Goal: Task Accomplishment & Management: Manage account settings

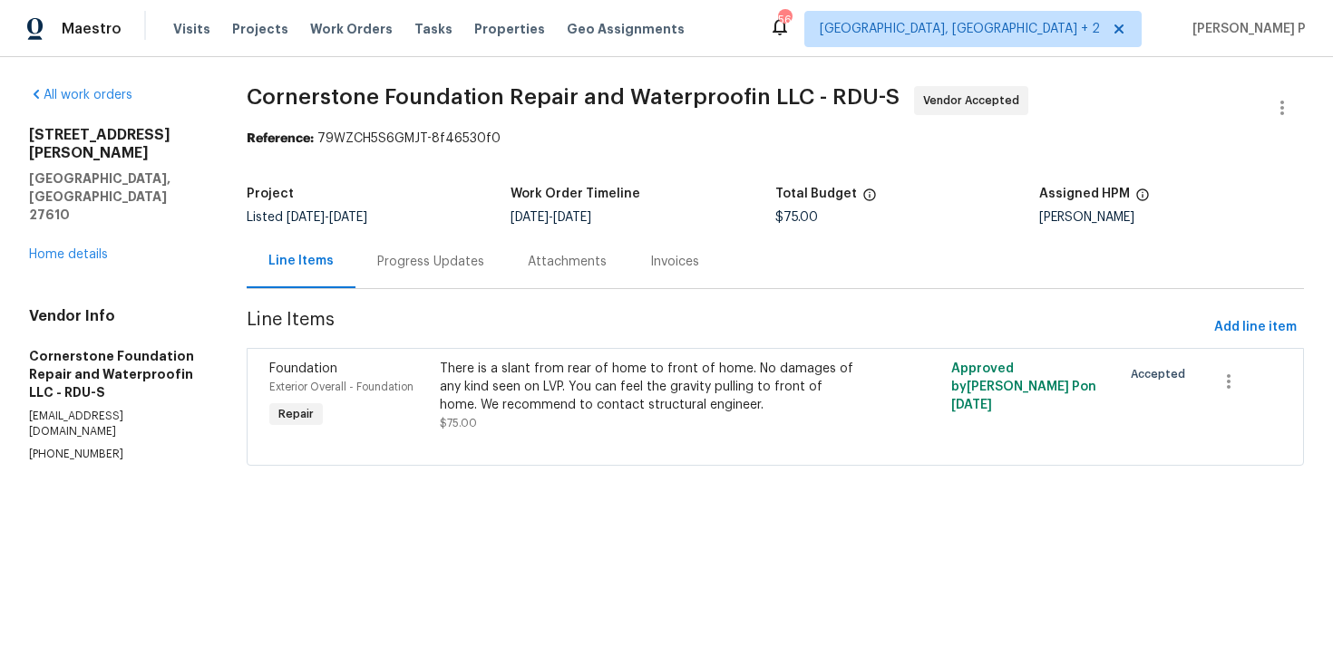
click at [436, 272] on div "Progress Updates" at bounding box center [430, 261] width 150 height 53
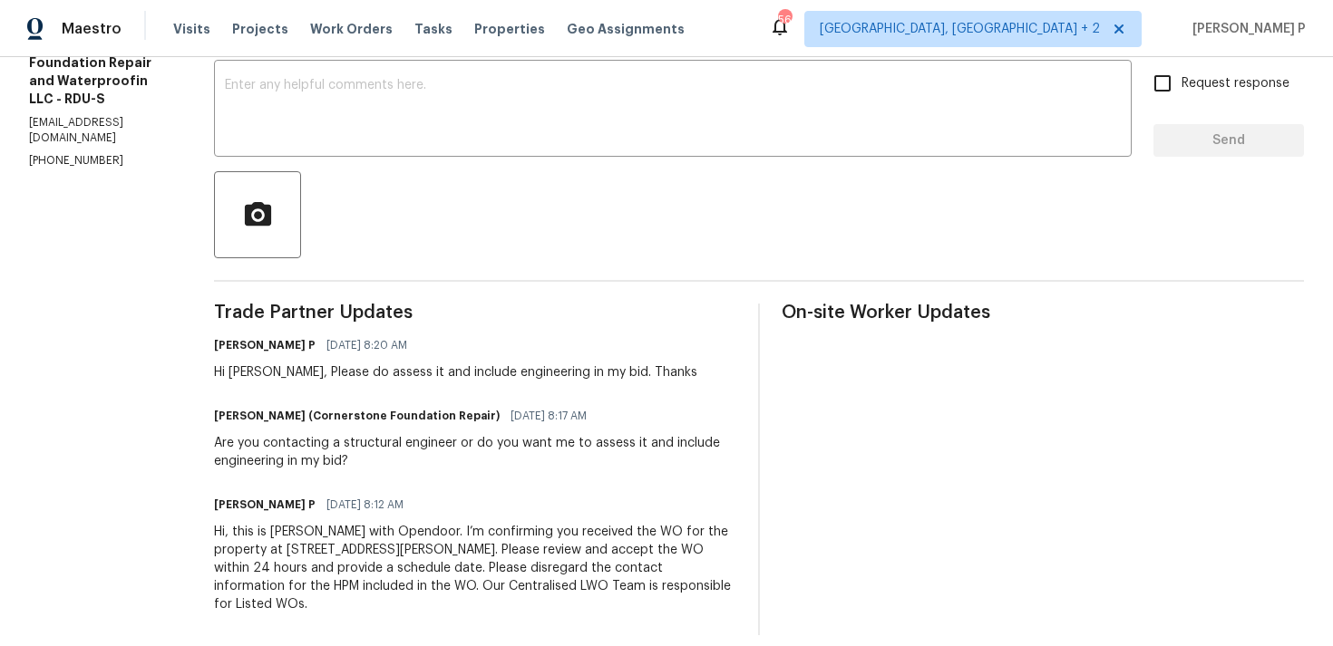
scroll to position [179, 0]
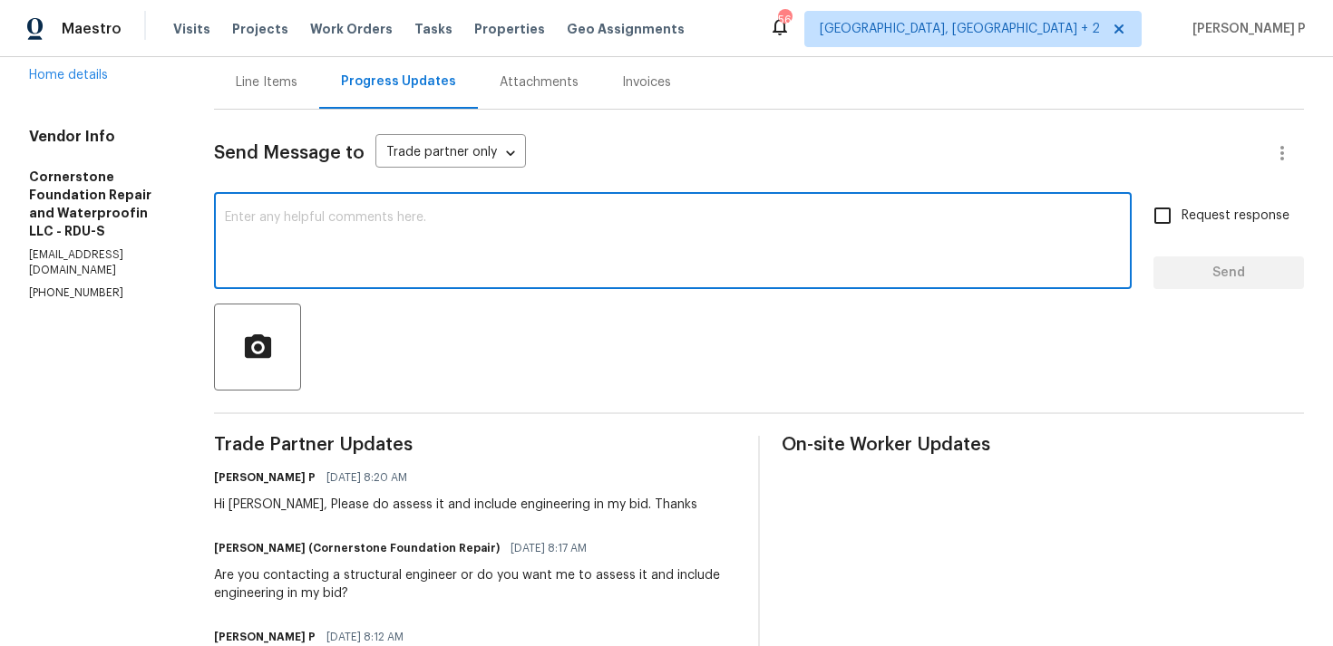
click at [300, 263] on textarea at bounding box center [673, 242] width 896 height 63
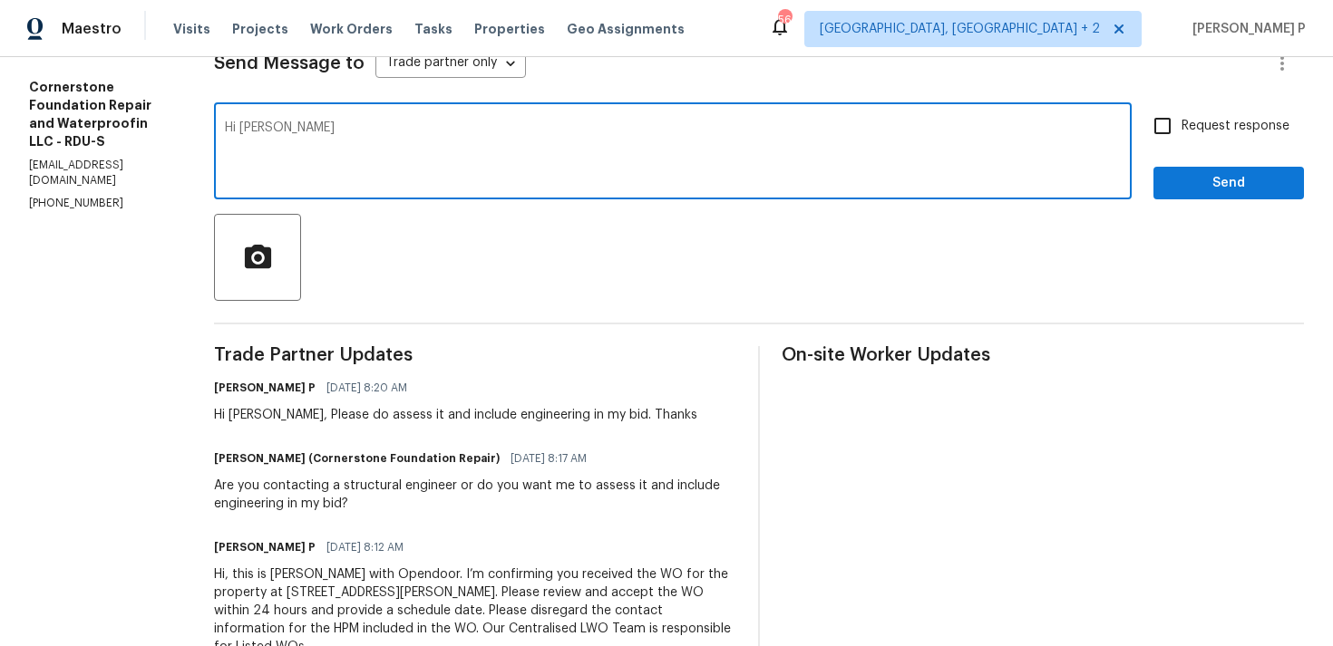
scroll to position [312, 0]
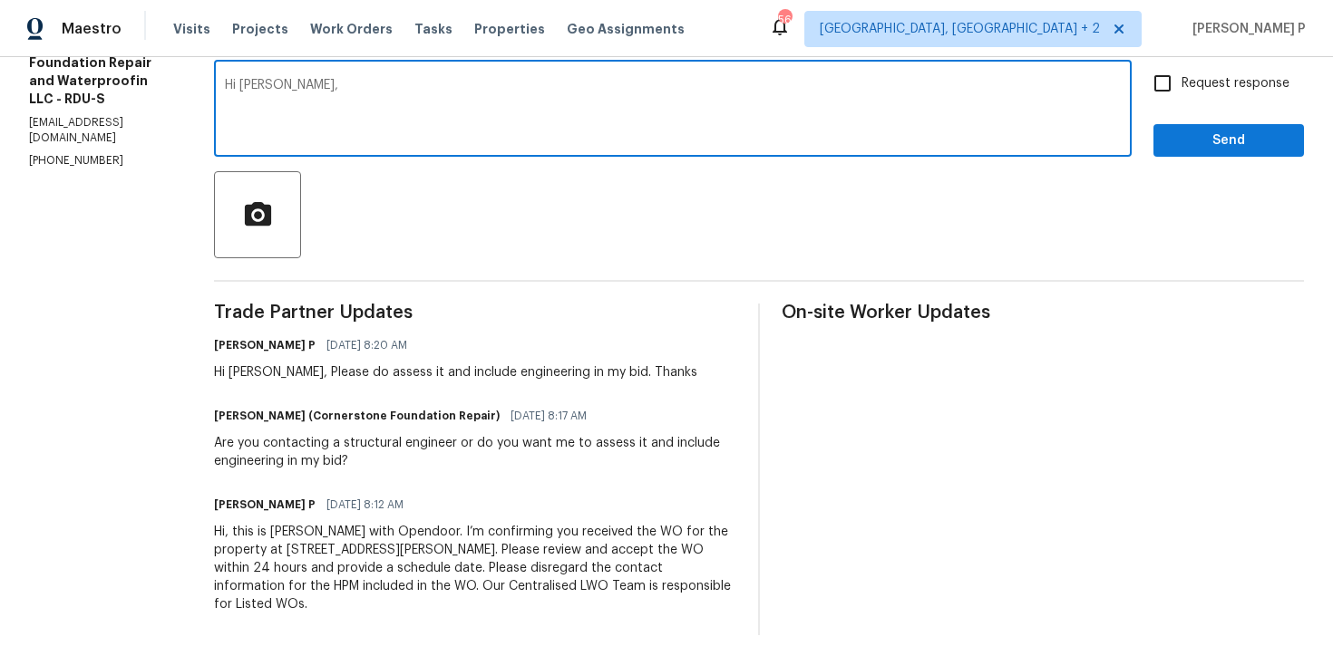
paste textarea "Could you please provide us with an update on the scheduled date?"
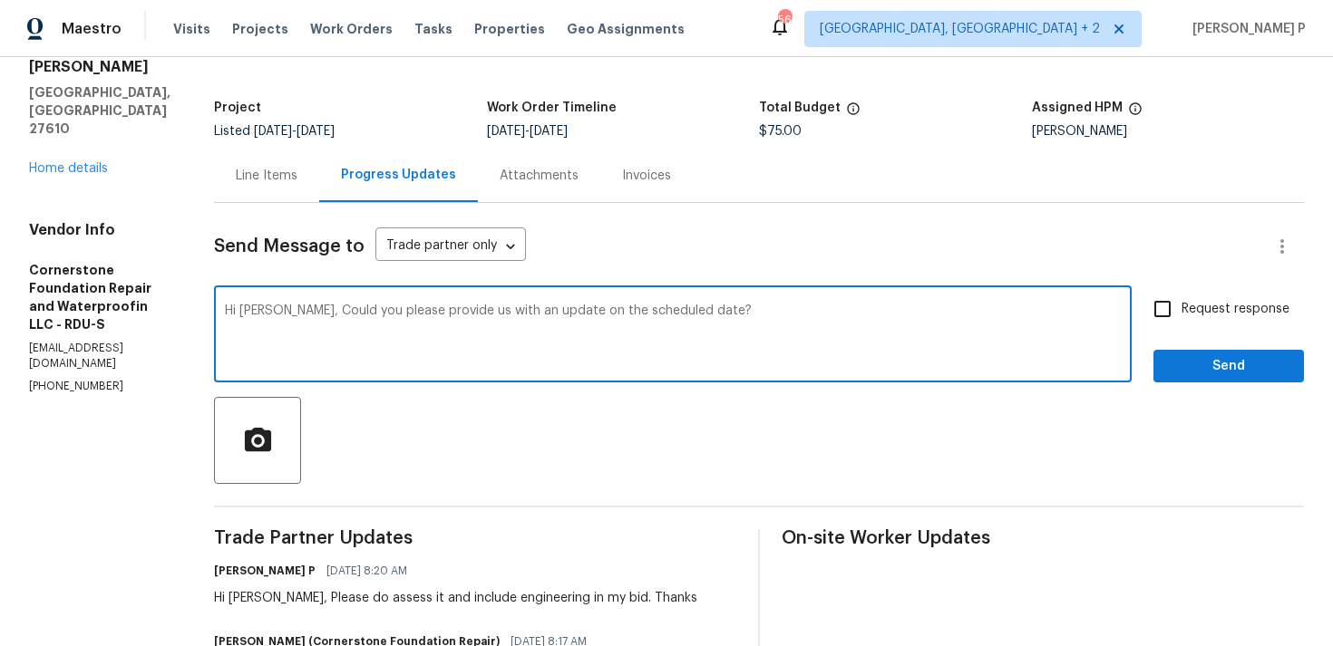
scroll to position [0, 0]
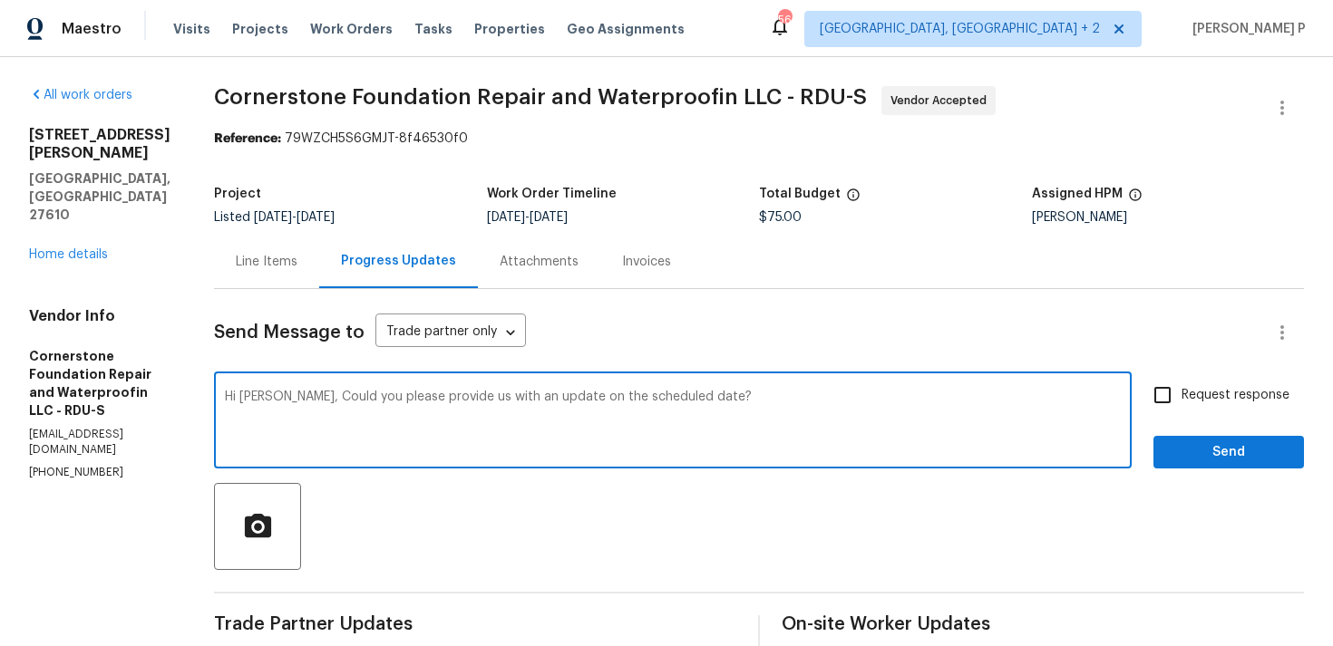
type textarea "Hi Jonathan, Could you please provide us with an update on the scheduled date?"
click at [1163, 407] on input "Request response" at bounding box center [1162, 395] width 38 height 38
checkbox input "true"
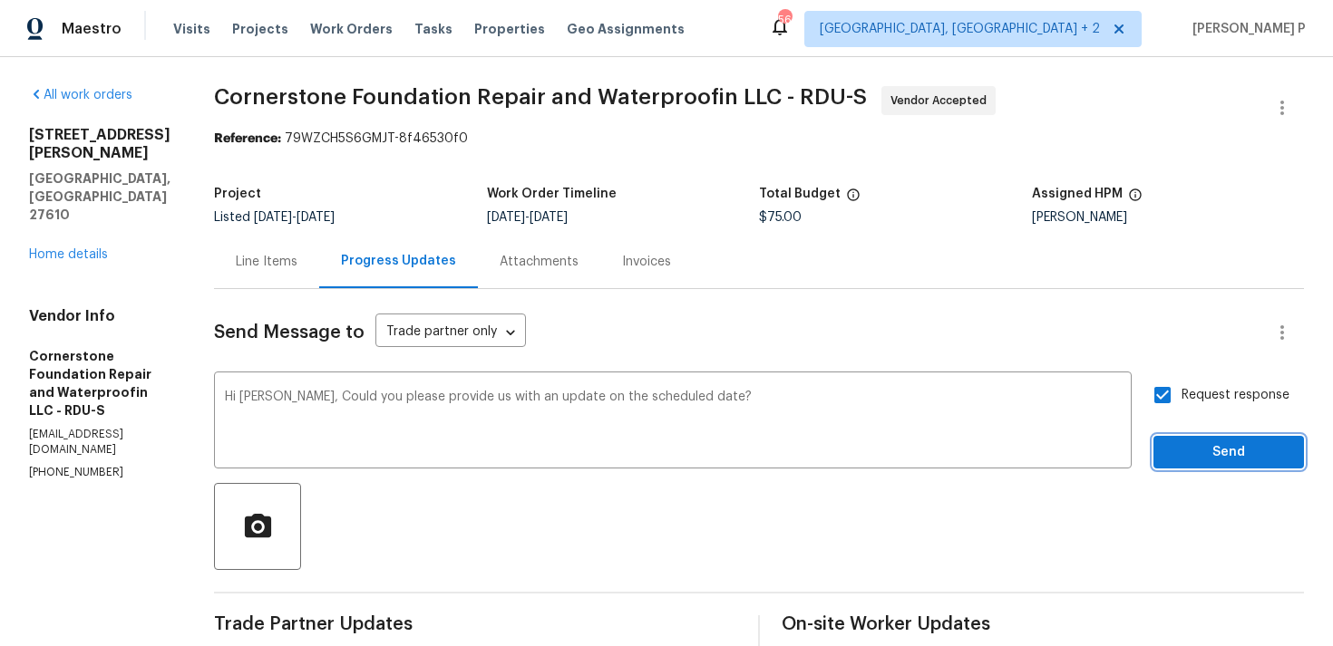
click at [1200, 449] on span "Send" at bounding box center [1228, 452] width 121 height 23
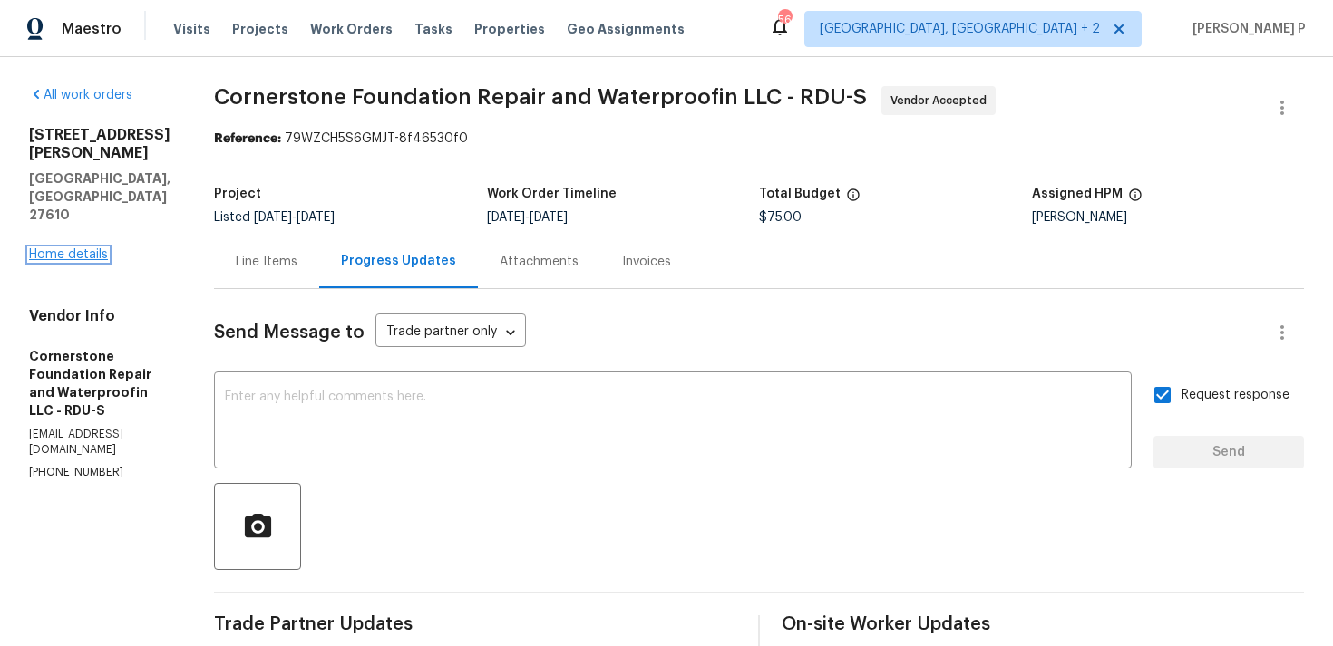
click at [72, 248] on link "Home details" at bounding box center [68, 254] width 79 height 13
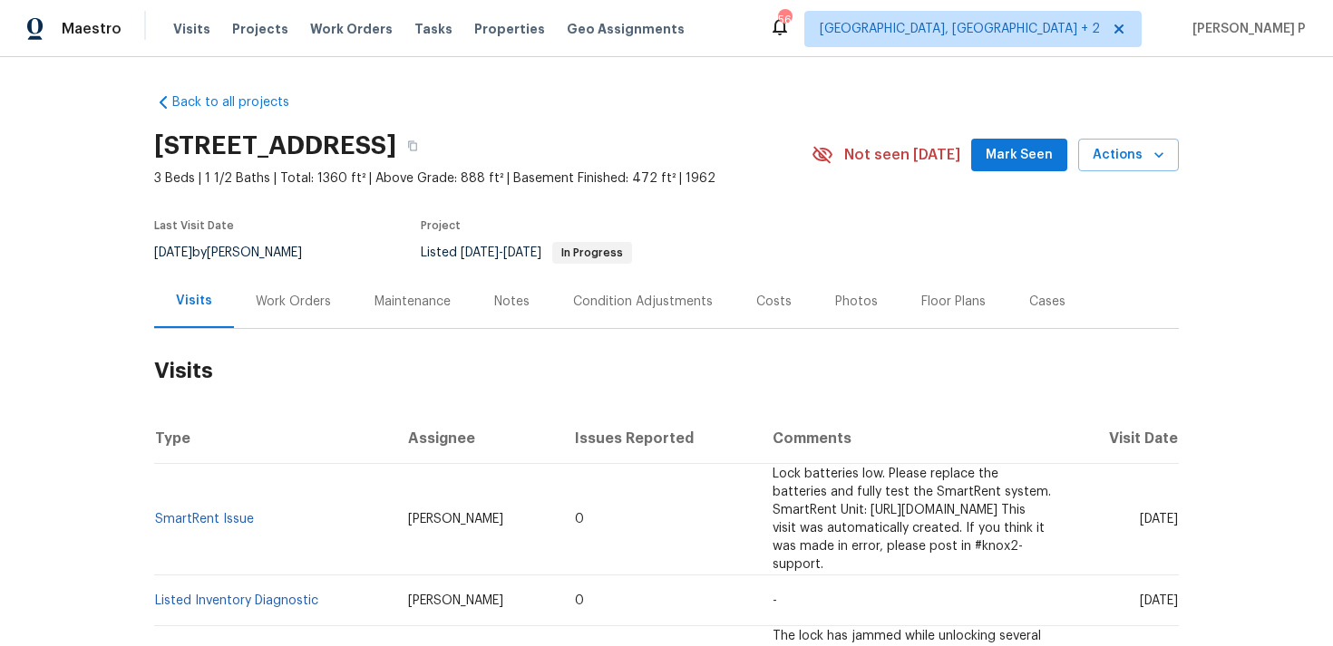
click at [266, 281] on div "Work Orders" at bounding box center [293, 301] width 119 height 53
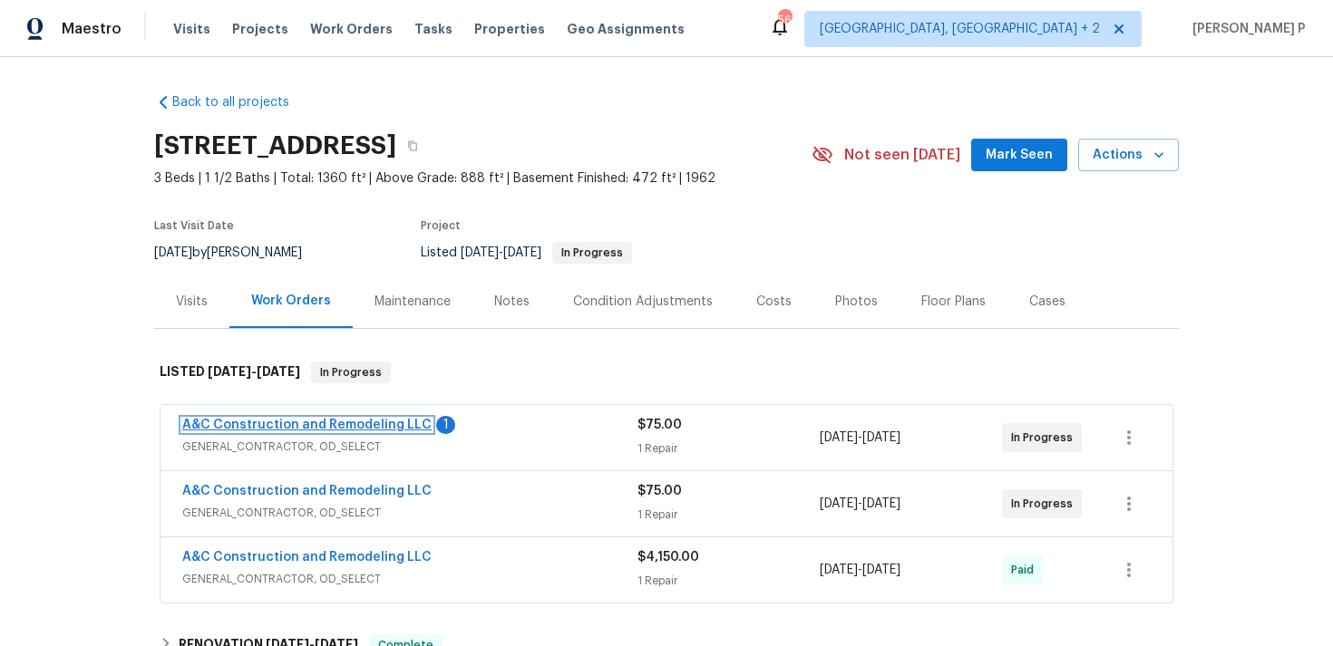
click at [351, 430] on link "A&C Construction and Remodeling LLC" at bounding box center [306, 425] width 249 height 13
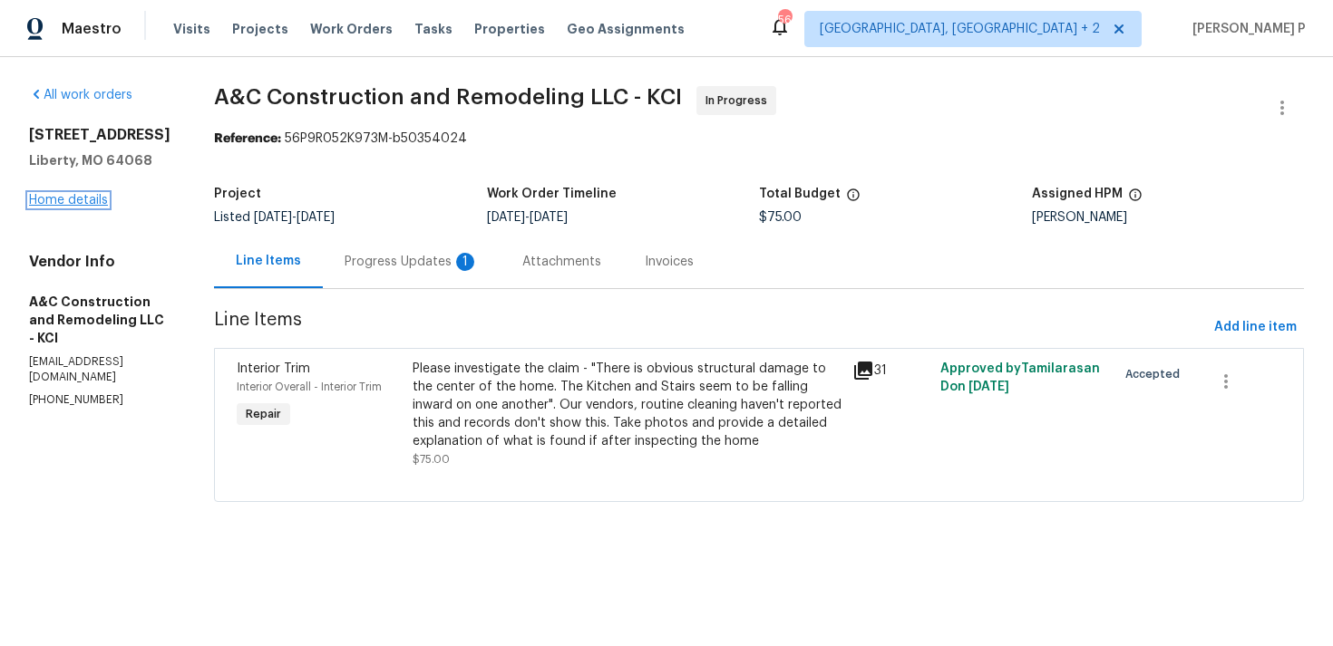
click at [90, 194] on link "Home details" at bounding box center [68, 200] width 79 height 13
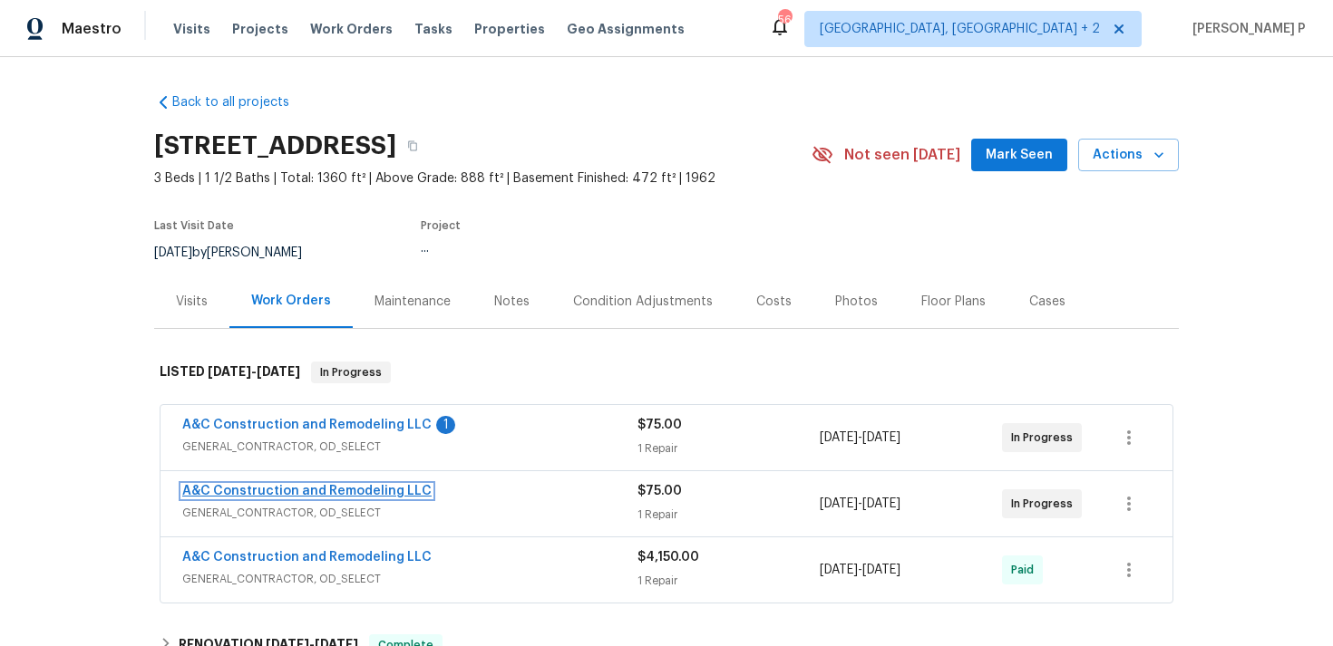
click at [350, 488] on link "A&C Construction and Remodeling LLC" at bounding box center [306, 491] width 249 height 13
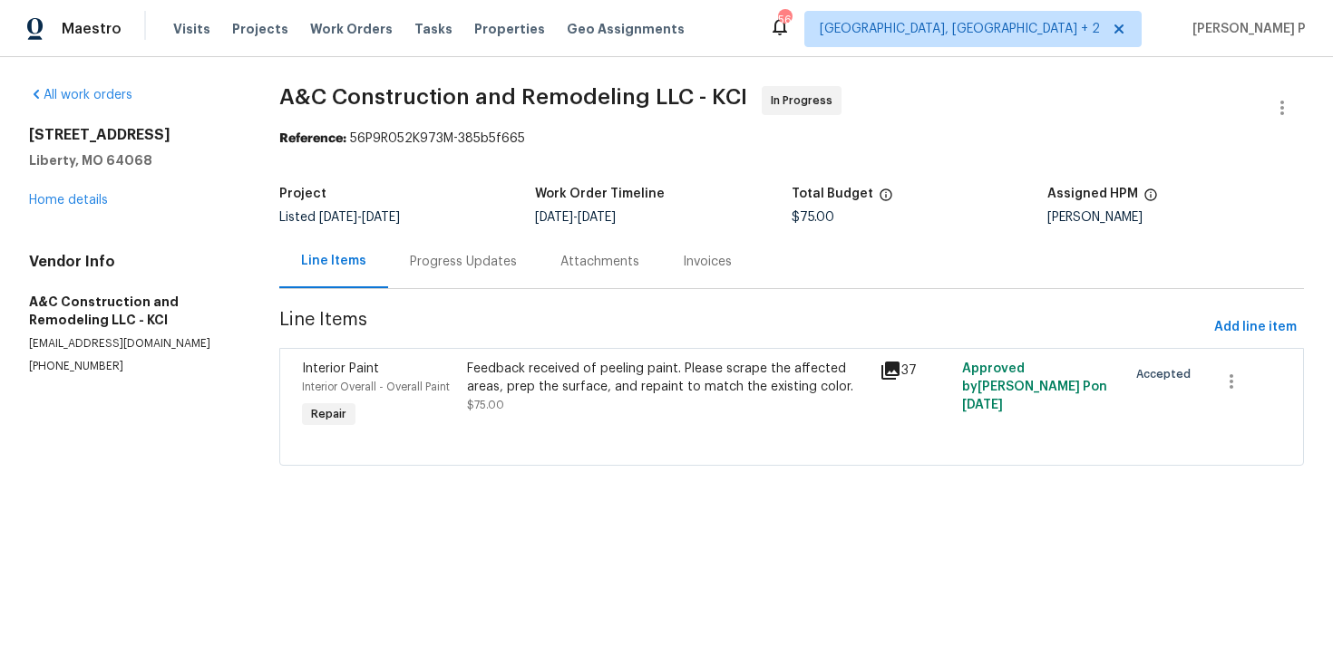
click at [499, 257] on div "Progress Updates" at bounding box center [463, 262] width 107 height 18
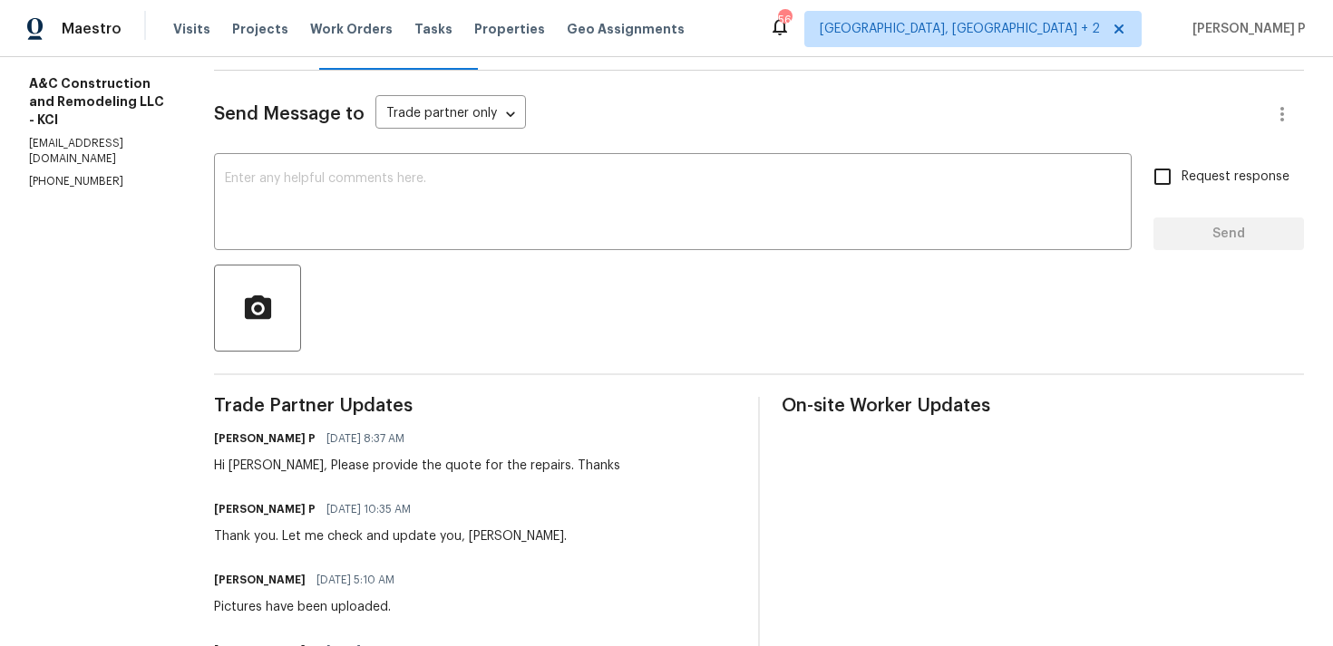
scroll to position [208, 0]
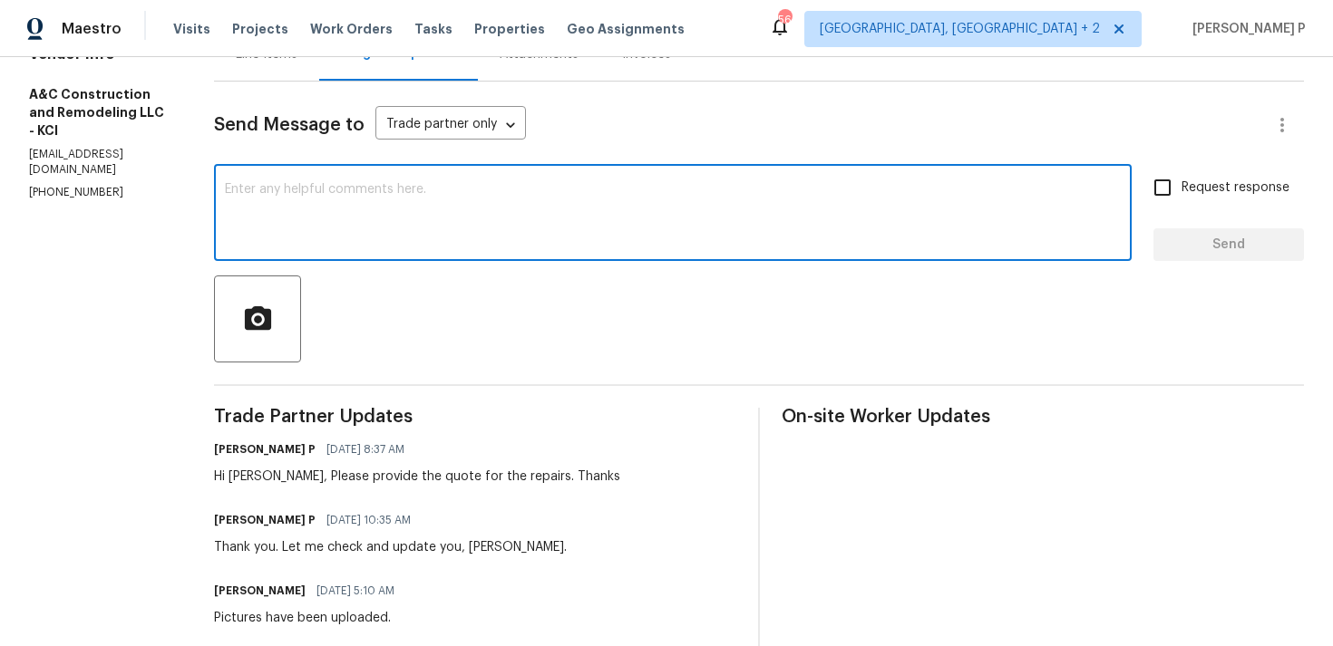
click at [480, 209] on textarea at bounding box center [673, 214] width 896 height 63
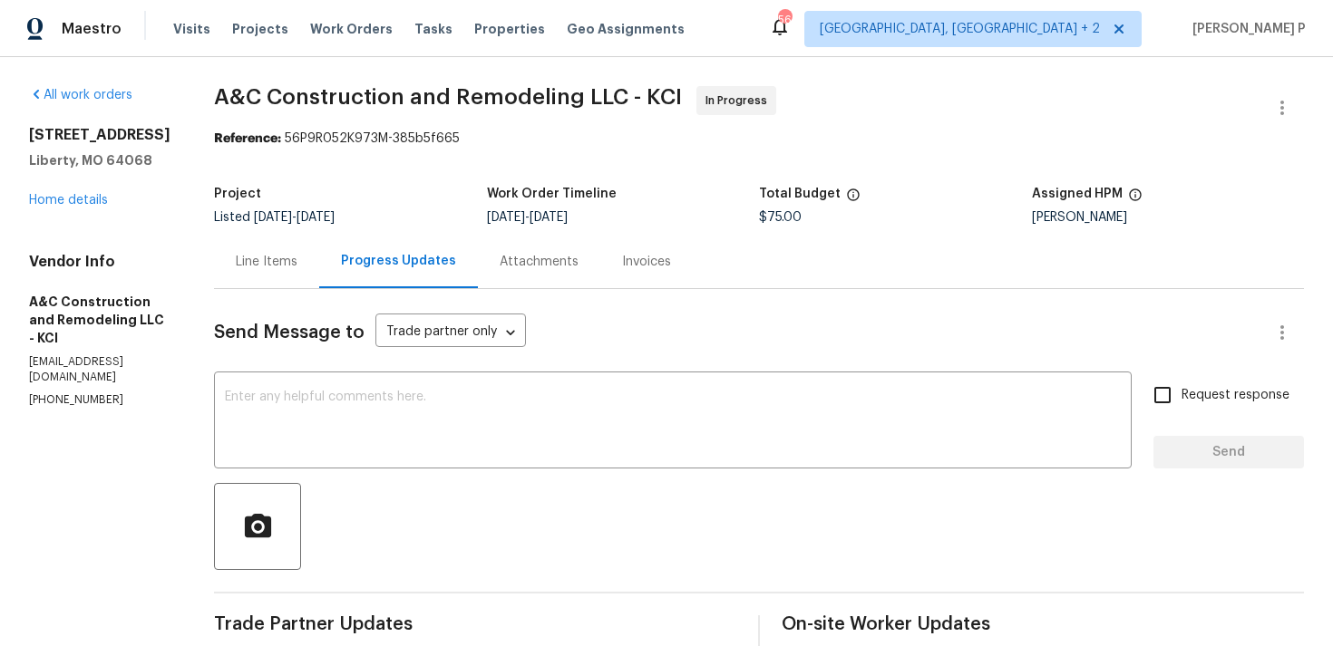
click at [290, 286] on div "Line Items" at bounding box center [266, 261] width 105 height 53
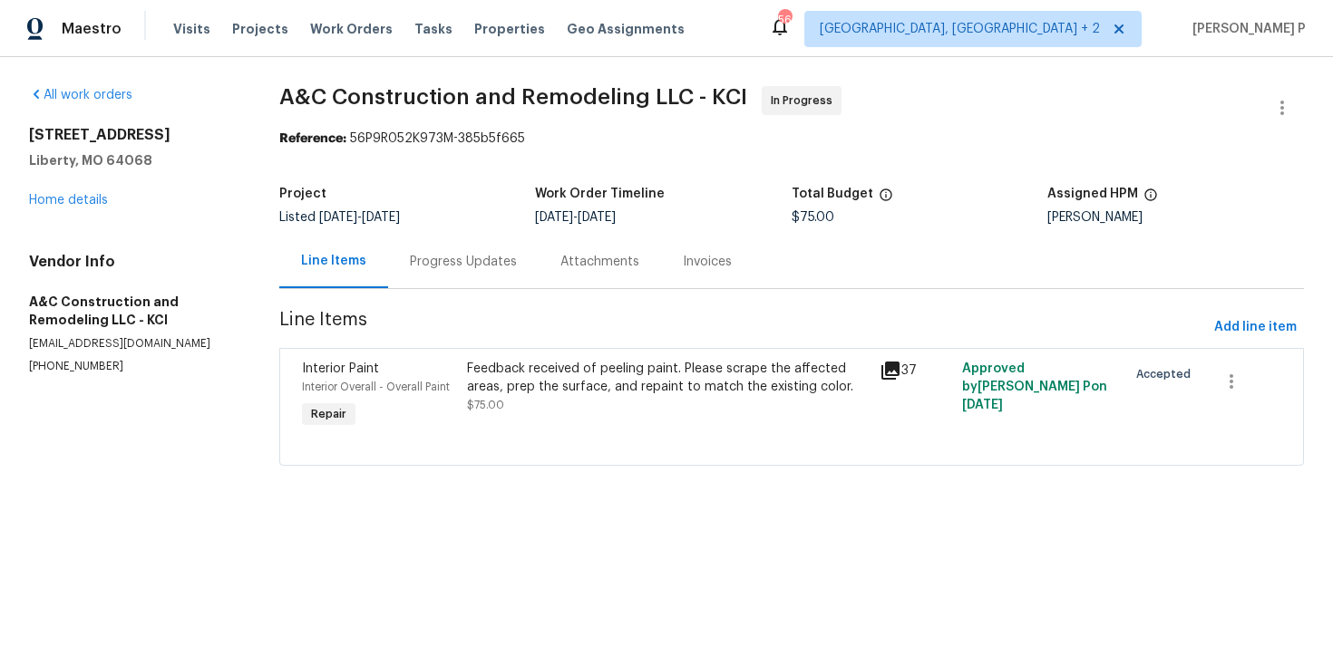
click at [628, 393] on div "Feedback received of peeling paint. Please scrape the affected areas, prep the …" at bounding box center [668, 378] width 402 height 36
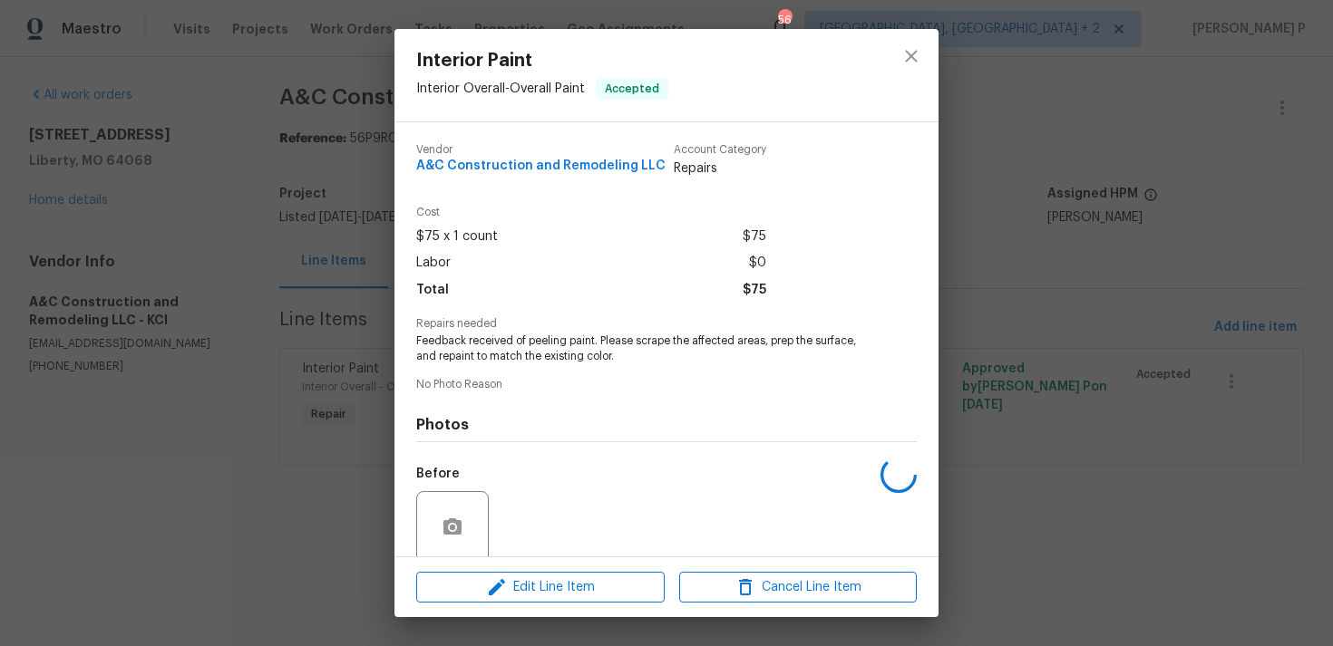
scroll to position [142, 0]
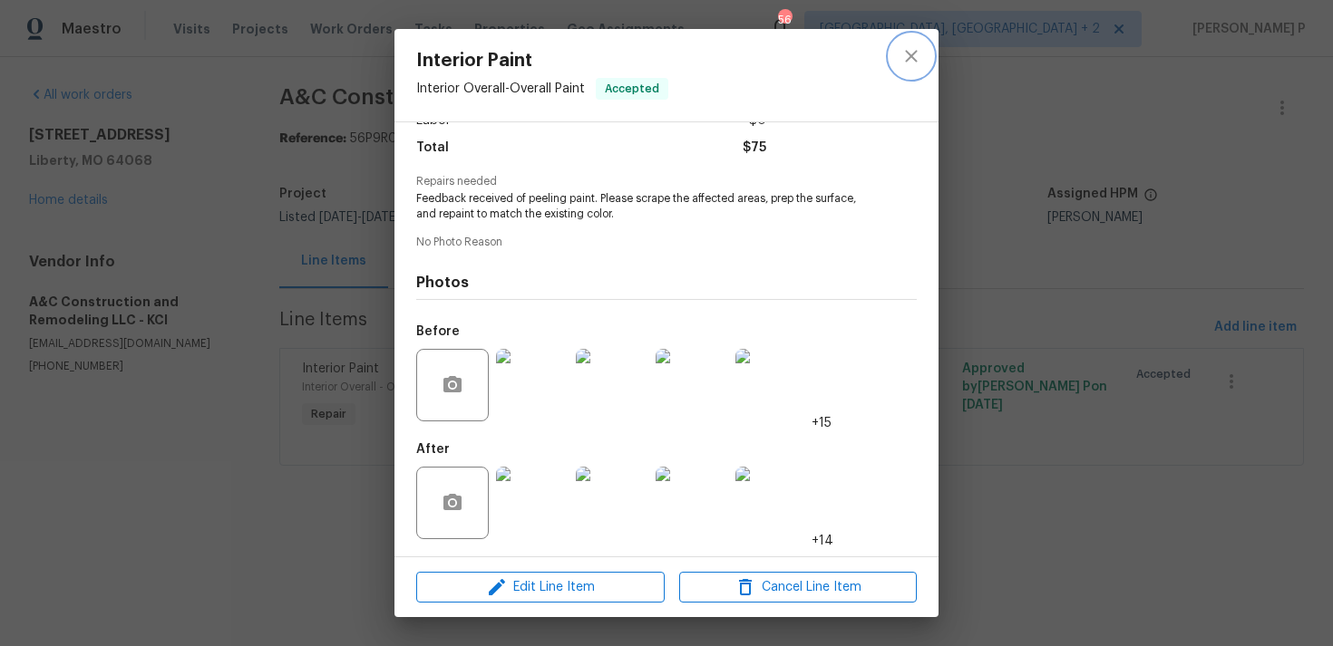
click at [923, 53] on button "close" at bounding box center [911, 56] width 44 height 44
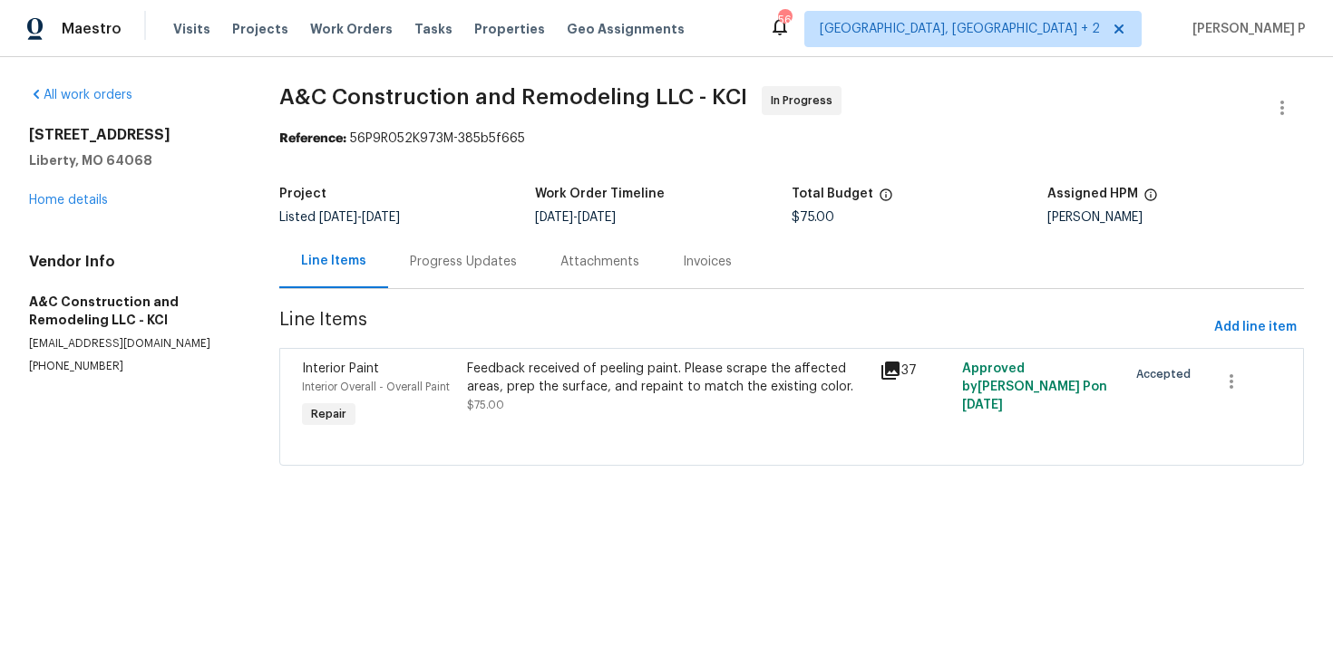
click at [449, 260] on div "Progress Updates" at bounding box center [463, 262] width 107 height 18
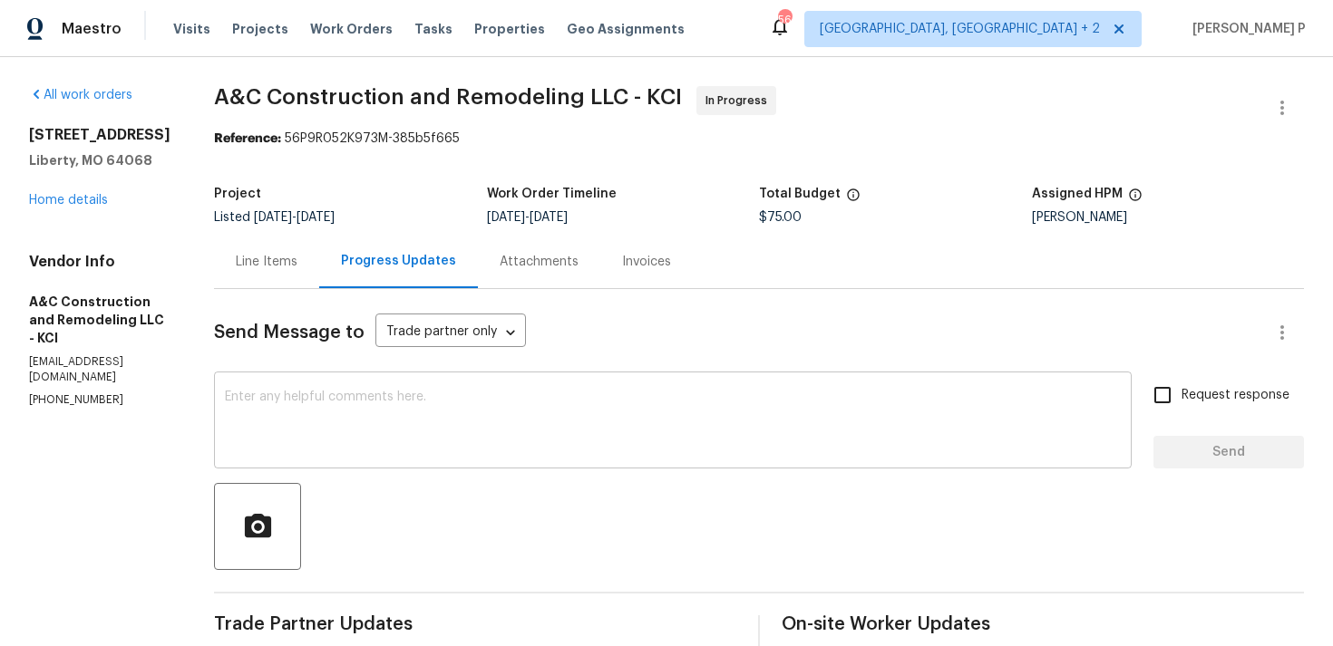
click at [443, 420] on textarea at bounding box center [673, 422] width 896 height 63
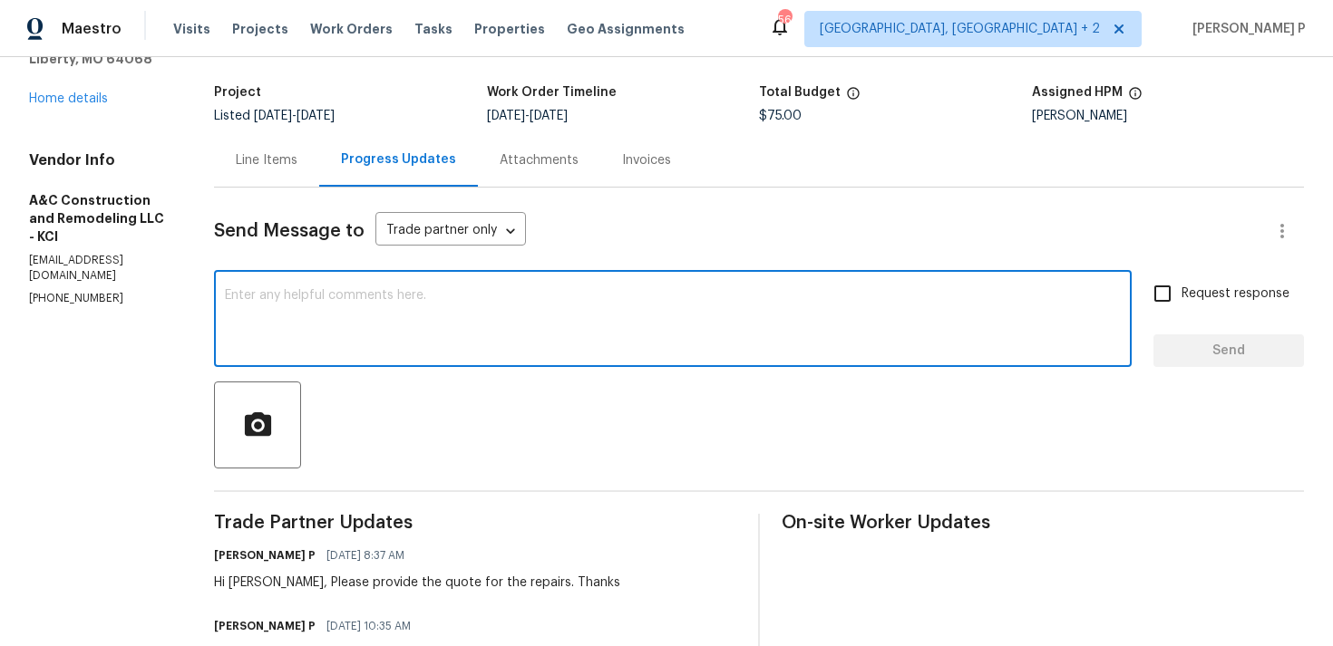
scroll to position [136, 0]
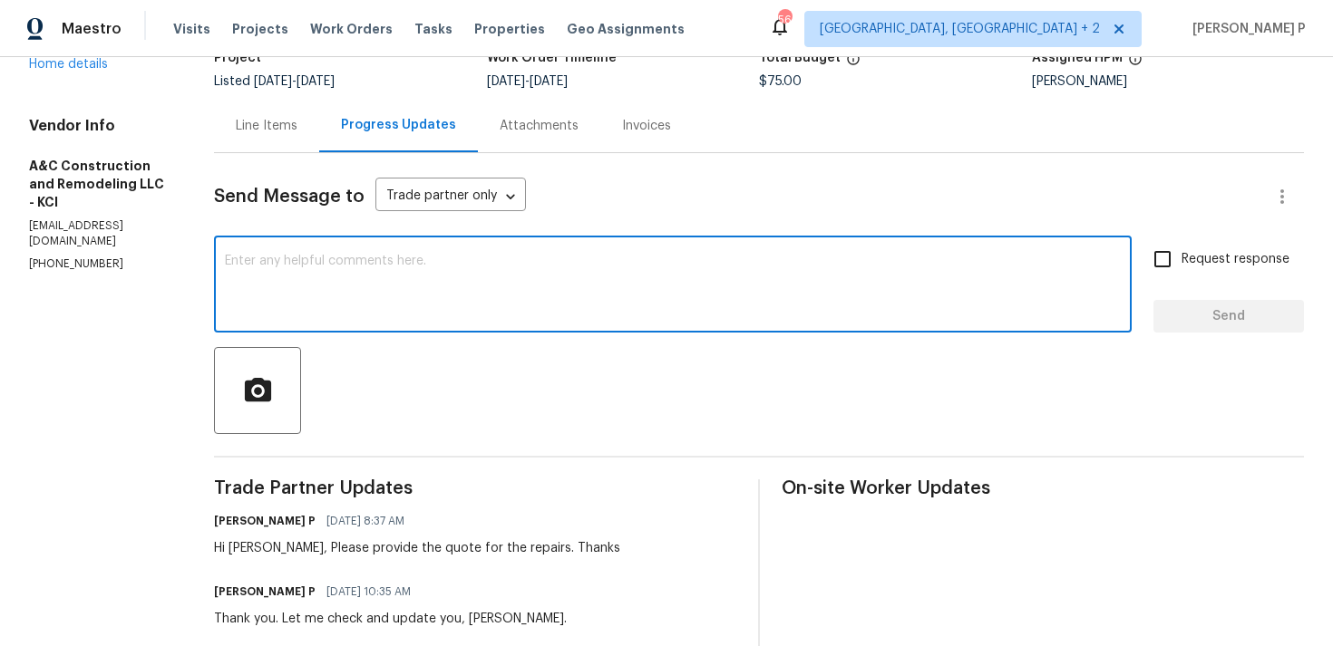
click at [349, 297] on textarea at bounding box center [673, 286] width 896 height 63
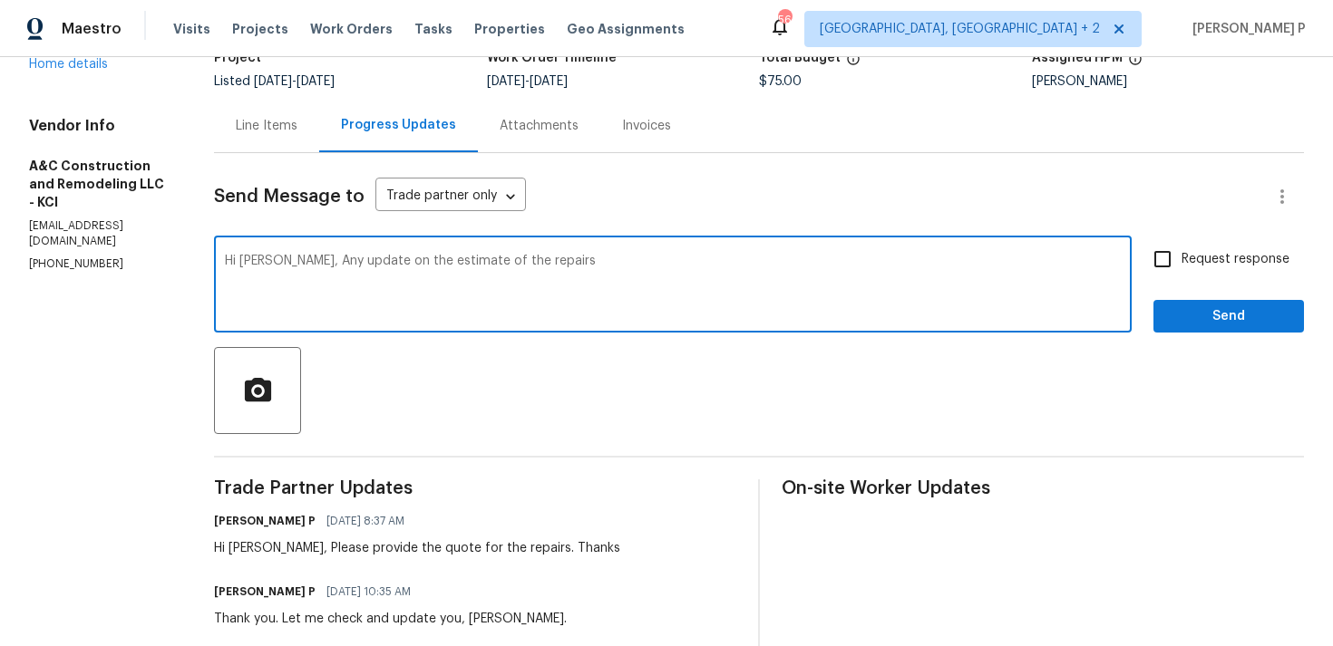
drag, startPoint x: 326, startPoint y: 260, endPoint x: 663, endPoint y: 260, distance: 336.3
click at [660, 260] on textarea "Hi Charles, Any update on the estimate of the repairs" at bounding box center [673, 286] width 896 height 63
paste textarea "Do you have any updates on the repair estimate?"
type textarea "Hi Charles, Do you have any updates on the repair estimate?"
click at [1209, 269] on label "Request response" at bounding box center [1216, 259] width 146 height 38
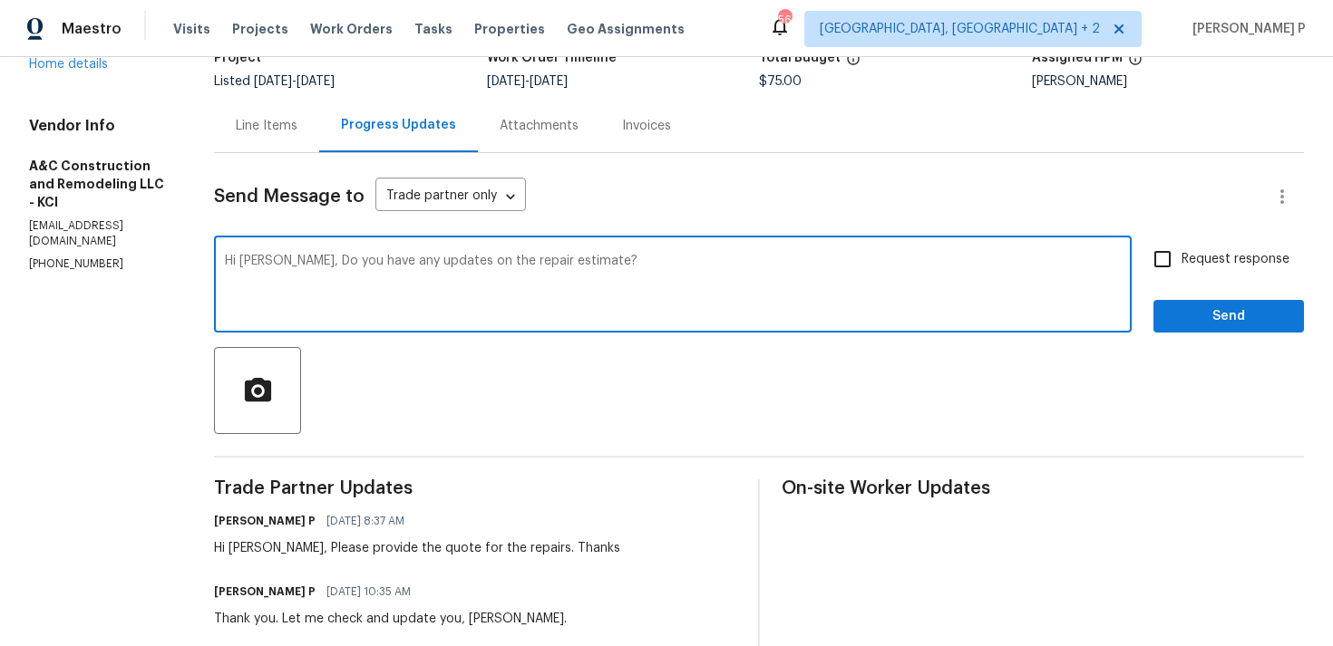
click at [1181, 269] on input "Request response" at bounding box center [1162, 259] width 38 height 38
checkbox input "true"
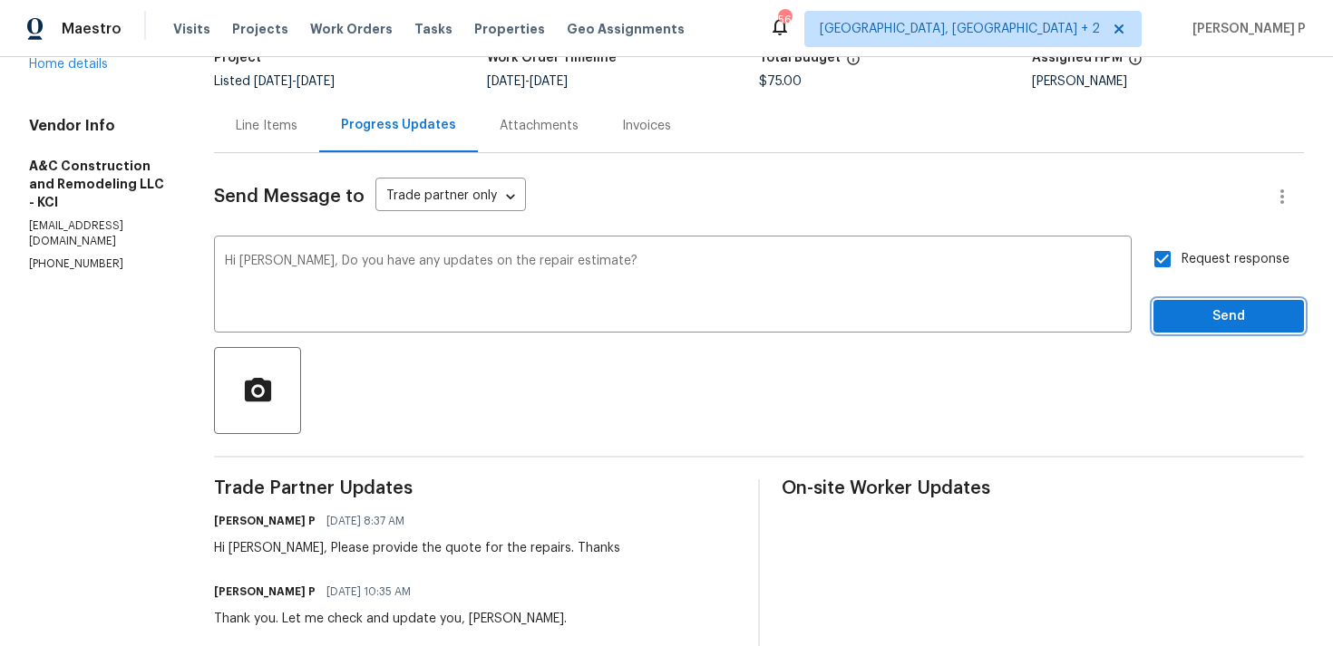
click at [1207, 309] on span "Send" at bounding box center [1228, 317] width 121 height 23
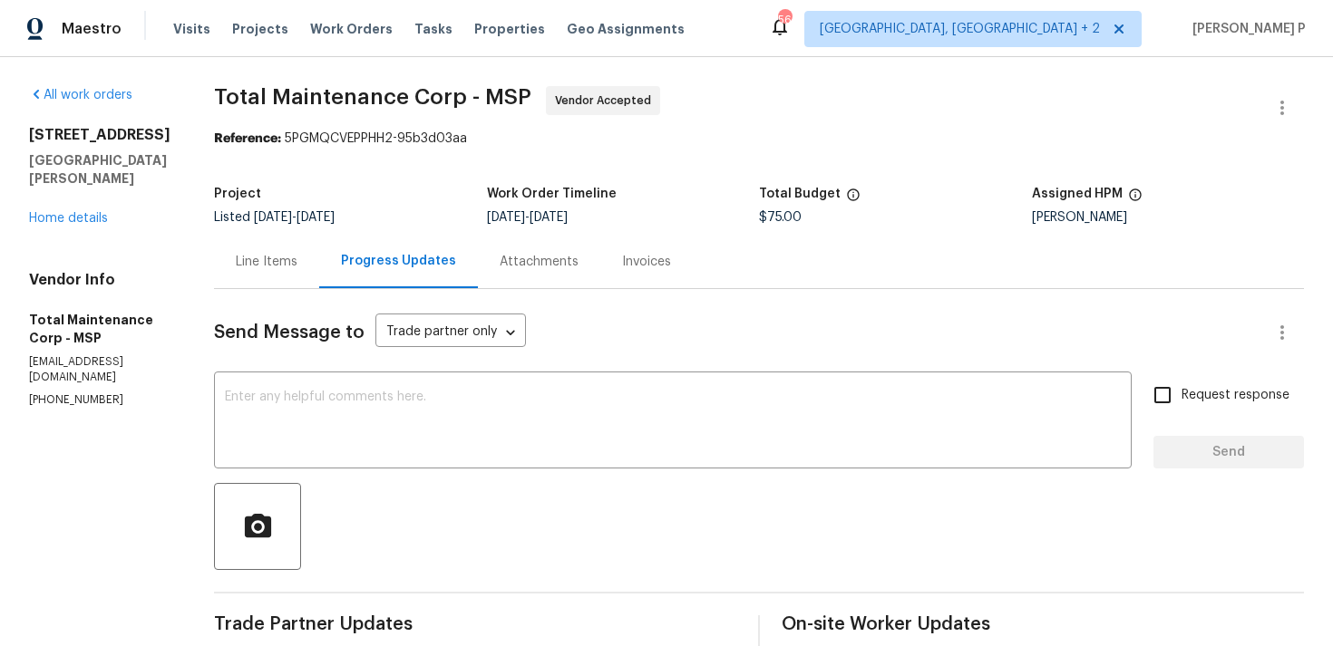
click at [276, 257] on div "Line Items" at bounding box center [267, 262] width 62 height 18
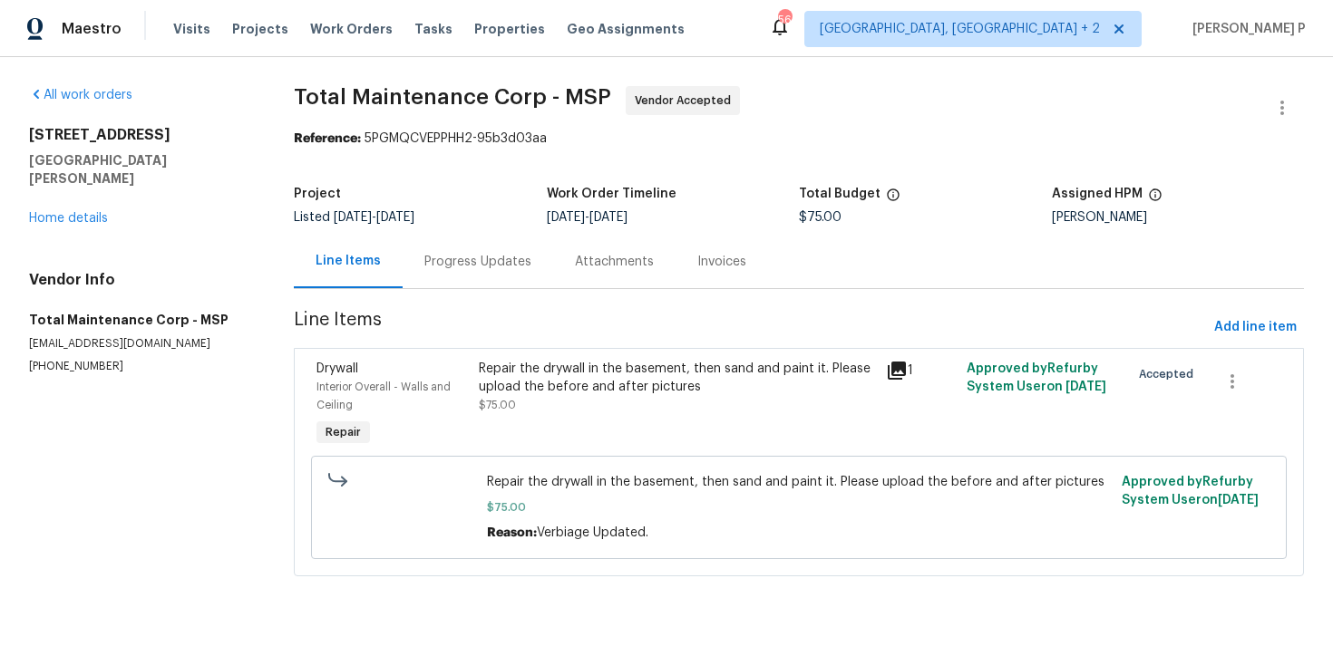
click at [468, 286] on div "Progress Updates" at bounding box center [477, 261] width 150 height 53
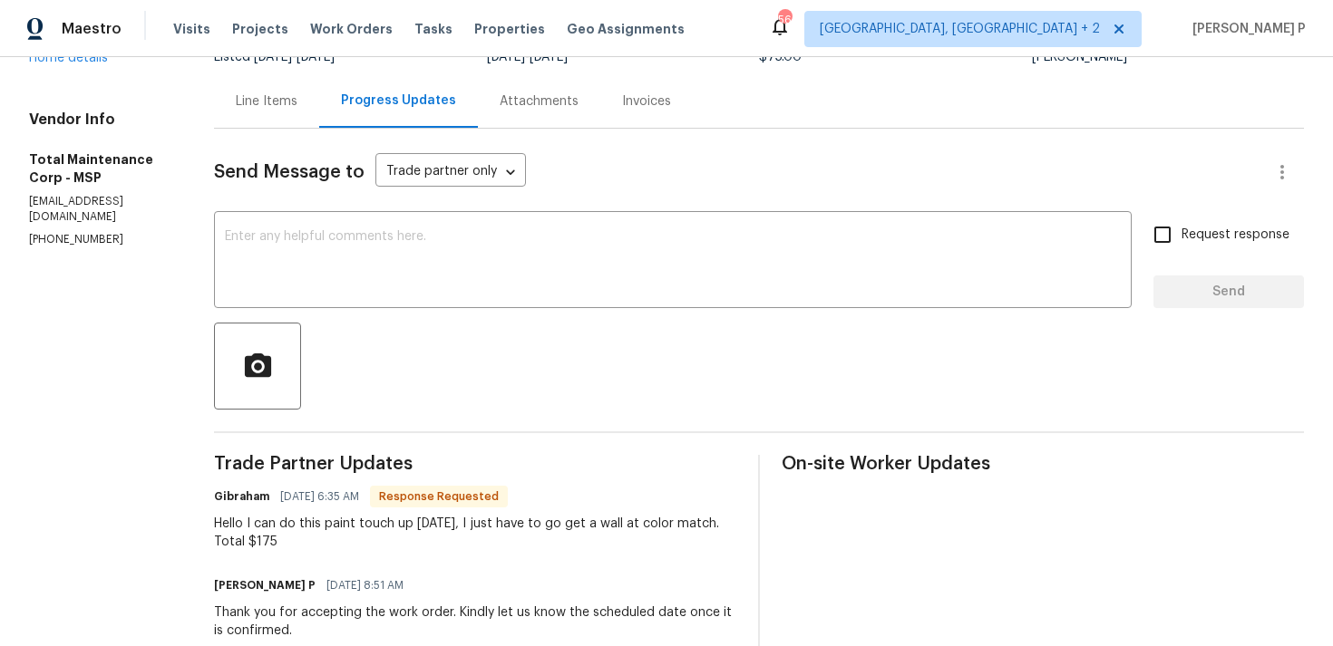
scroll to position [63, 0]
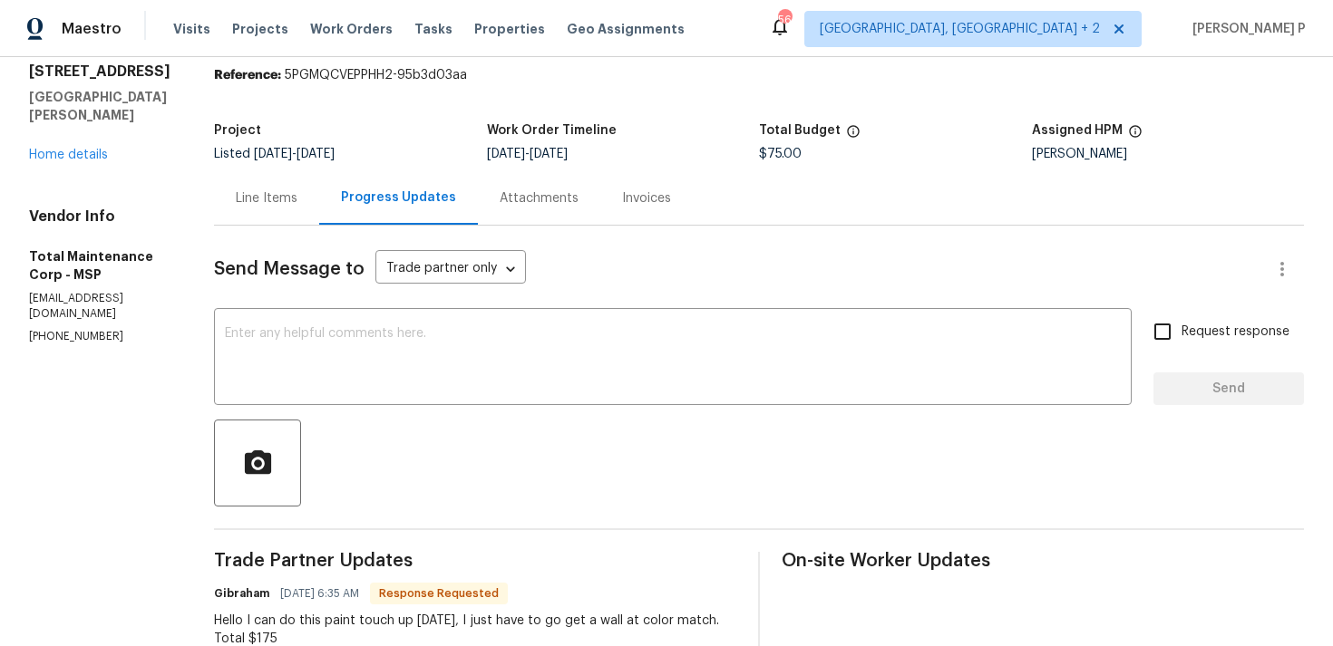
click at [255, 198] on div "Line Items" at bounding box center [267, 198] width 62 height 18
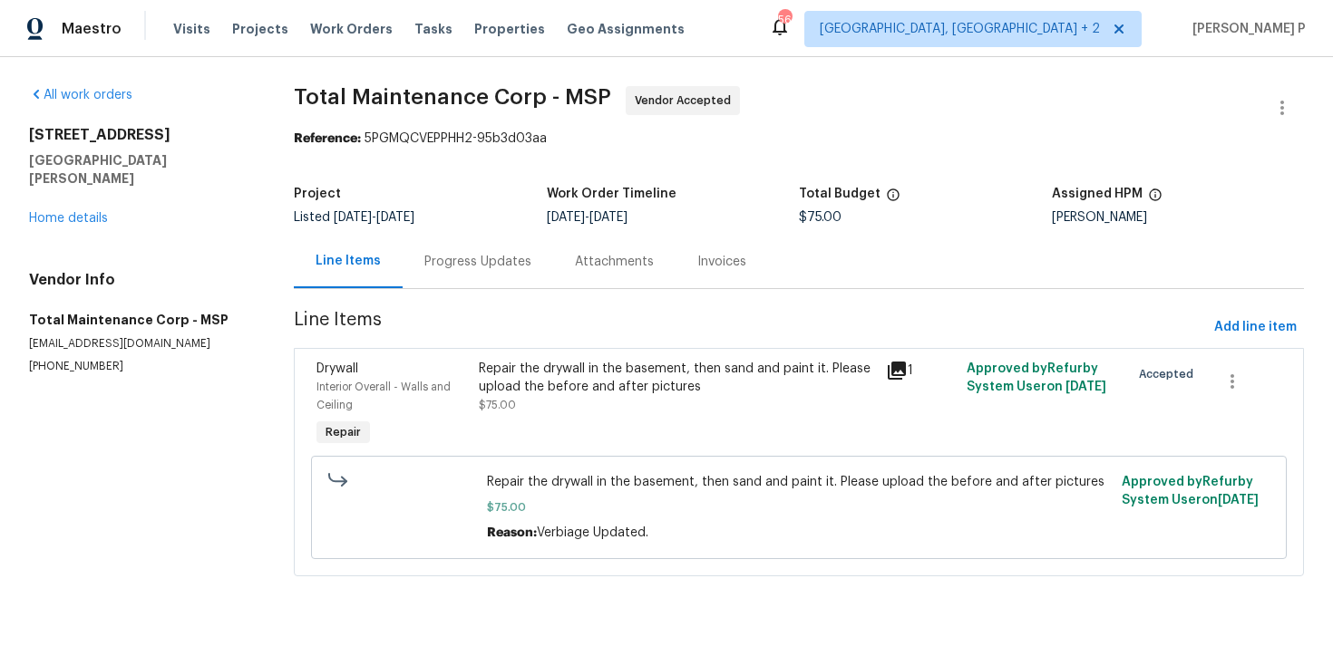
click at [599, 394] on div "Repair the drywall in the basement, then sand and paint it. Please upload the b…" at bounding box center [676, 378] width 395 height 36
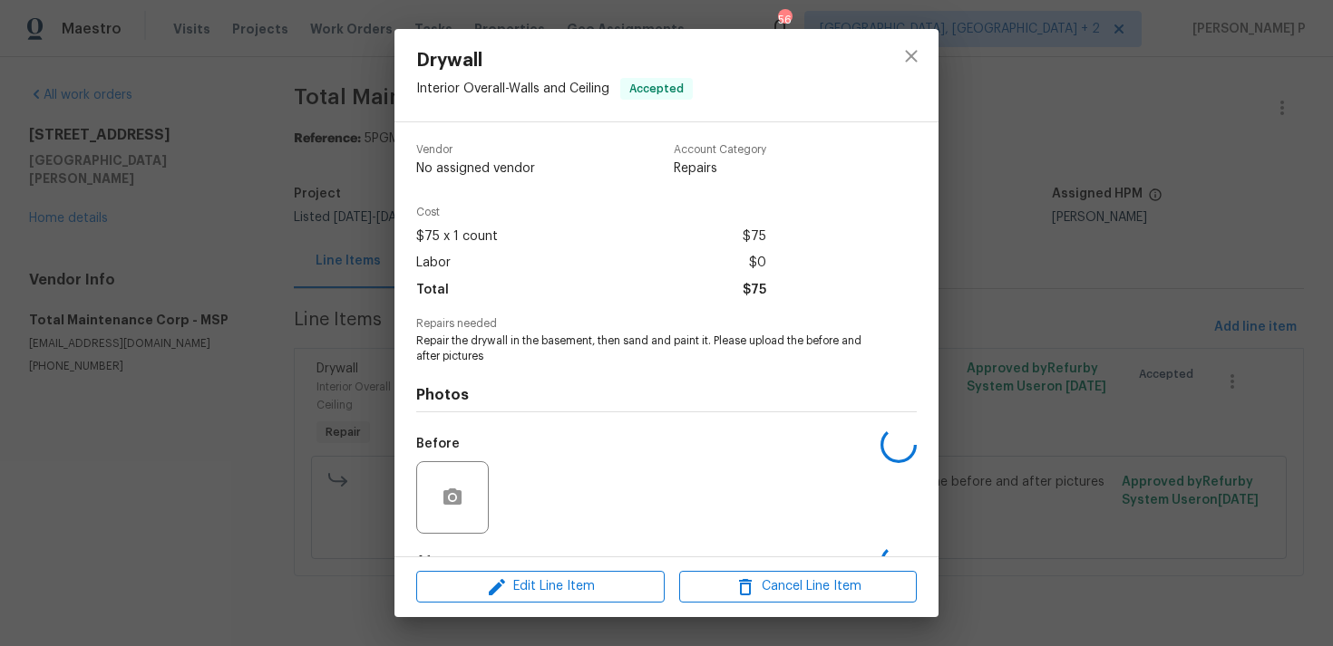
scroll to position [113, 0]
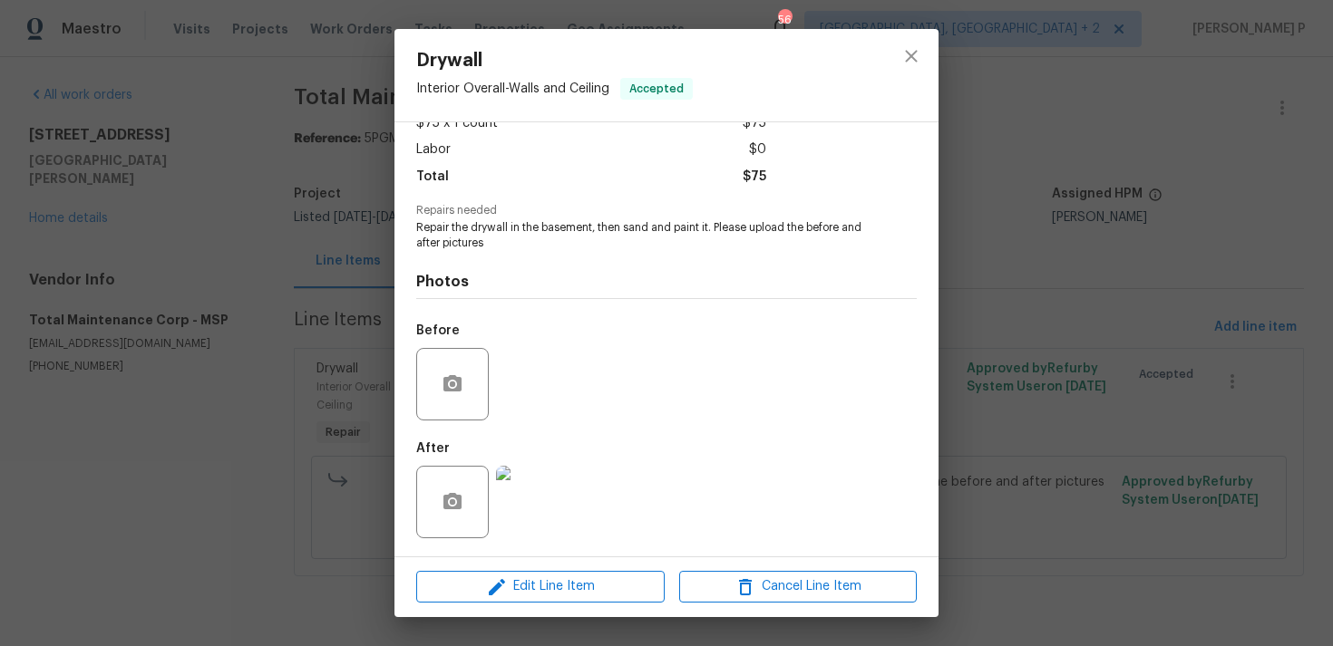
click at [530, 492] on img at bounding box center [532, 502] width 73 height 73
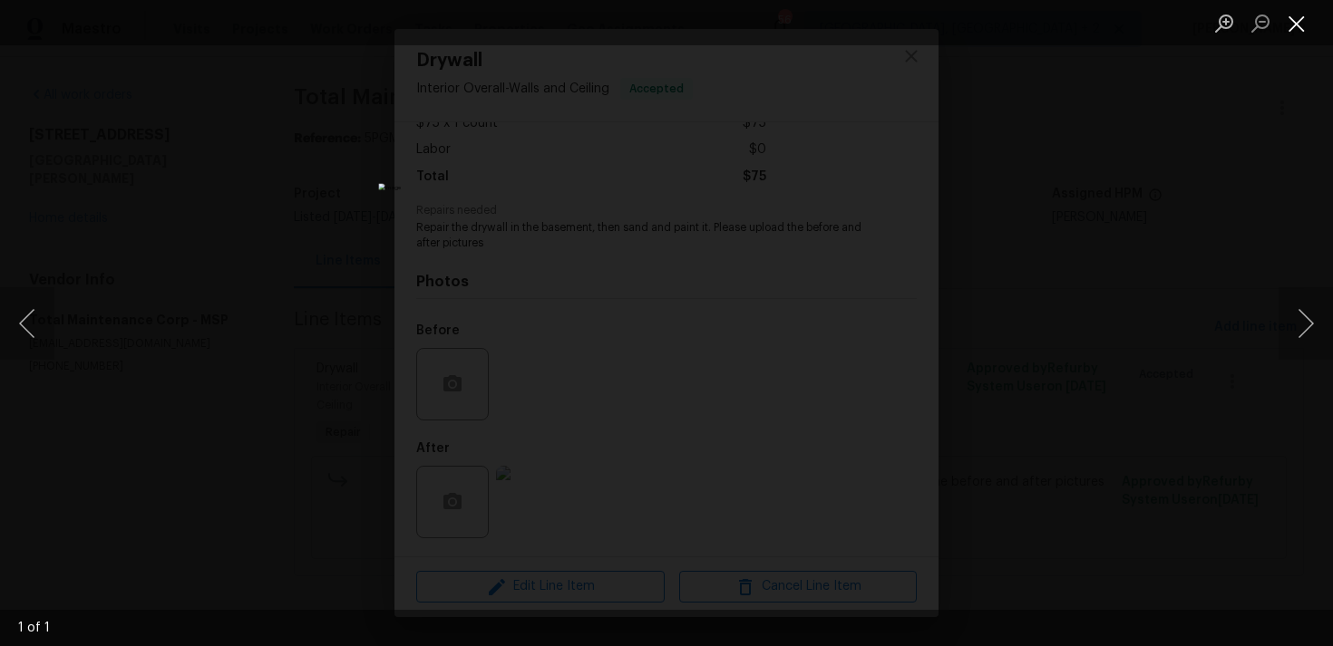
click at [1297, 24] on button "Close lightbox" at bounding box center [1296, 23] width 36 height 32
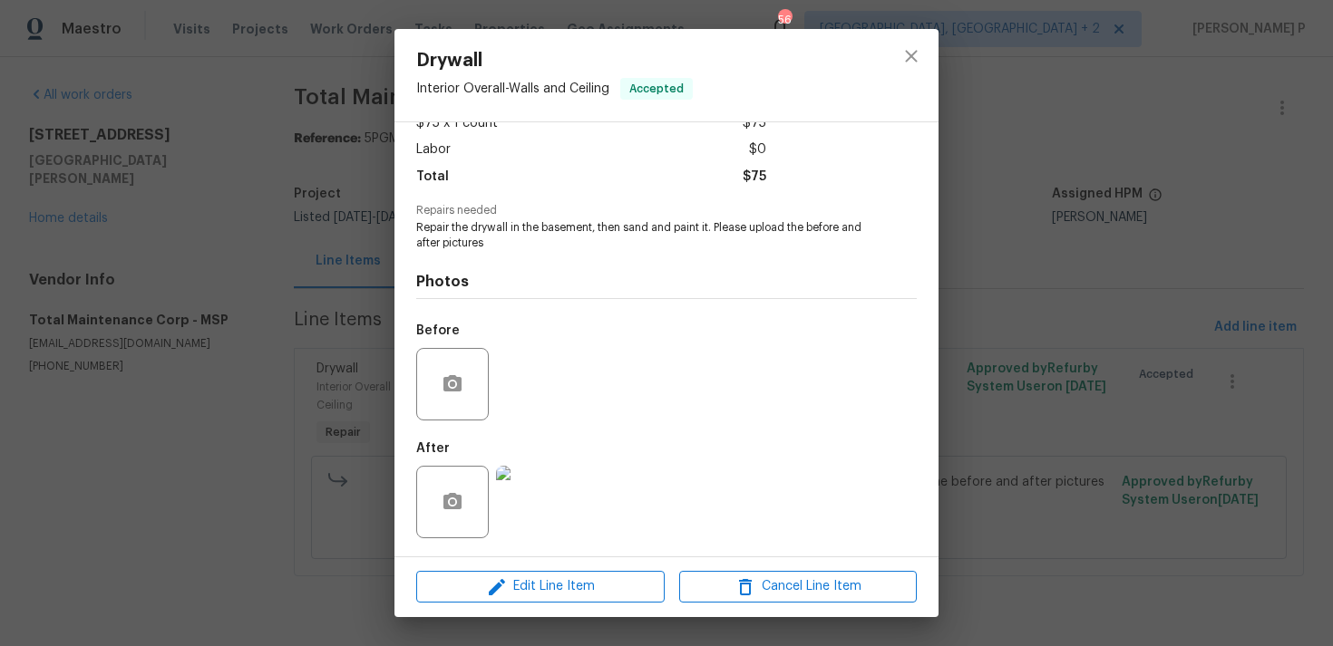
click at [543, 504] on img at bounding box center [532, 502] width 73 height 73
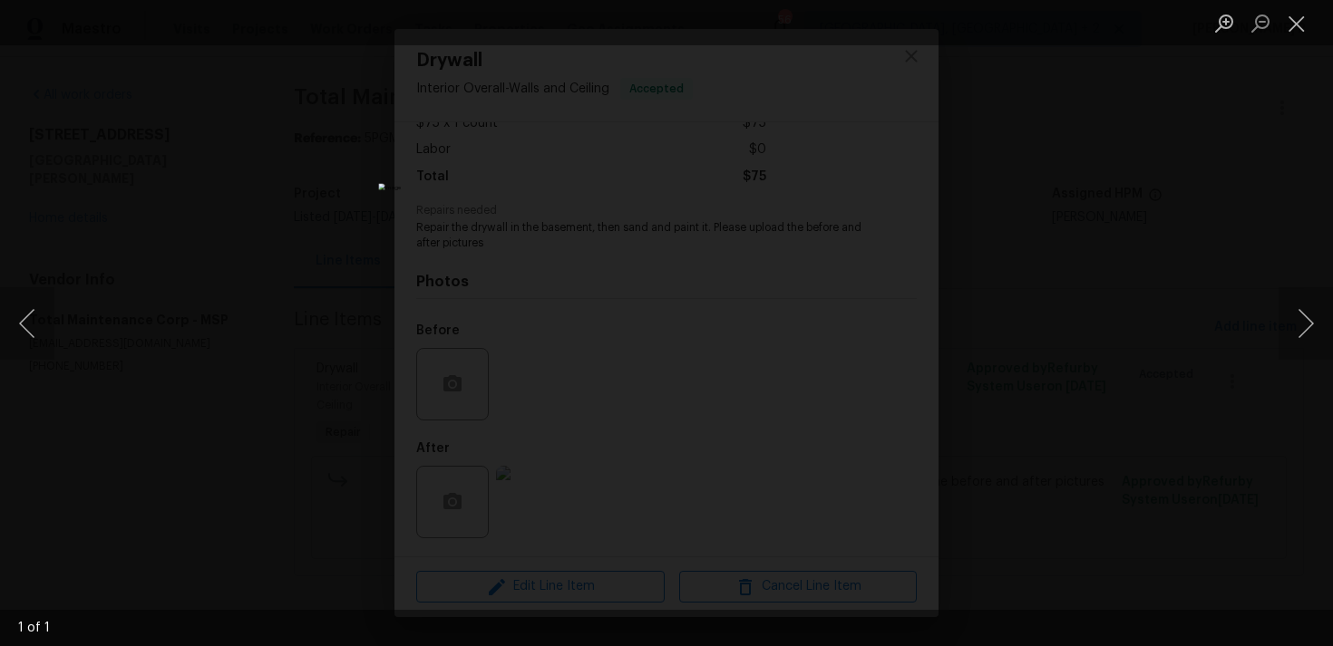
click at [1171, 52] on div "Lightbox" at bounding box center [666, 323] width 1333 height 646
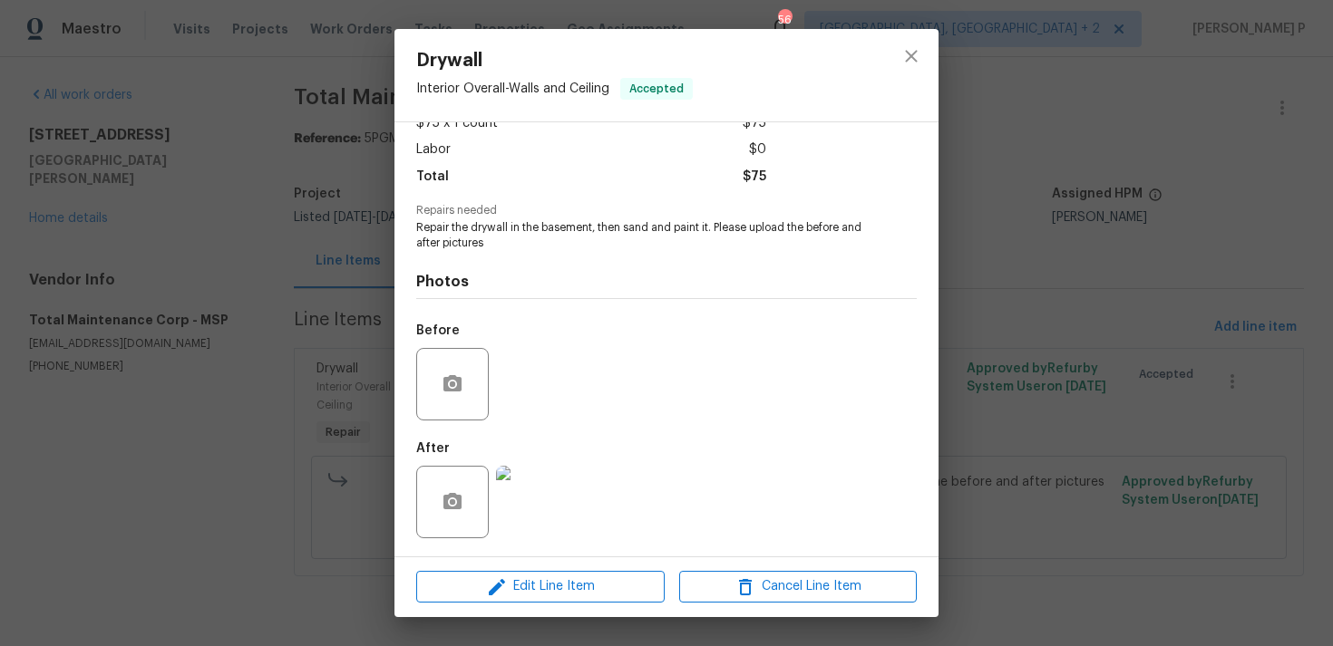
click at [548, 499] on img at bounding box center [532, 502] width 73 height 73
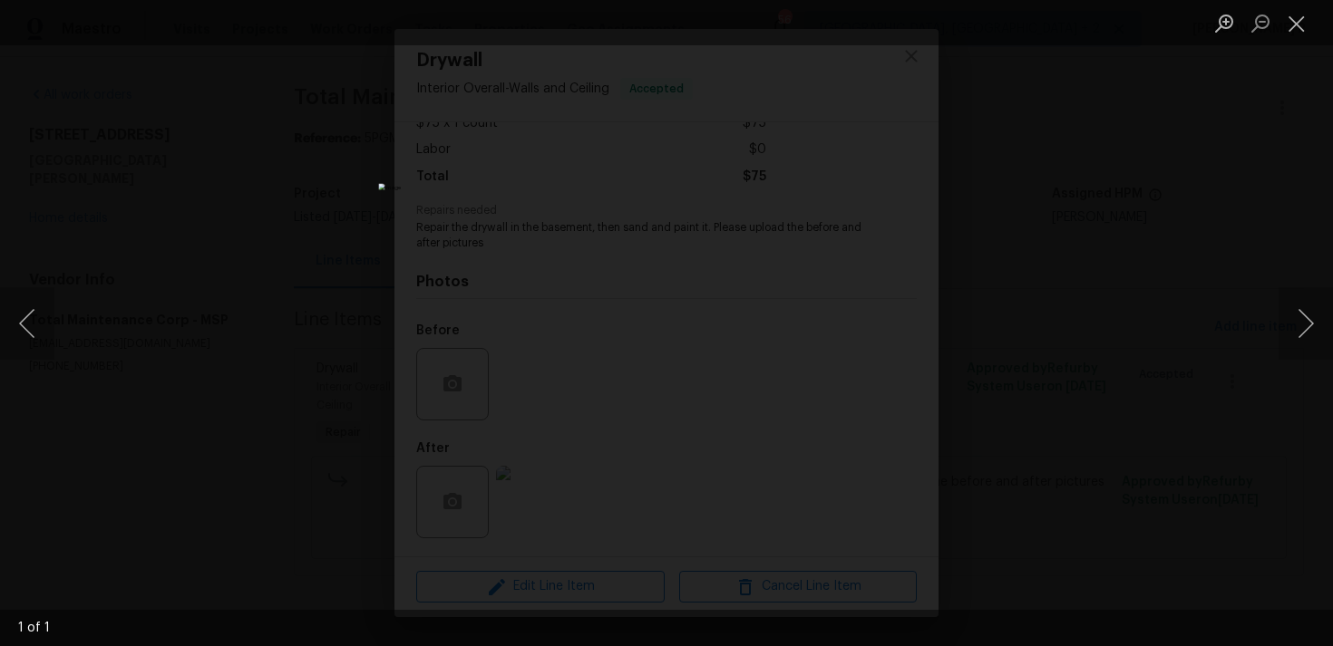
click at [548, 462] on img "Lightbox" at bounding box center [666, 322] width 576 height 279
click at [1291, 23] on button "Close lightbox" at bounding box center [1296, 23] width 36 height 32
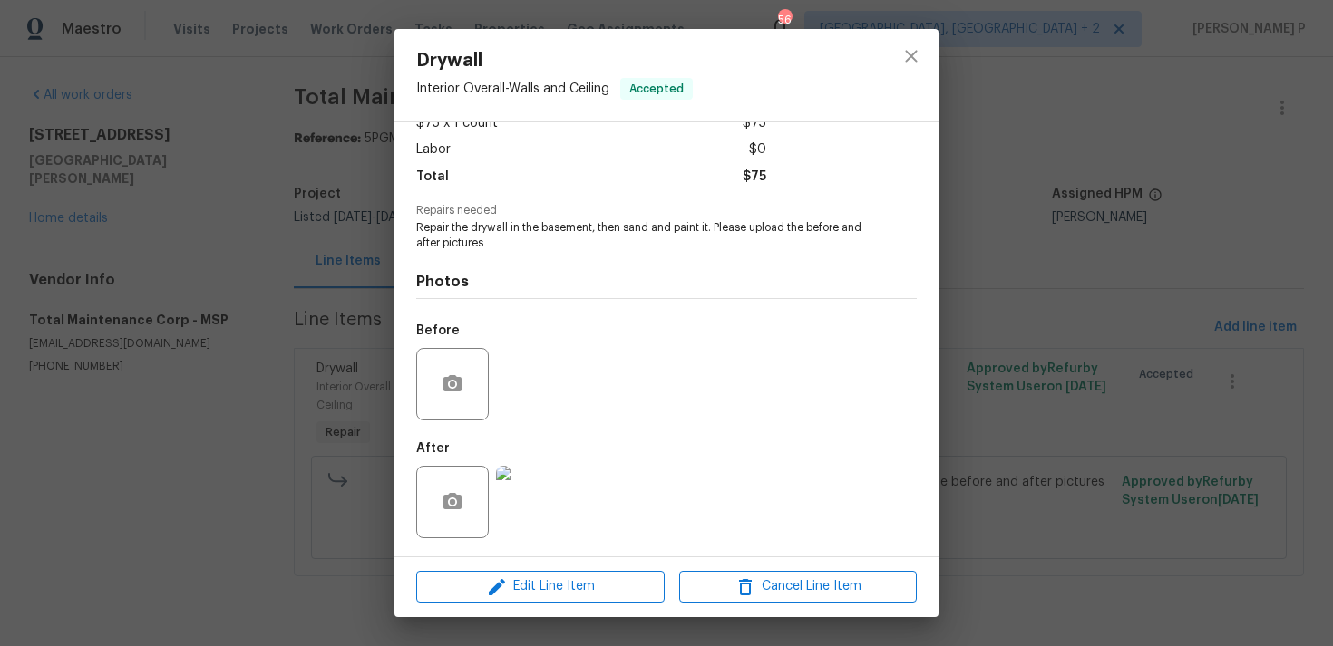
click at [946, 258] on div "Drywall Interior Overall - Walls and Ceiling Accepted Vendor Total Maintenance …" at bounding box center [666, 323] width 1333 height 646
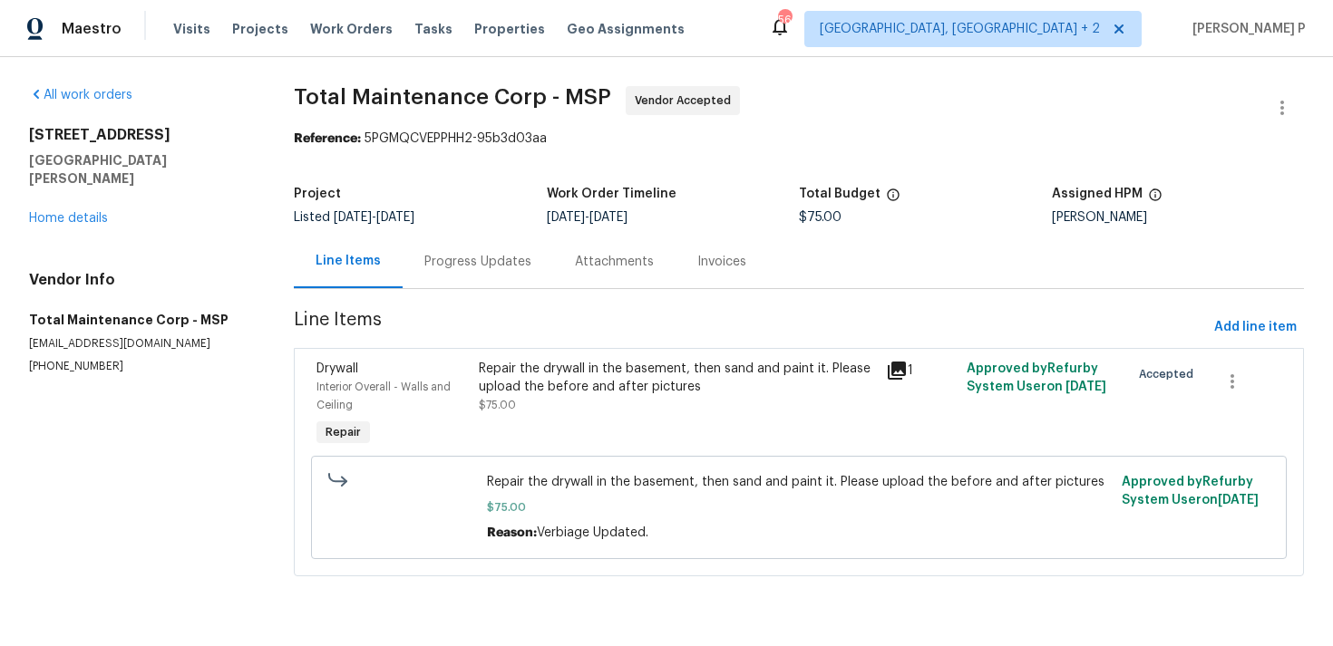
click at [495, 257] on div "Progress Updates" at bounding box center [477, 262] width 107 height 18
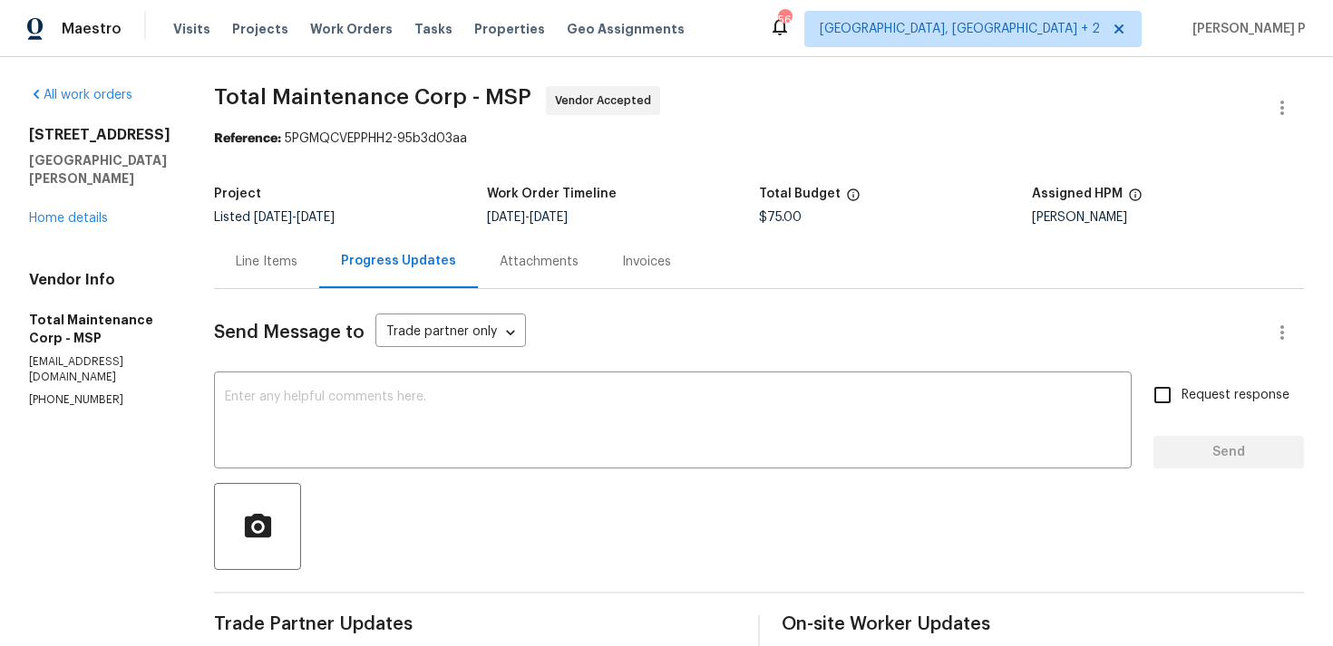
click at [255, 260] on div "Line Items" at bounding box center [267, 262] width 62 height 18
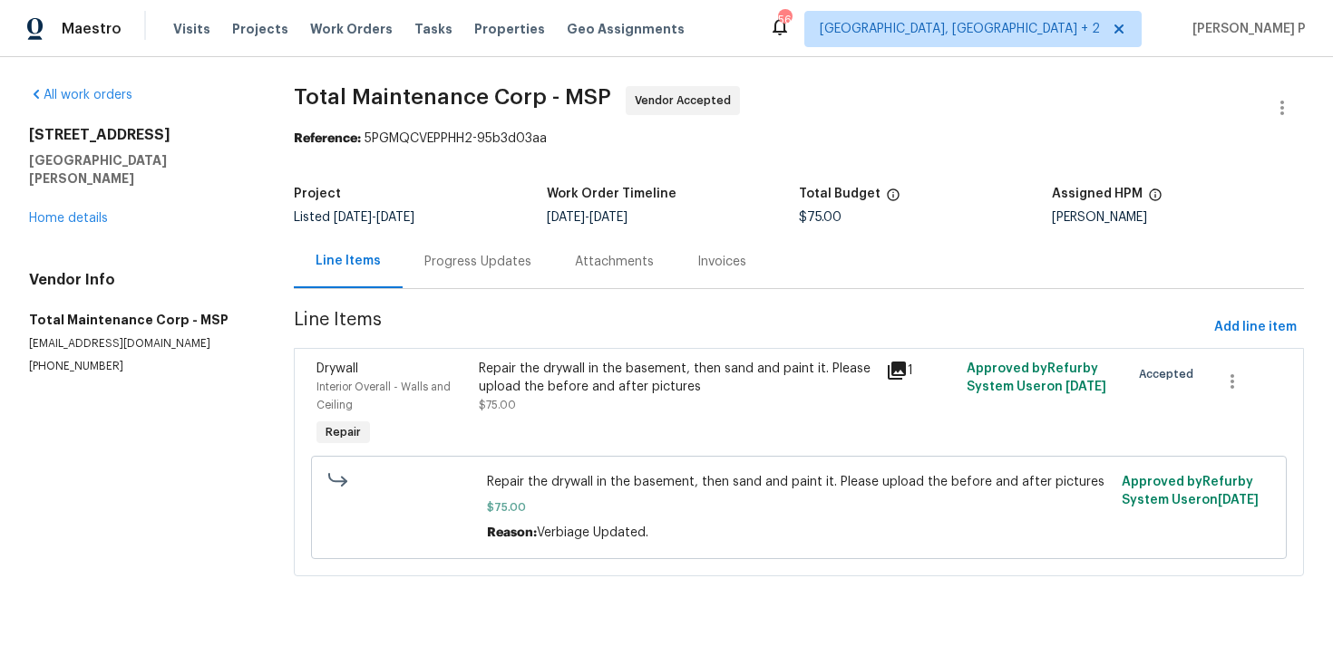
click at [533, 360] on div "Repair the drywall in the basement, then sand and paint it. Please upload the b…" at bounding box center [676, 378] width 395 height 36
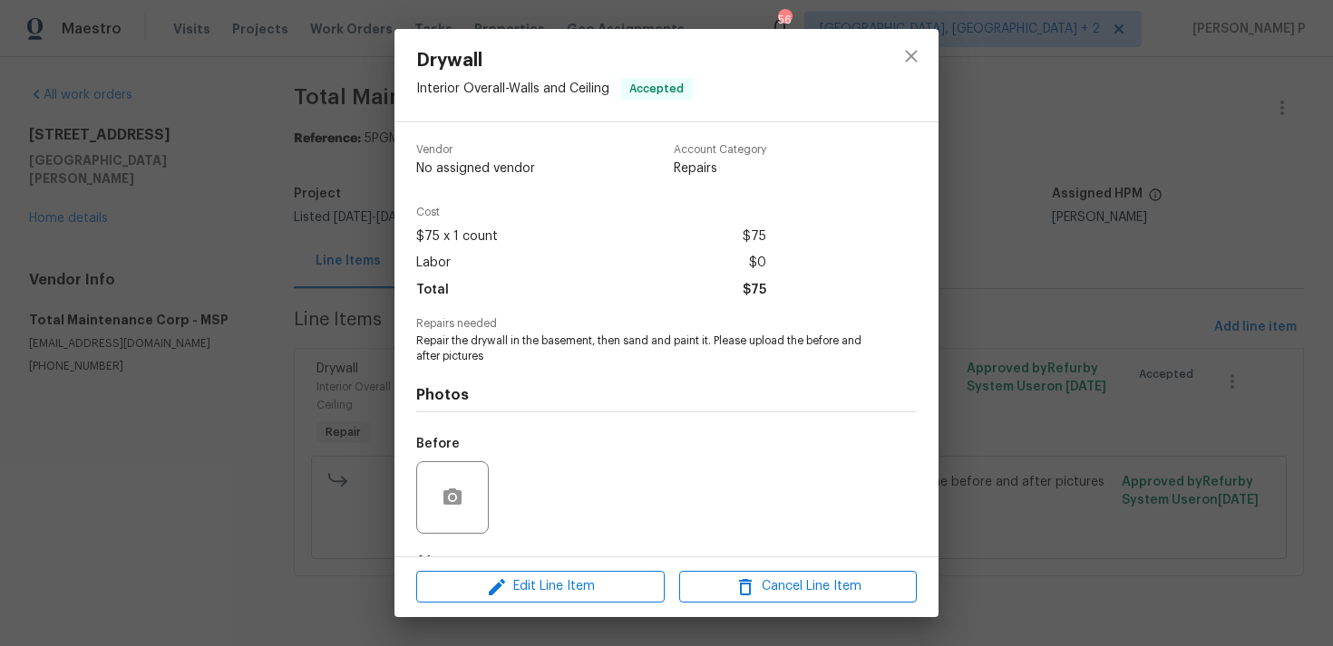
scroll to position [113, 0]
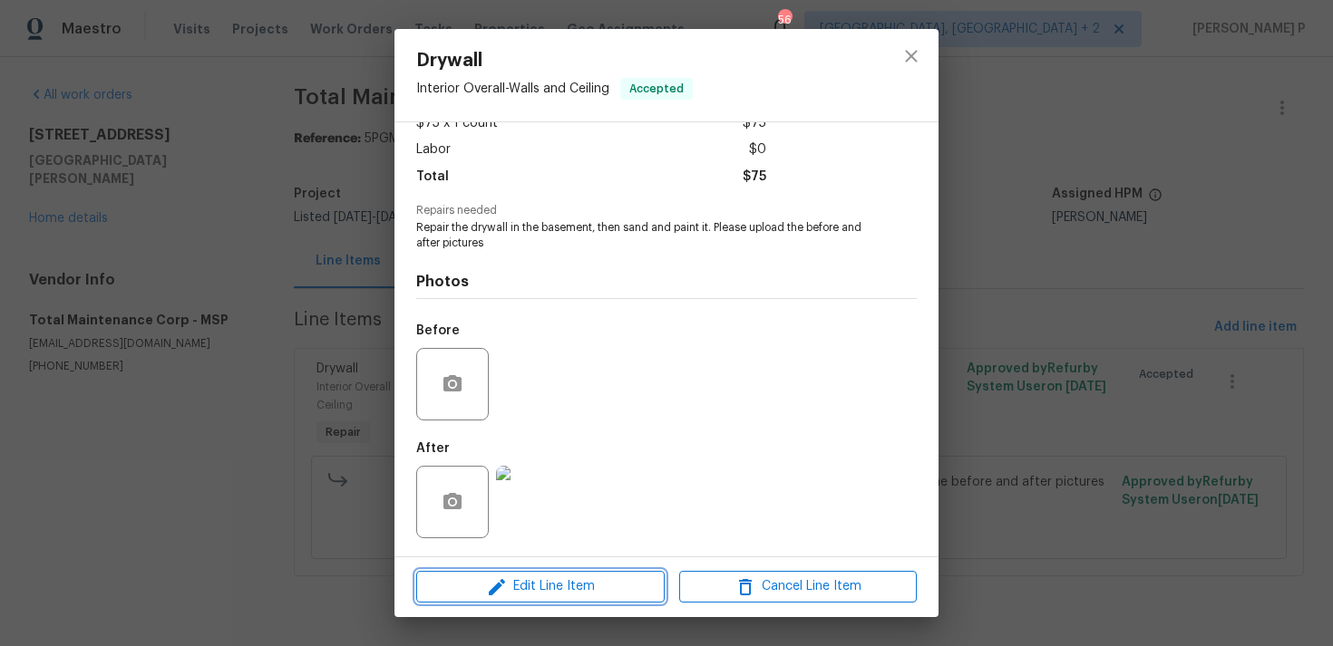
click at [508, 579] on span "Edit Line Item" at bounding box center [541, 587] width 238 height 23
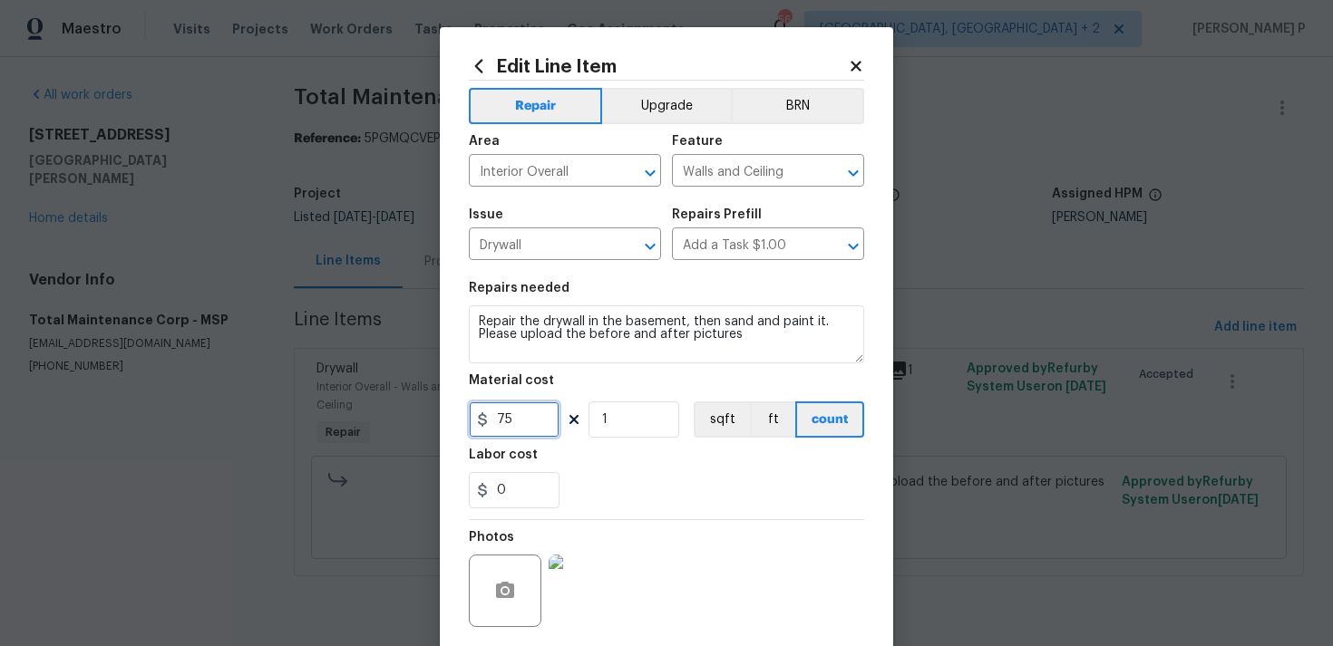
click at [509, 422] on input "75" at bounding box center [514, 420] width 91 height 36
click at [499, 417] on input "75" at bounding box center [514, 420] width 91 height 36
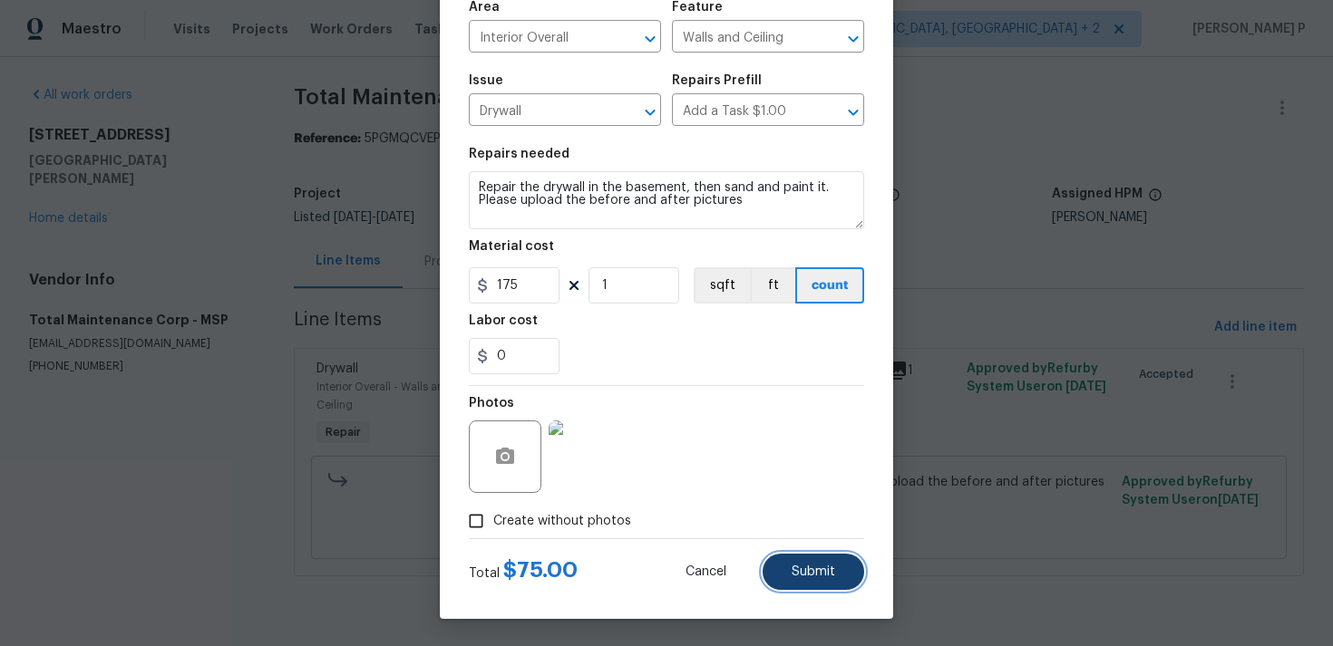
click at [820, 573] on span "Submit" at bounding box center [813, 573] width 44 height 14
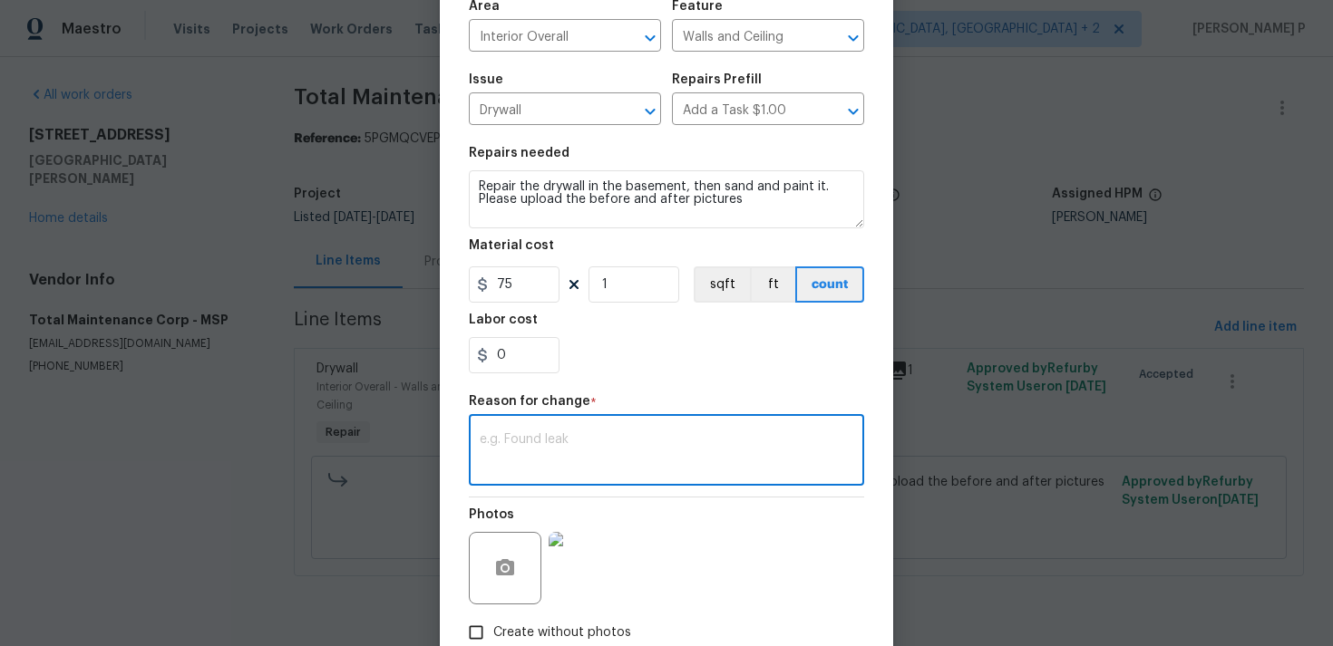
click at [655, 450] on textarea at bounding box center [666, 452] width 373 height 38
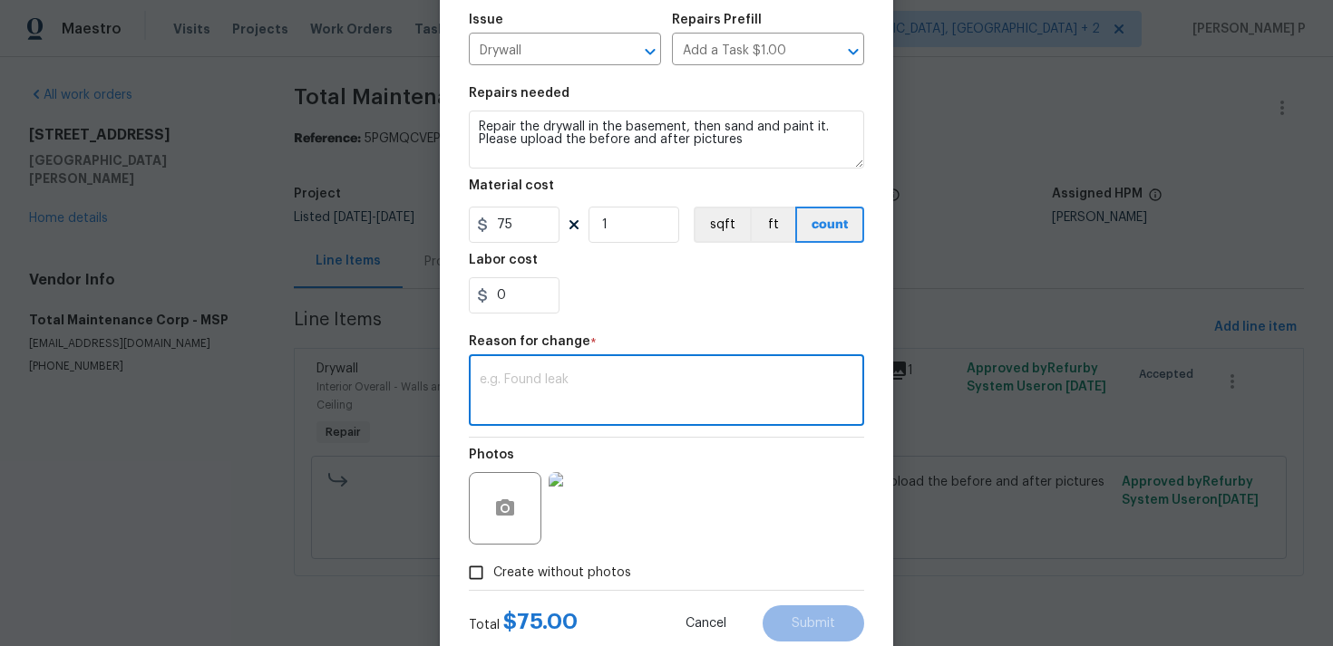
scroll to position [216, 0]
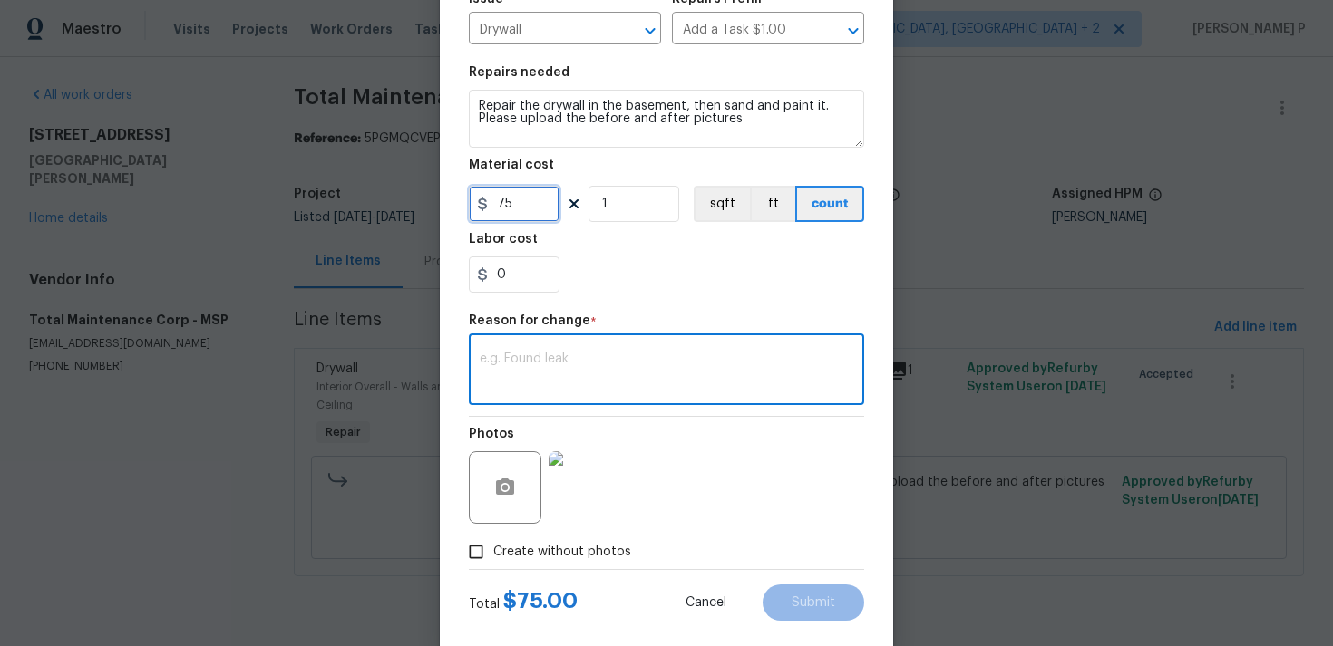
click at [499, 198] on input "75" at bounding box center [514, 204] width 91 height 36
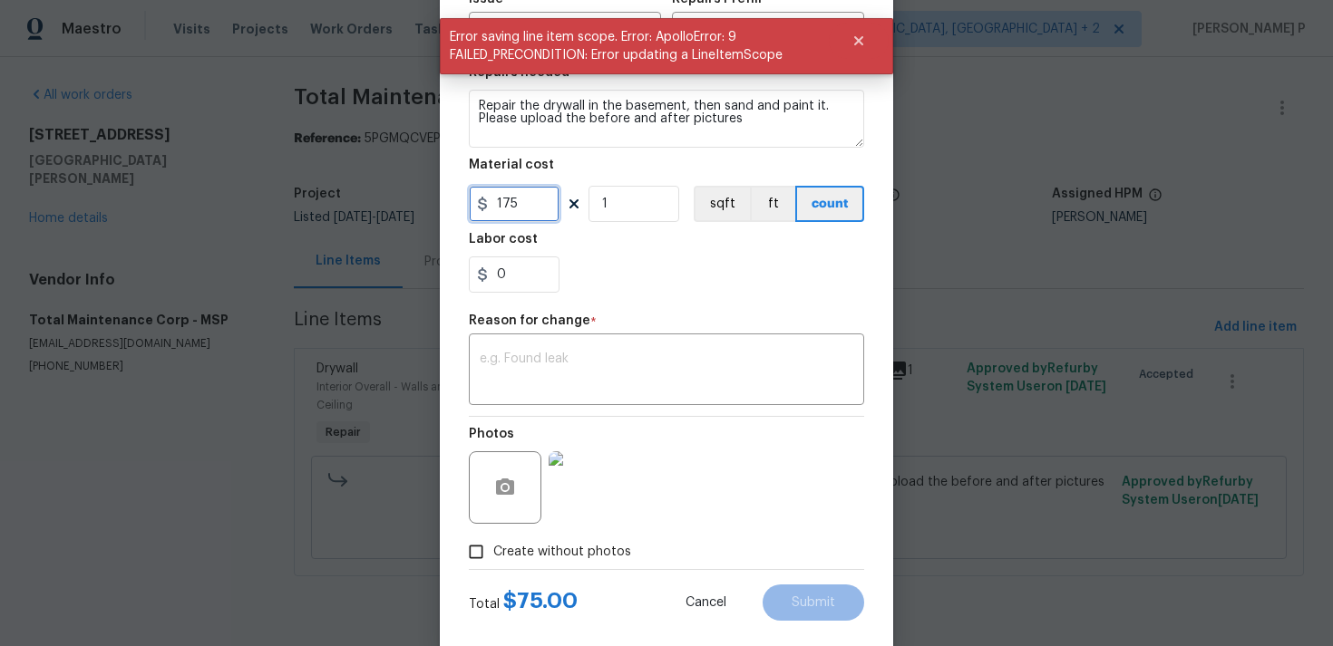
type input "175"
click at [562, 383] on textarea at bounding box center [666, 372] width 373 height 38
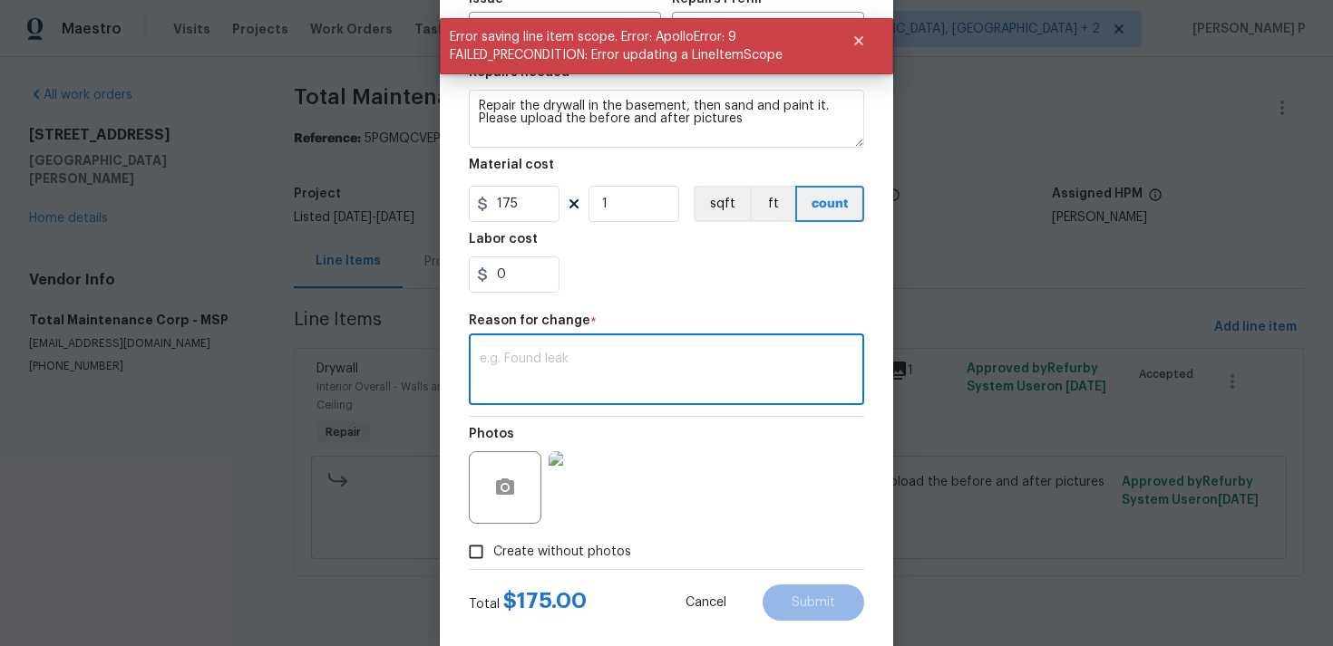
paste textarea "(RP) Updated per vendor’s final cost."
type textarea "(RP) Updated per vendor’s final cost."
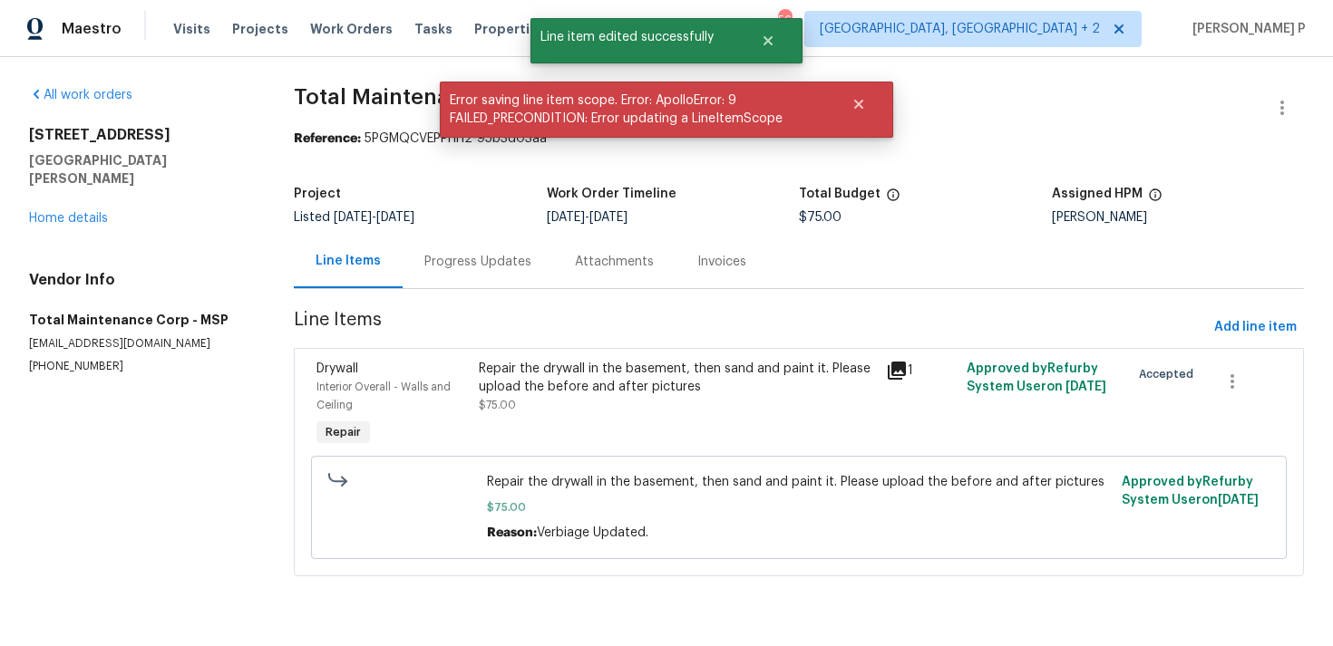
scroll to position [0, 0]
click at [595, 366] on div "Repair the drywall in the basement, then sand and paint it. Please upload the b…" at bounding box center [676, 378] width 395 height 36
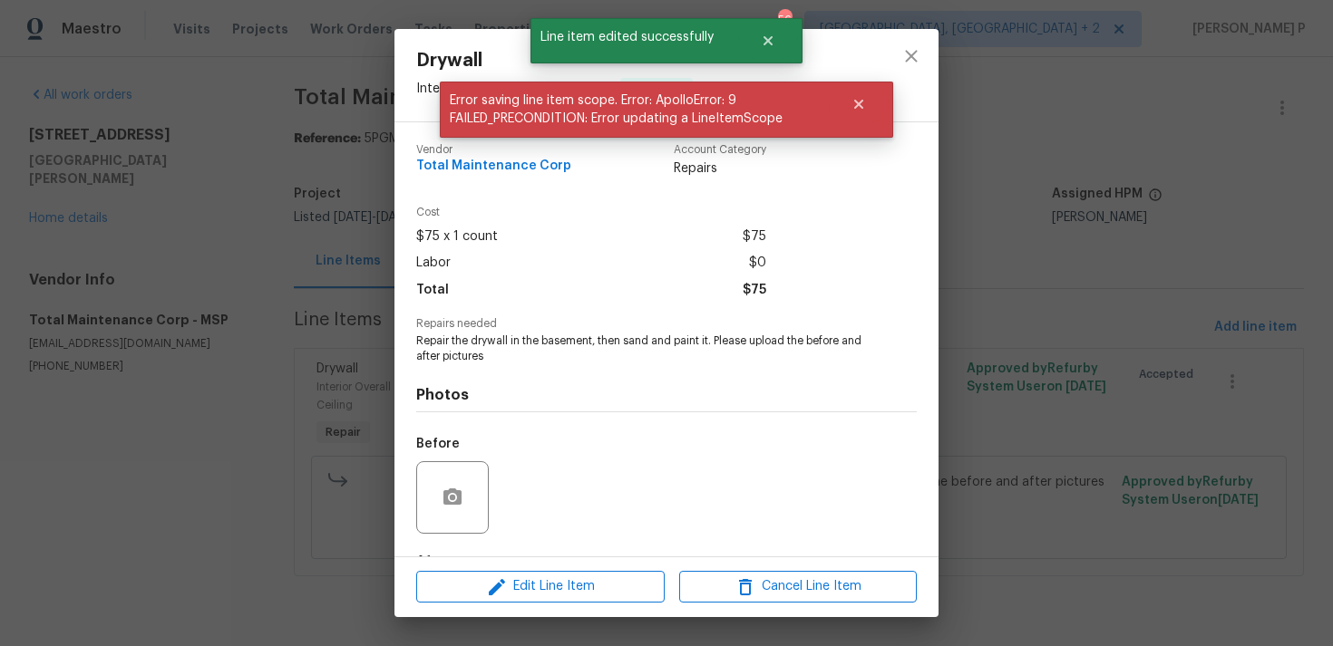
scroll to position [113, 0]
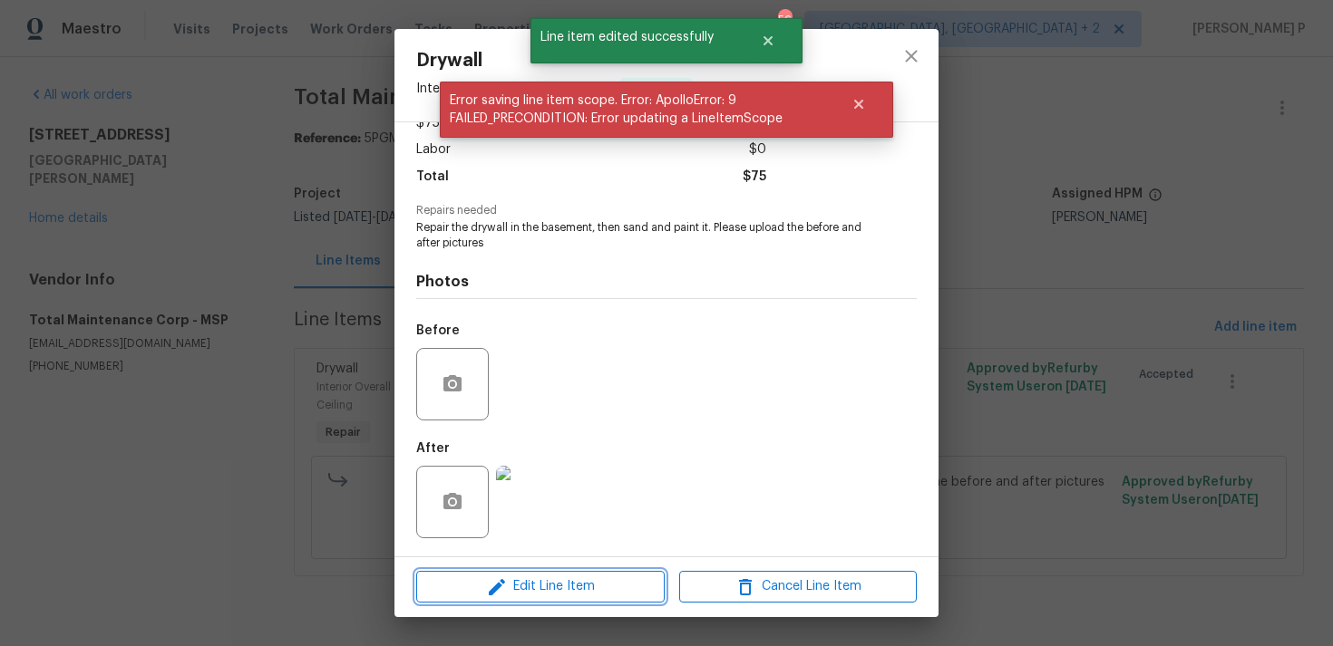
click at [570, 594] on span "Edit Line Item" at bounding box center [541, 587] width 238 height 23
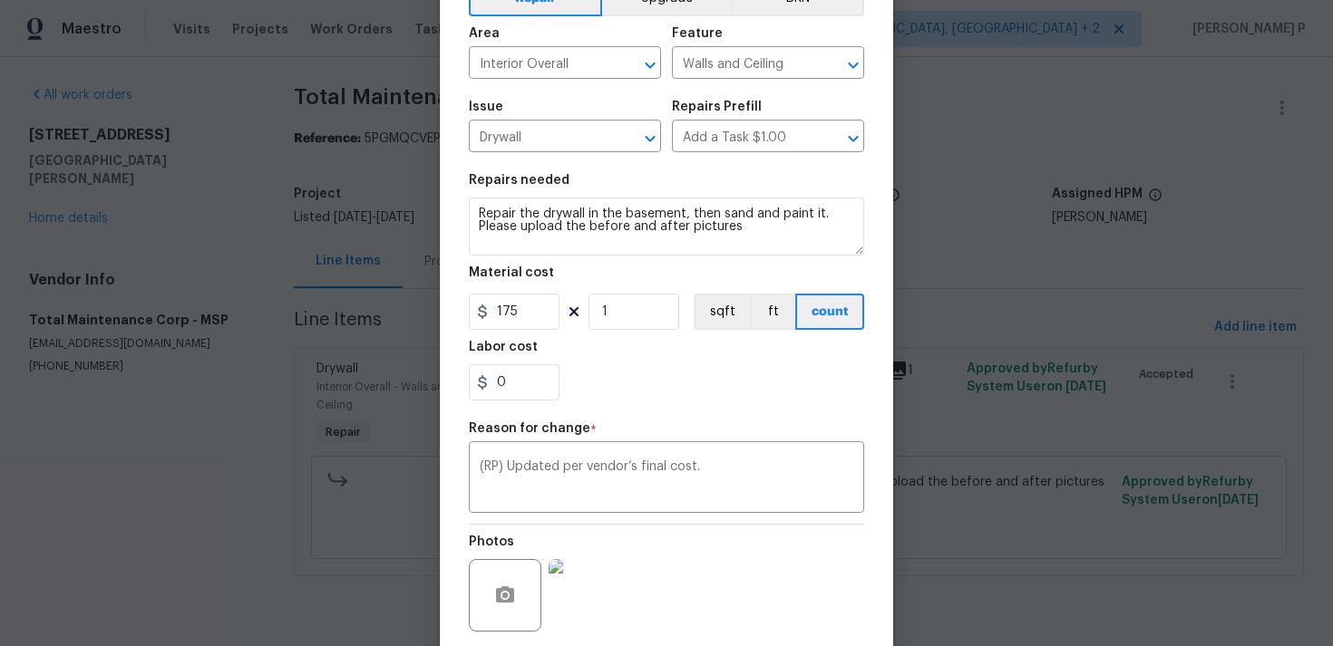
scroll to position [247, 0]
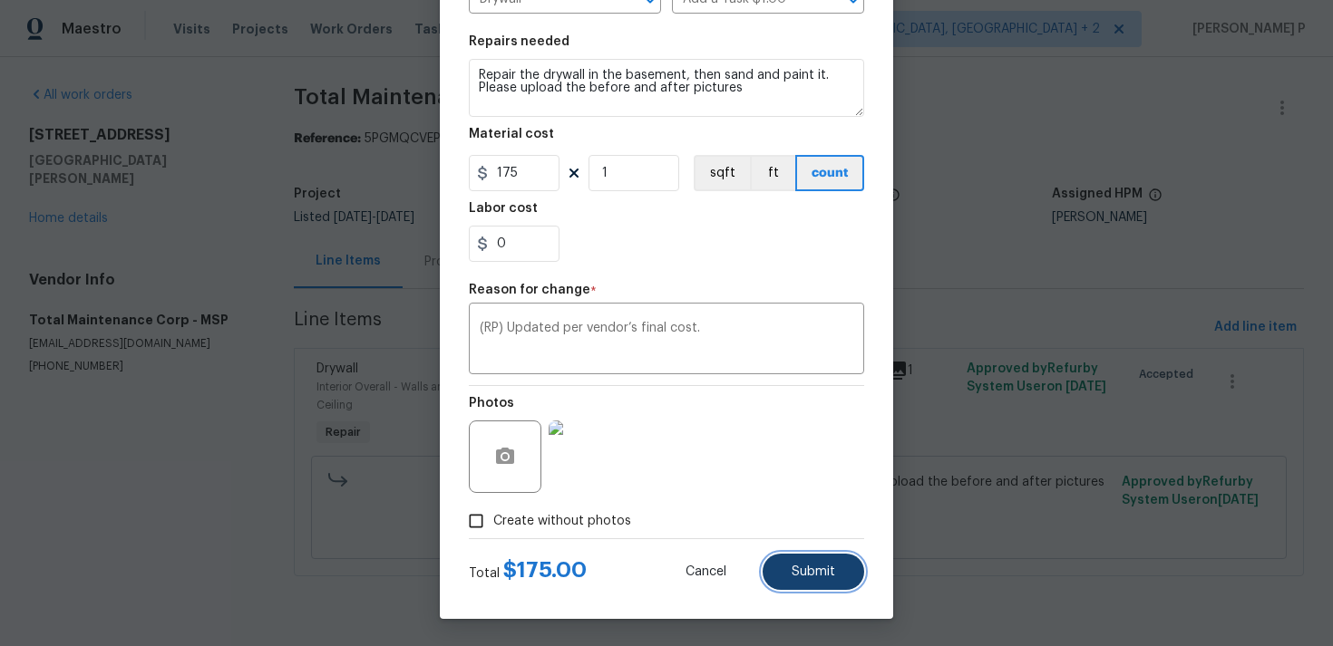
click at [801, 573] on span "Submit" at bounding box center [813, 573] width 44 height 14
type input "75"
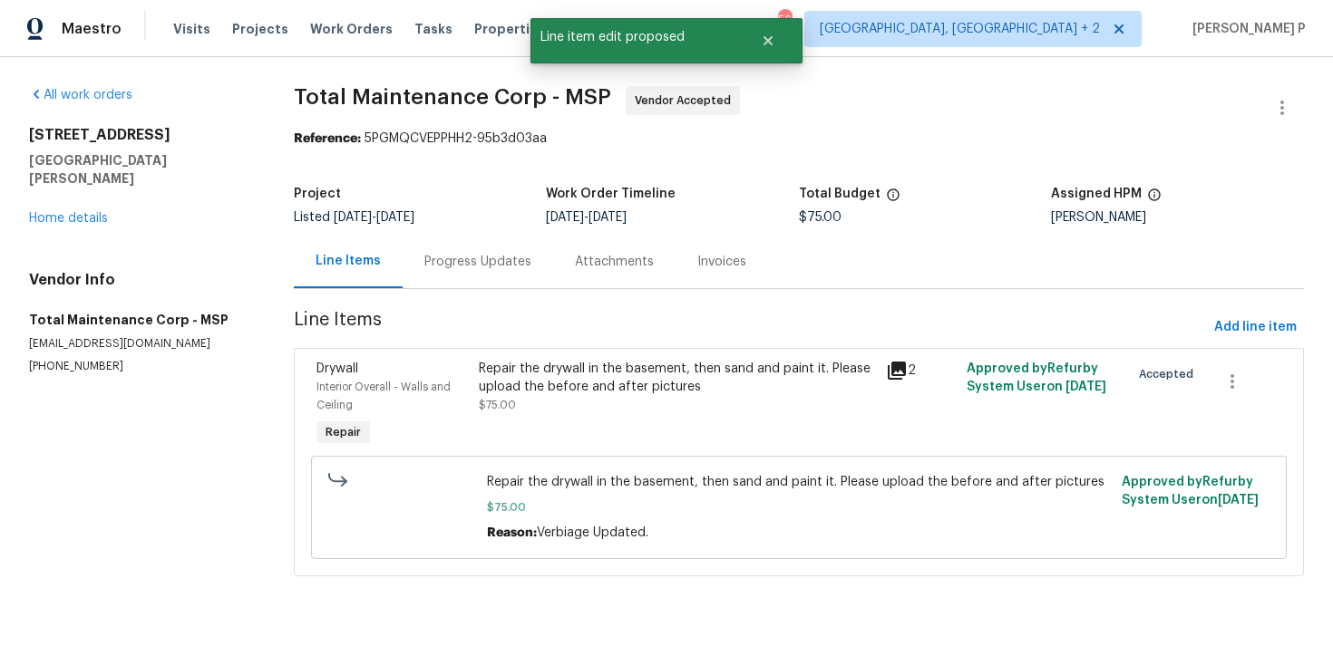
click at [479, 526] on div at bounding box center [402, 508] width 159 height 80
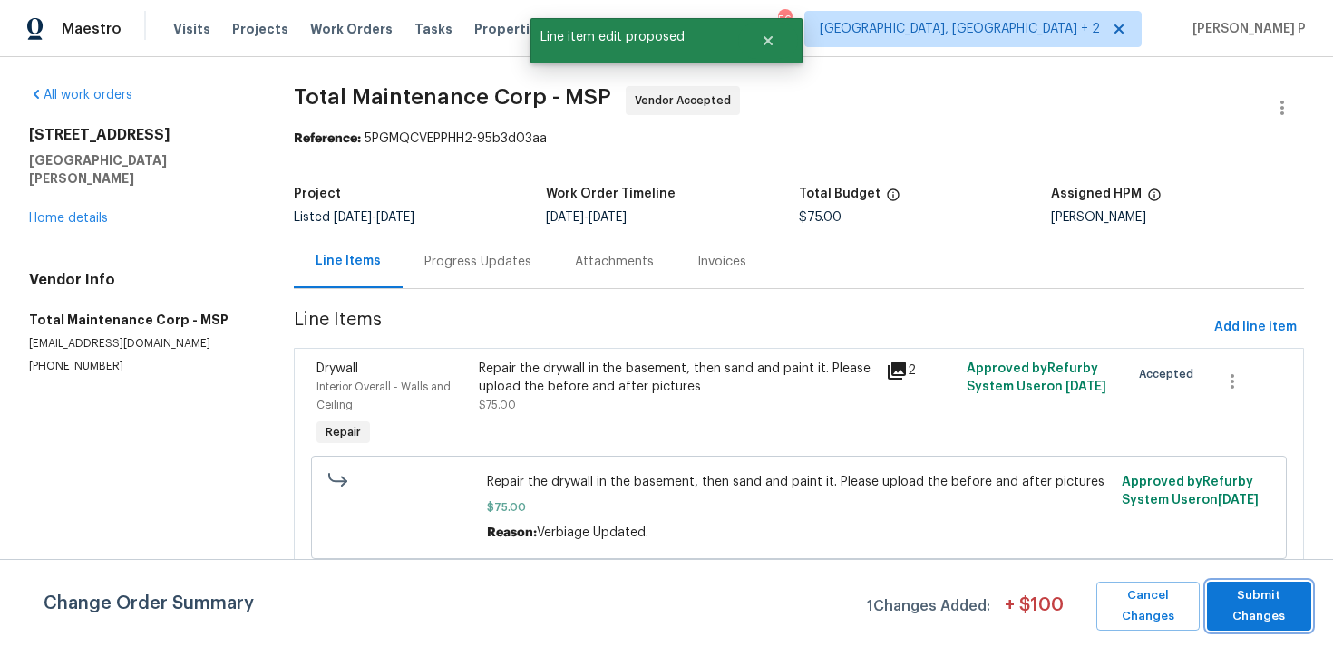
click at [1256, 610] on span "Submit Changes" at bounding box center [1259, 607] width 86 height 42
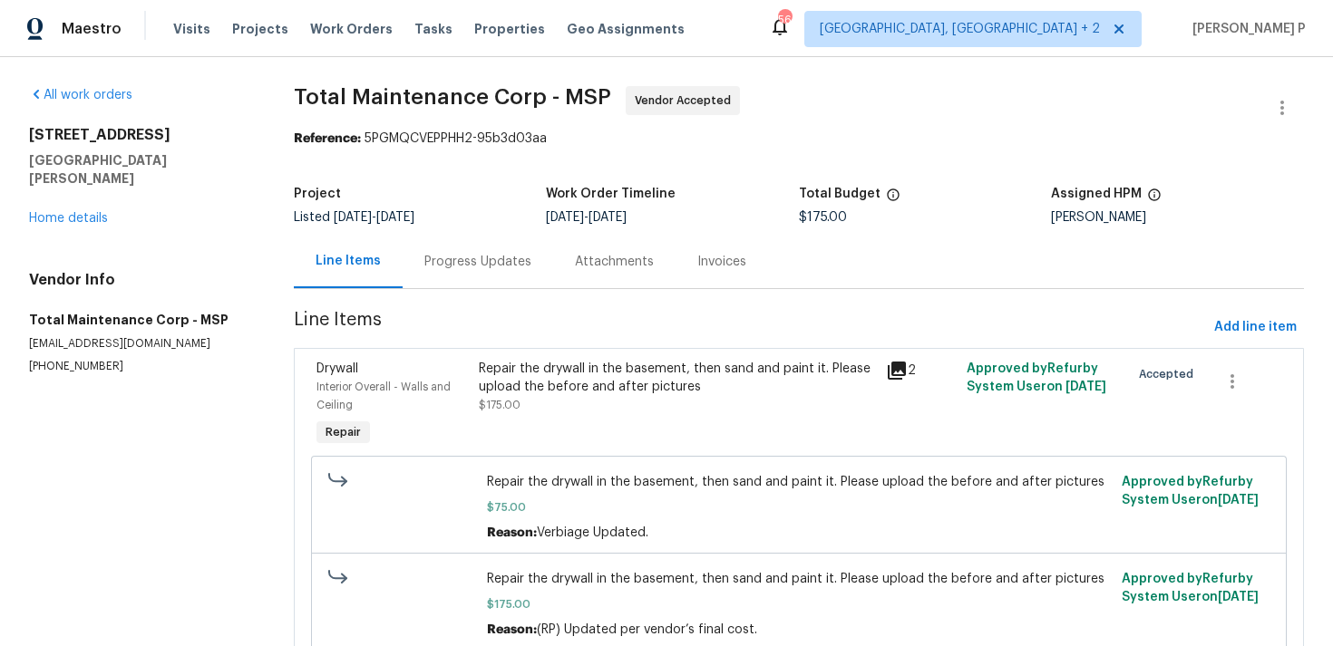
click at [505, 270] on div "Progress Updates" at bounding box center [477, 262] width 107 height 18
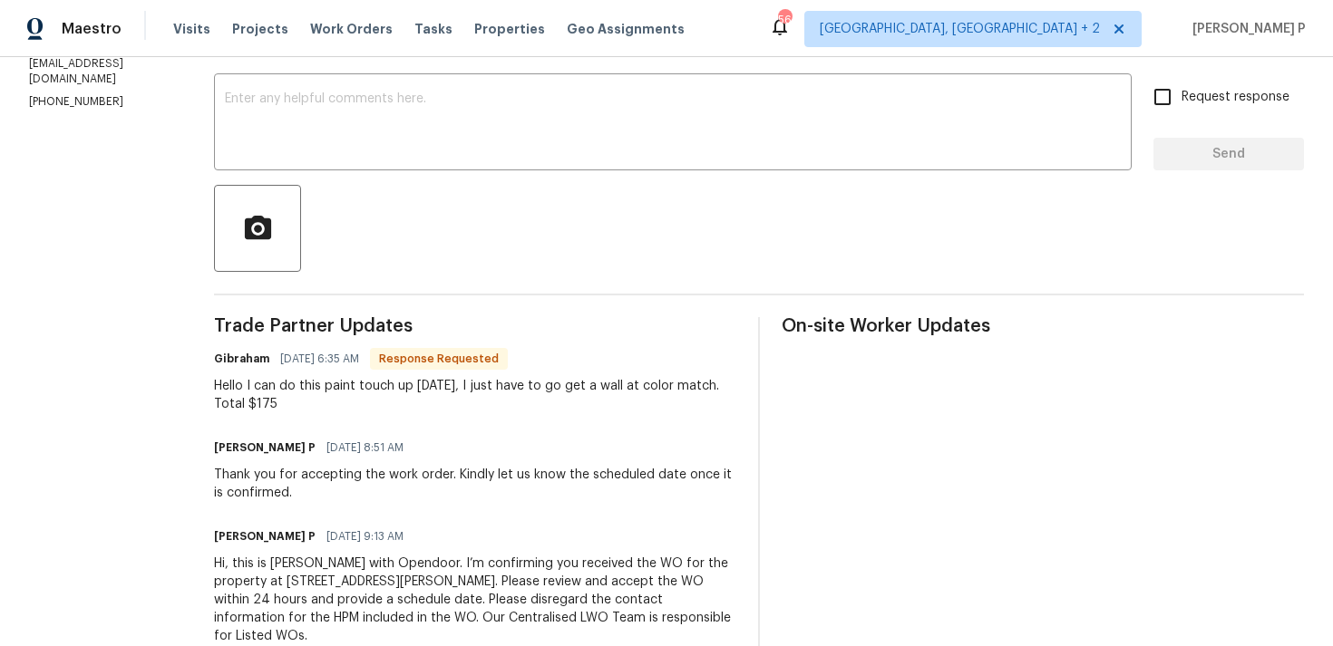
scroll to position [165, 0]
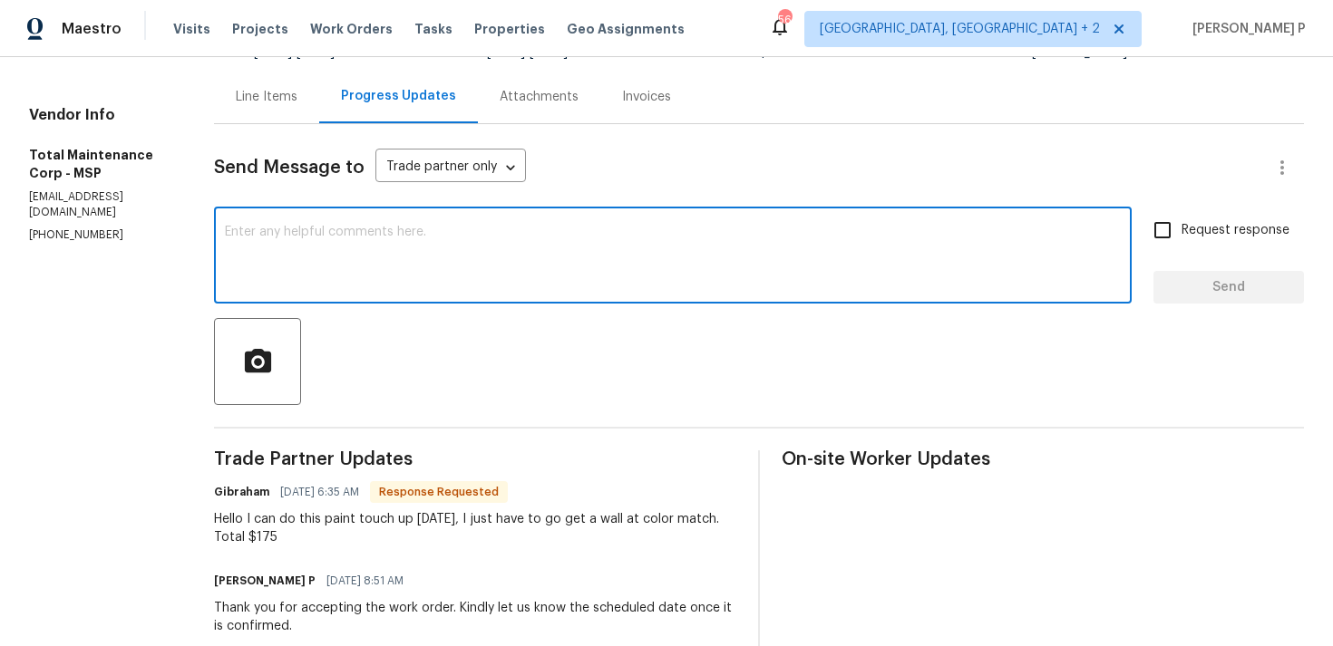
click at [465, 261] on textarea at bounding box center [673, 257] width 896 height 63
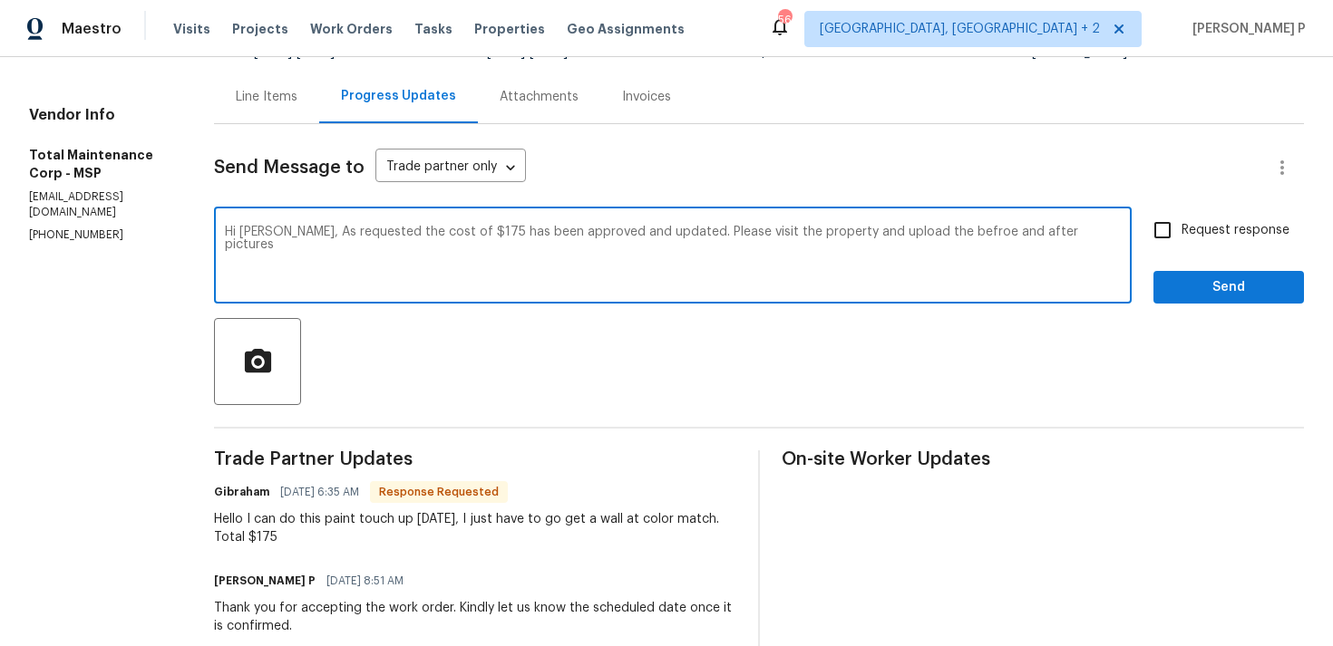
click at [959, 228] on textarea "Hi Gibraham, As requested the cost of $175 has been approved and updated. Pleas…" at bounding box center [673, 257] width 896 height 63
click at [1082, 233] on textarea "Hi Gibraham, As requested the cost of $175 has been approved and updated. Pleas…" at bounding box center [673, 257] width 896 height 63
drag, startPoint x: 300, startPoint y: 230, endPoint x: 1067, endPoint y: 230, distance: 766.9
click at [1067, 230] on textarea "Hi Gibraham, As requested the cost of $175 has been approved and updated. Pleas…" at bounding box center [673, 257] width 896 height 63
paste textarea ", the cost of **\$175 has been approved and updated**. Please proceed with the …"
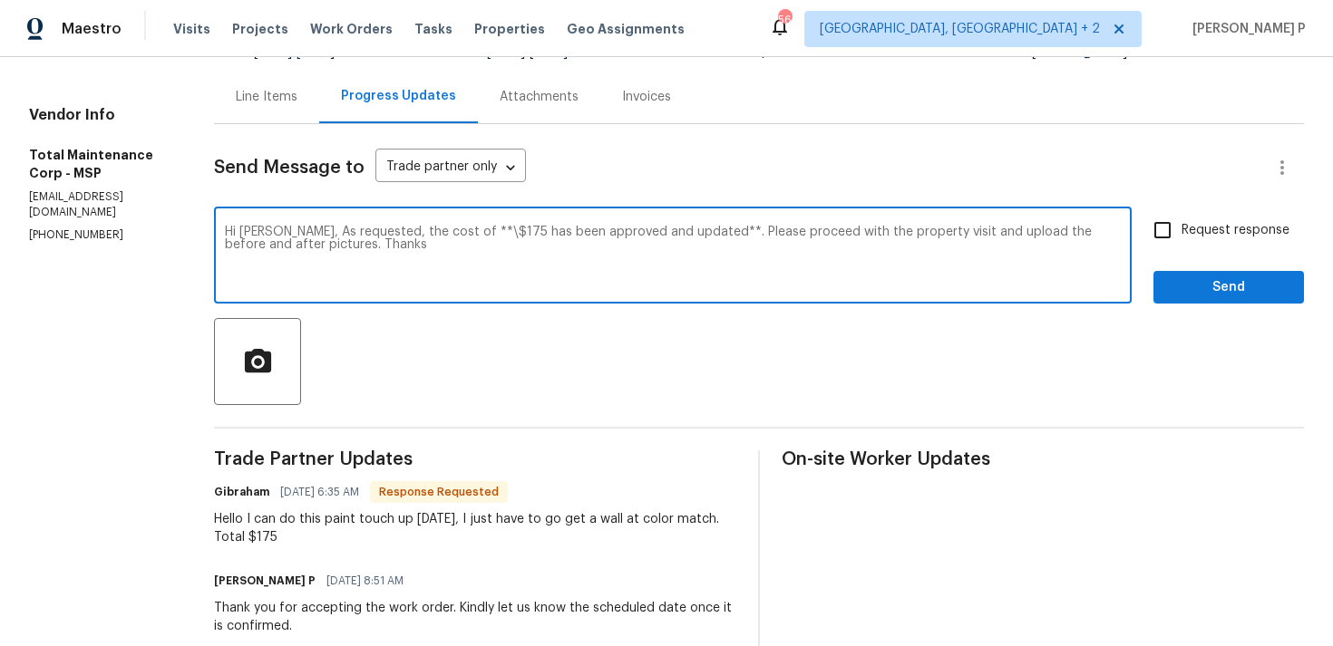
click at [473, 232] on textarea "Hi Gibraham, As requested, the cost of **\$175 has been approved and updated**.…" at bounding box center [673, 257] width 896 height 63
click at [685, 230] on textarea "Hi Gibraham, As requested, the cost of $175 has been approved and updated**. Pl…" at bounding box center [673, 257] width 896 height 63
type textarea "Hi Gibraham, As requested, the cost of $175 has been approved and updated. Plea…"
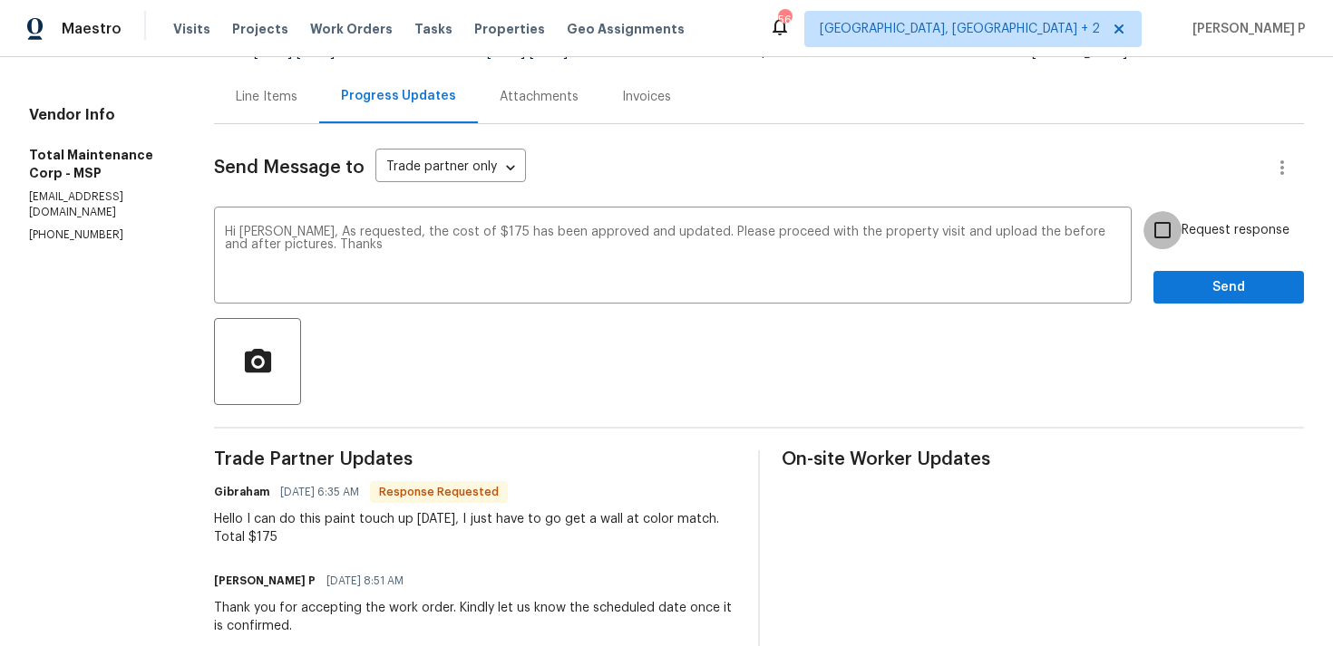
click at [1163, 228] on input "Request response" at bounding box center [1162, 230] width 38 height 38
checkbox input "true"
click at [1194, 292] on span "Send" at bounding box center [1228, 287] width 121 height 23
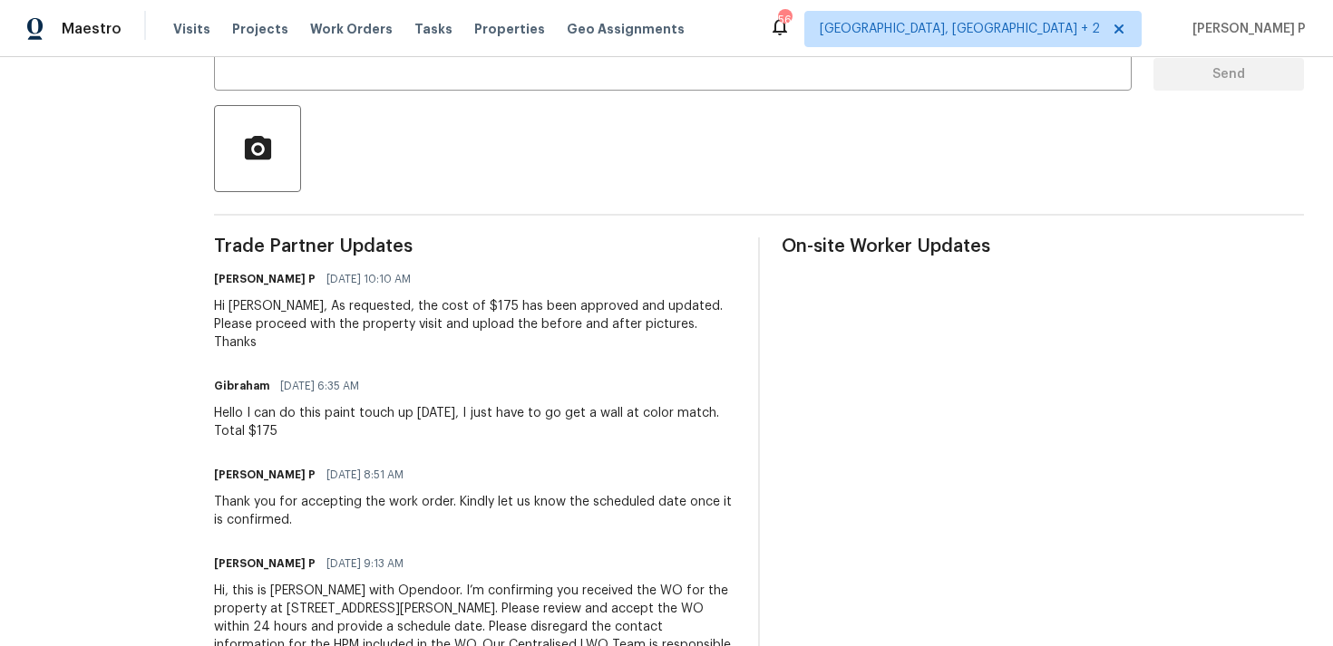
scroll to position [397, 0]
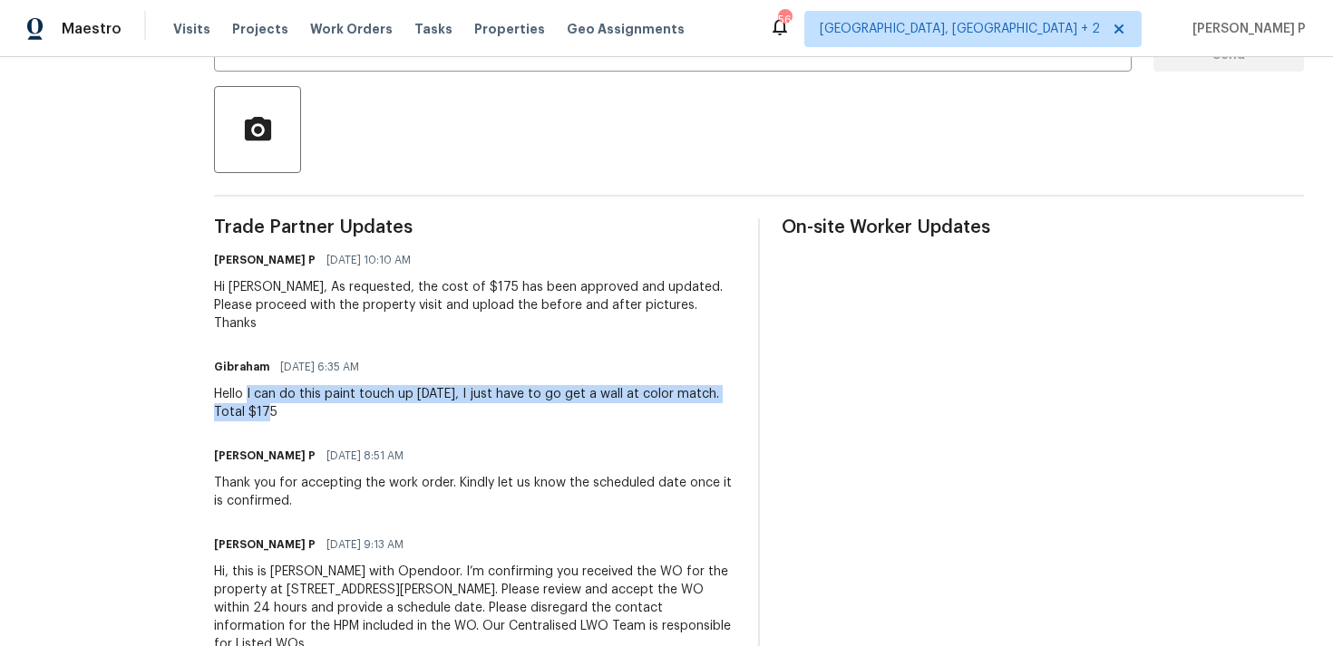
drag, startPoint x: 243, startPoint y: 373, endPoint x: 276, endPoint y: 399, distance: 42.1
click at [276, 399] on div "Hello I can do this paint touch up today, I just have to go get a wall at color…" at bounding box center [475, 403] width 522 height 36
copy div "I can do this paint touch up today, I just have to go get a wall at color match…"
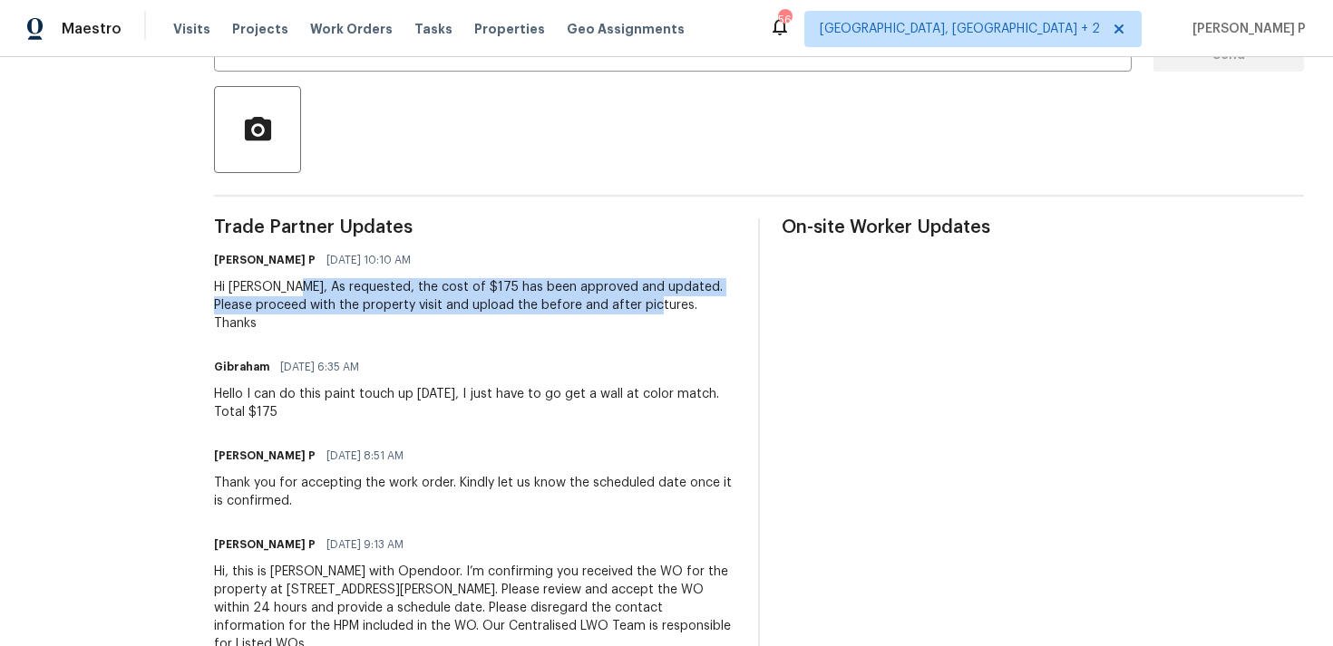
drag, startPoint x: 293, startPoint y: 286, endPoint x: 637, endPoint y: 302, distance: 344.8
click at [637, 302] on div "Hi Gibraham, As requested, the cost of $175 has been approved and updated. Plea…" at bounding box center [475, 305] width 522 height 54
copy div "As requested, the cost of $175 has been approved and updated. Please proceed wi…"
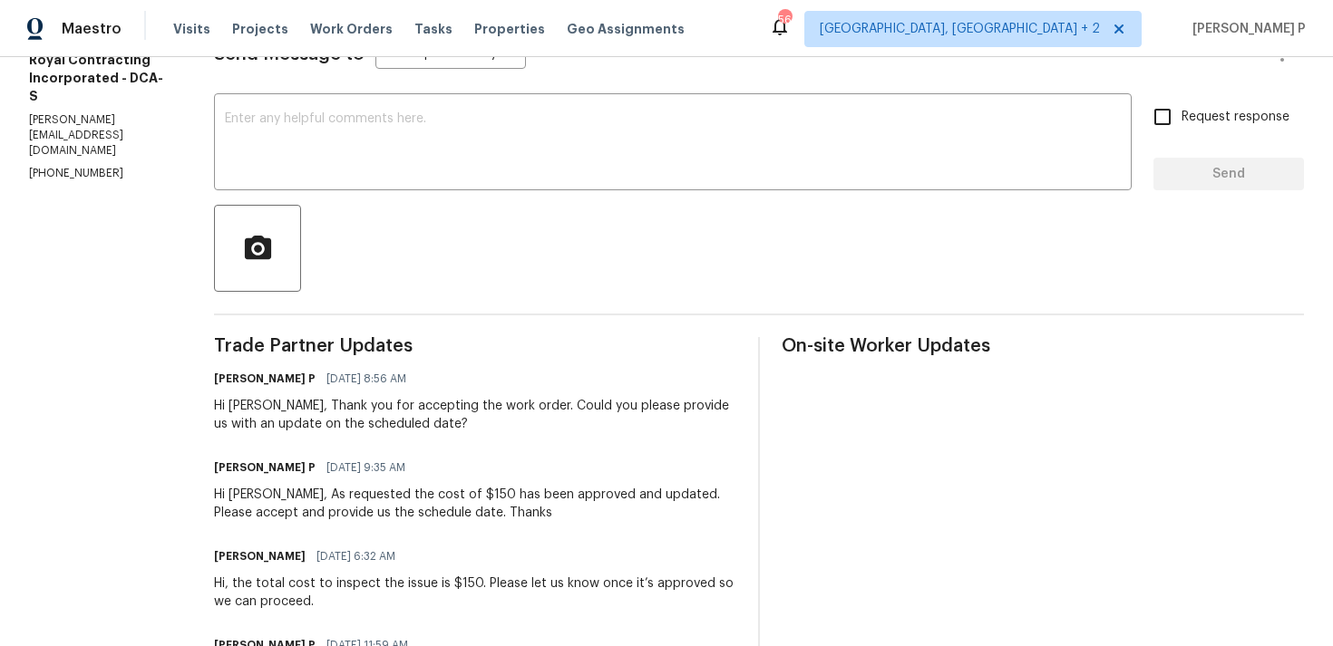
scroll to position [208, 0]
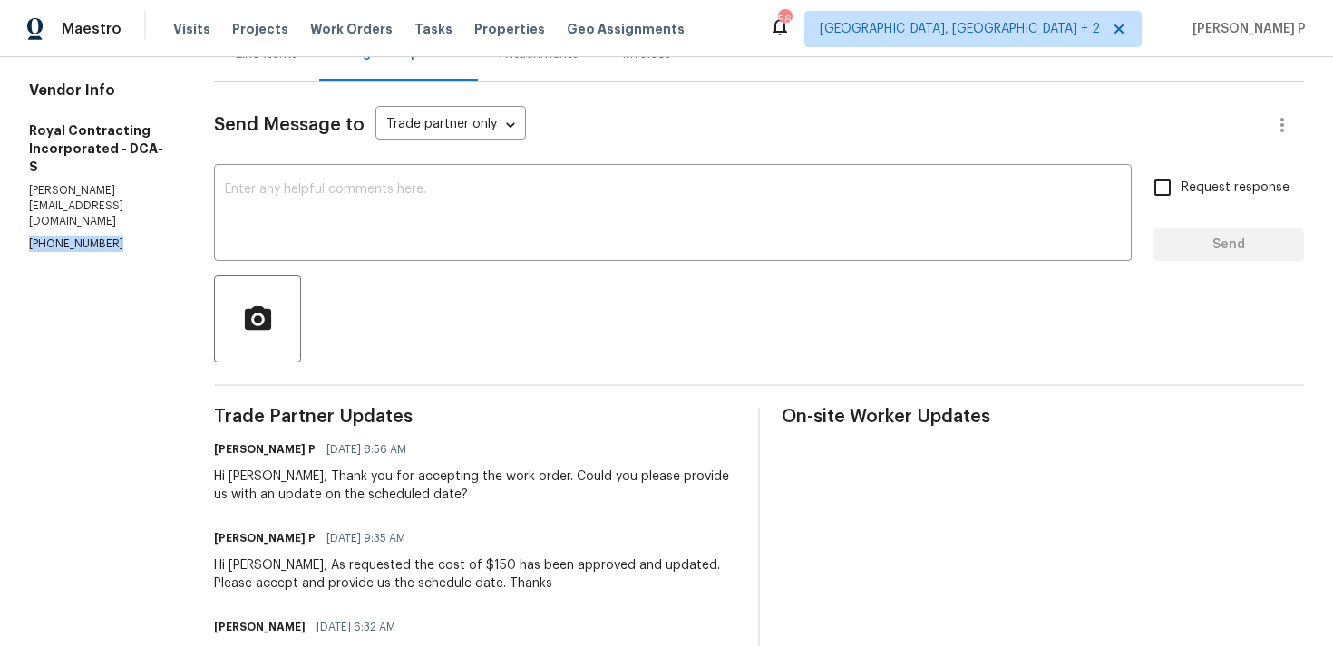
drag, startPoint x: 124, startPoint y: 158, endPoint x: 0, endPoint y: 158, distance: 124.2
click at [0, 158] on div "All work orders [STREET_ADDRESS] Home details Vendor Info Royal Contracting Inc…" at bounding box center [666, 354] width 1333 height 1008
copy p "[PHONE_NUMBER]"
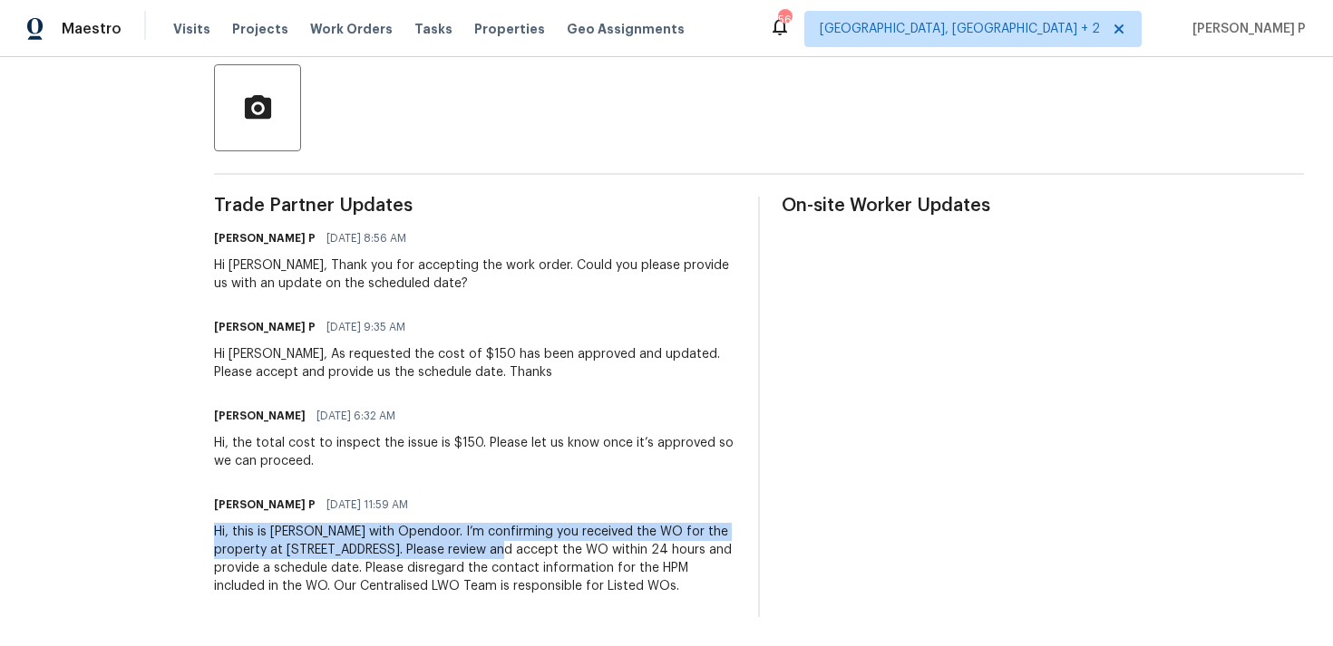
drag, startPoint x: 228, startPoint y: 507, endPoint x: 538, endPoint y: 531, distance: 310.1
click at [538, 531] on div "All work orders 20687 Smithfield Ct Sterling, VA 20165 Home details Vendor Info…" at bounding box center [666, 142] width 1333 height 1008
copy div "Hi, this is Ramyasri with Opendoor. I’m confirming you received the WO for the …"
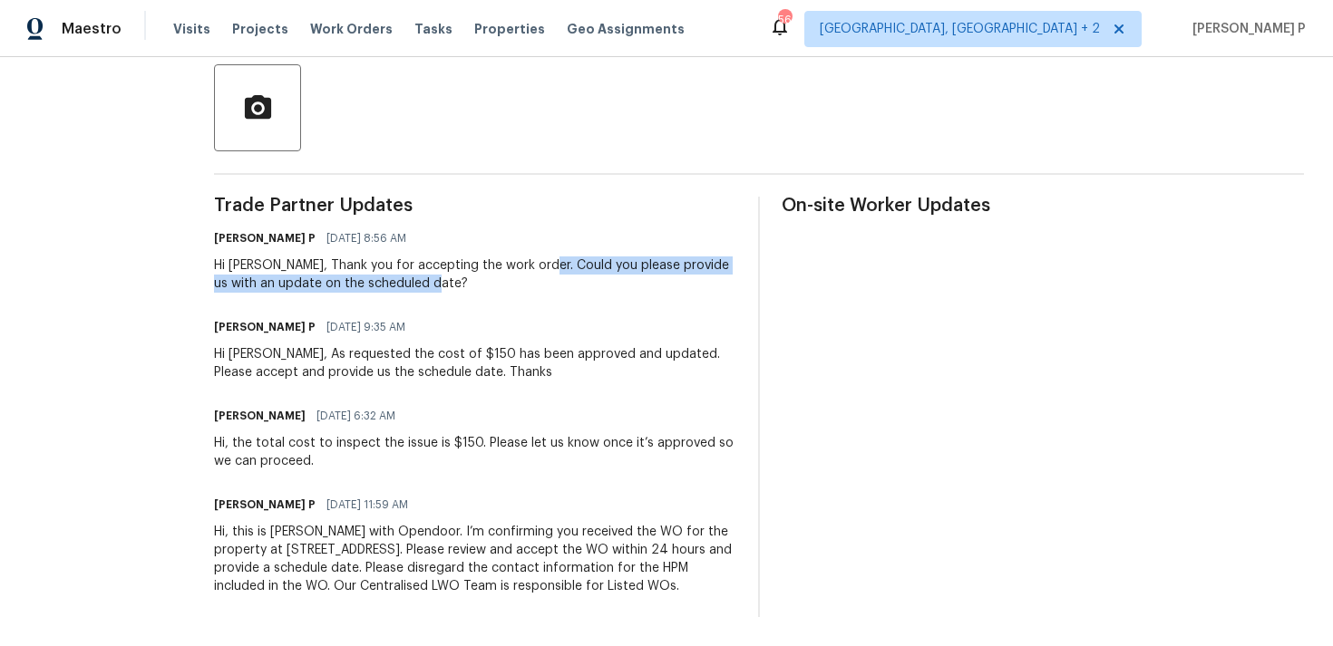
drag, startPoint x: 558, startPoint y: 249, endPoint x: 591, endPoint y: 273, distance: 40.3
click at [591, 273] on div "Hi Nadiezhka, Thank you for accepting the work order. Could you please provide …" at bounding box center [475, 275] width 522 height 36
copy div "Could you please provide us with an update on the scheduled date?"
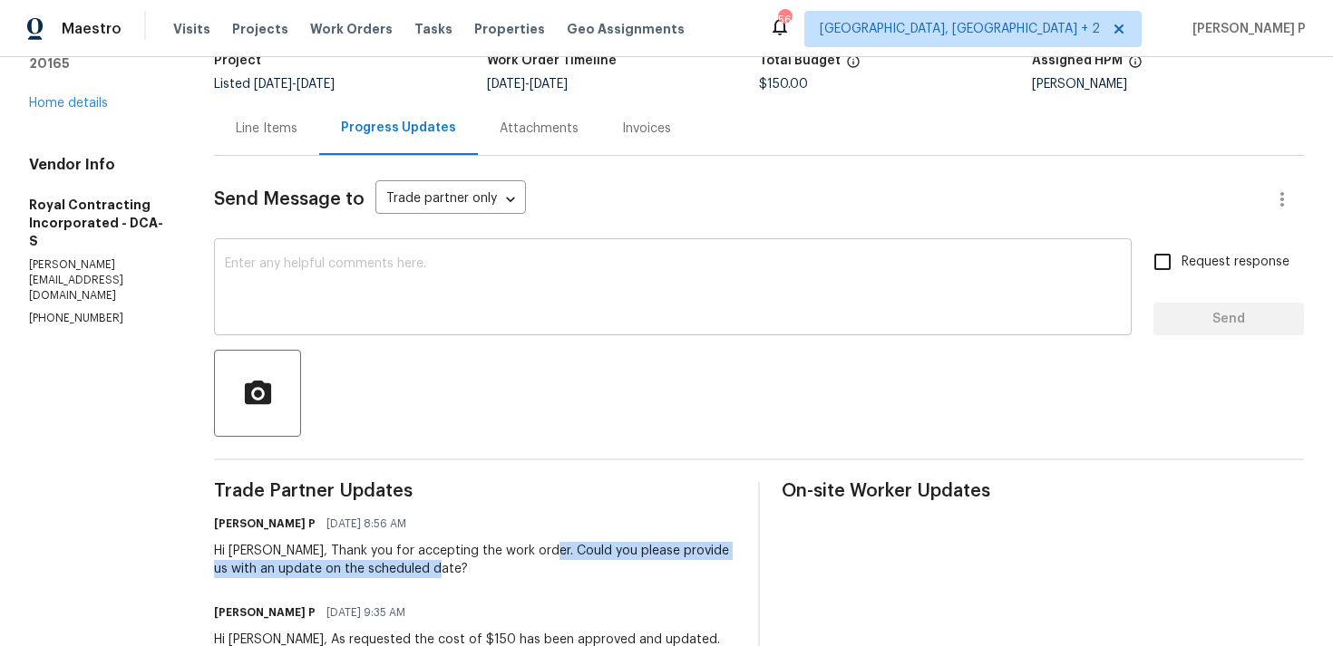
click at [329, 277] on textarea at bounding box center [673, 288] width 896 height 63
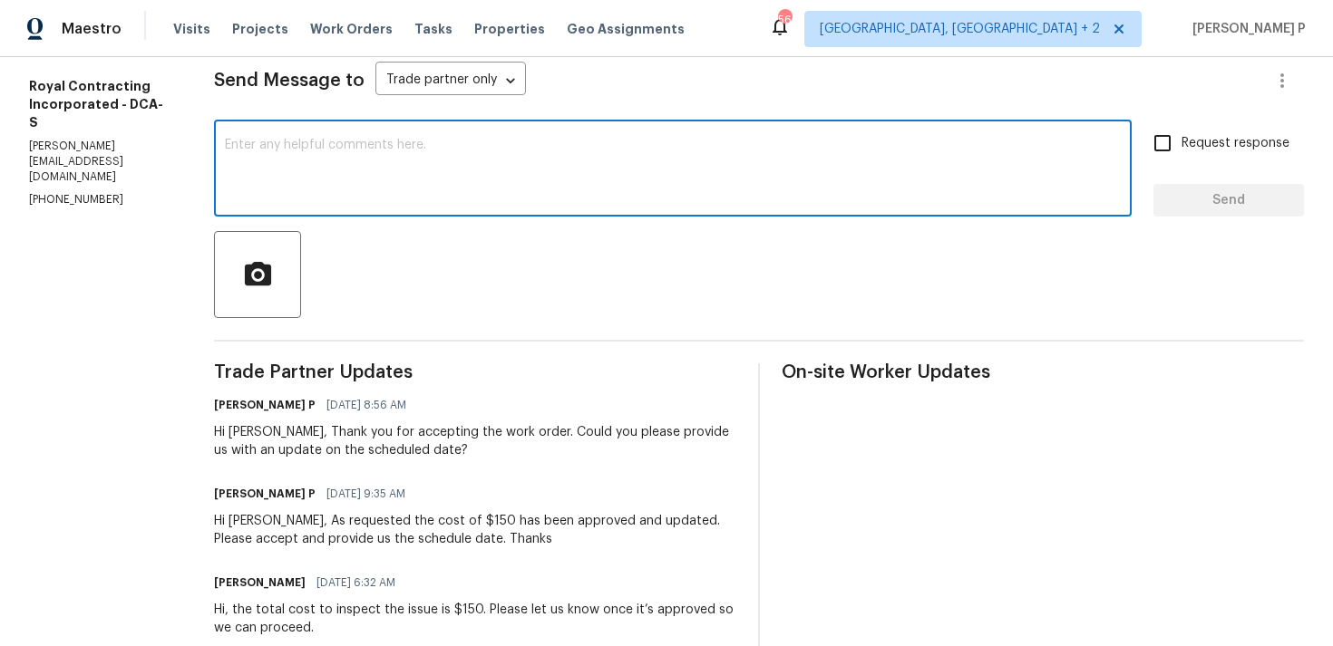
scroll to position [288, 0]
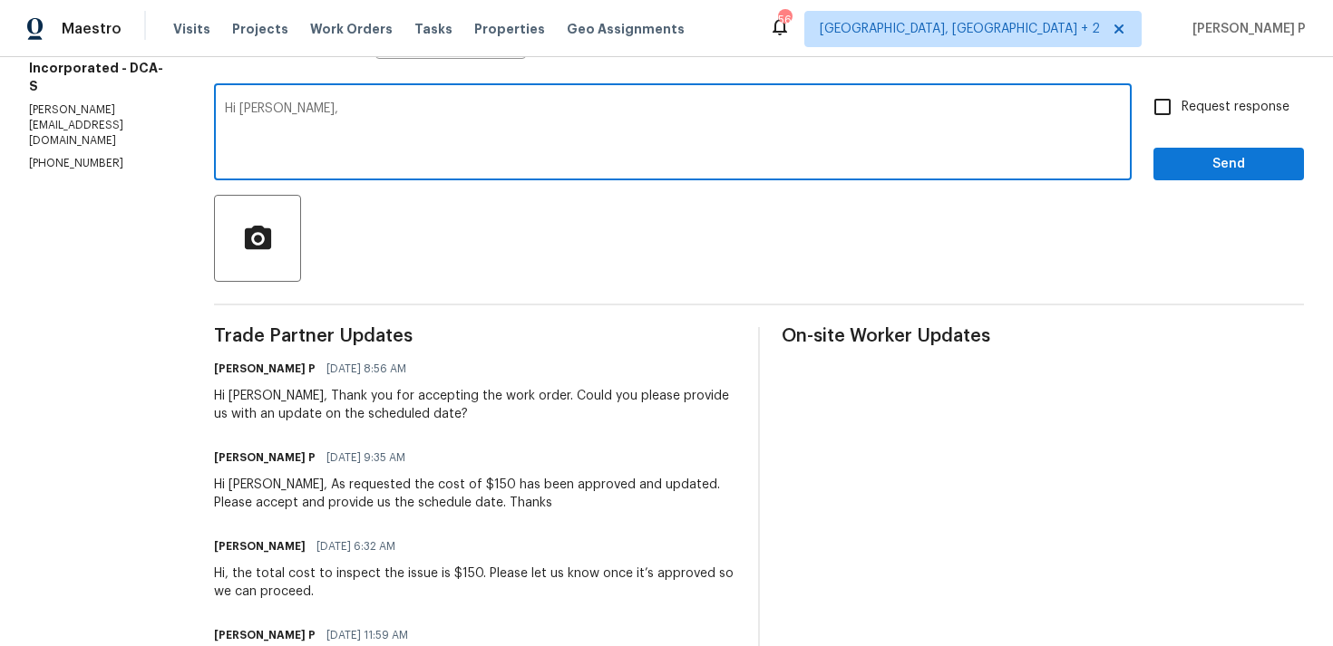
paste textarea "We tried reaching out to you via RC text to ask for an update on the scheduled …"
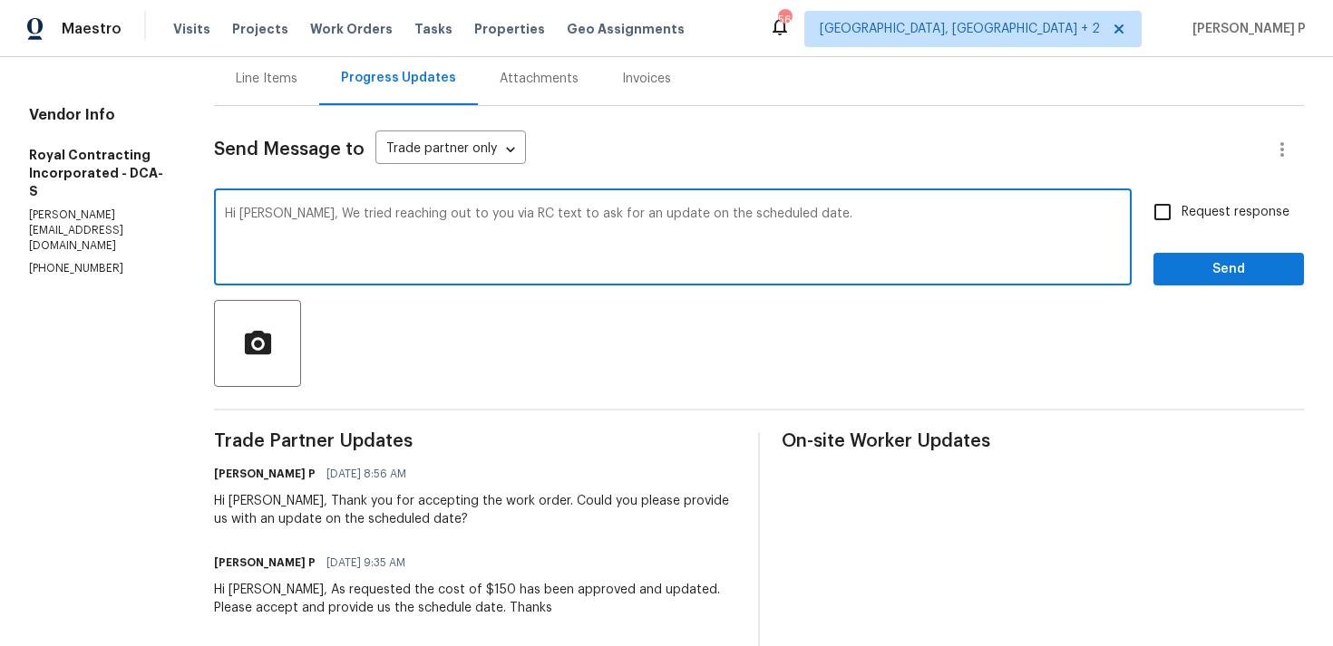
scroll to position [162, 0]
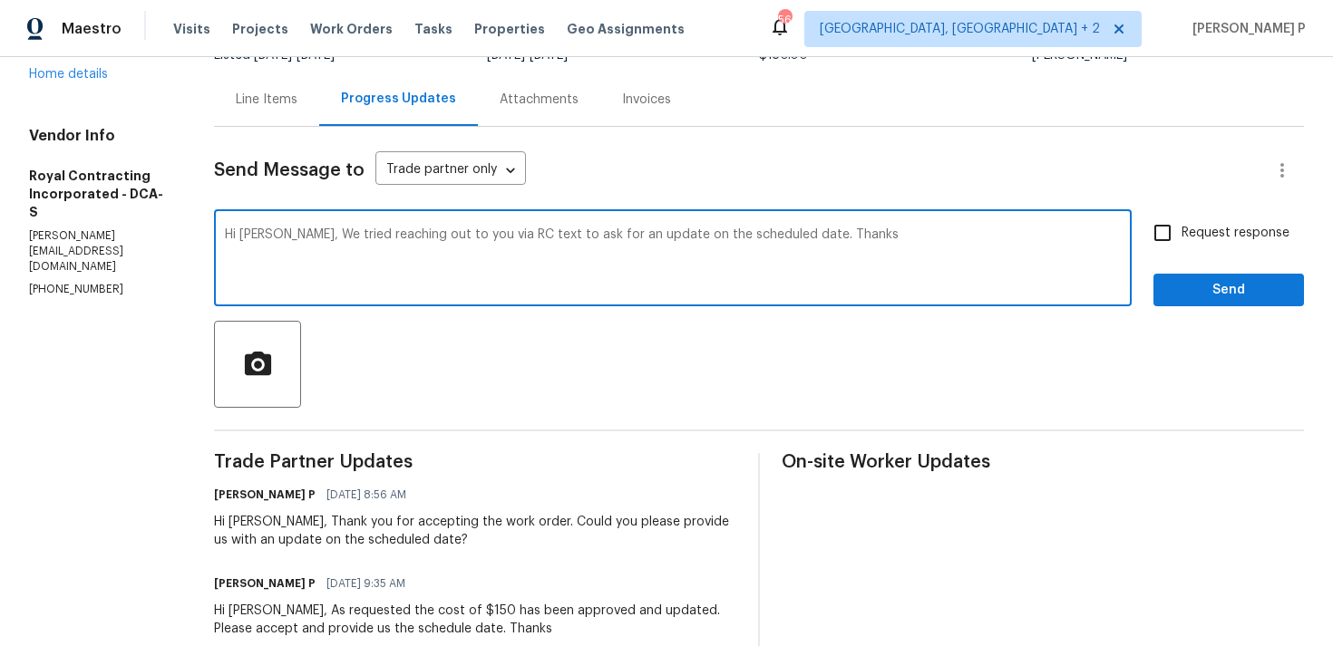
type textarea "Hi Nadiezhka, We tried reaching out to you via RC text to ask for an update on …"
click at [1203, 234] on span "Request response" at bounding box center [1235, 233] width 108 height 19
click at [1181, 234] on input "Request response" at bounding box center [1162, 233] width 38 height 38
checkbox input "true"
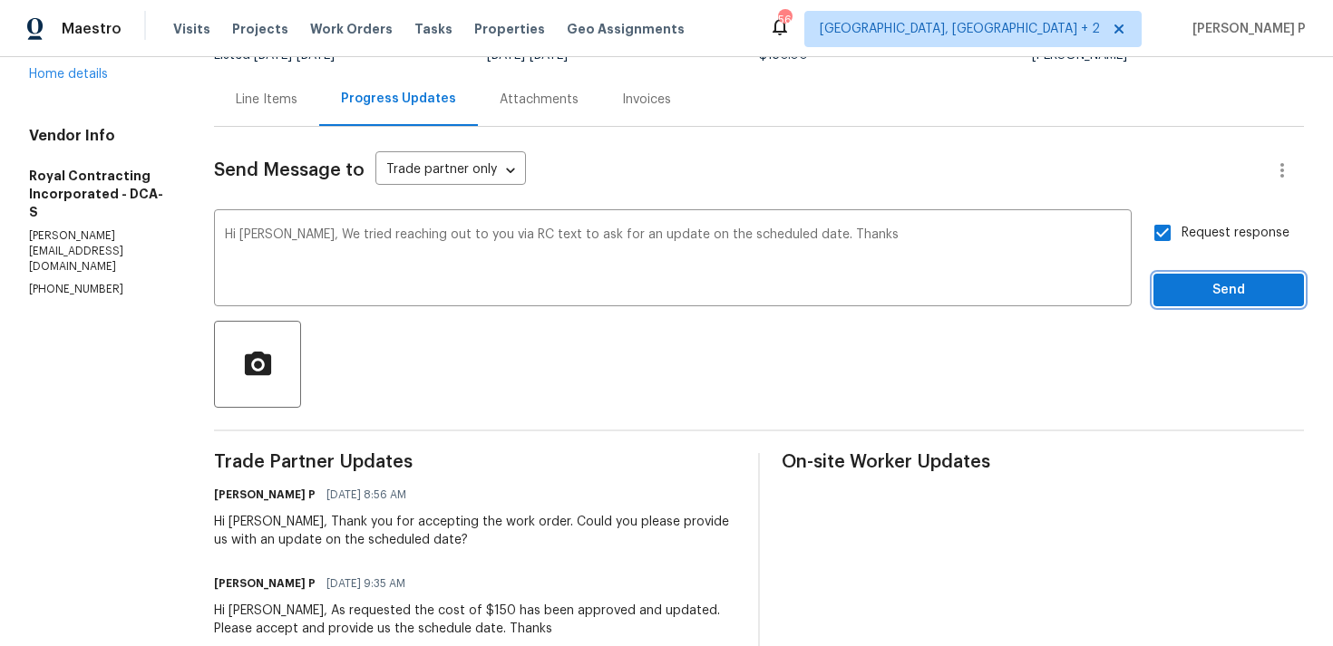
click at [1198, 291] on span "Send" at bounding box center [1228, 290] width 121 height 23
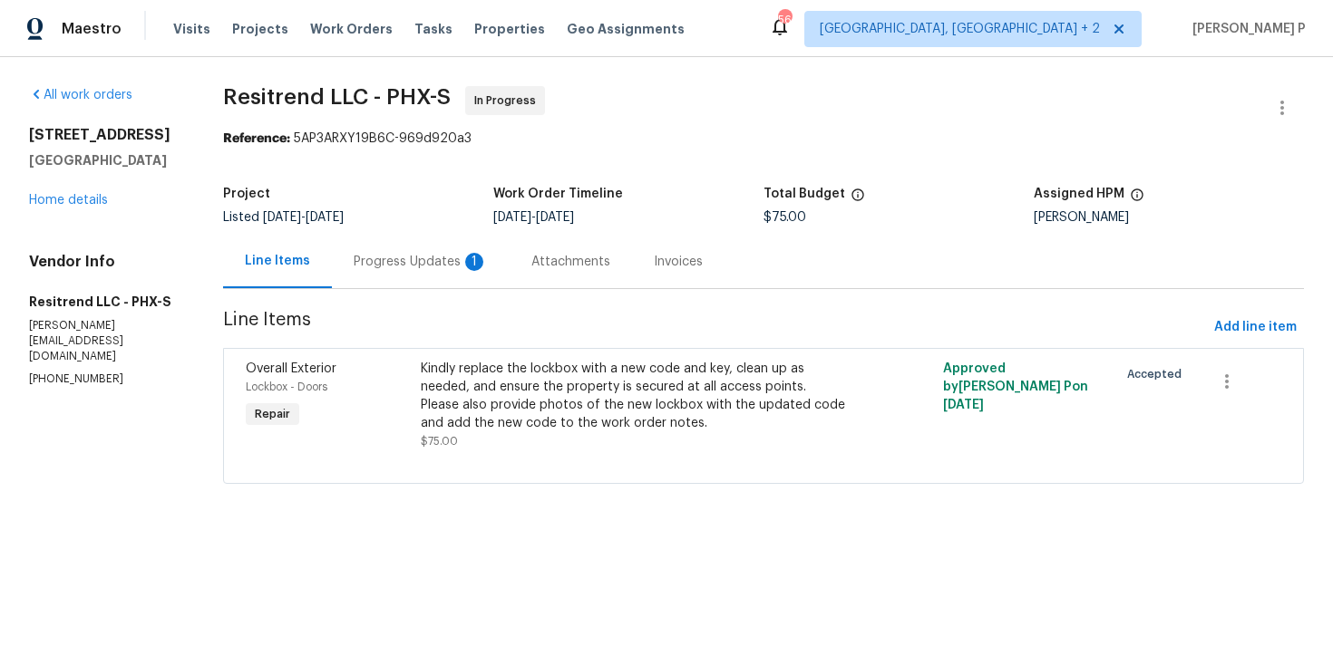
click at [408, 259] on div "Progress Updates 1" at bounding box center [421, 262] width 134 height 18
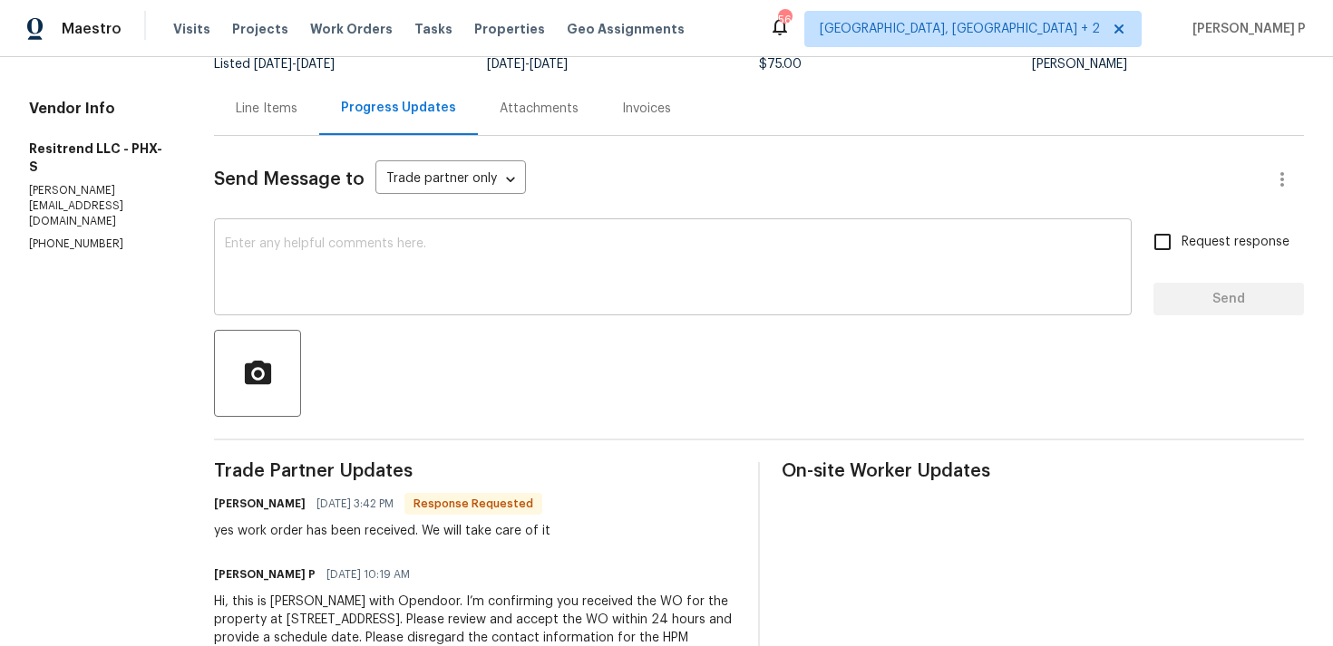
scroll to position [223, 0]
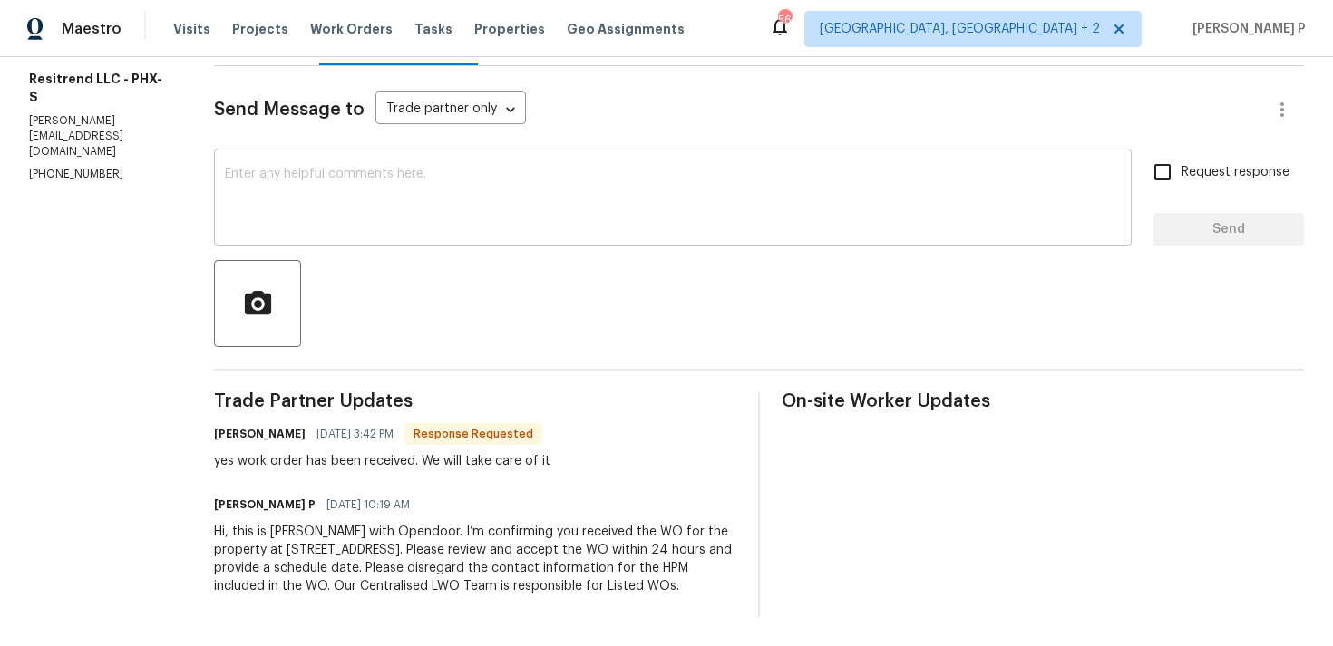
click at [287, 181] on textarea at bounding box center [673, 199] width 896 height 63
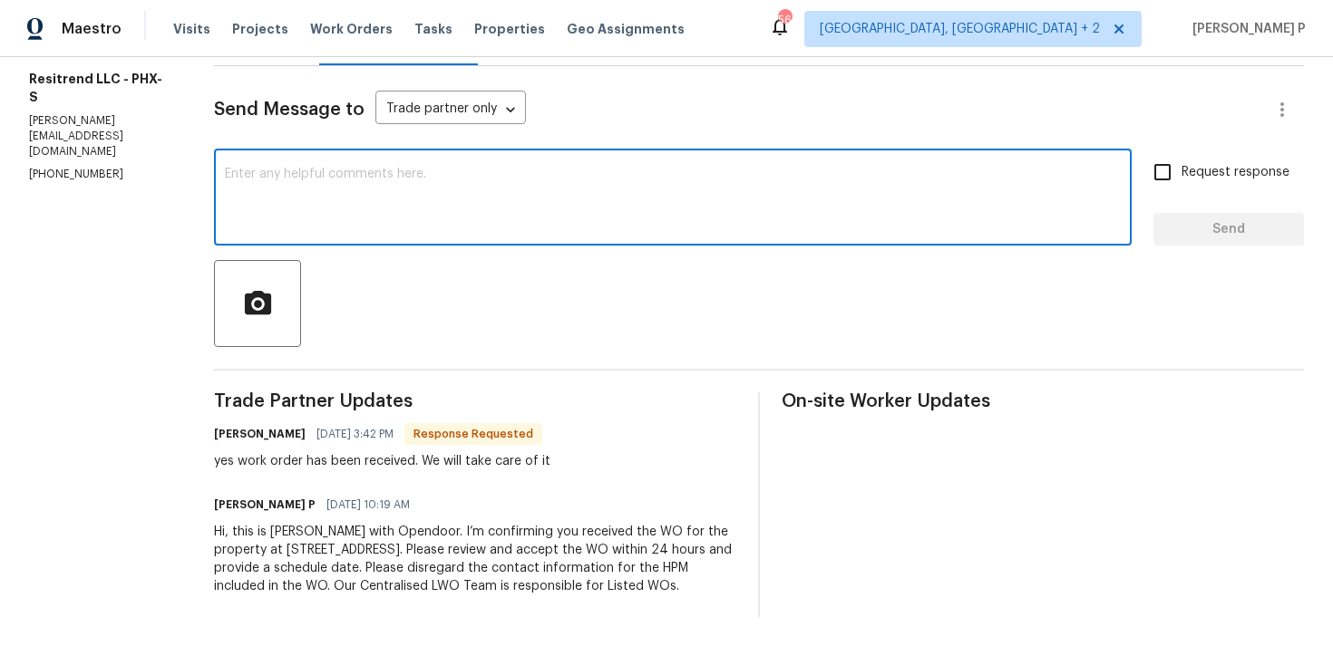
paste textarea "Thank you for accepting the work order. Kindly let us know the scheduled date o…"
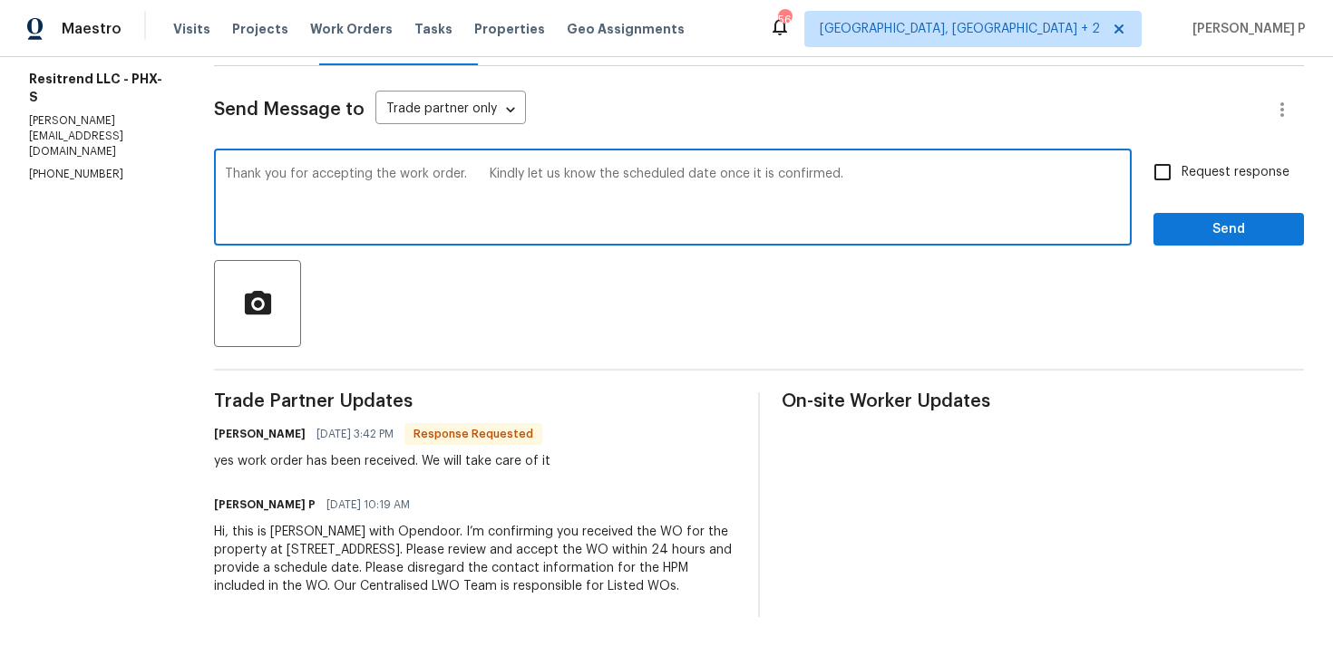
type textarea "Thank you for accepting the work order. Kindly let us know the scheduled date o…"
click at [1167, 179] on input "Request response" at bounding box center [1162, 172] width 38 height 38
checkbox input "true"
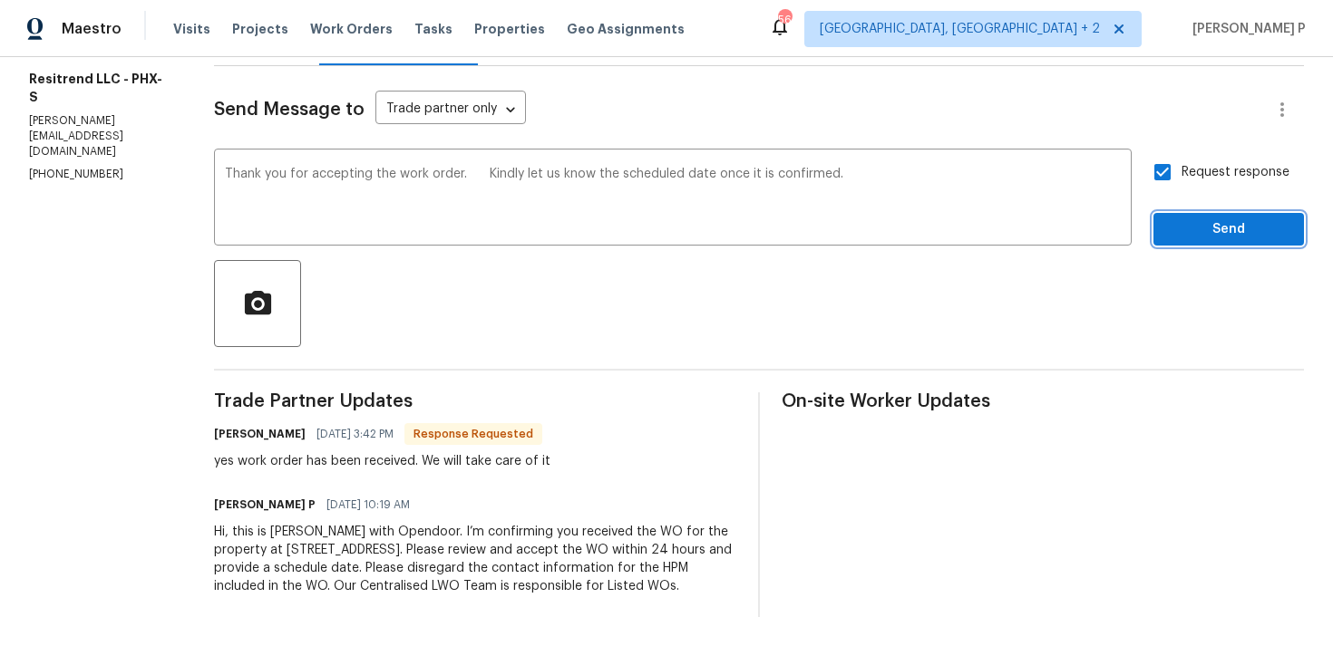
click at [1179, 224] on span "Send" at bounding box center [1228, 229] width 121 height 23
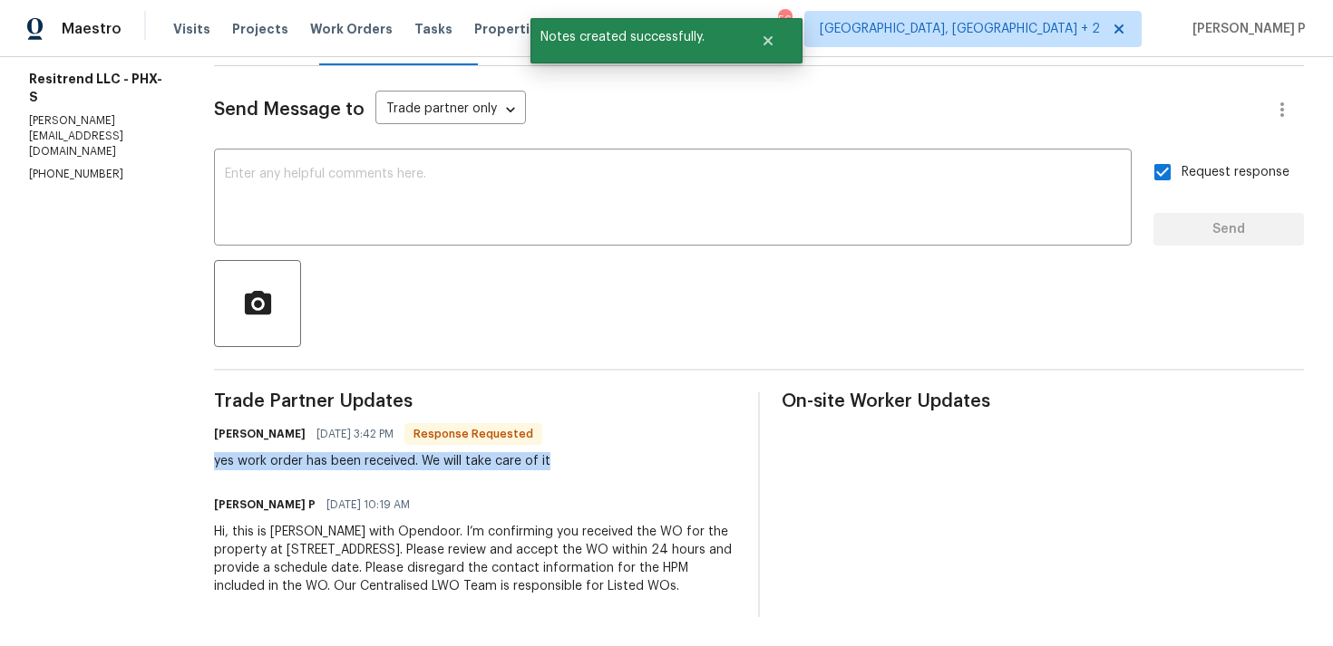
drag, startPoint x: 209, startPoint y: 461, endPoint x: 581, endPoint y: 461, distance: 371.7
click at [581, 461] on div "[PERSON_NAME] [DATE] 3:42 PM Response Requested yes work order has been receive…" at bounding box center [475, 446] width 522 height 49
copy div "yes work order has been received. We will take care of it"
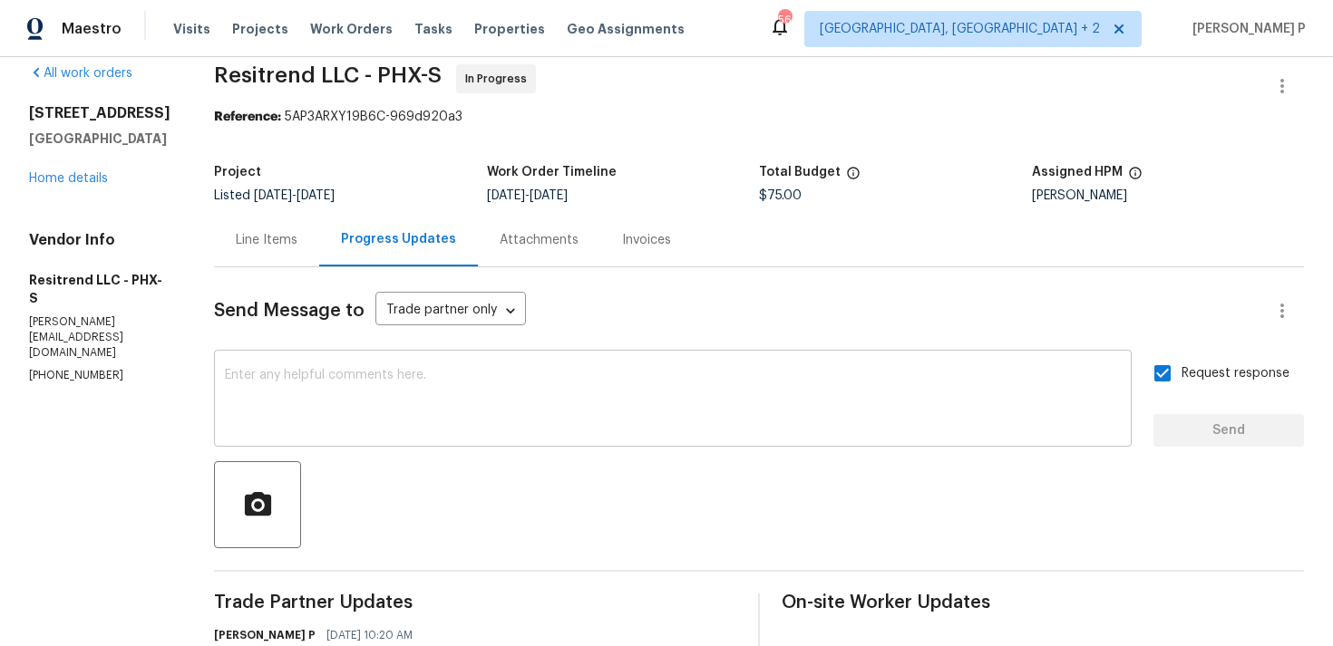
scroll to position [0, 0]
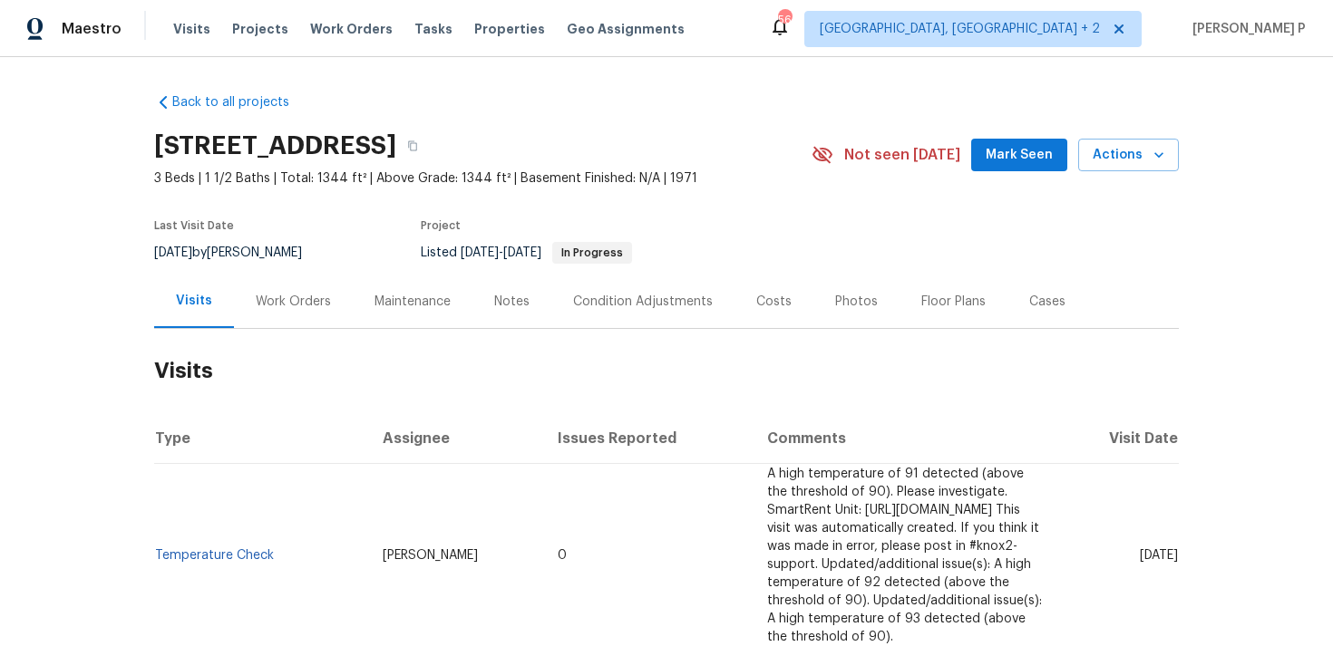
click at [282, 288] on div "Work Orders" at bounding box center [293, 301] width 119 height 53
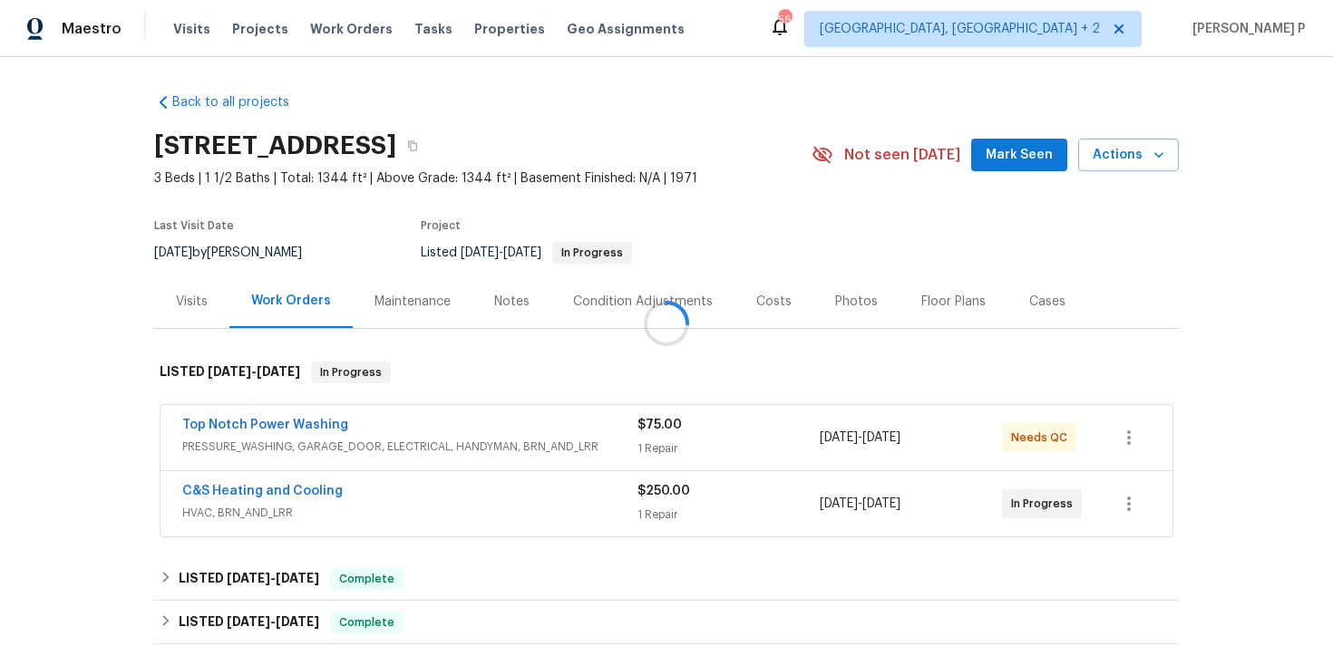
click at [288, 496] on div at bounding box center [666, 323] width 1333 height 646
click at [314, 485] on div at bounding box center [666, 323] width 1333 height 646
click at [286, 496] on link "C&S Heating and Cooling" at bounding box center [262, 491] width 160 height 13
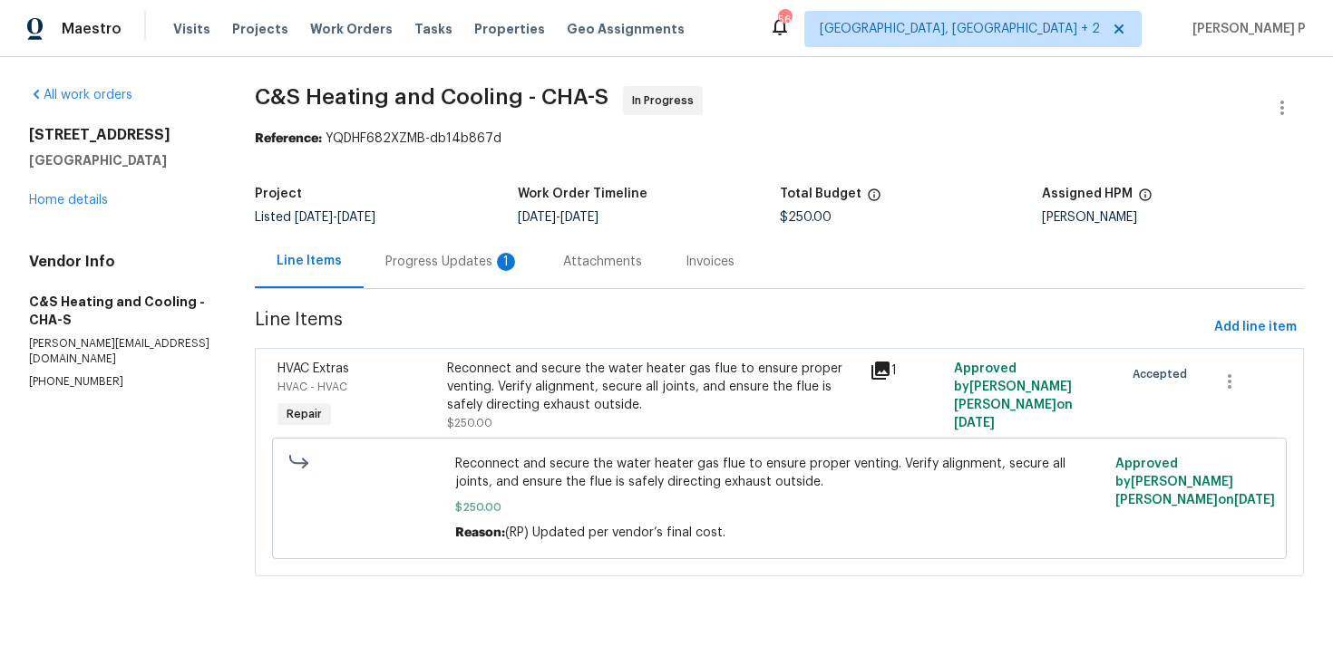
click at [490, 257] on div "Progress Updates 1" at bounding box center [452, 262] width 134 height 18
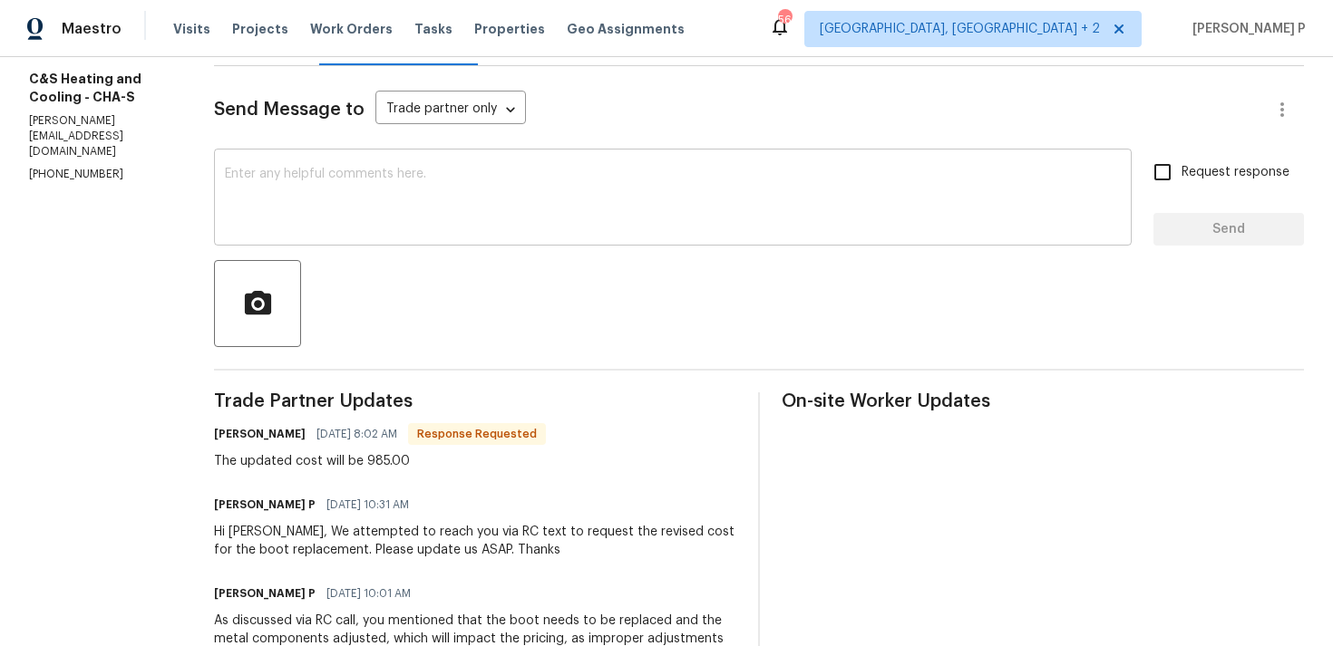
scroll to position [175, 0]
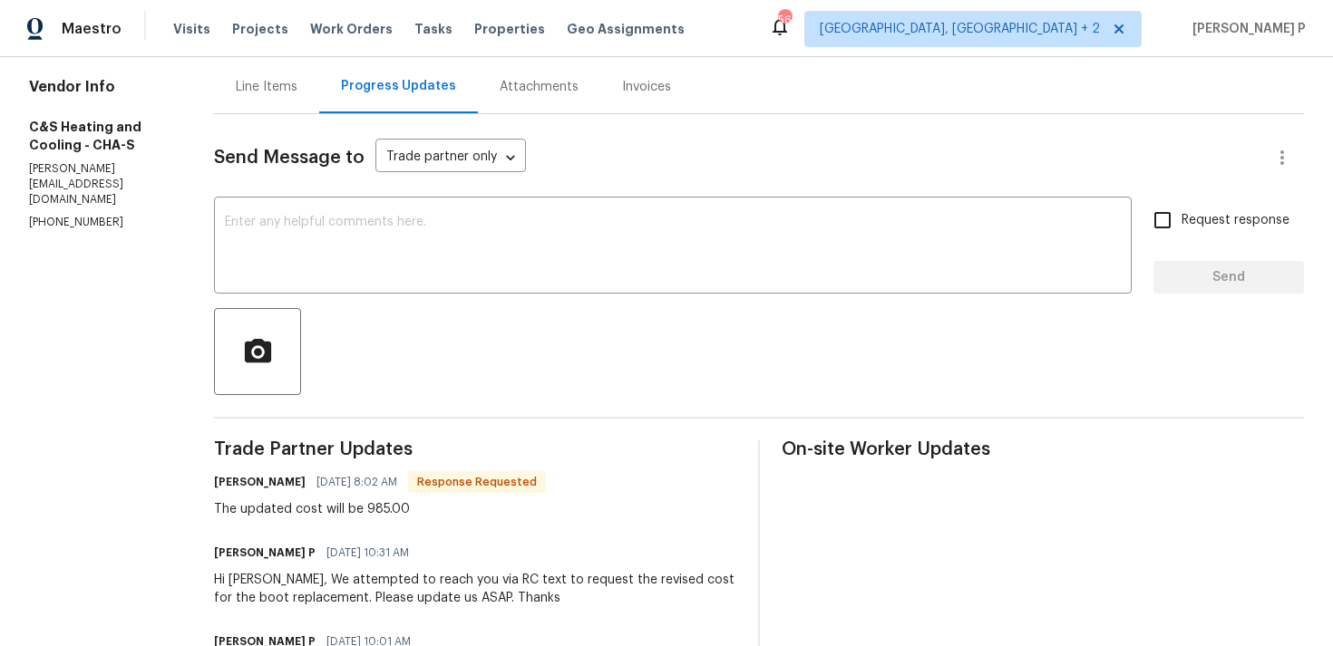
click at [297, 89] on div "Line Items" at bounding box center [267, 87] width 62 height 18
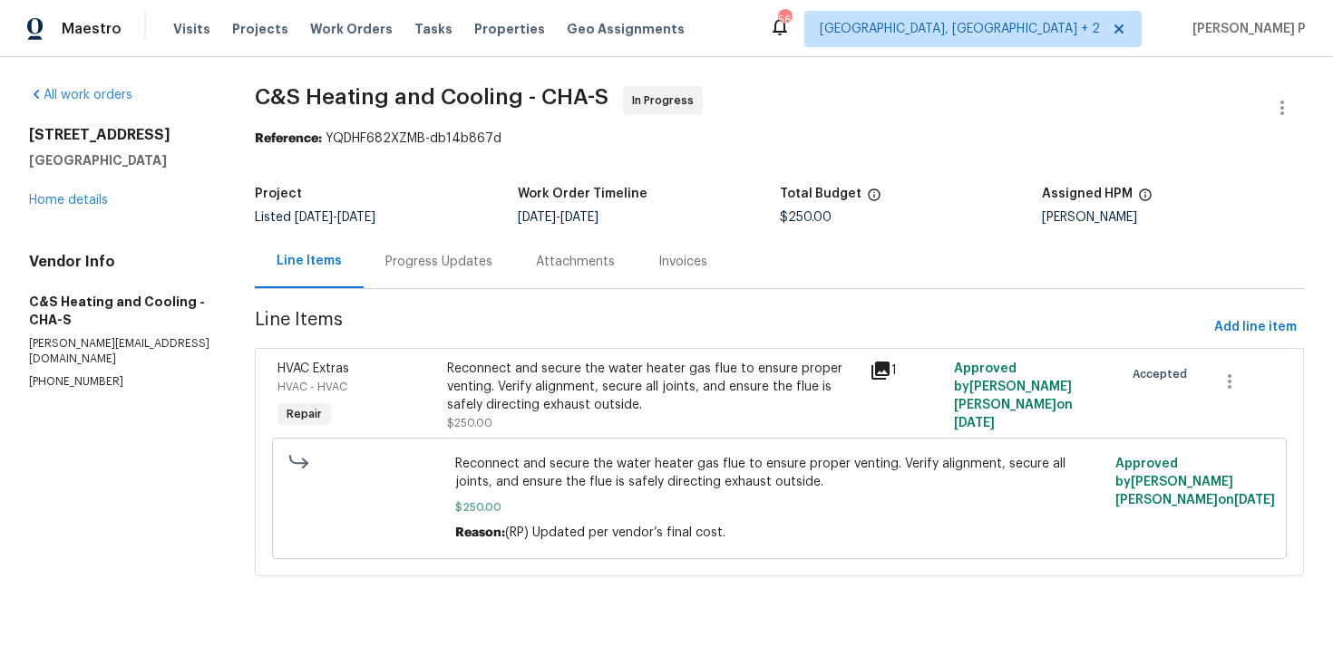
click at [588, 347] on section "C&S Heating and Cooling - CHA-S In Progress Reference: YQDHF682XZMB-db14b867d P…" at bounding box center [779, 342] width 1049 height 512
click at [594, 383] on div "Reconnect and secure the water heater gas flue to ensure proper venting. Verify…" at bounding box center [653, 387] width 412 height 54
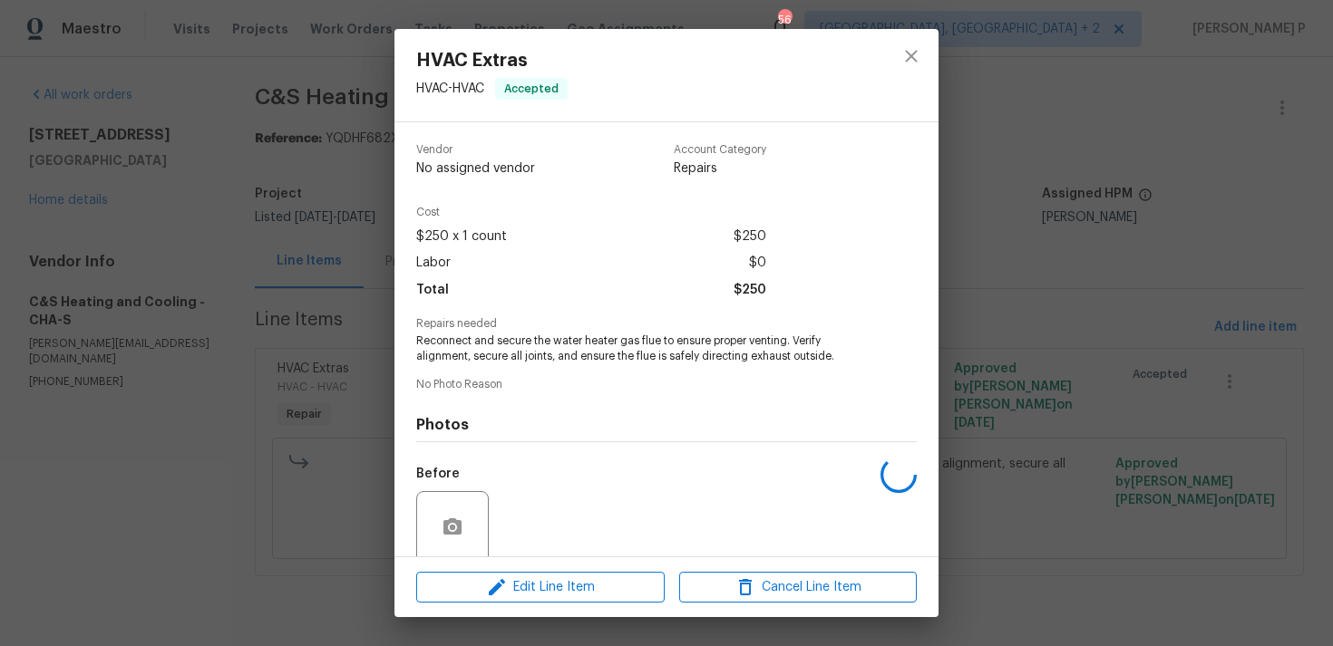
scroll to position [142, 0]
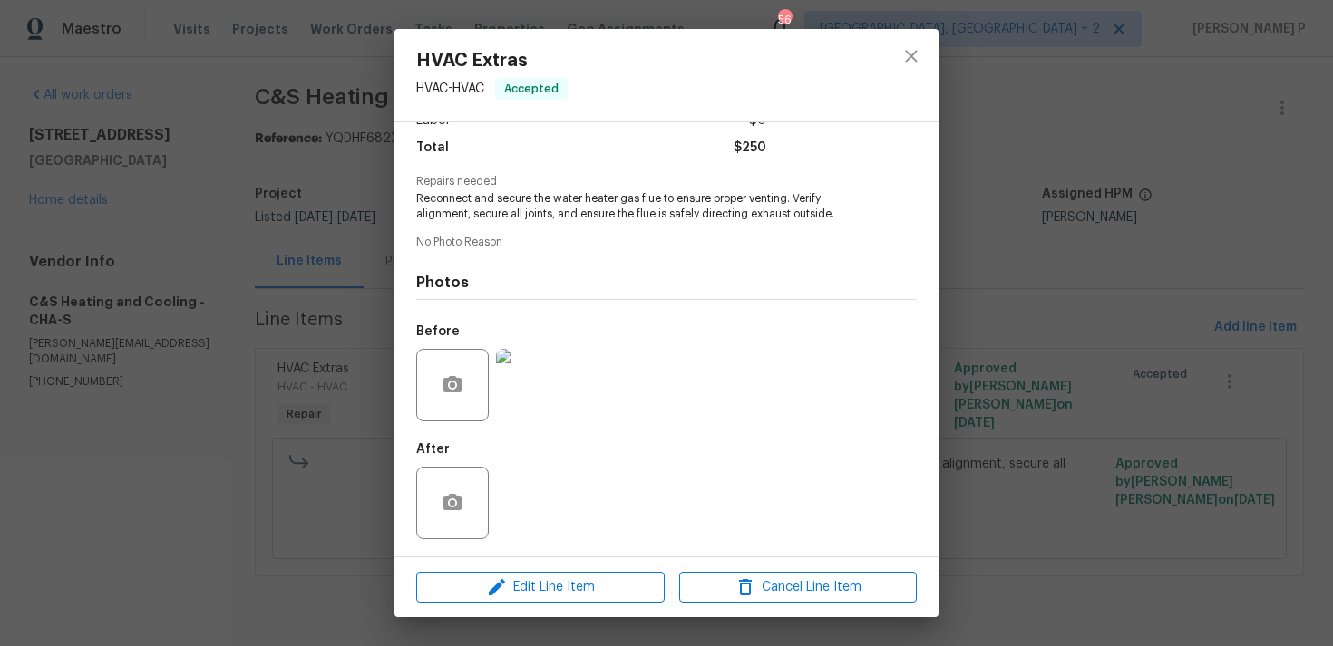
click at [535, 395] on img at bounding box center [532, 385] width 73 height 73
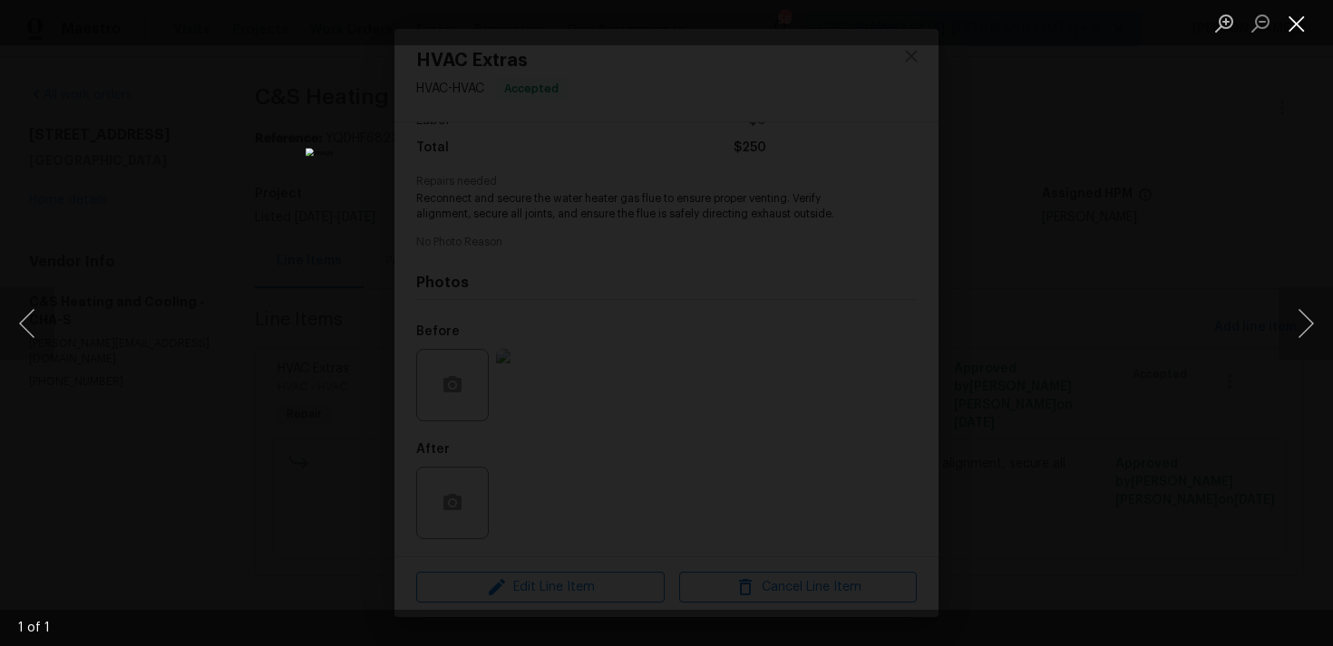
click at [1296, 26] on button "Close lightbox" at bounding box center [1296, 23] width 36 height 32
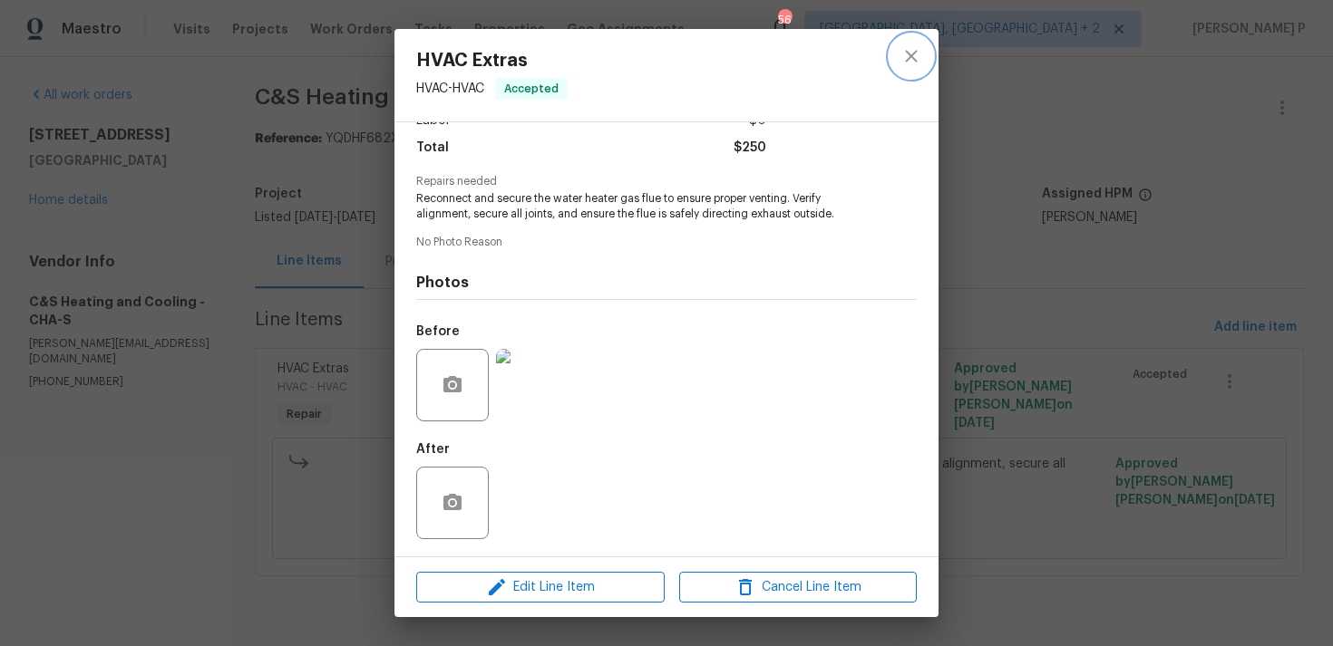
click at [912, 58] on icon "close" at bounding box center [911, 56] width 12 height 12
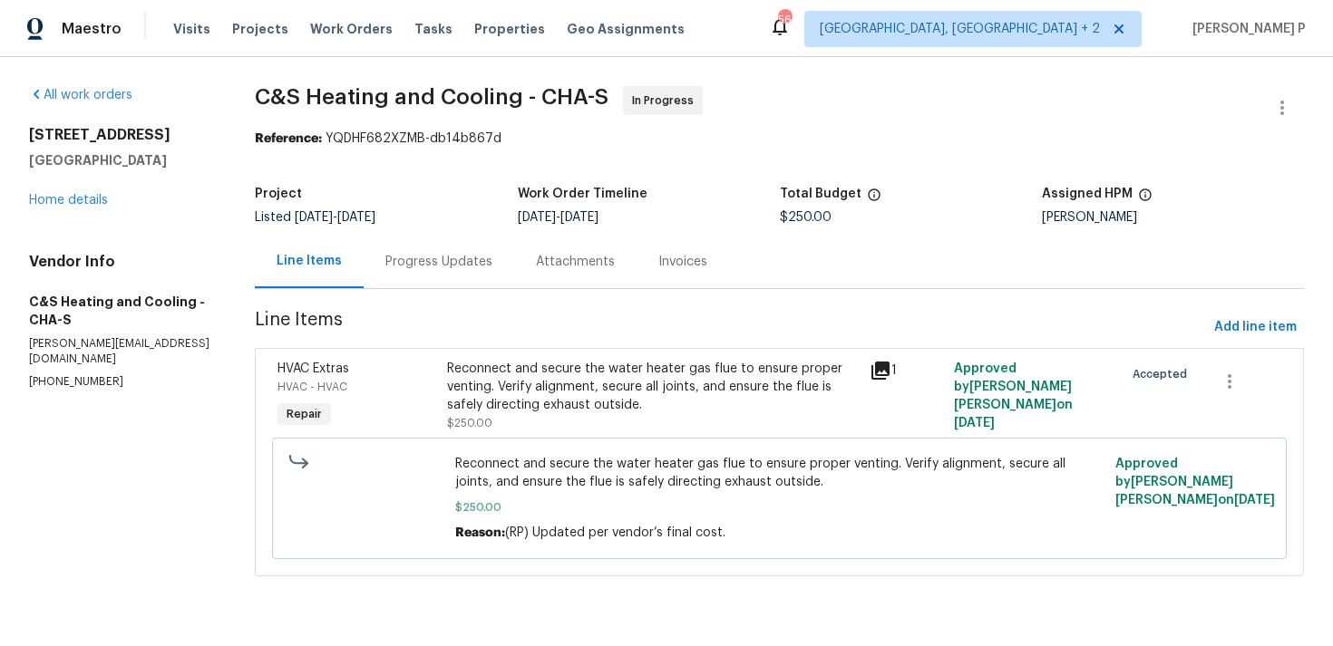
click at [470, 267] on div "Progress Updates" at bounding box center [438, 262] width 107 height 18
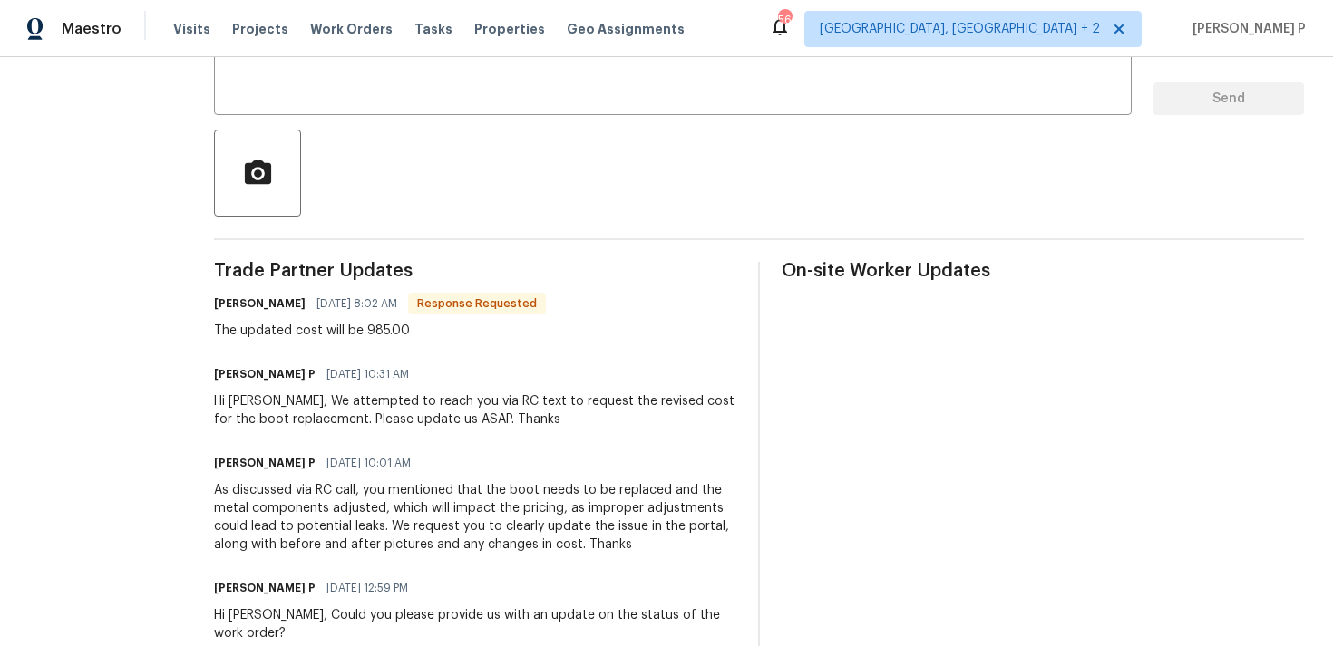
scroll to position [282, 0]
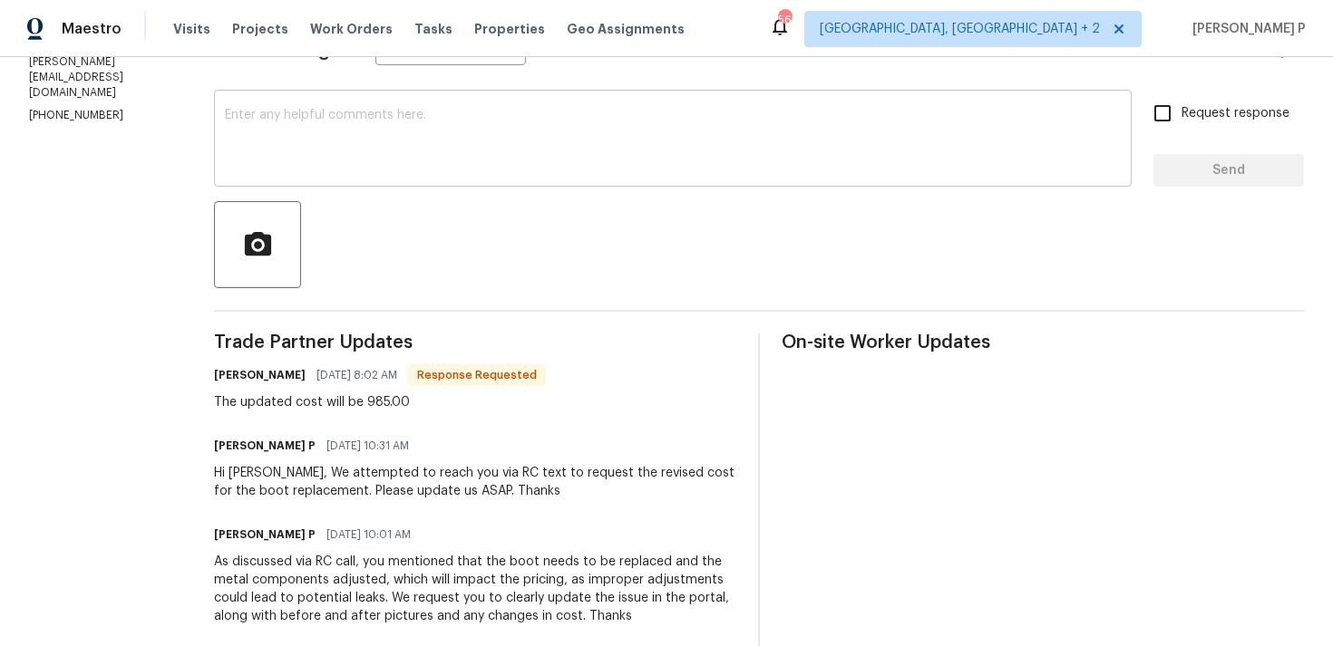
click at [455, 161] on textarea at bounding box center [673, 140] width 896 height 63
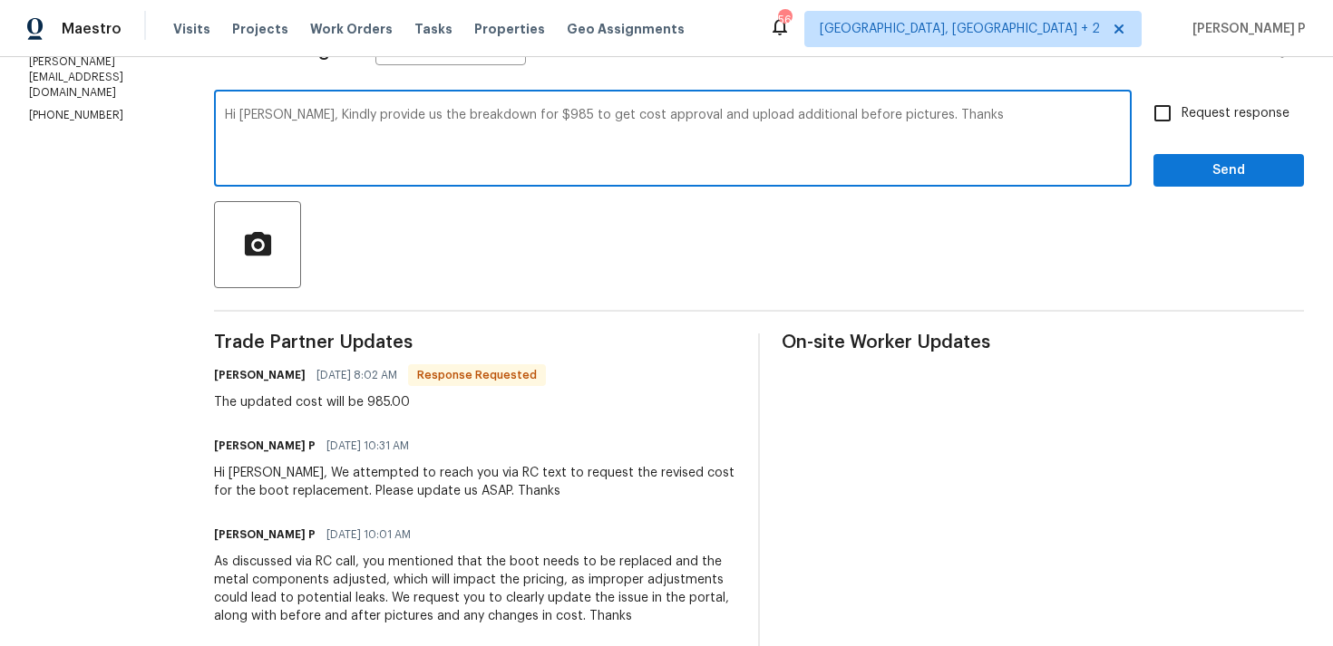
type textarea "Hi Christopher, Kindly provide us the breakdown for $985 to get cost approval a…"
click at [1171, 112] on input "Request response" at bounding box center [1162, 113] width 38 height 38
checkbox input "true"
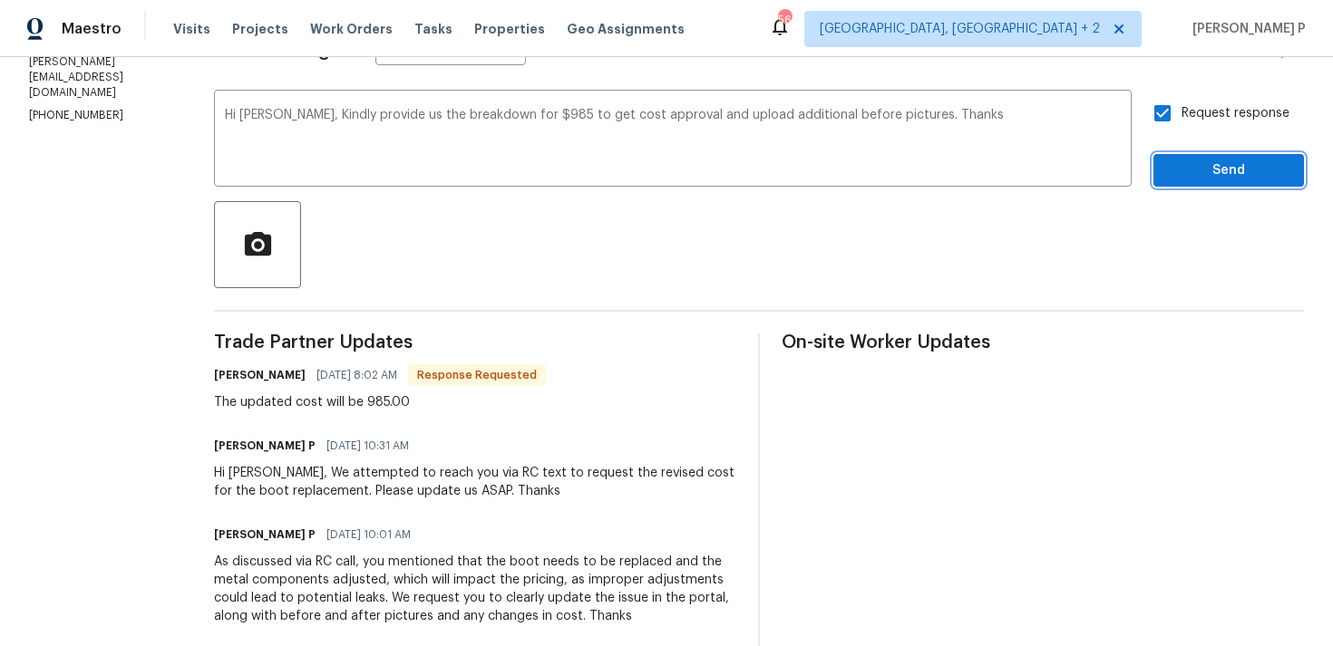
click at [1178, 160] on span "Send" at bounding box center [1228, 171] width 121 height 23
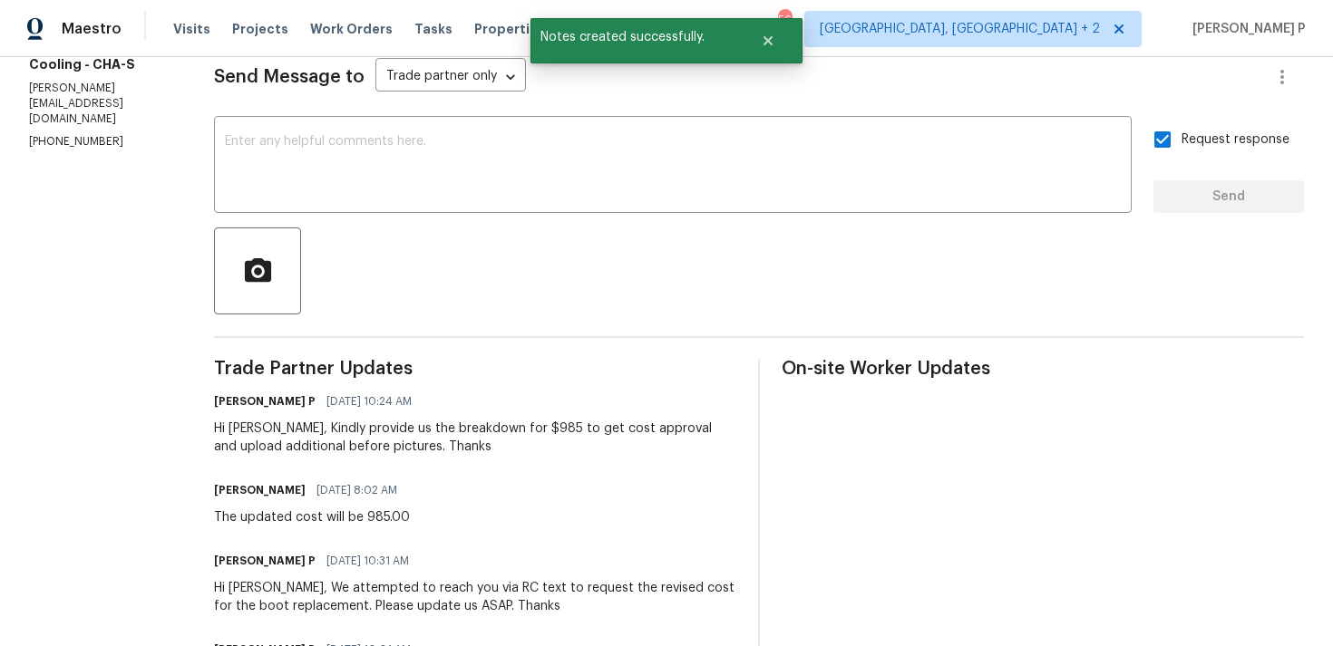
scroll to position [297, 0]
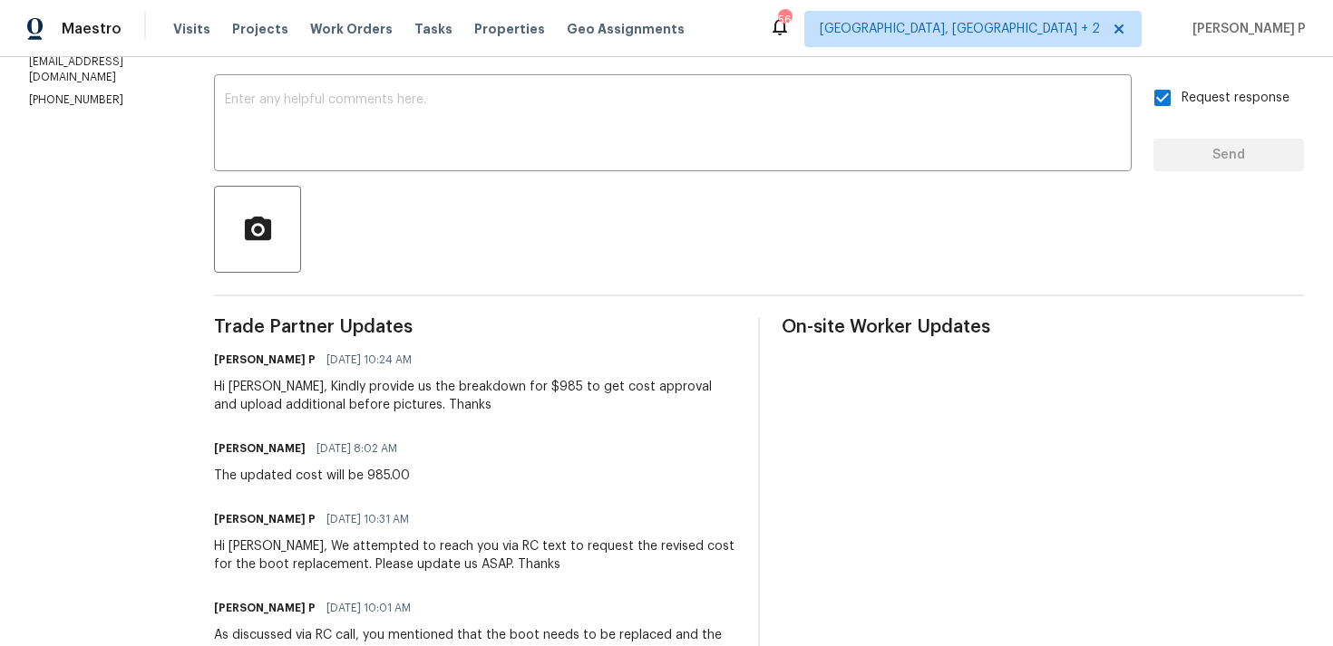
click at [382, 384] on div "Hi Christopher, Kindly provide us the breakdown for $985 to get cost approval a…" at bounding box center [475, 396] width 522 height 36
drag, startPoint x: 291, startPoint y: 472, endPoint x: 530, endPoint y: 474, distance: 239.3
click at [530, 474] on div "Christopher Lane 08/21/2025 8:02 AM The updated cost will be 985.00" at bounding box center [475, 460] width 522 height 49
copy div "The updated cost will be 985.00"
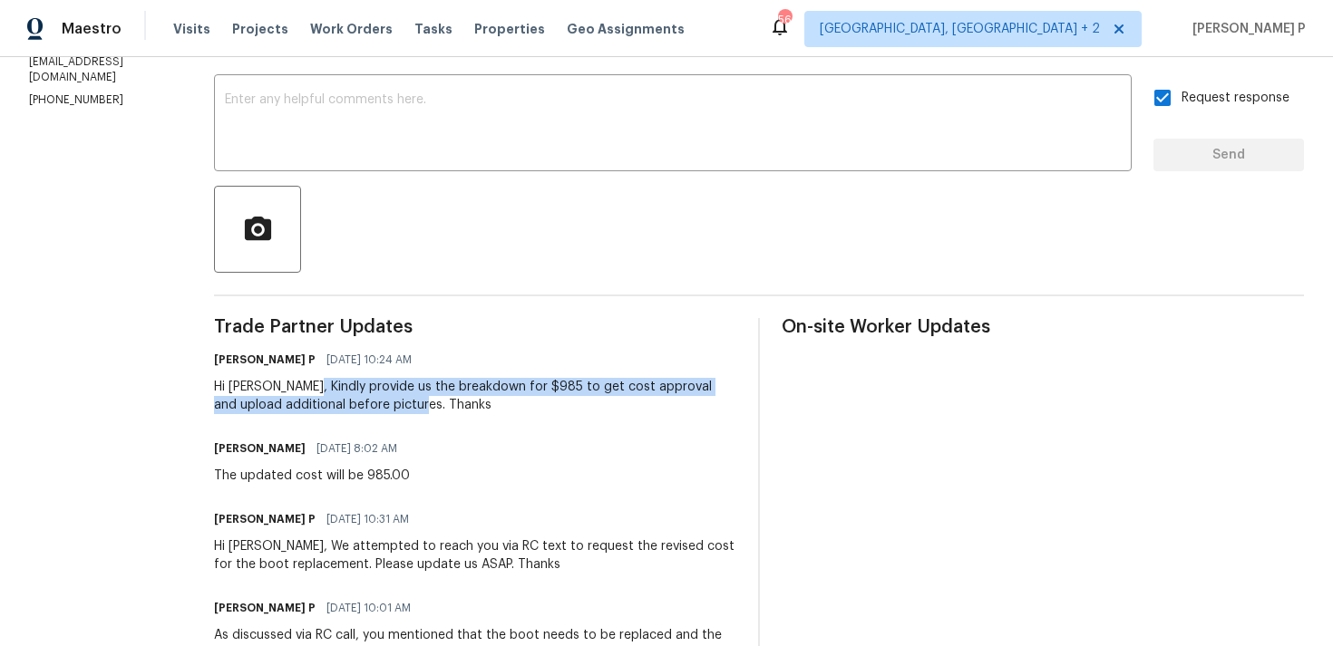
drag, startPoint x: 382, startPoint y: 385, endPoint x: 514, endPoint y: 402, distance: 133.5
click at [514, 402] on div "Hi Christopher, Kindly provide us the breakdown for $985 to get cost approval a…" at bounding box center [475, 396] width 522 height 36
copy div "Kindly provide us the breakdown for $985 to get cost approval and upload additi…"
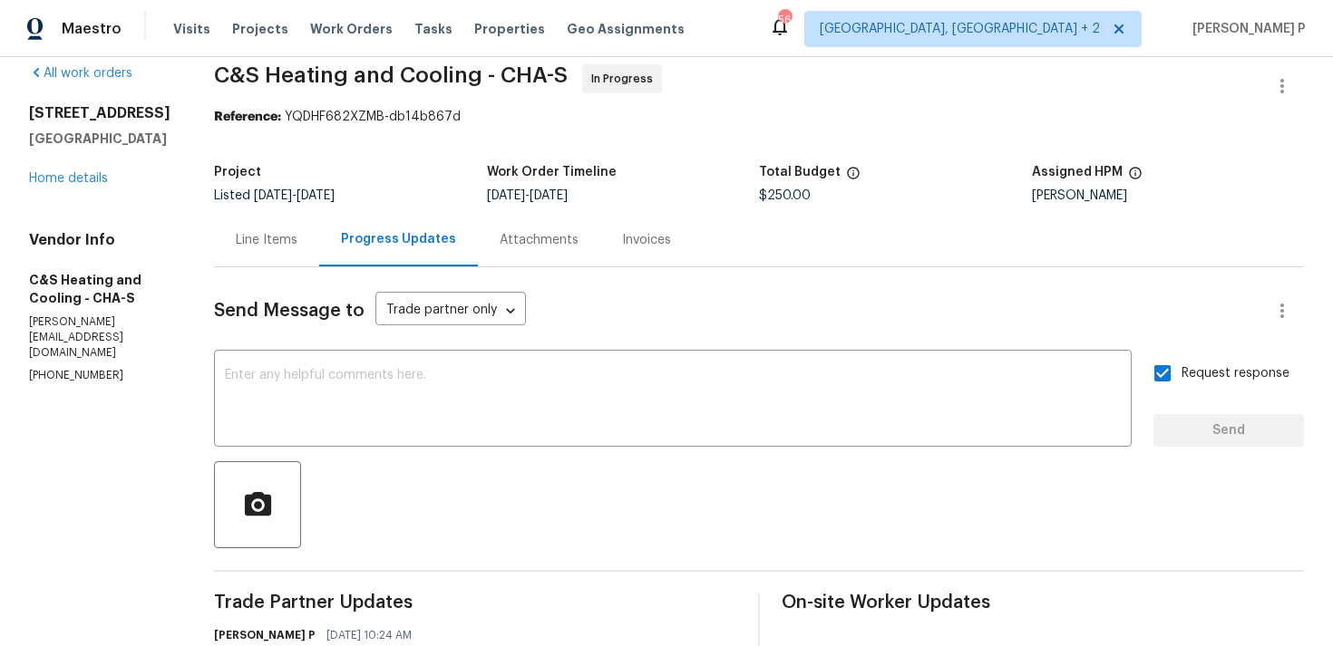
scroll to position [7, 0]
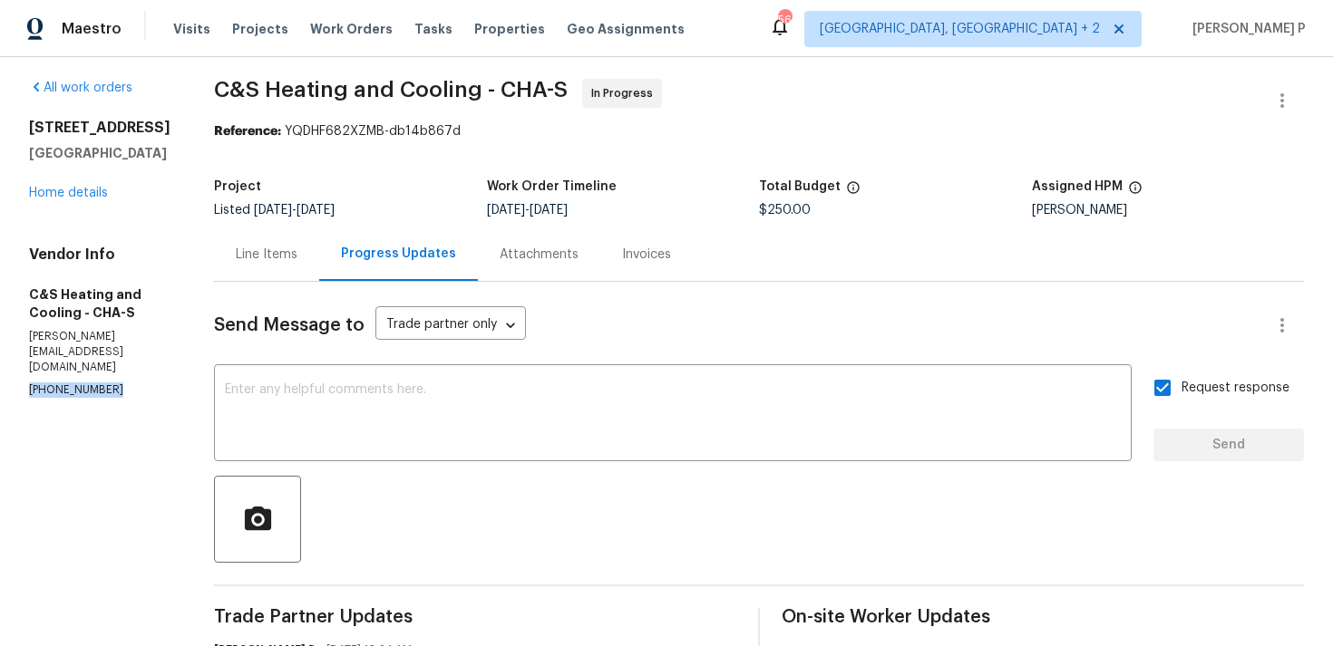
drag, startPoint x: 112, startPoint y: 342, endPoint x: 0, endPoint y: 342, distance: 111.5
copy p "(865) 724-8002"
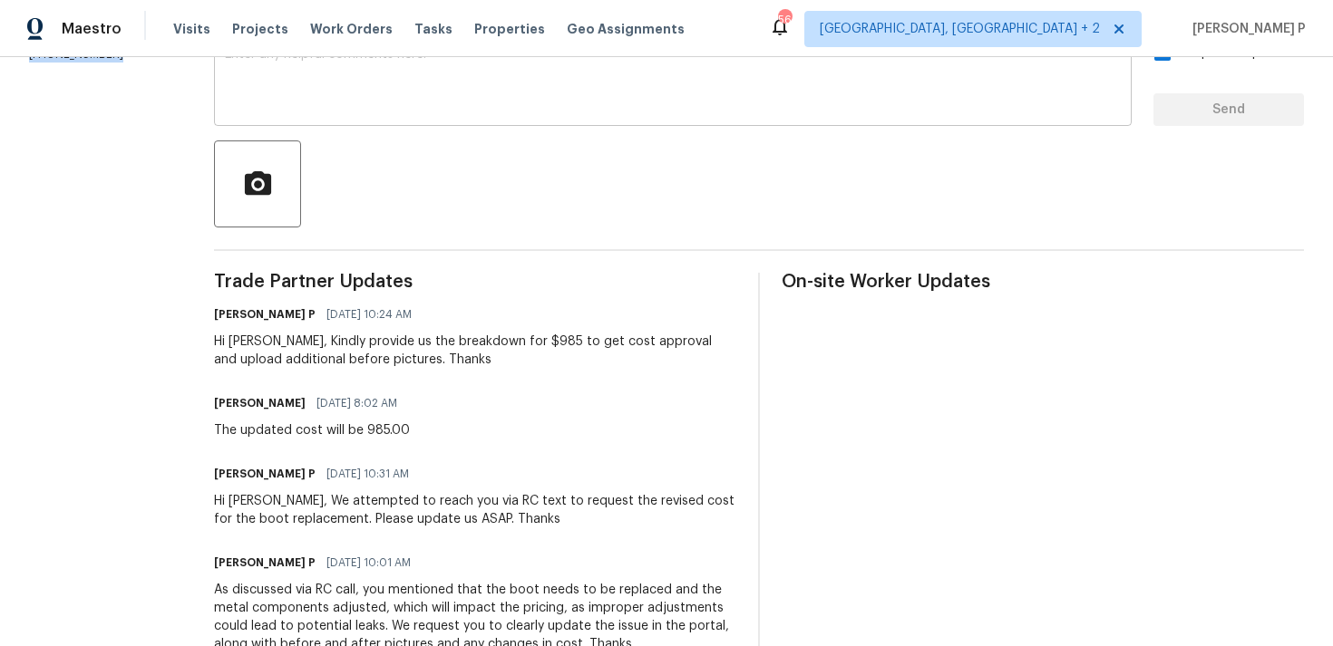
scroll to position [545, 0]
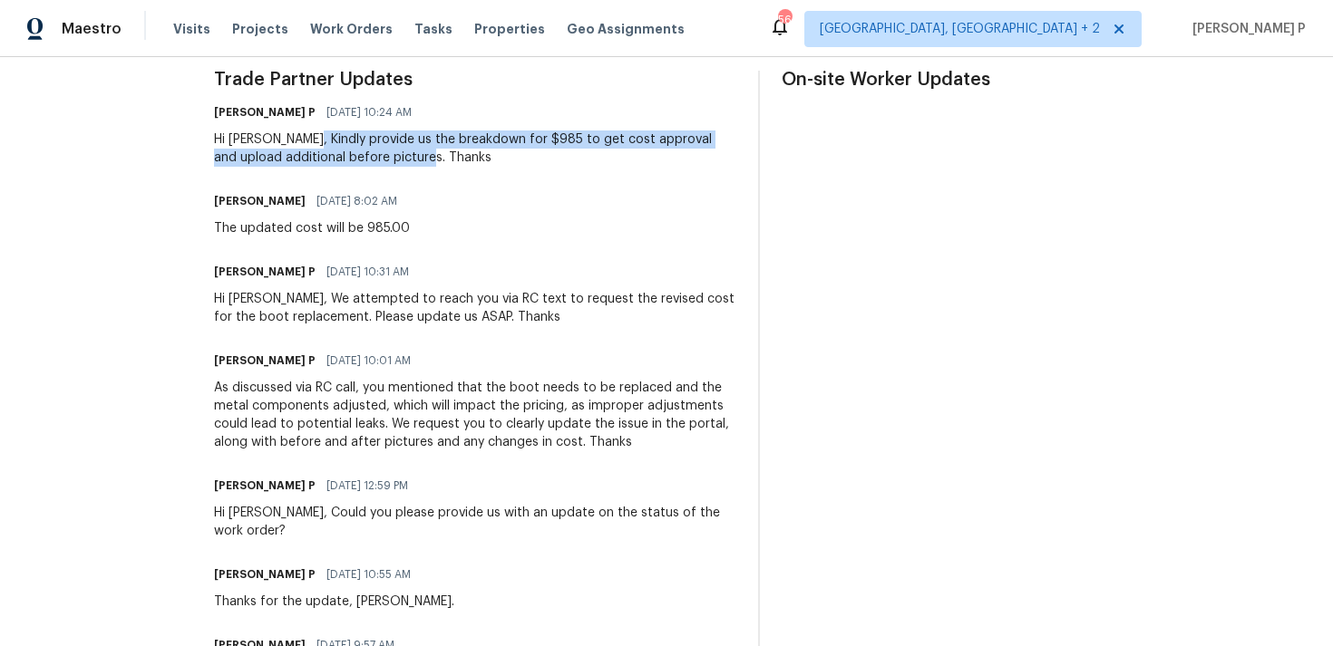
drag, startPoint x: 383, startPoint y: 135, endPoint x: 515, endPoint y: 157, distance: 133.2
click at [515, 157] on div "Hi Christopher, Kindly provide us the breakdown for $985 to get cost approval a…" at bounding box center [475, 149] width 522 height 36
copy div "Kindly provide us the breakdown for $985 to get cost approval and upload additi…"
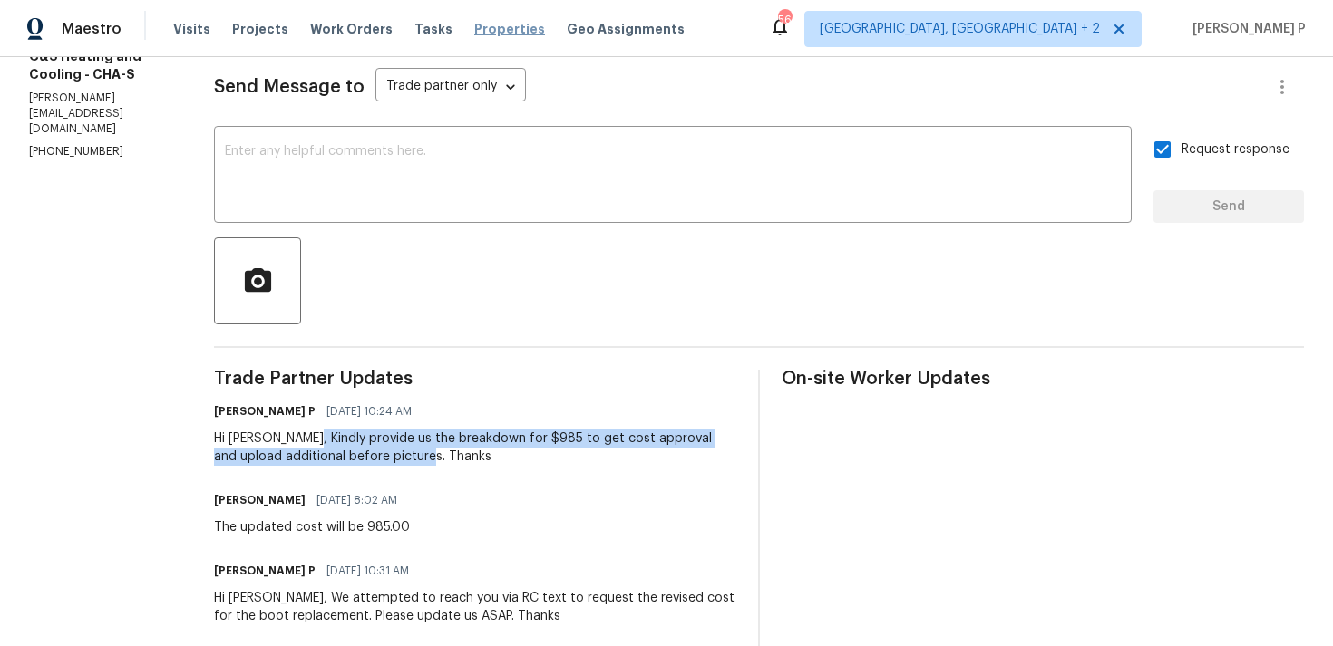
scroll to position [230, 0]
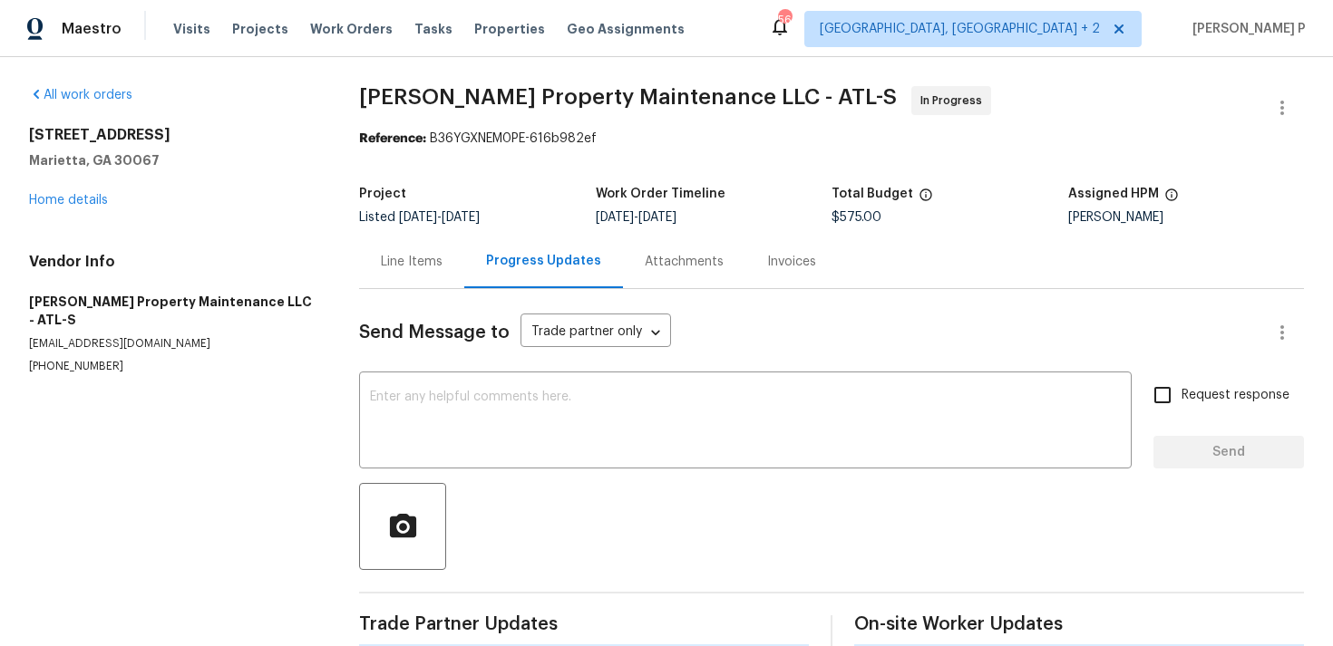
click at [693, 553] on div at bounding box center [831, 526] width 945 height 87
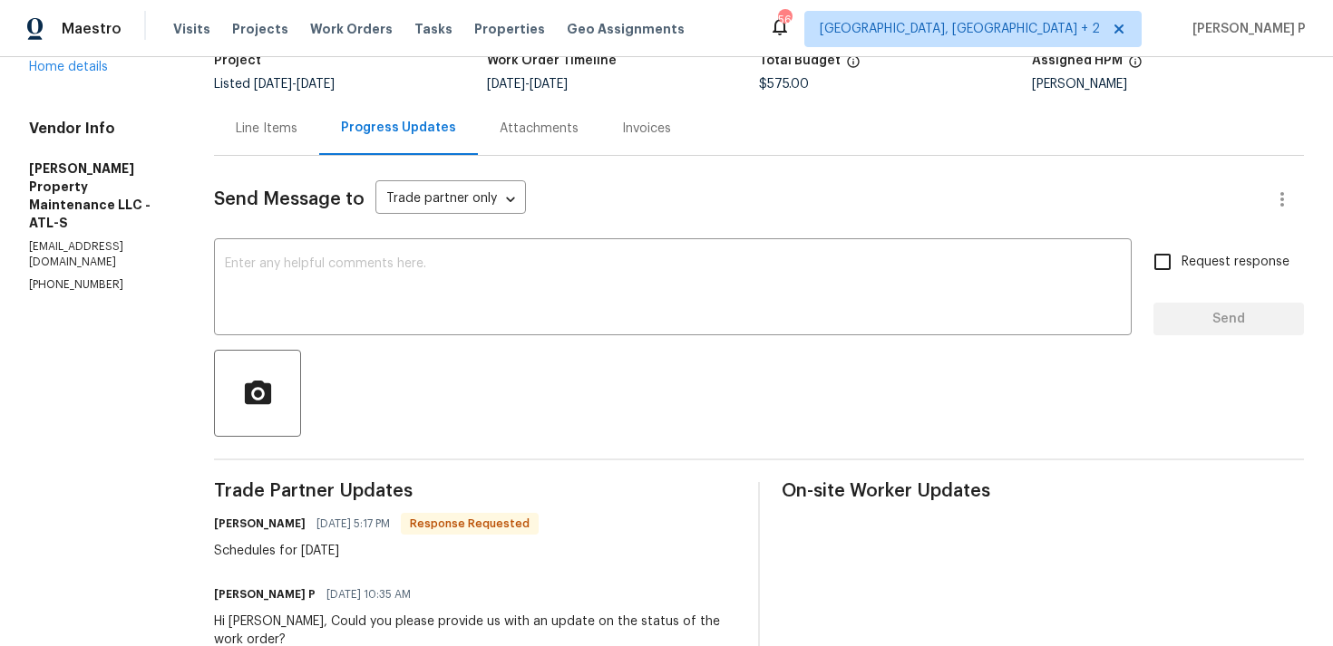
scroll to position [102, 0]
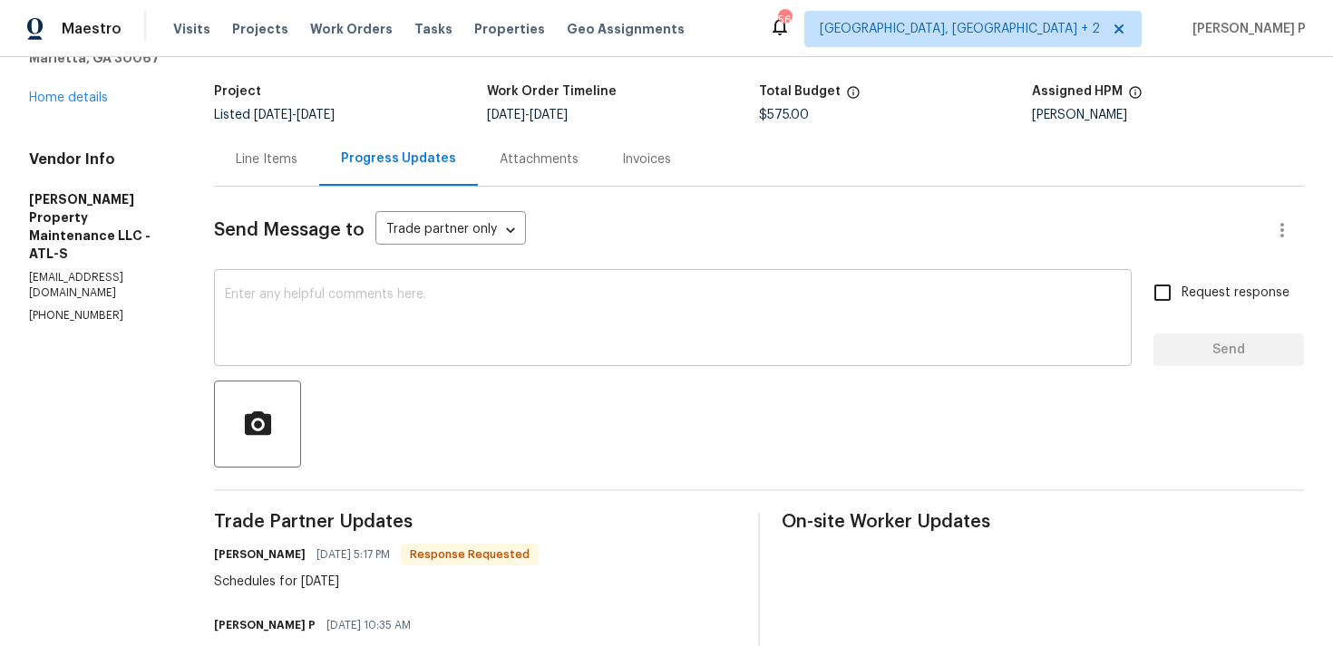
click at [617, 326] on textarea at bounding box center [673, 319] width 896 height 63
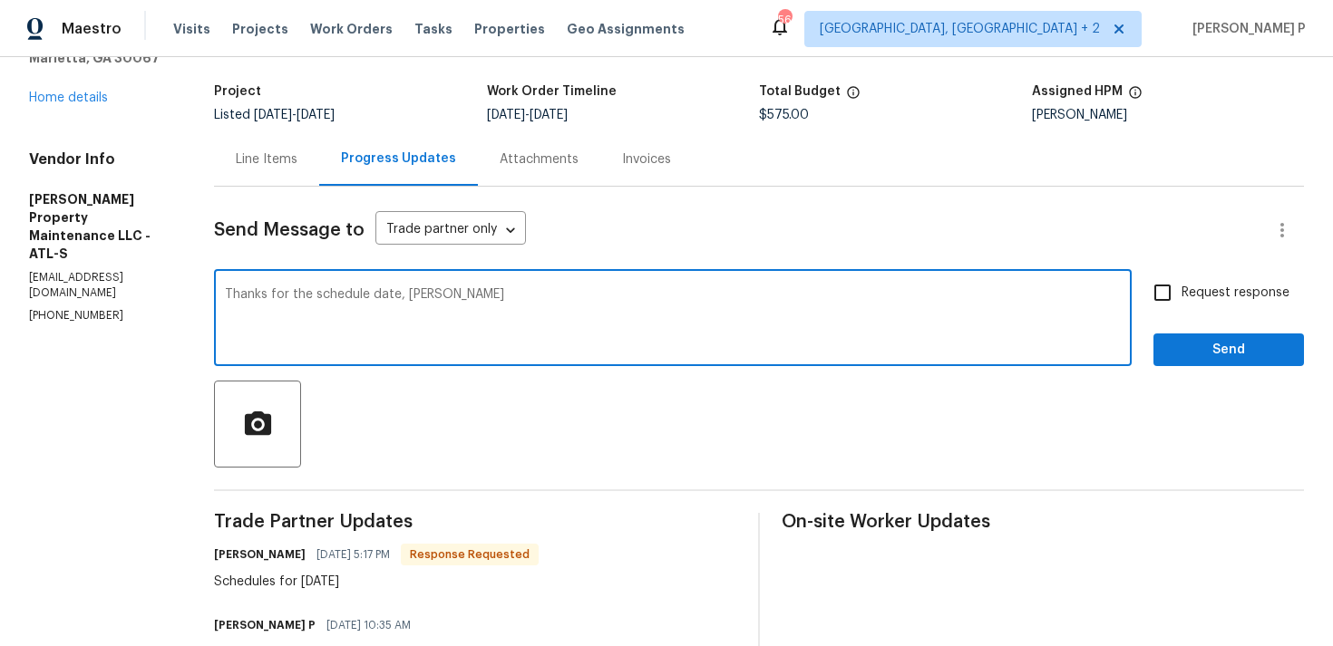
type textarea "Thanks for the schedule date, [PERSON_NAME]"
click at [1187, 339] on span "Send" at bounding box center [1228, 350] width 121 height 23
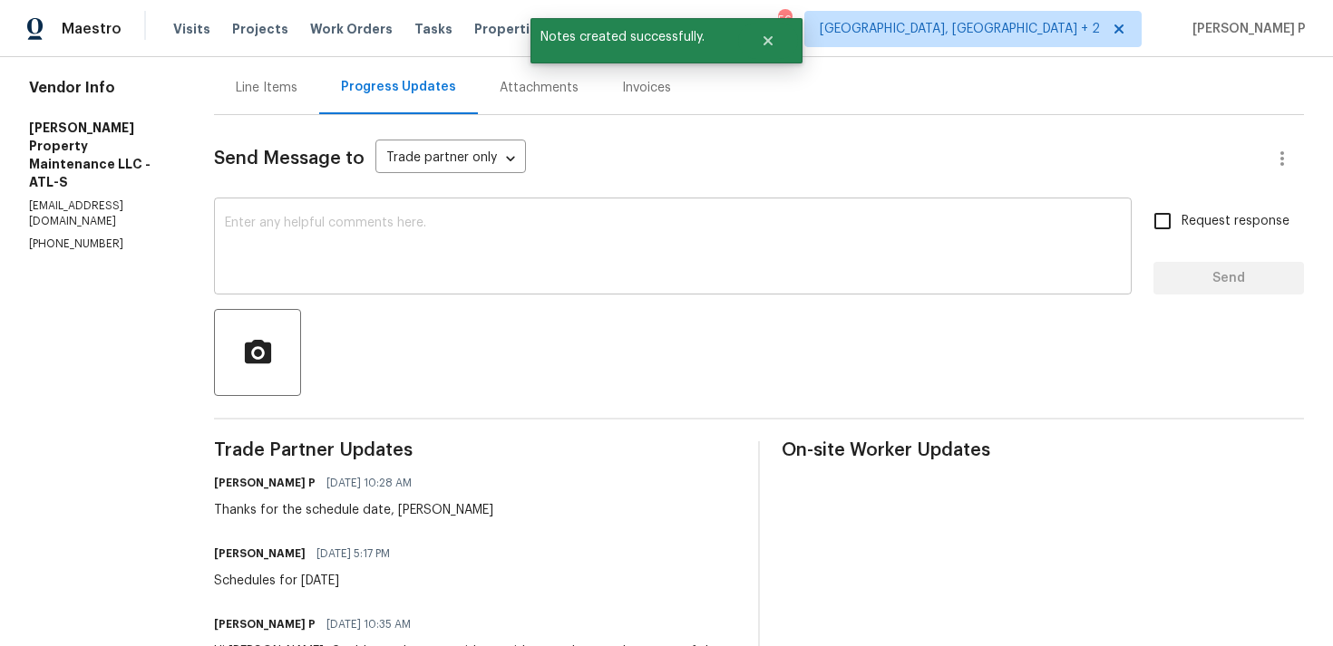
scroll to position [171, 0]
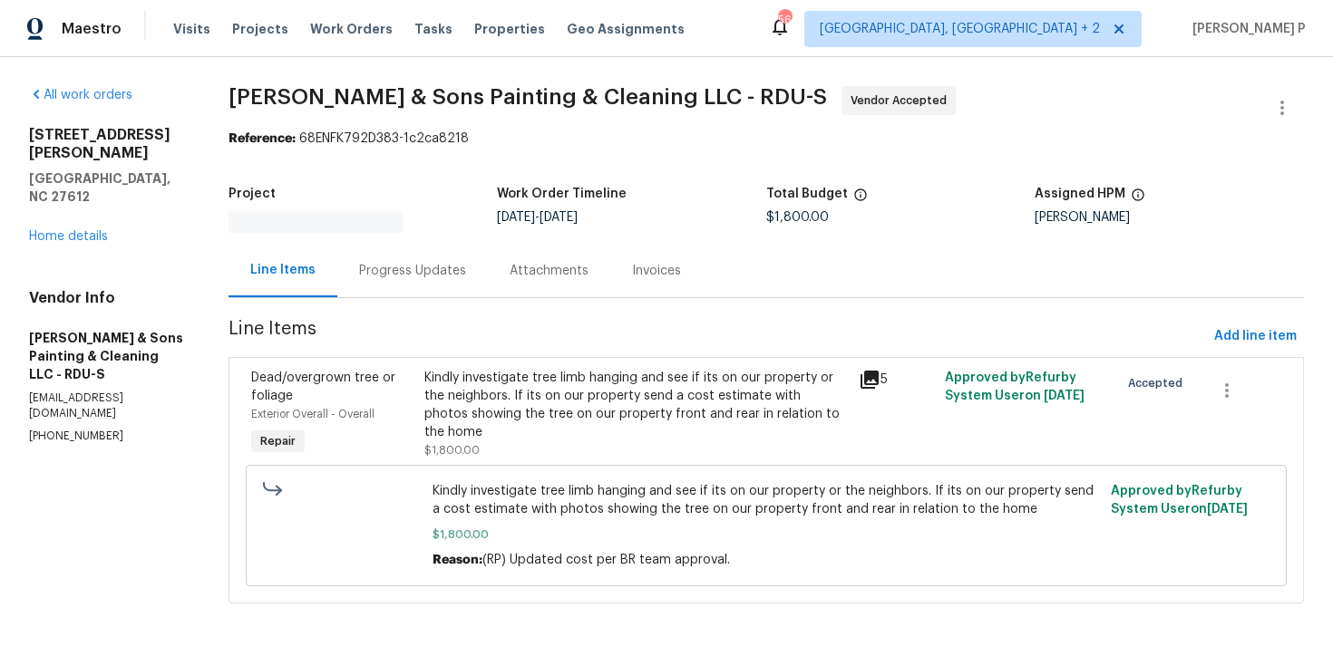
click at [427, 270] on div "Progress Updates" at bounding box center [412, 271] width 107 height 18
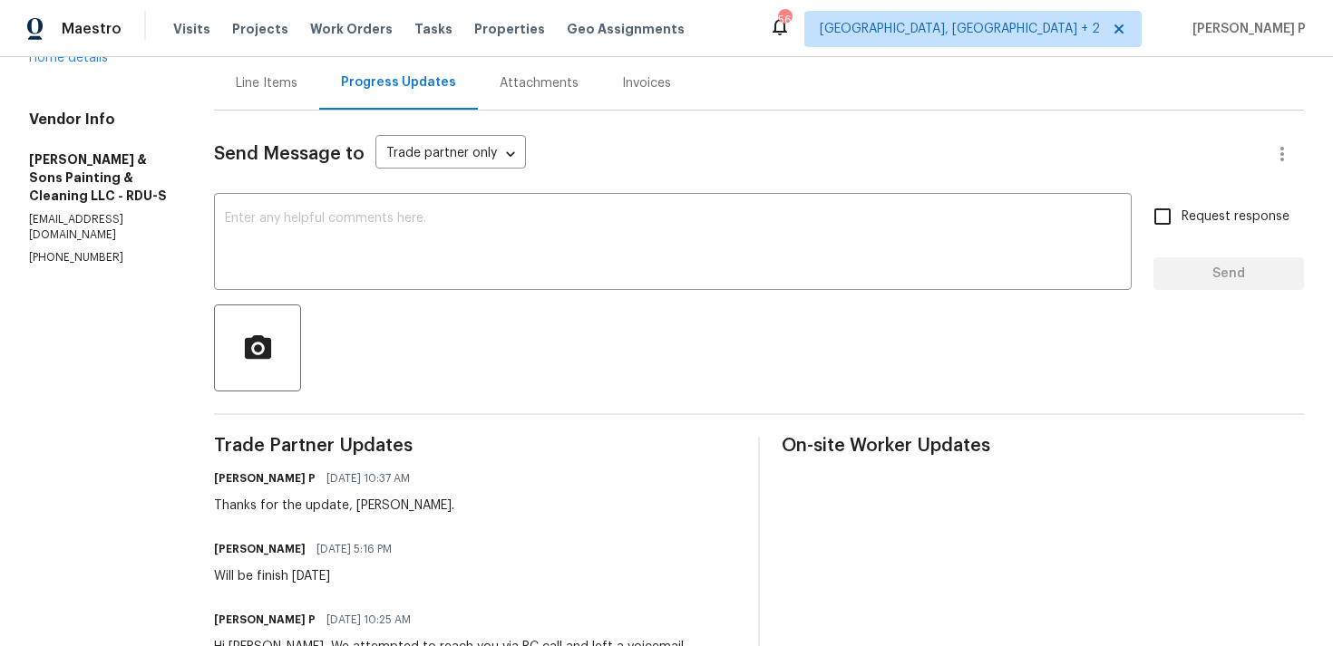
scroll to position [41, 0]
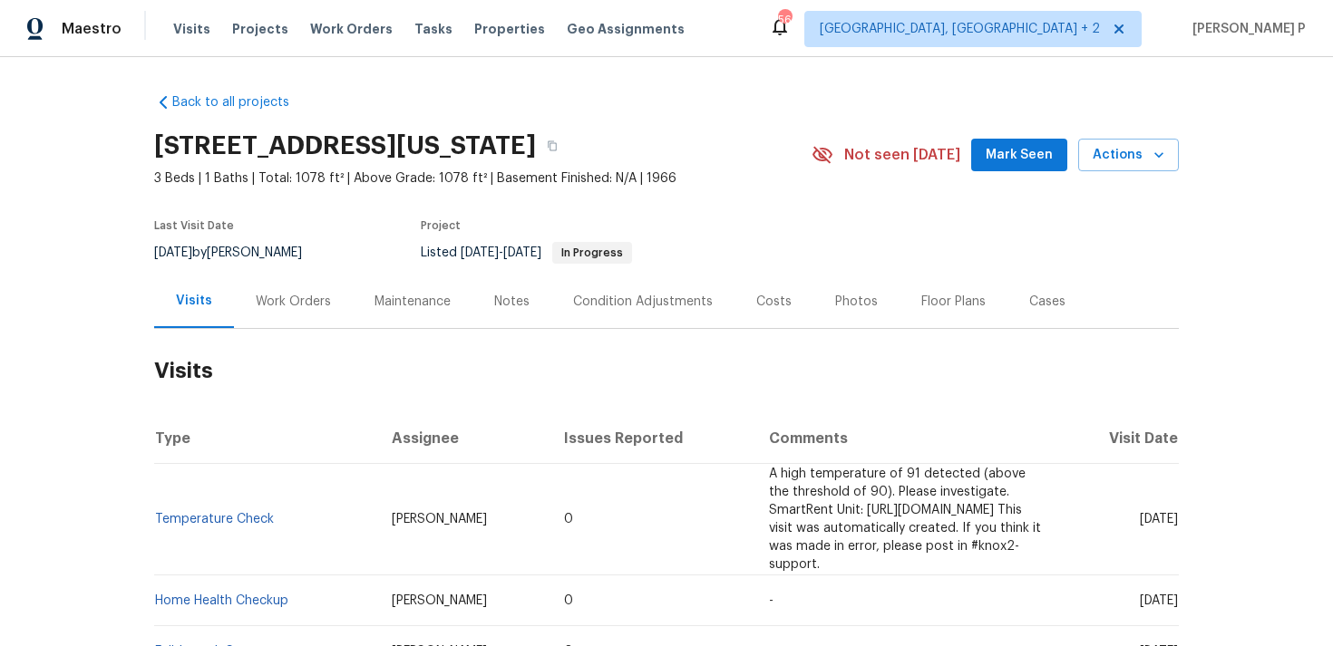
click at [289, 306] on div "Work Orders" at bounding box center [293, 302] width 75 height 18
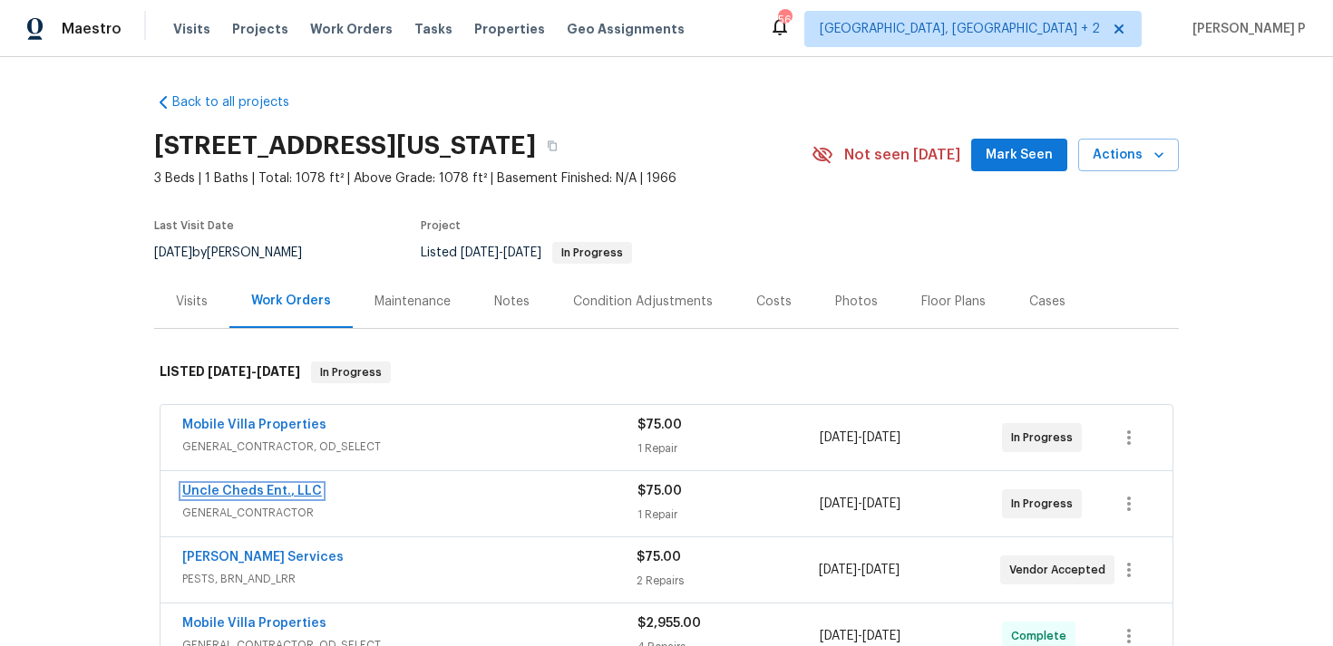
click at [274, 491] on link "Uncle Cheds Ent., LLC" at bounding box center [252, 491] width 140 height 13
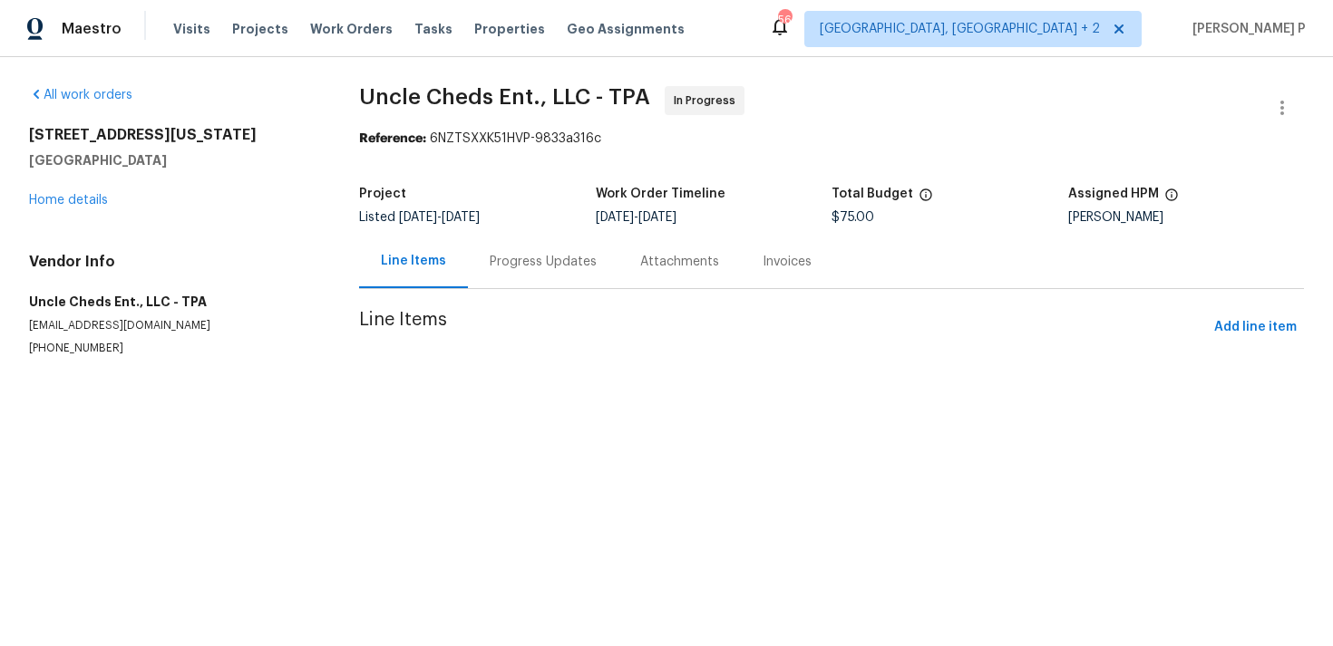
click at [544, 263] on div "Progress Updates" at bounding box center [543, 262] width 107 height 18
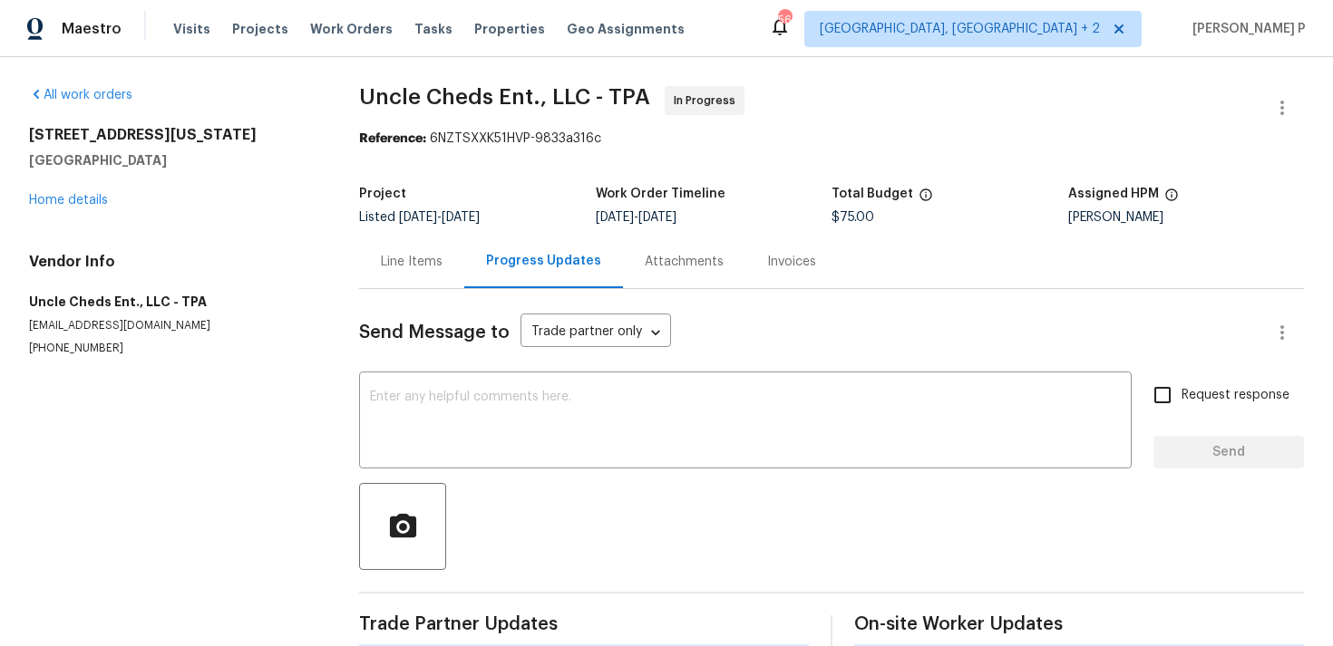
click at [392, 280] on div "Line Items" at bounding box center [411, 261] width 105 height 53
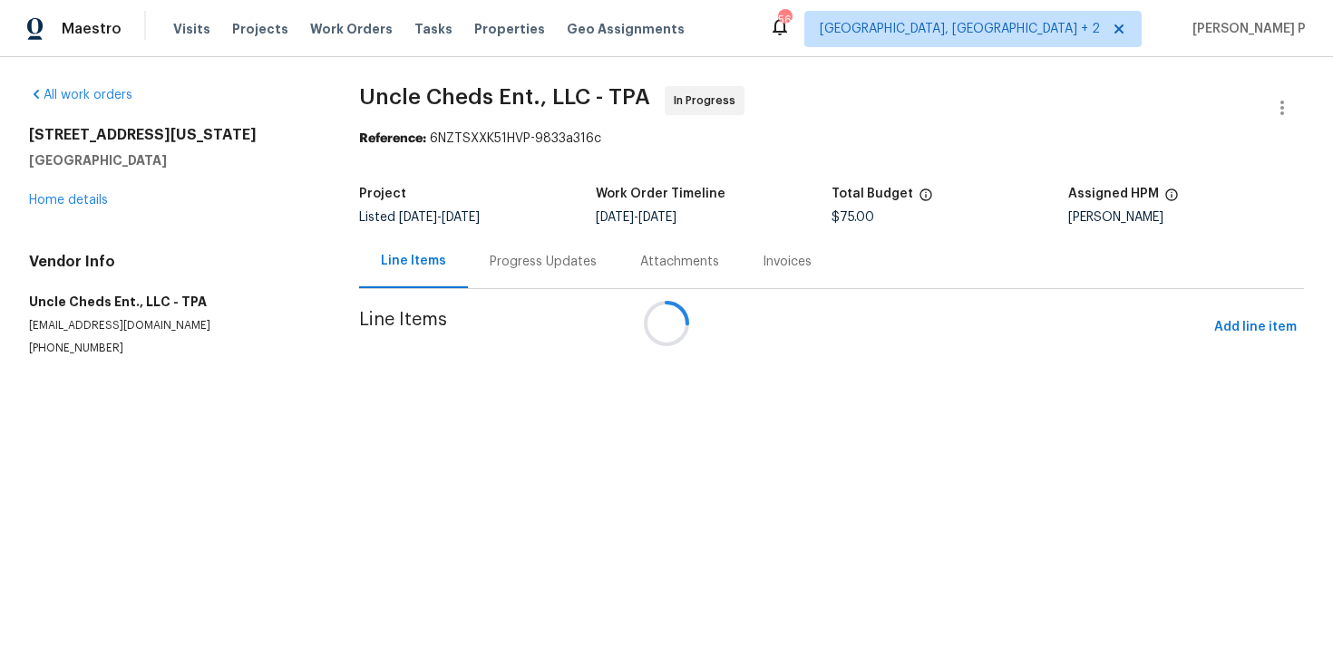
click at [524, 259] on div at bounding box center [666, 323] width 1333 height 646
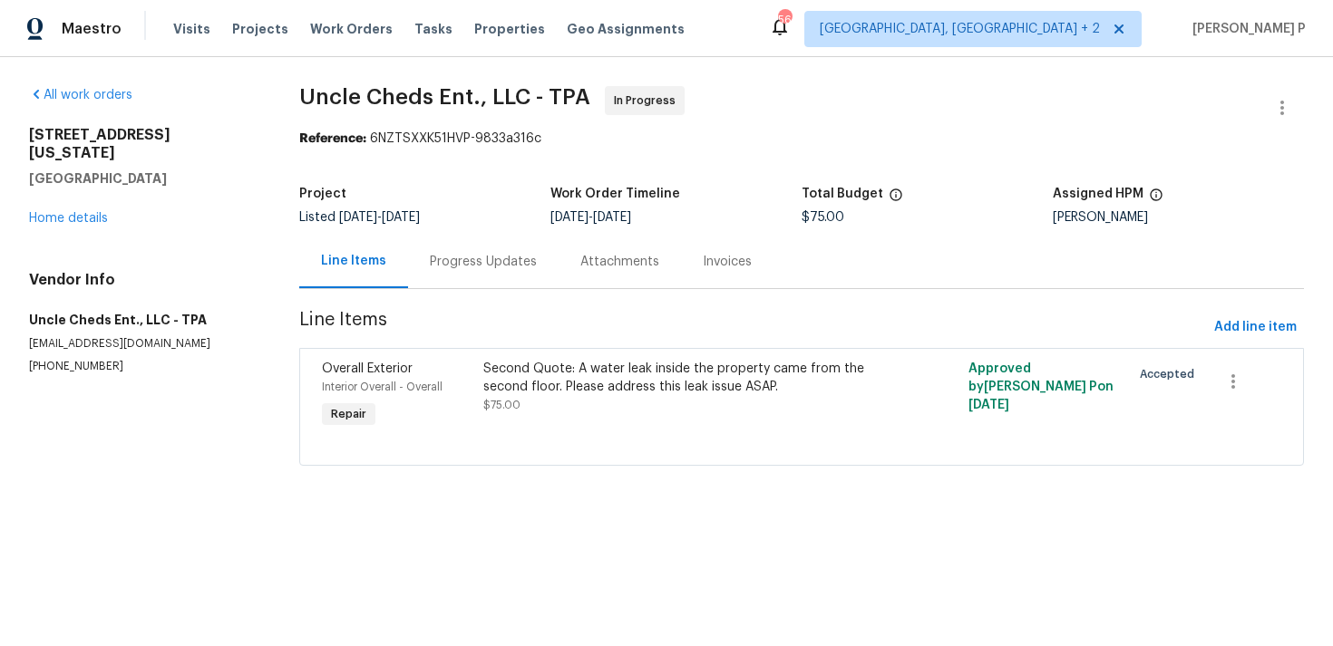
click at [524, 259] on div "Progress Updates" at bounding box center [483, 262] width 107 height 18
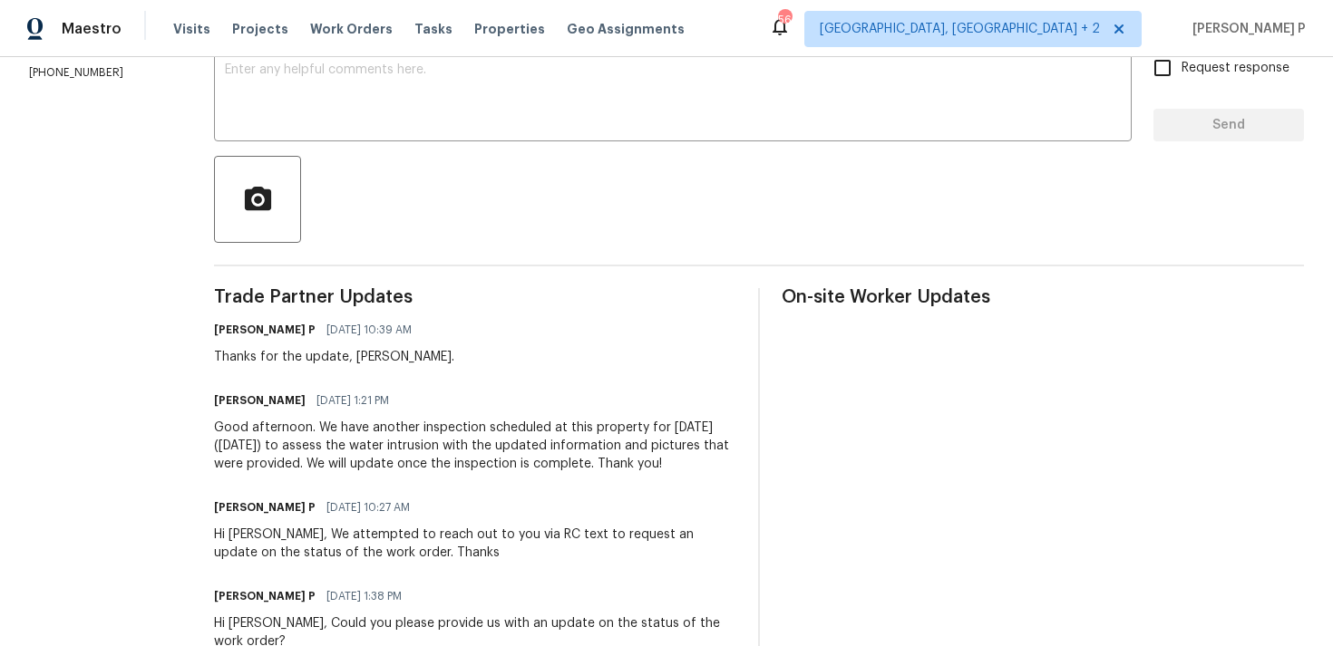
scroll to position [230, 0]
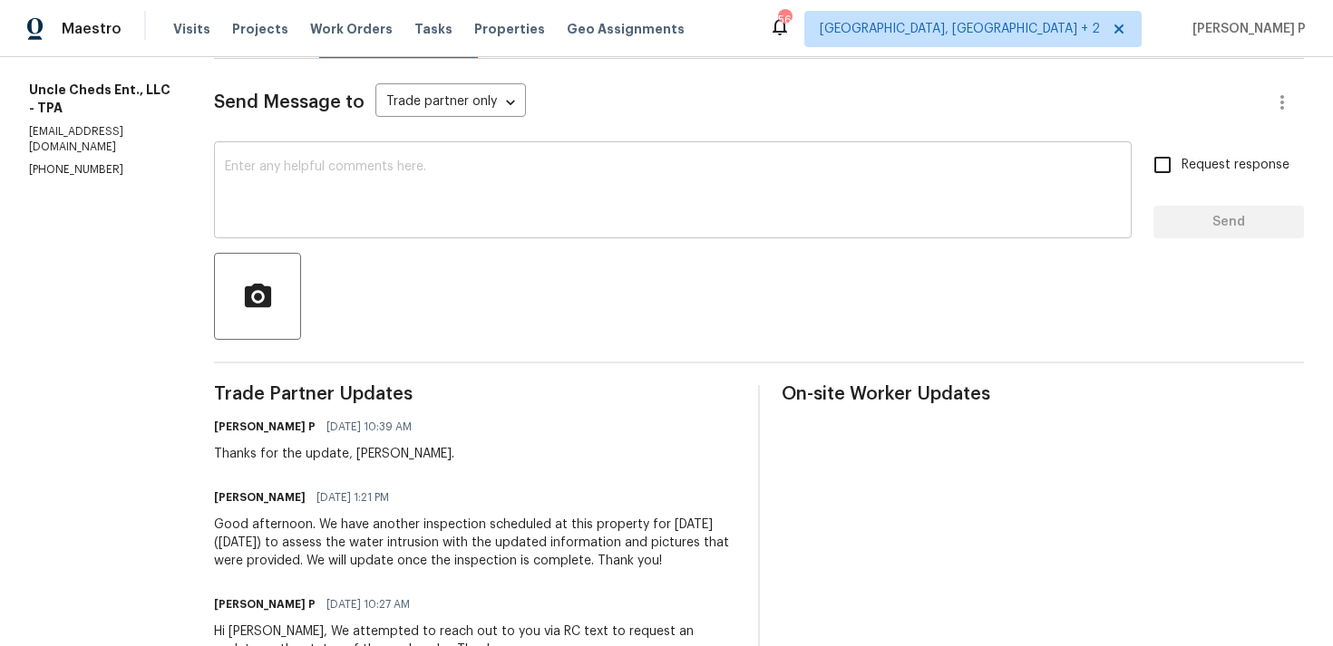
click at [439, 206] on textarea at bounding box center [673, 191] width 896 height 63
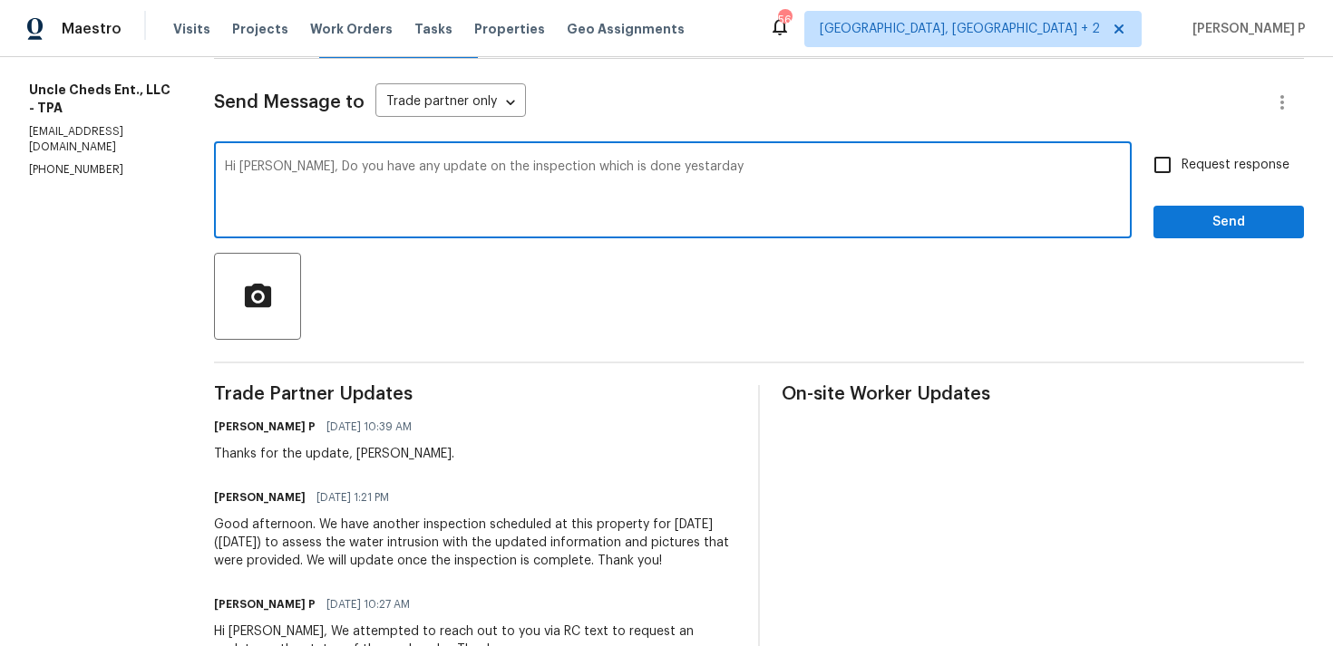
drag, startPoint x: 293, startPoint y: 163, endPoint x: 720, endPoint y: 164, distance: 427.0
click at [720, 164] on textarea "Hi Stephen, Do you have any update on the inspection which is done yestarday" at bounding box center [673, 191] width 896 height 63
paste textarea "s on the inspection that was completed yesterday?"
type textarea "Hi Stephen, Do you have any updates on the inspection that was completed yester…"
click at [1173, 171] on input "Request response" at bounding box center [1162, 165] width 38 height 38
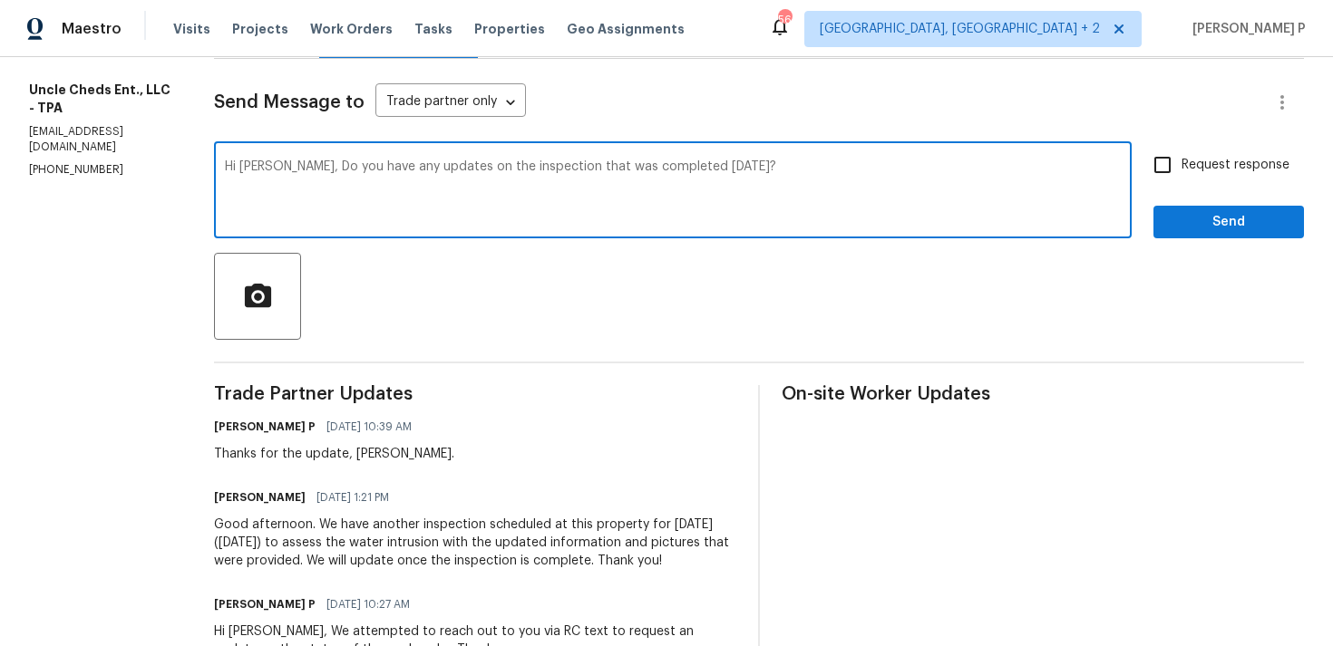
checkbox input "true"
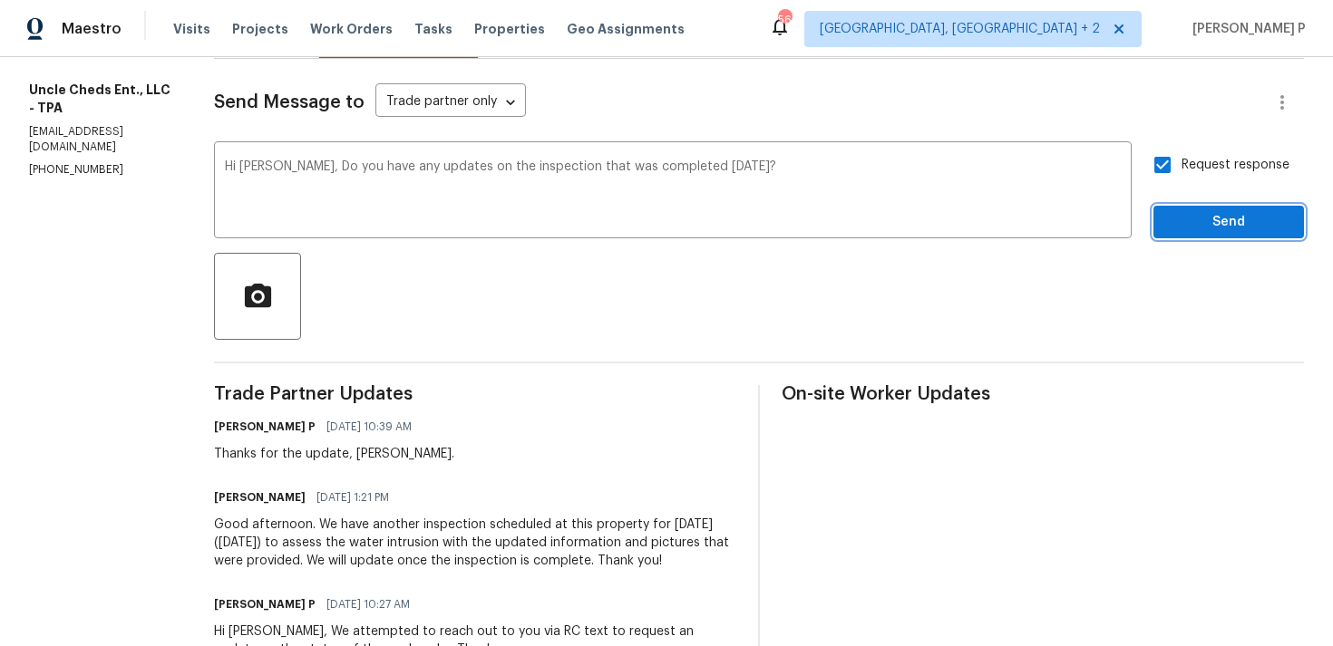
click at [1199, 233] on button "Send" at bounding box center [1228, 223] width 150 height 34
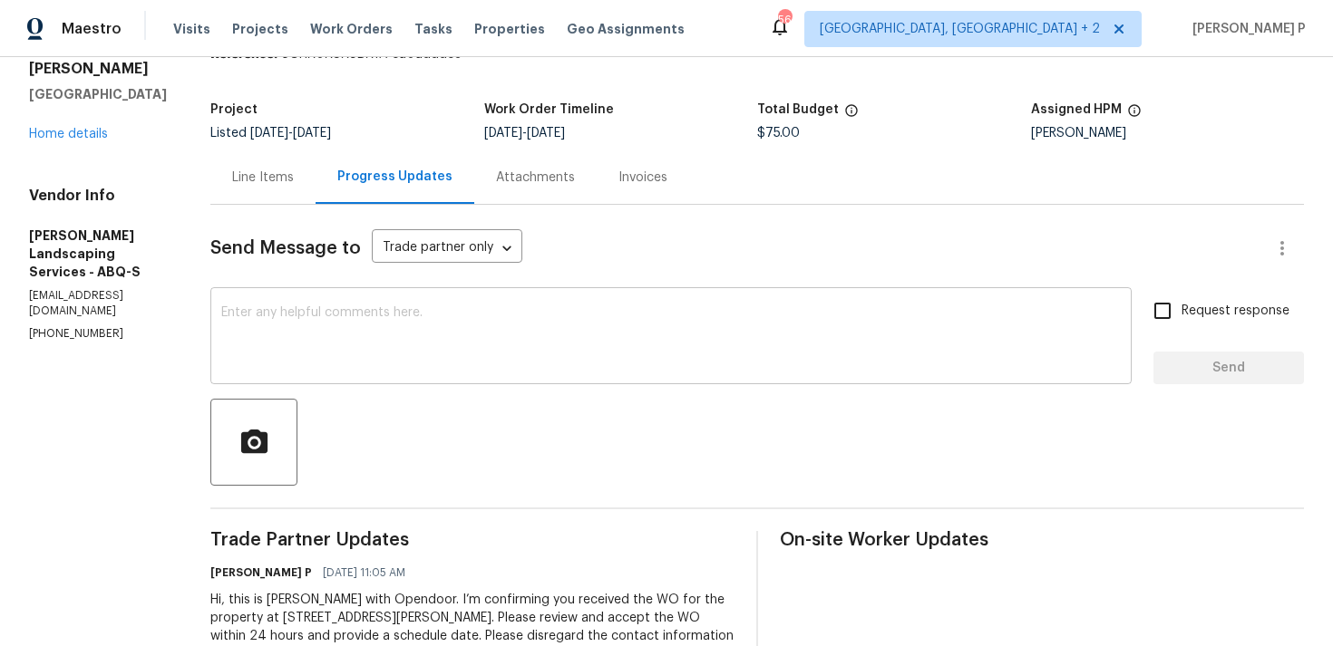
scroll to position [170, 0]
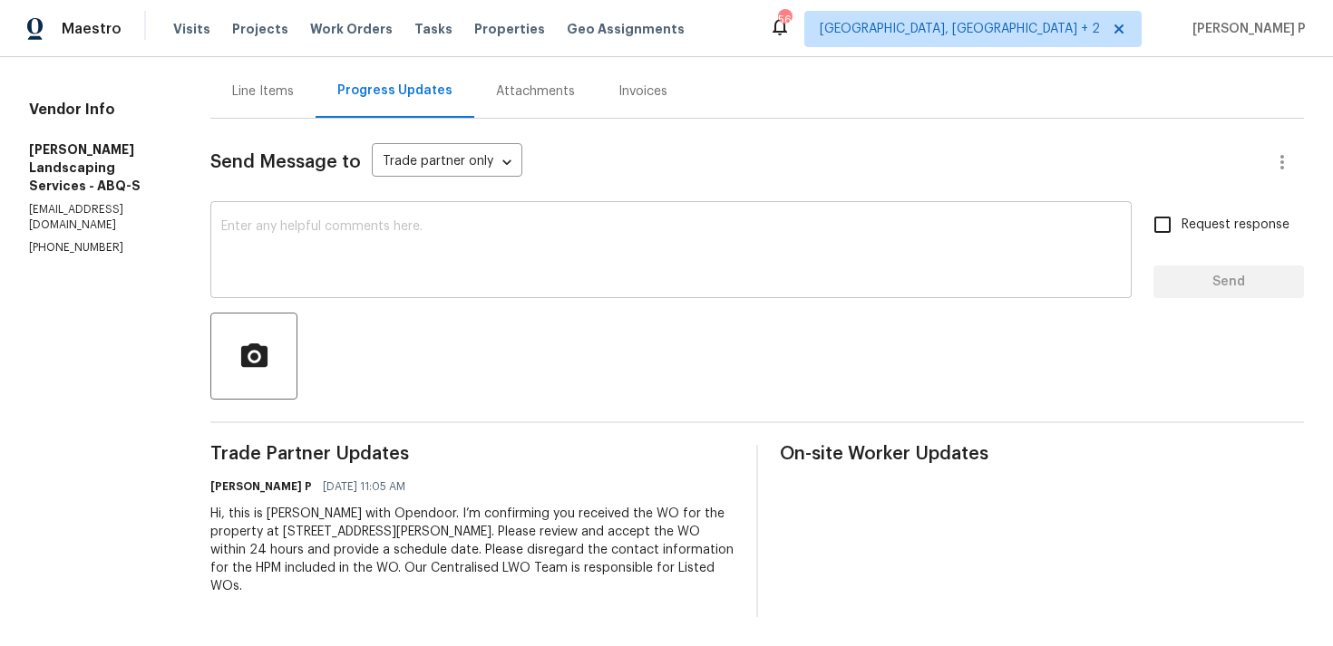
click at [515, 267] on textarea at bounding box center [670, 251] width 899 height 63
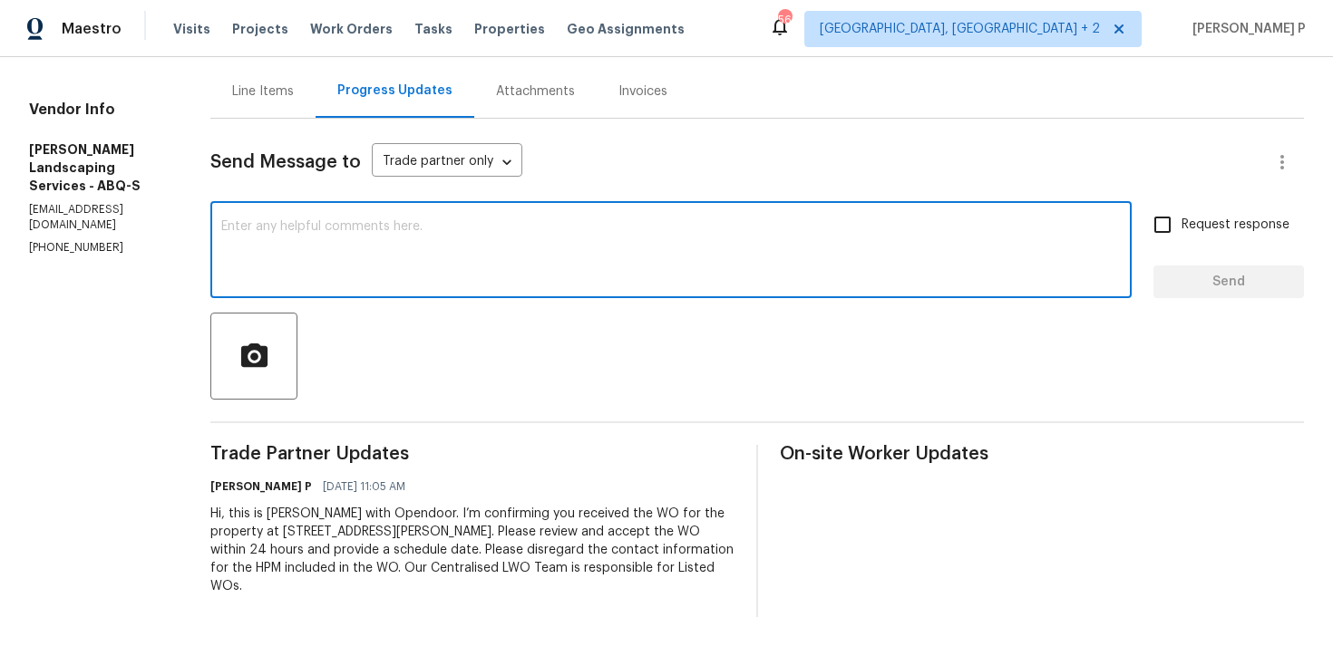
paste textarea "Thank you for accepting the work order. Kindly let us know the scheduled date o…"
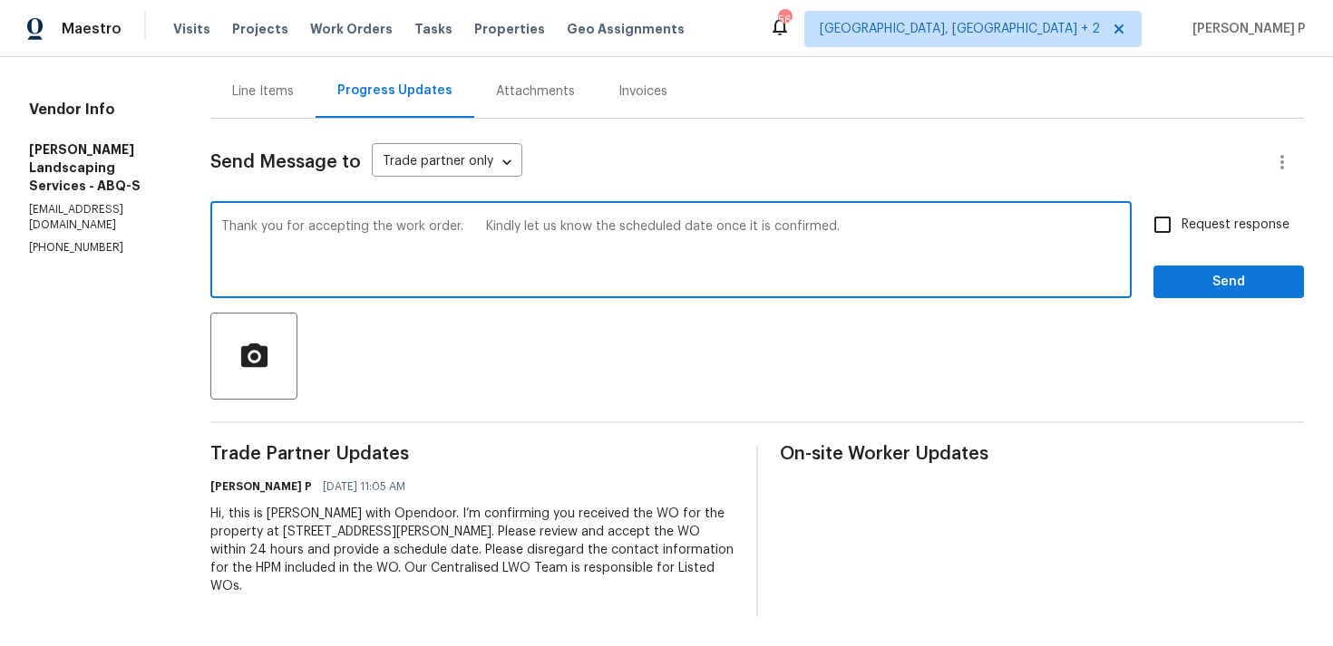
type textarea "Thank you for accepting the work order. Kindly let us know the scheduled date o…"
click at [1179, 233] on input "Request response" at bounding box center [1162, 225] width 38 height 38
checkbox input "true"
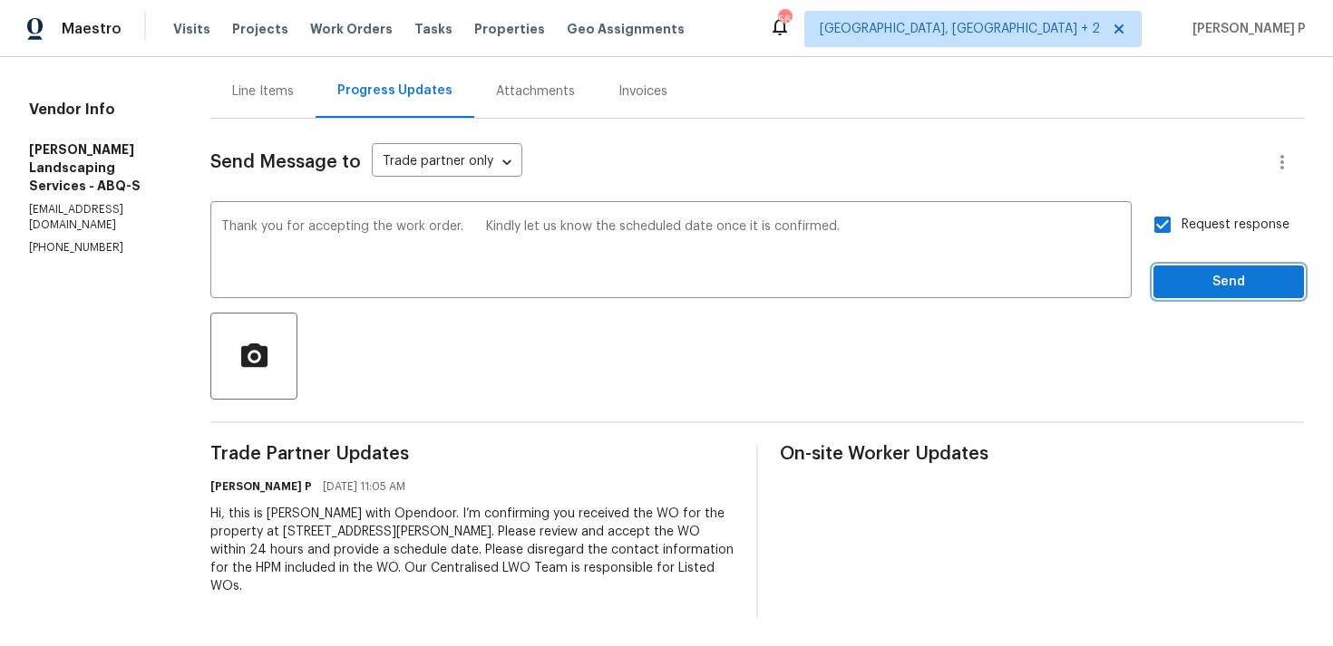
click at [1186, 287] on span "Send" at bounding box center [1228, 282] width 121 height 23
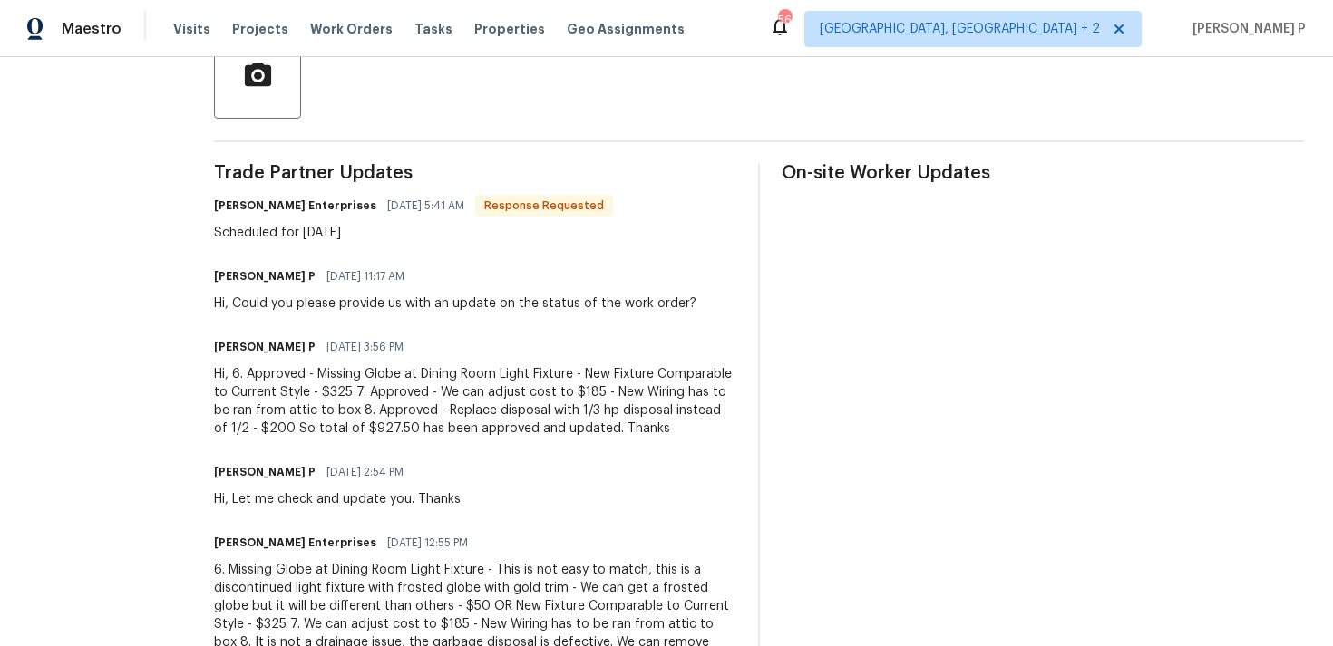
scroll to position [431, 0]
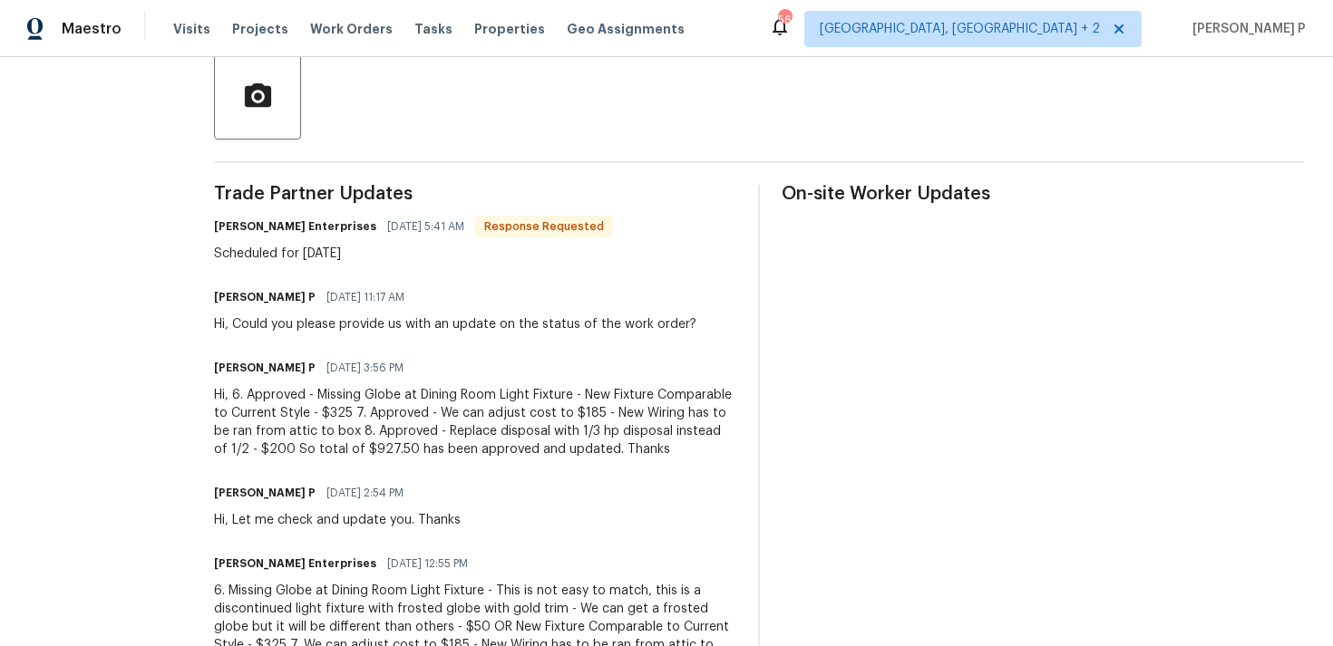
click at [351, 355] on div "Ramyasri P 08/19/2025 3:56 PM" at bounding box center [475, 367] width 522 height 25
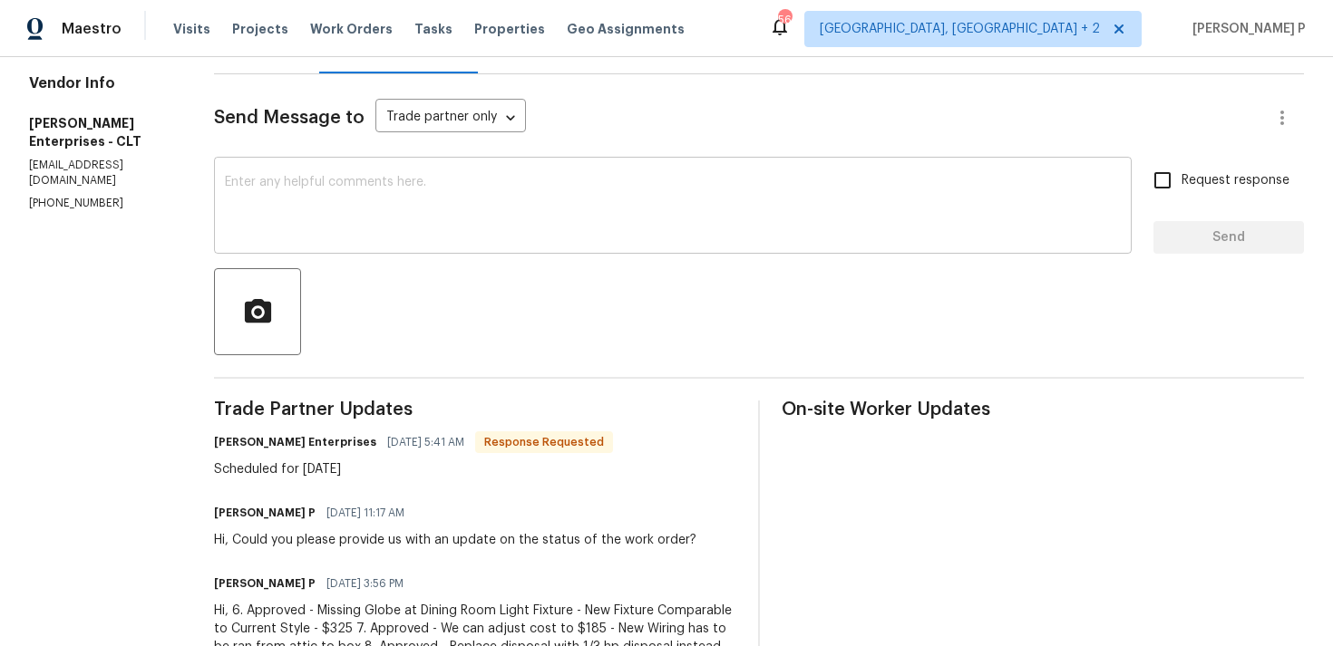
scroll to position [204, 0]
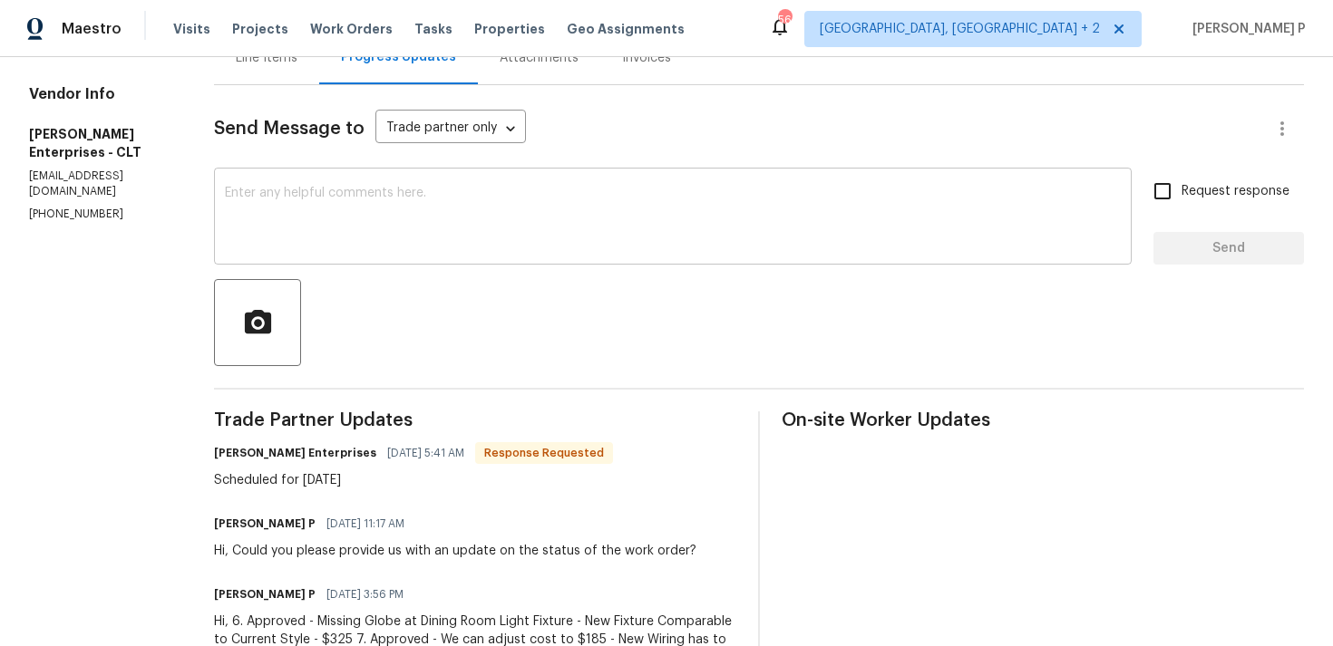
click at [354, 212] on textarea at bounding box center [673, 218] width 896 height 63
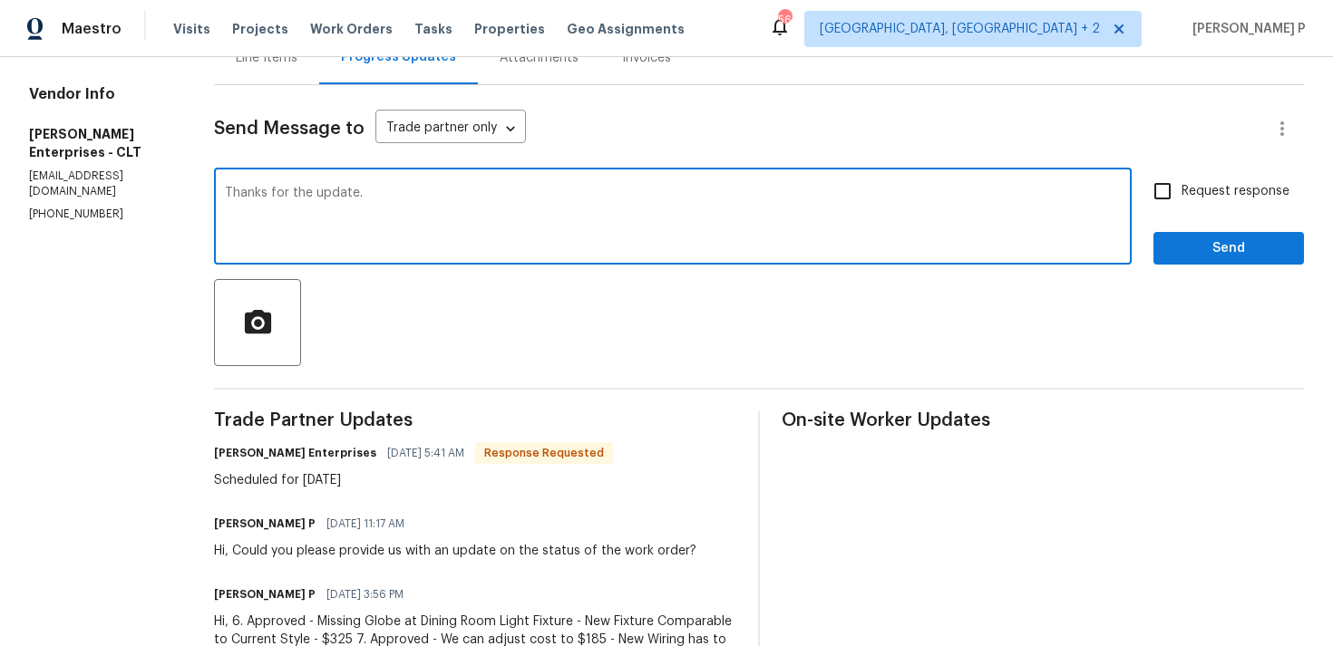
type textarea "Thanks for the update."
click at [1145, 228] on div "Thanks for the update. x ​ Request response Send" at bounding box center [759, 218] width 1090 height 92
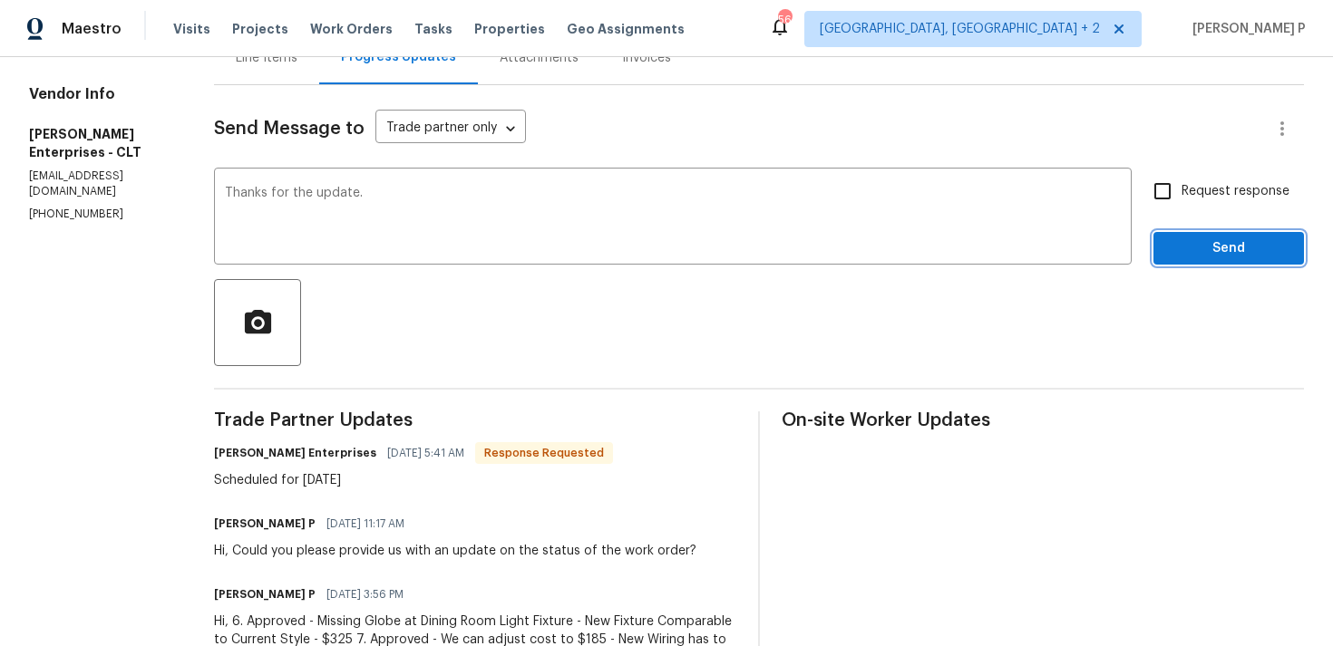
click at [1179, 247] on span "Send" at bounding box center [1228, 249] width 121 height 23
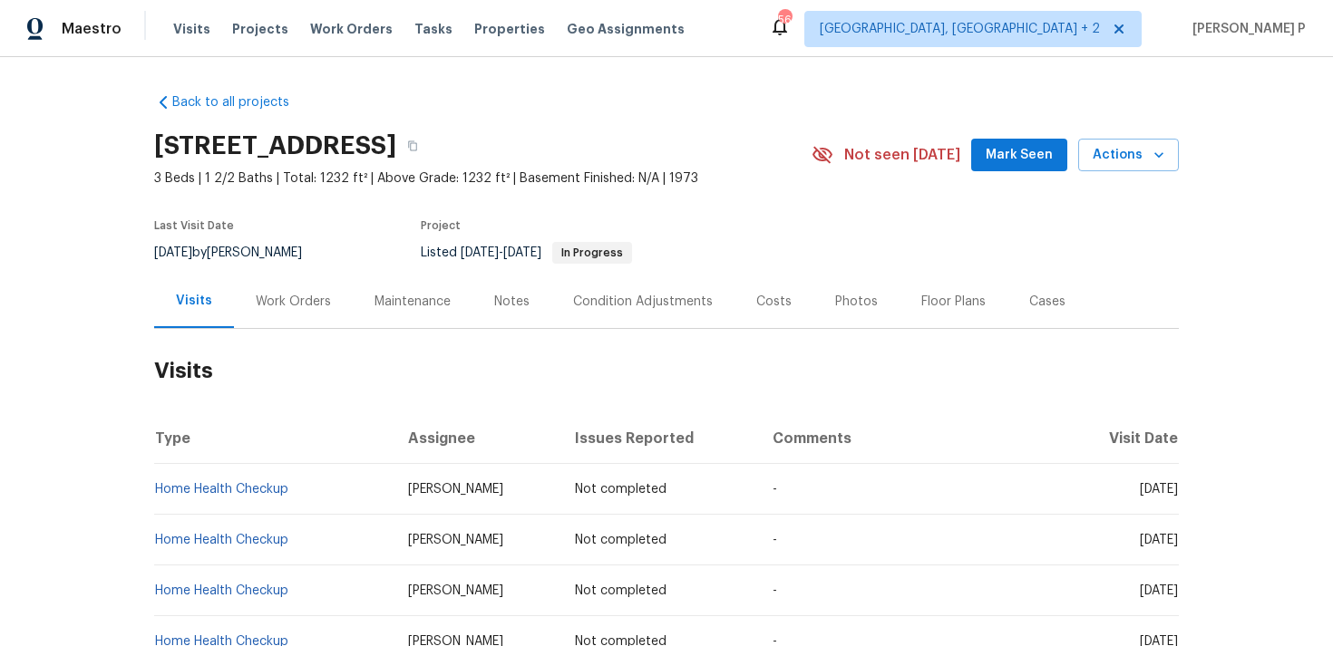
click at [317, 302] on div "Work Orders" at bounding box center [293, 302] width 75 height 18
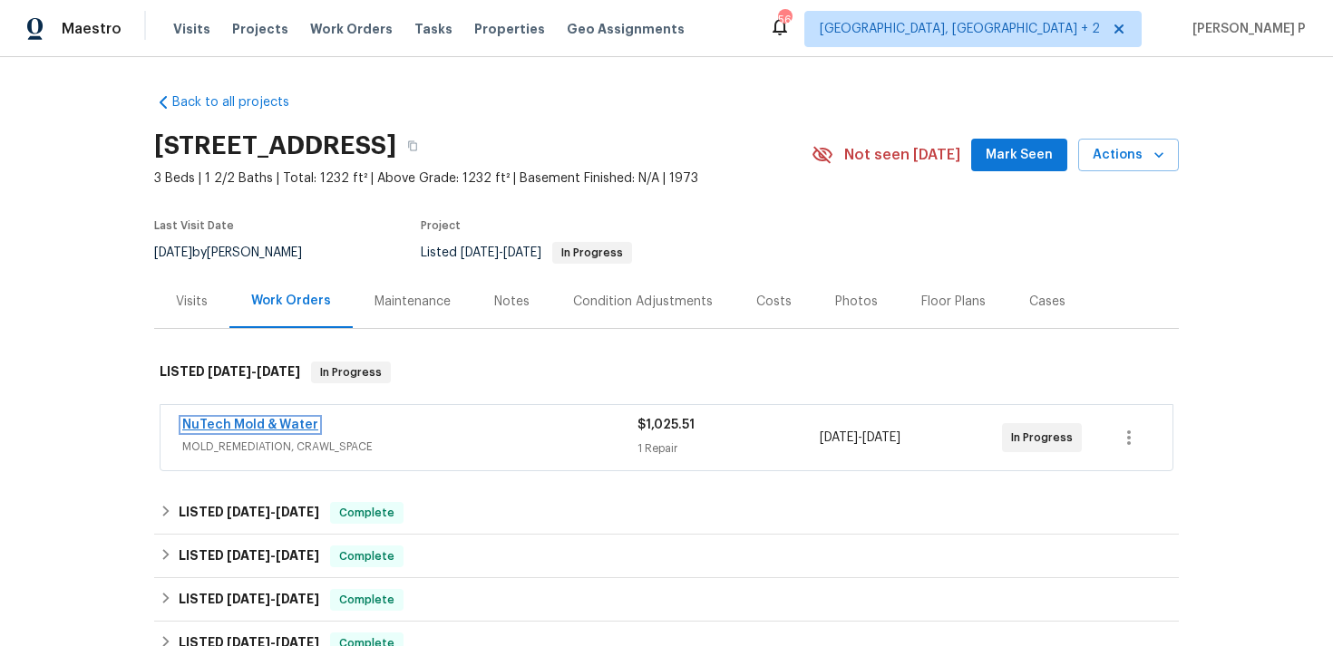
click at [280, 425] on link "NuTech Mold & Water" at bounding box center [250, 425] width 136 height 13
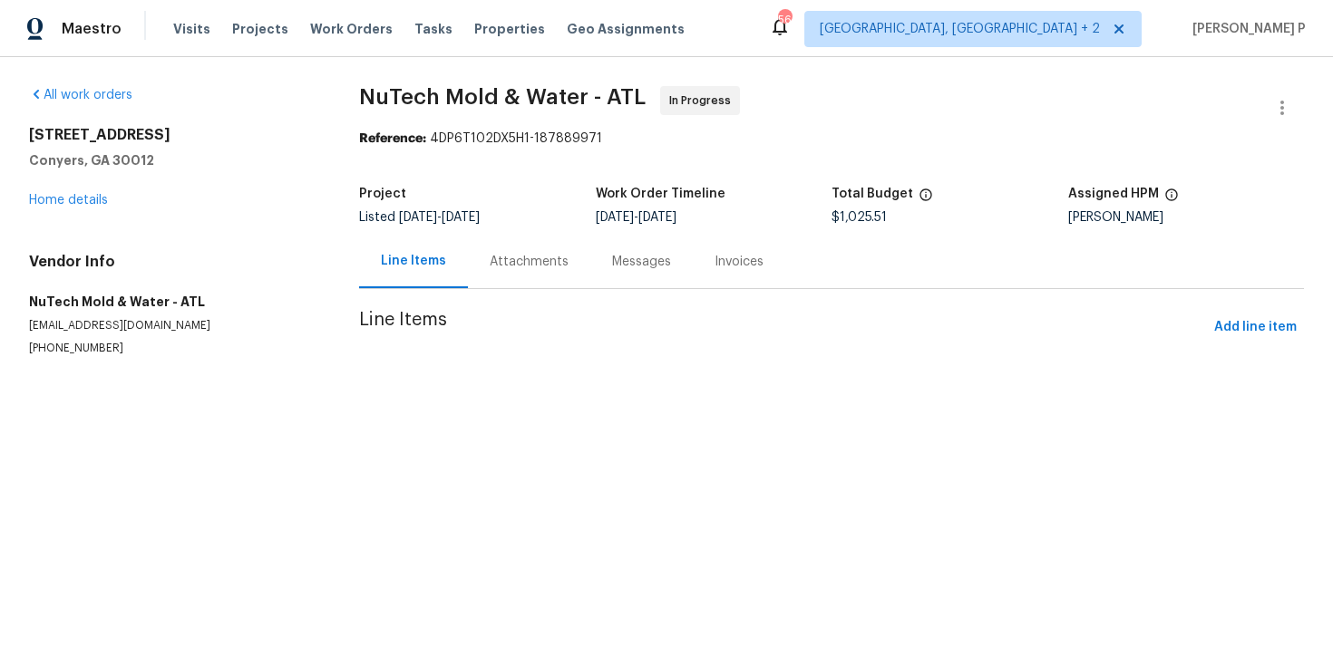
click at [526, 266] on div "Attachments" at bounding box center [529, 262] width 79 height 18
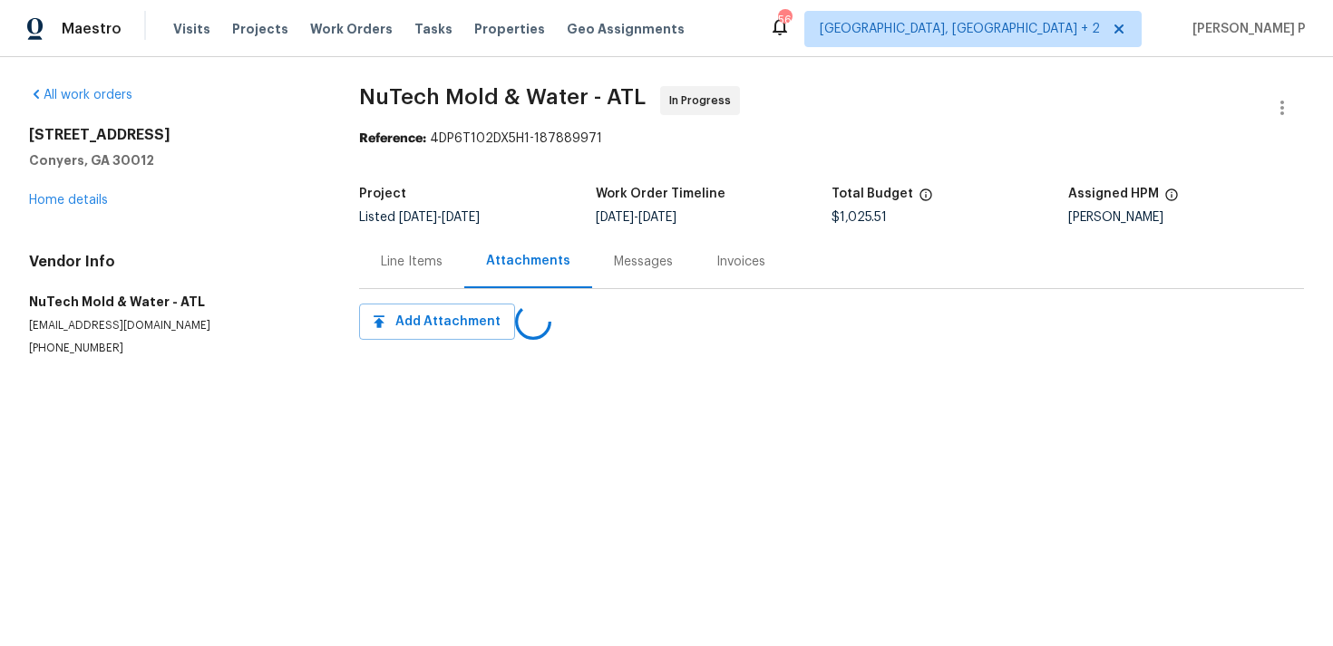
click at [616, 257] on div "Messages" at bounding box center [643, 262] width 59 height 18
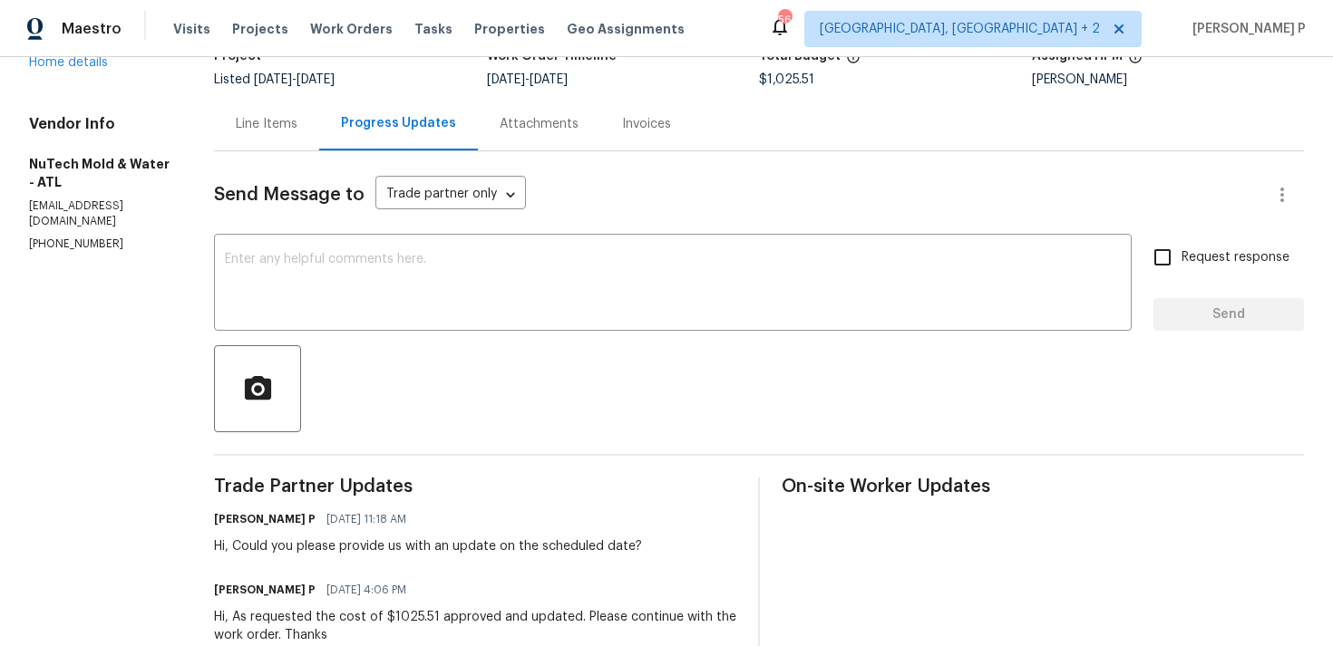
scroll to position [28, 0]
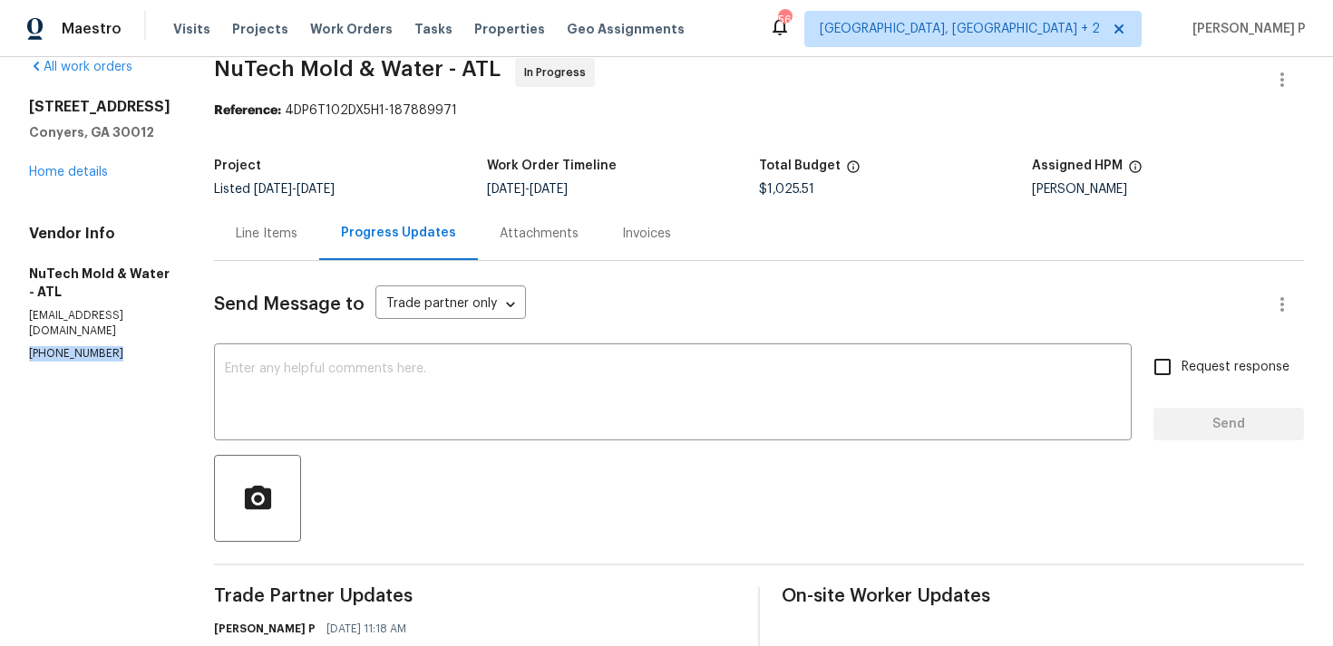
drag, startPoint x: 131, startPoint y: 353, endPoint x: 0, endPoint y: 354, distance: 130.5
copy p "[PHONE_NUMBER]"
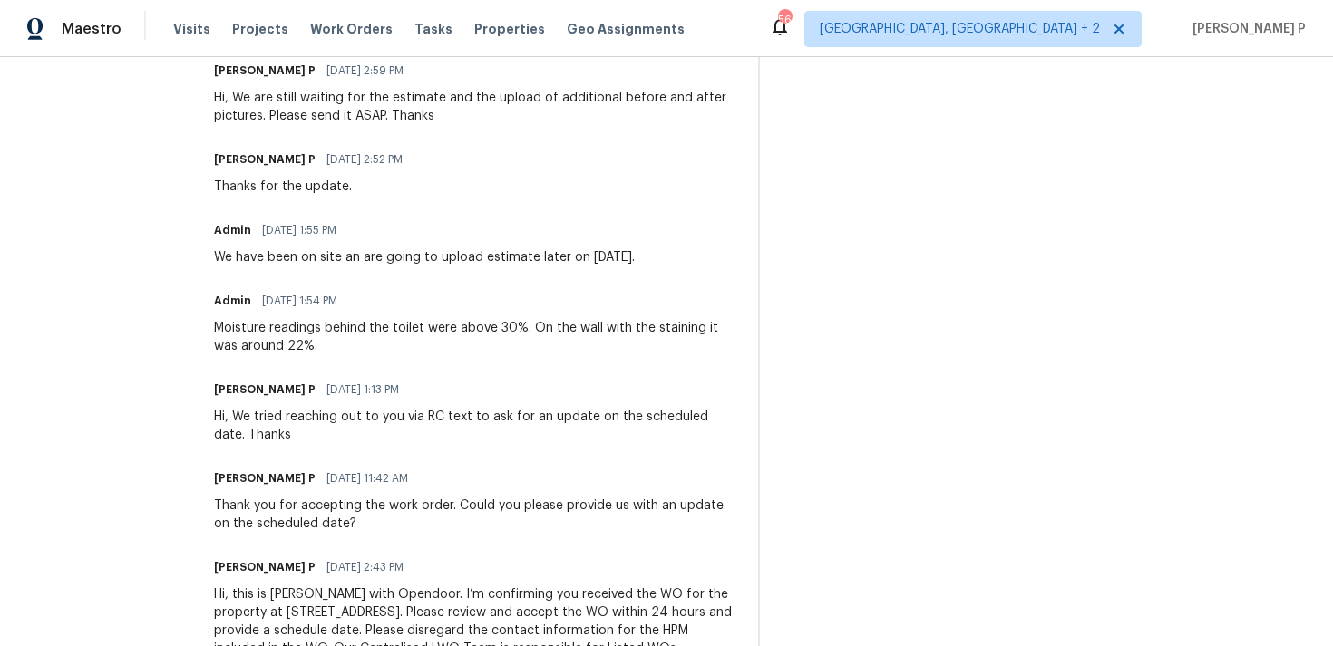
scroll to position [1057, 0]
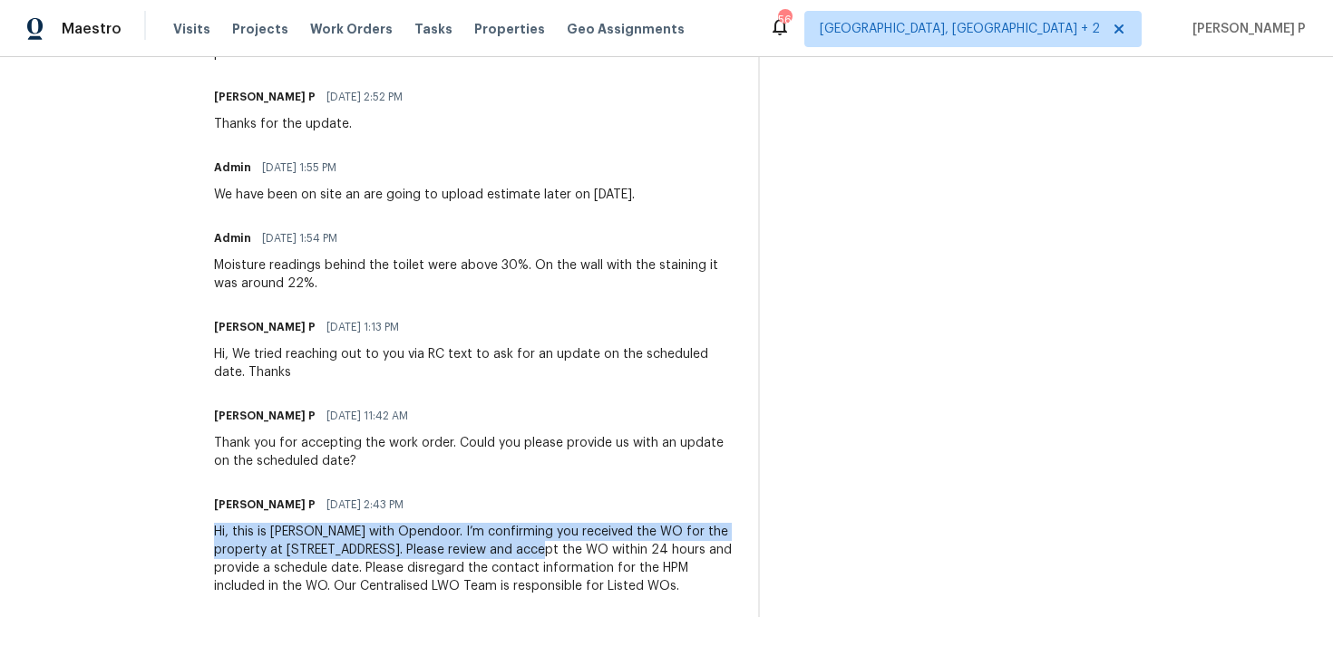
drag, startPoint x: 205, startPoint y: 509, endPoint x: 504, endPoint y: 533, distance: 300.2
copy div "Hi, this is [PERSON_NAME] with Opendoor. I’m confirming you received the WO for…"
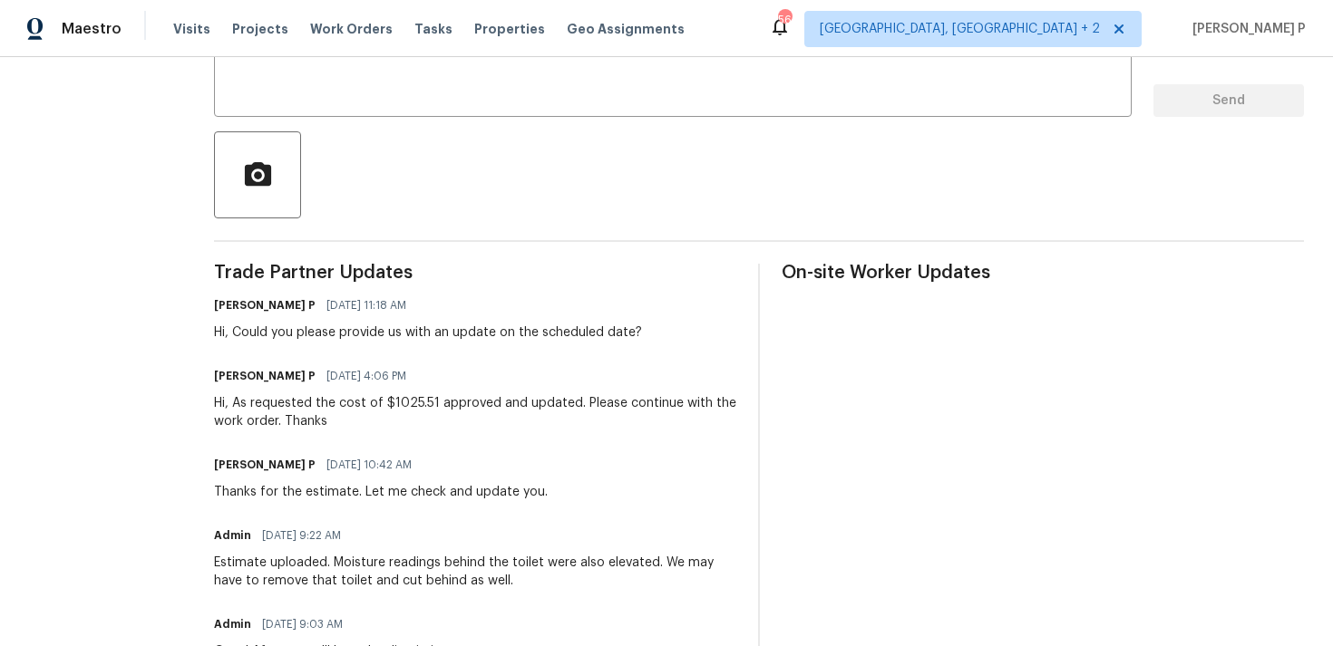
scroll to position [260, 0]
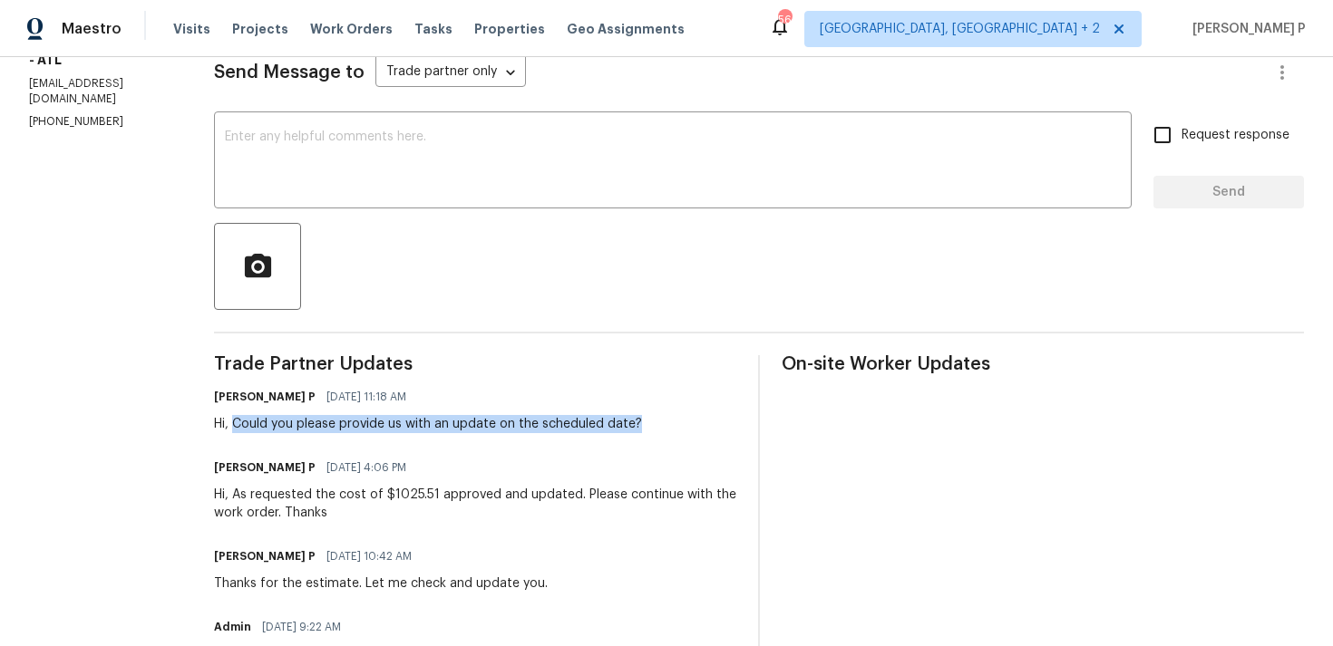
drag, startPoint x: 229, startPoint y: 426, endPoint x: 664, endPoint y: 427, distance: 435.1
click at [664, 427] on div "[PERSON_NAME] P [DATE] 11:18 AM Hi, Could you please provide us with an update …" at bounding box center [475, 408] width 522 height 49
copy div "Could you please provide us with an update on the scheduled date?"
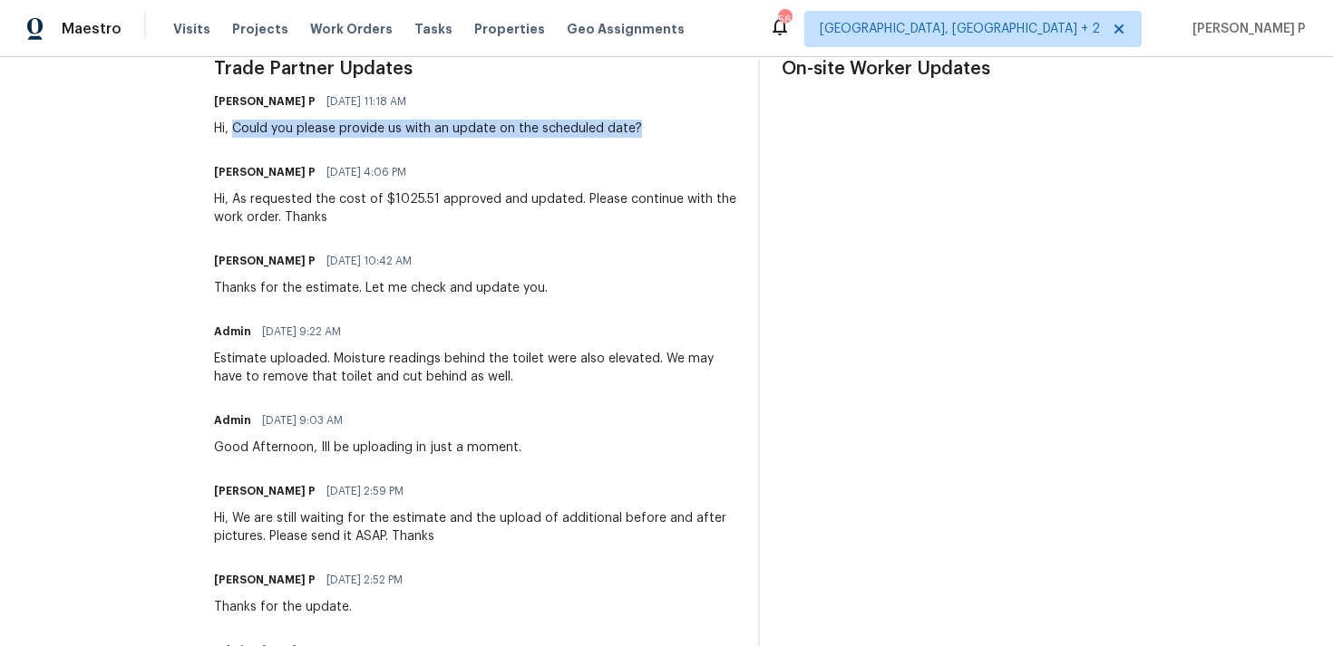
scroll to position [155, 0]
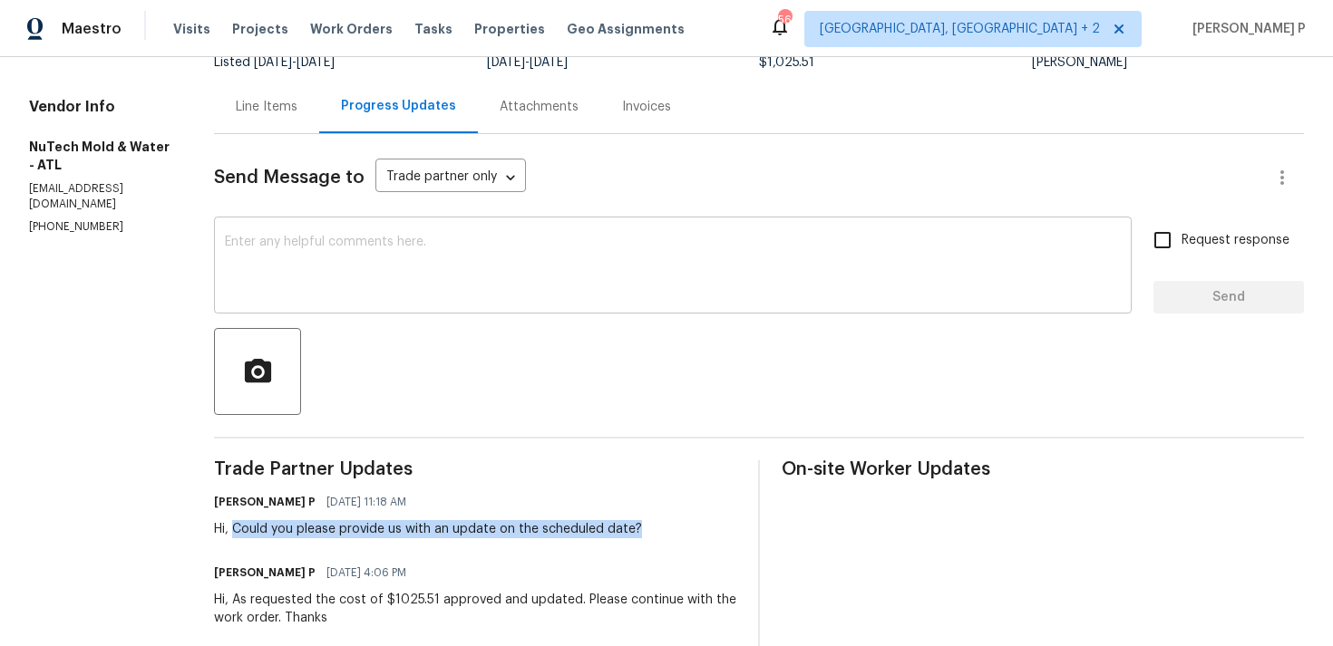
click at [267, 284] on textarea at bounding box center [673, 267] width 896 height 63
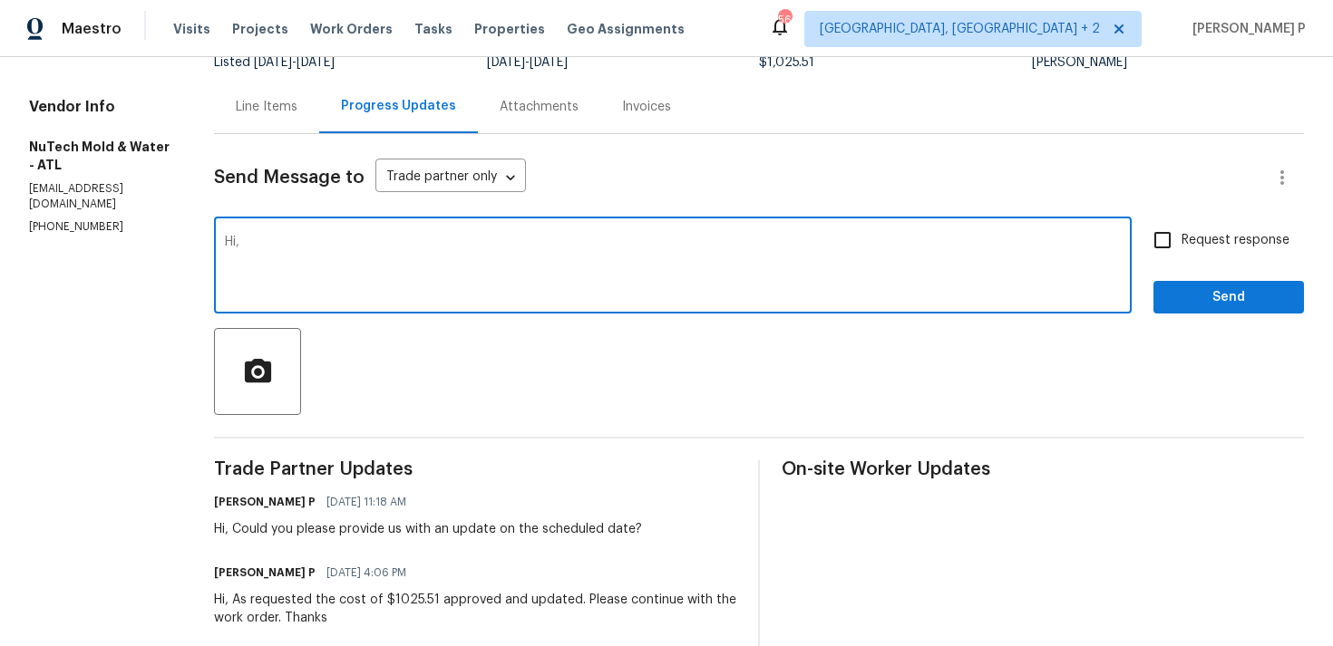
paste textarea "We tried reaching out to you via RC text to ask for an update on the scheduled …"
type textarea "Hi, We tried reaching out to you via RC text to ask for an update on the schedu…"
click at [1195, 241] on span "Request response" at bounding box center [1235, 240] width 108 height 19
click at [1181, 241] on input "Request response" at bounding box center [1162, 240] width 38 height 38
checkbox input "true"
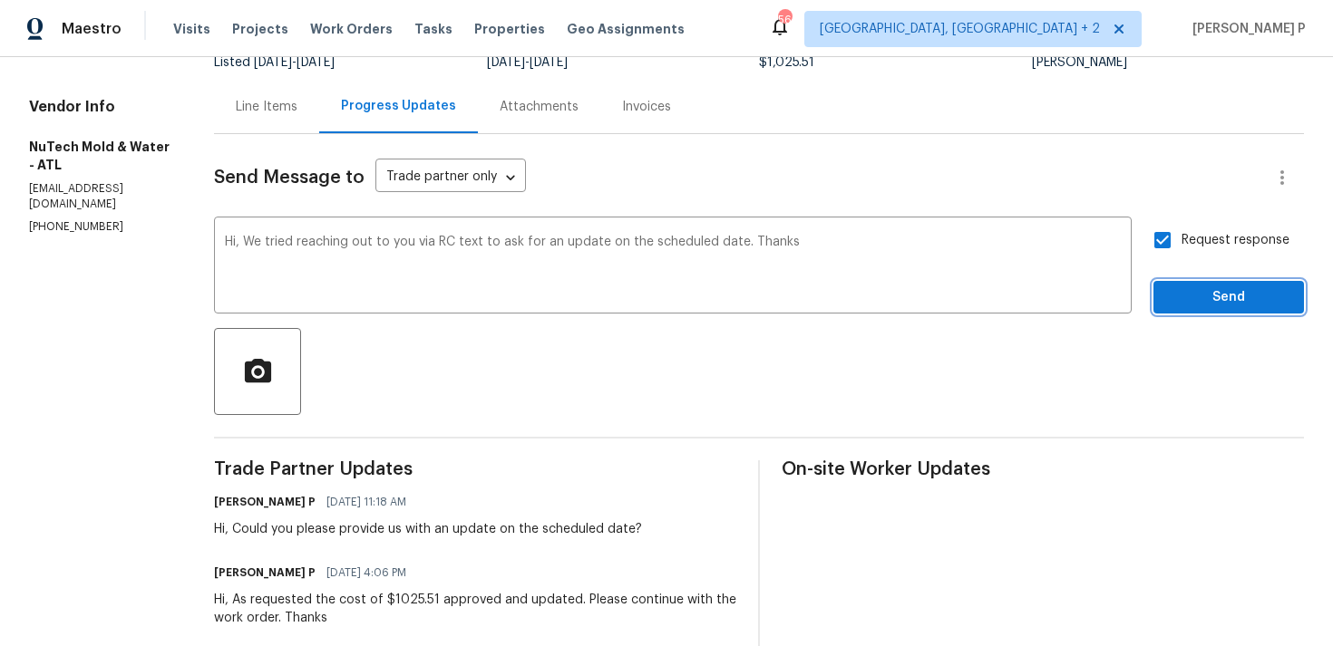
click at [1192, 295] on span "Send" at bounding box center [1228, 297] width 121 height 23
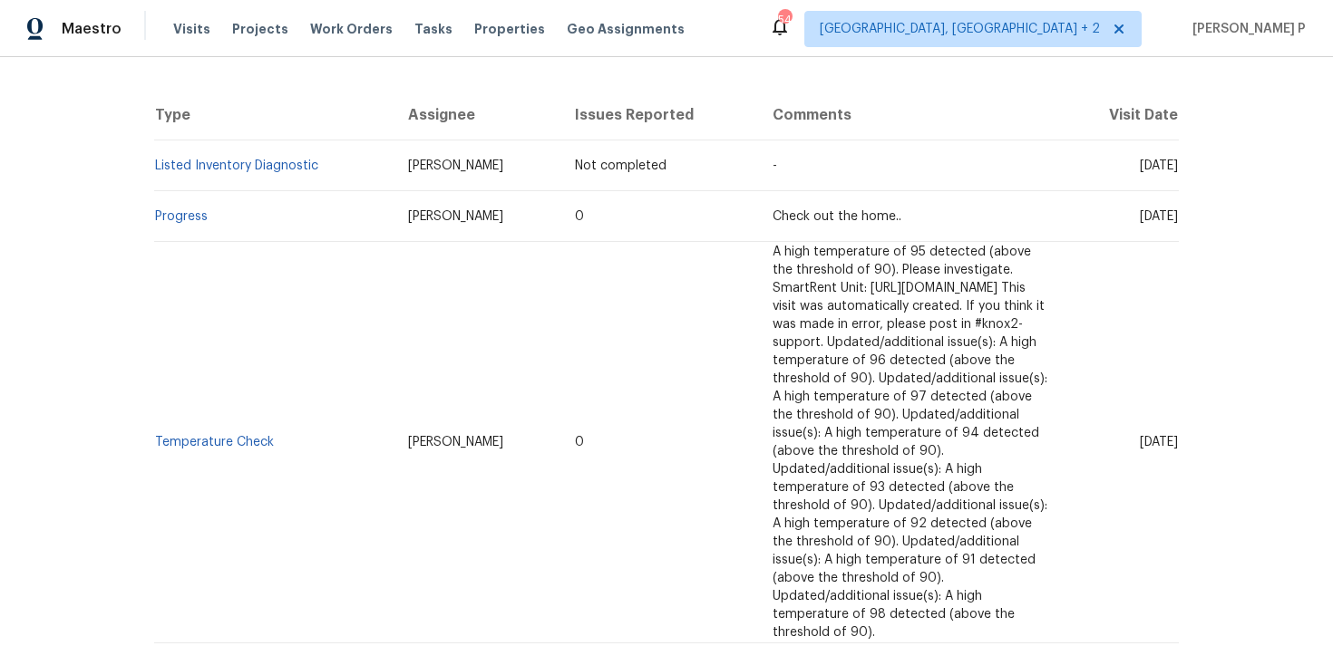
scroll to position [62, 0]
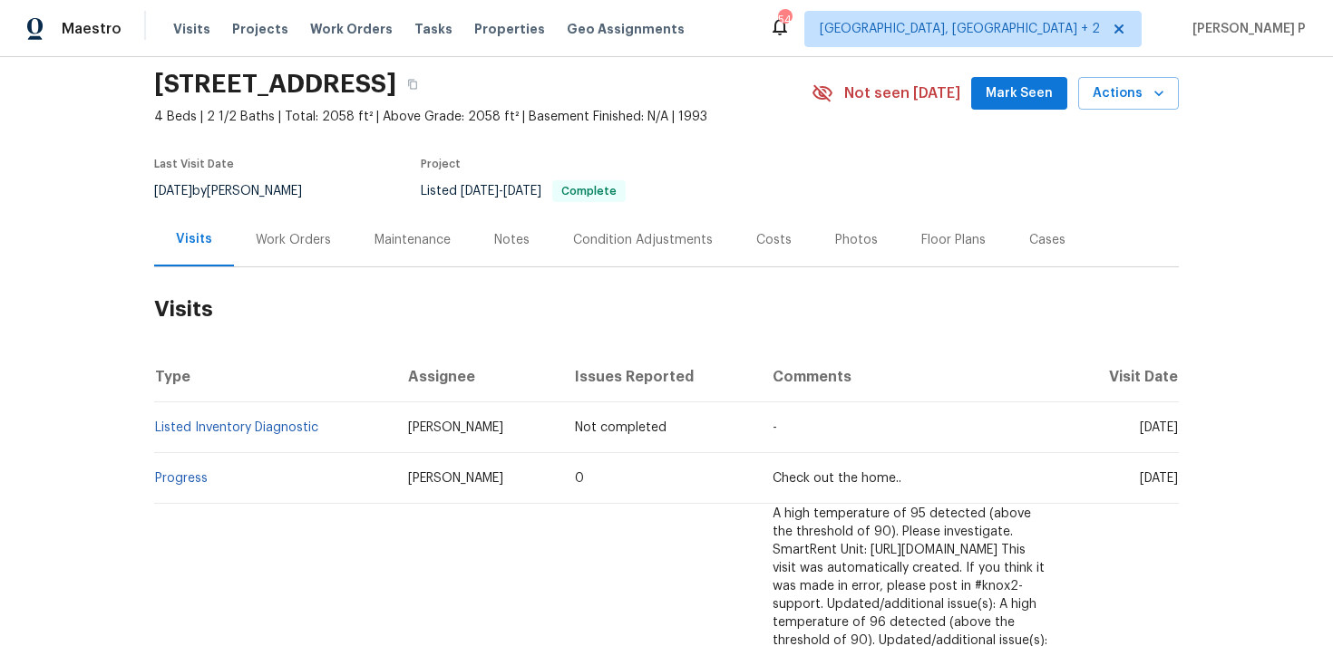
click at [274, 233] on div "Work Orders" at bounding box center [293, 240] width 75 height 18
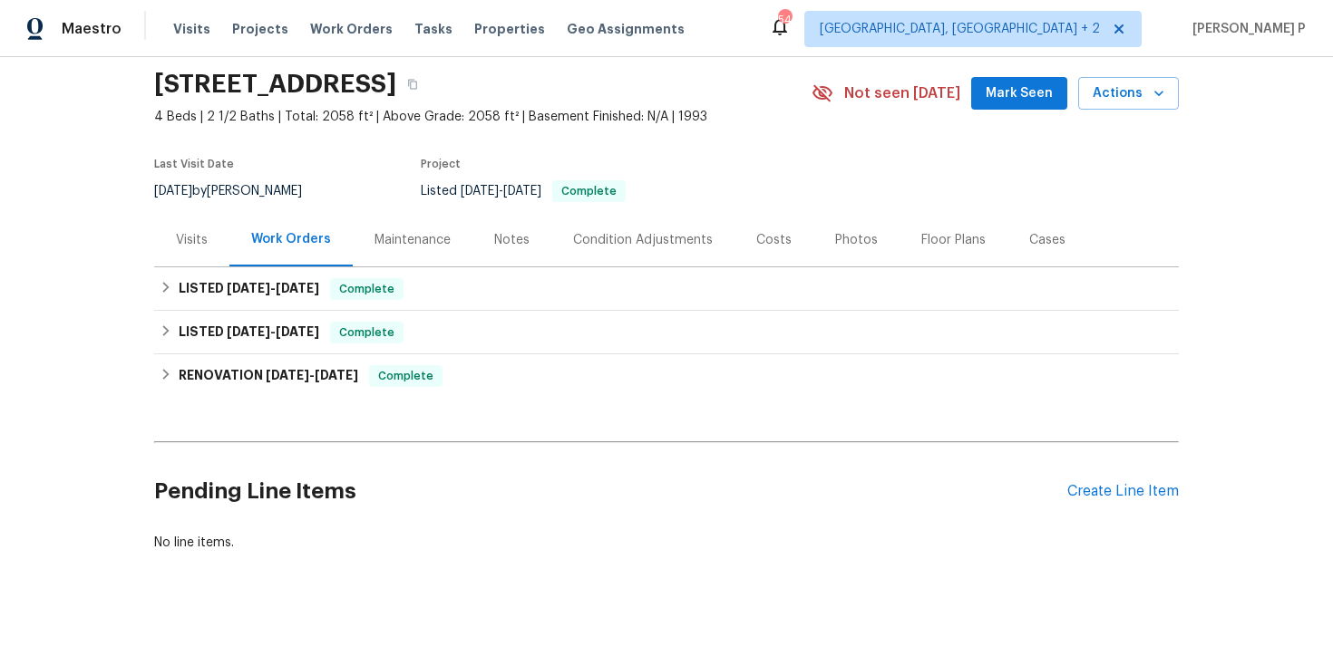
scroll to position [91, 0]
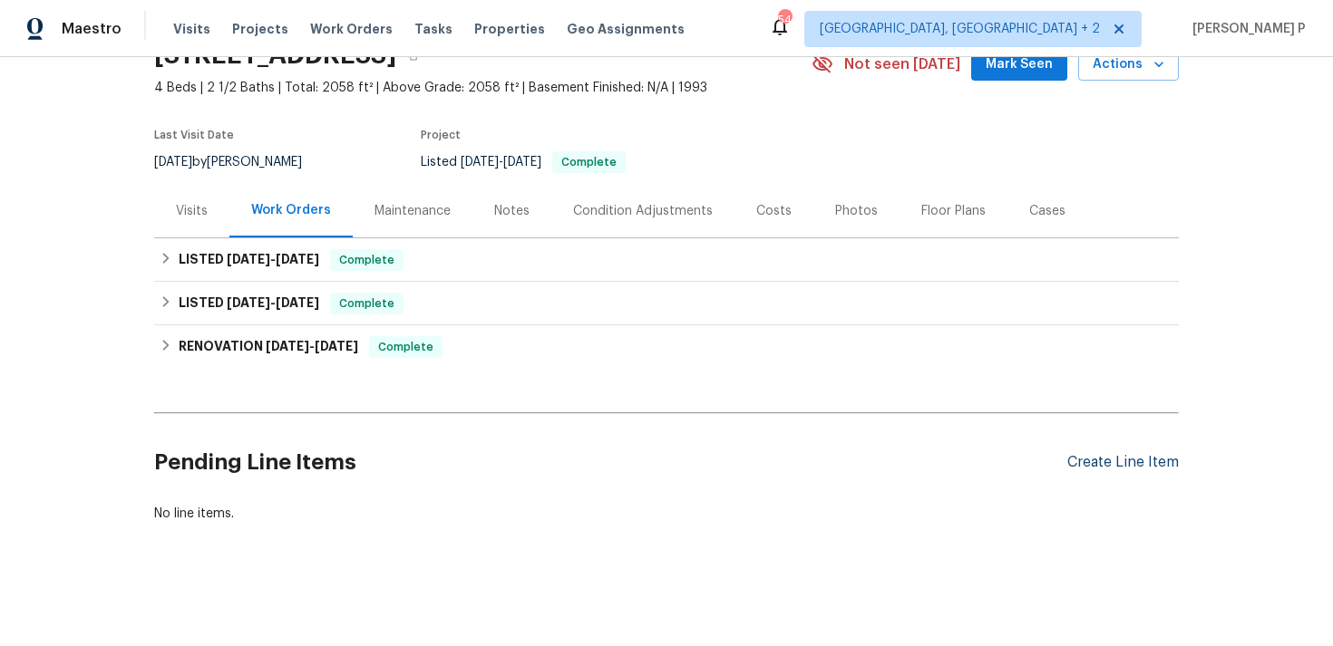
click at [1102, 460] on div "Create Line Item" at bounding box center [1123, 462] width 112 height 17
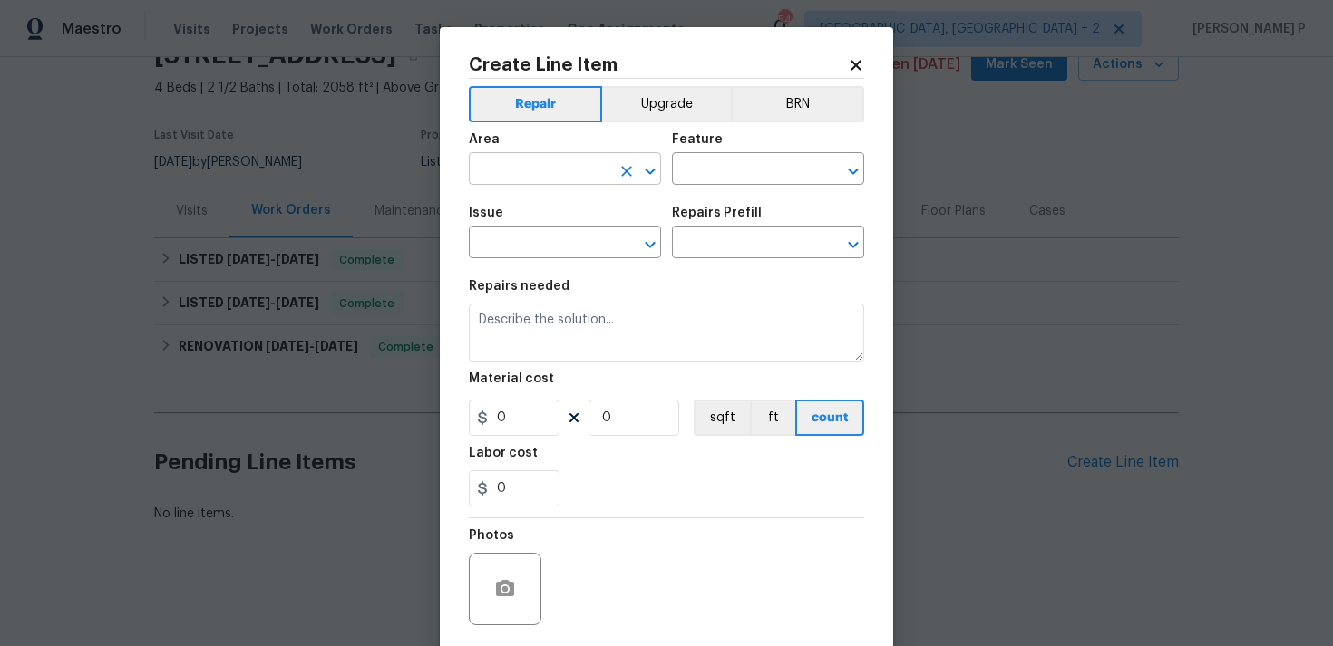
click at [635, 169] on icon "Clear" at bounding box center [626, 171] width 18 height 18
click at [661, 170] on button "Open" at bounding box center [649, 171] width 25 height 25
click at [646, 174] on icon "Close" at bounding box center [650, 171] width 22 height 22
click at [642, 182] on div at bounding box center [637, 171] width 47 height 25
click at [647, 170] on icon "Open" at bounding box center [650, 171] width 10 height 6
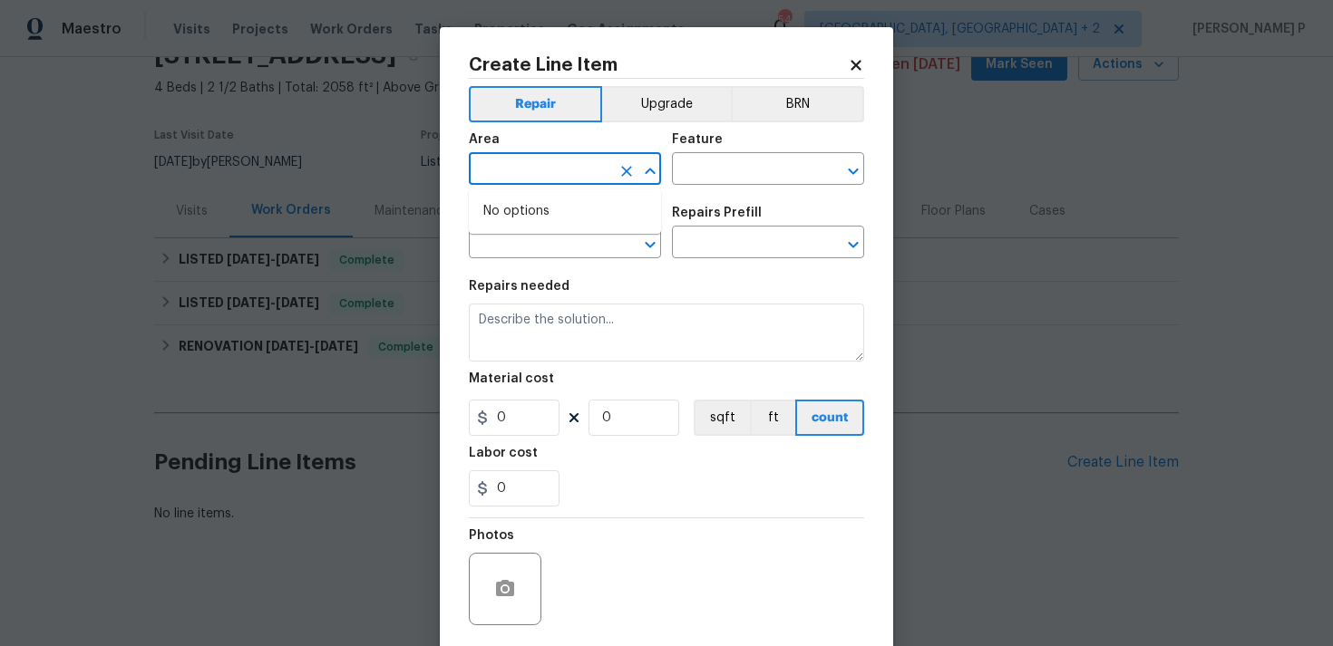
click at [554, 179] on input "text" at bounding box center [539, 171] width 141 height 28
click at [644, 167] on icon "Close" at bounding box center [650, 171] width 22 height 22
click at [575, 166] on input "text" at bounding box center [539, 171] width 141 height 28
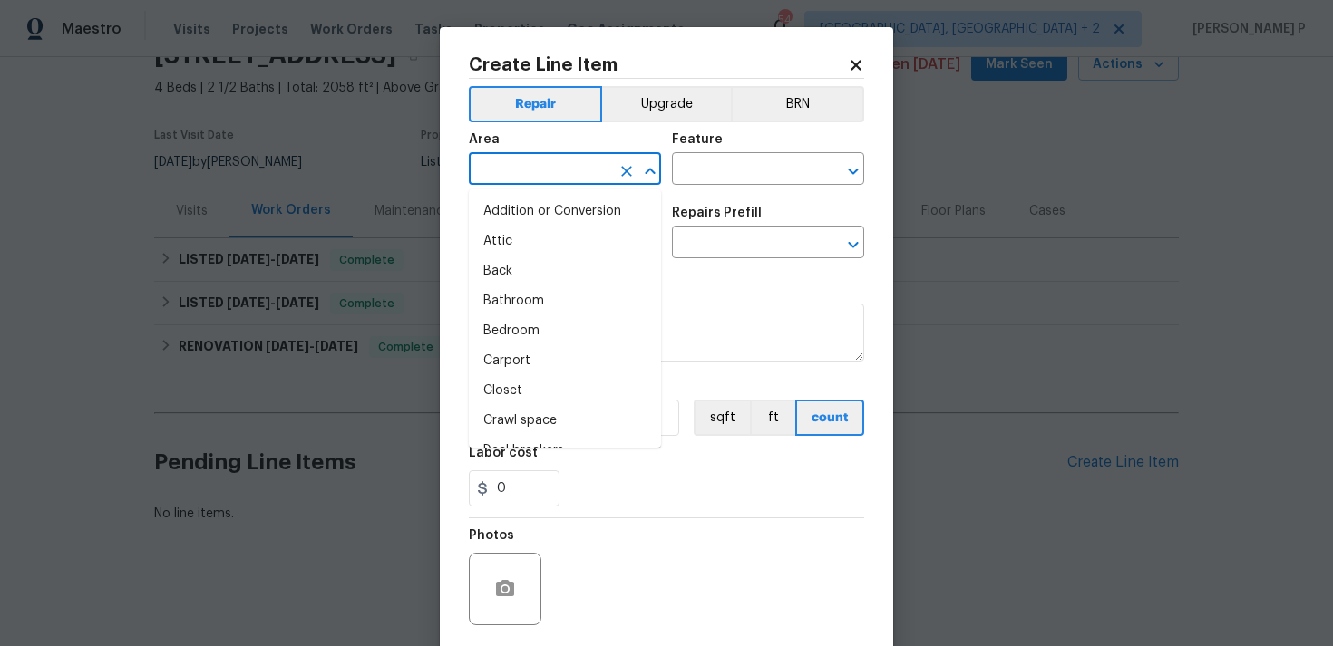
click at [575, 166] on input "text" at bounding box center [539, 171] width 141 height 28
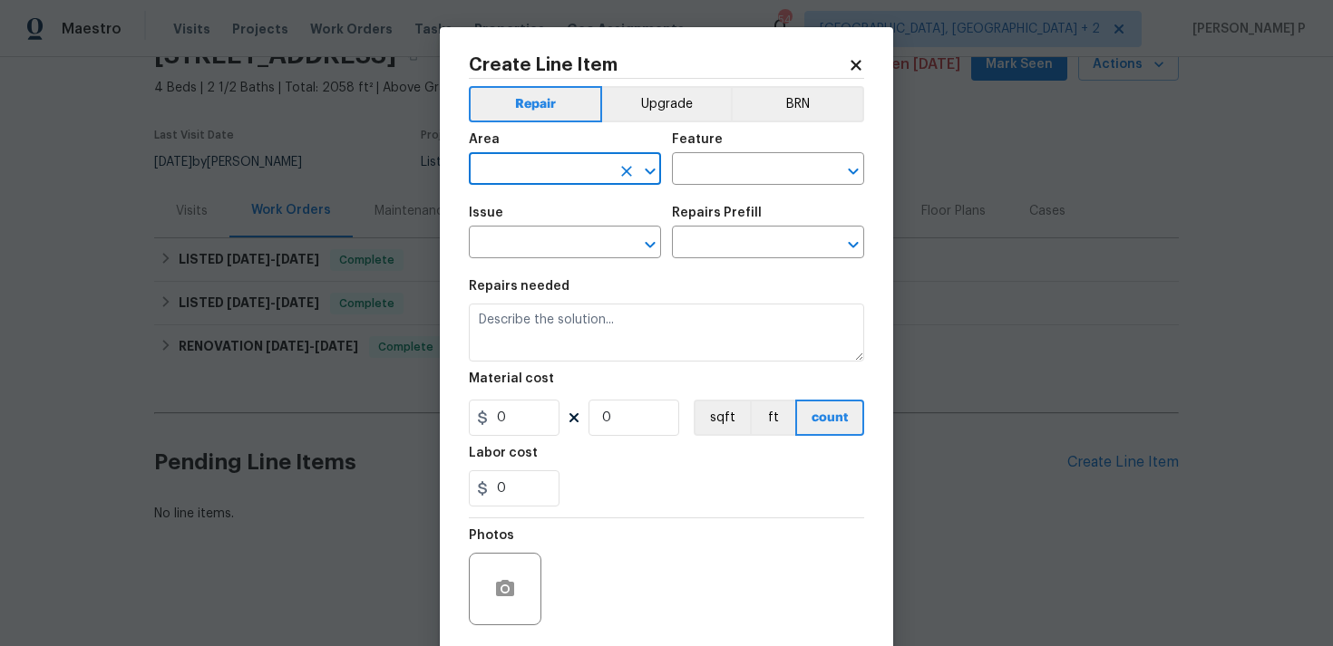
click at [575, 166] on input "text" at bounding box center [539, 171] width 141 height 28
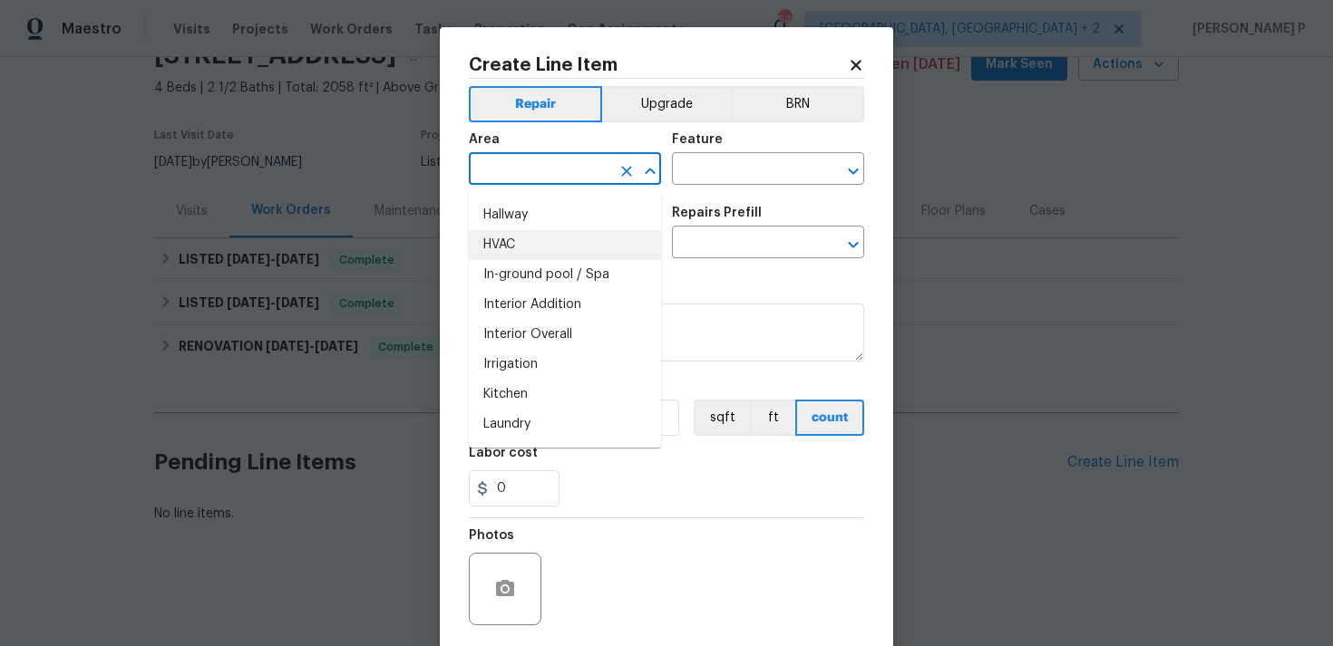
scroll to position [684, 0]
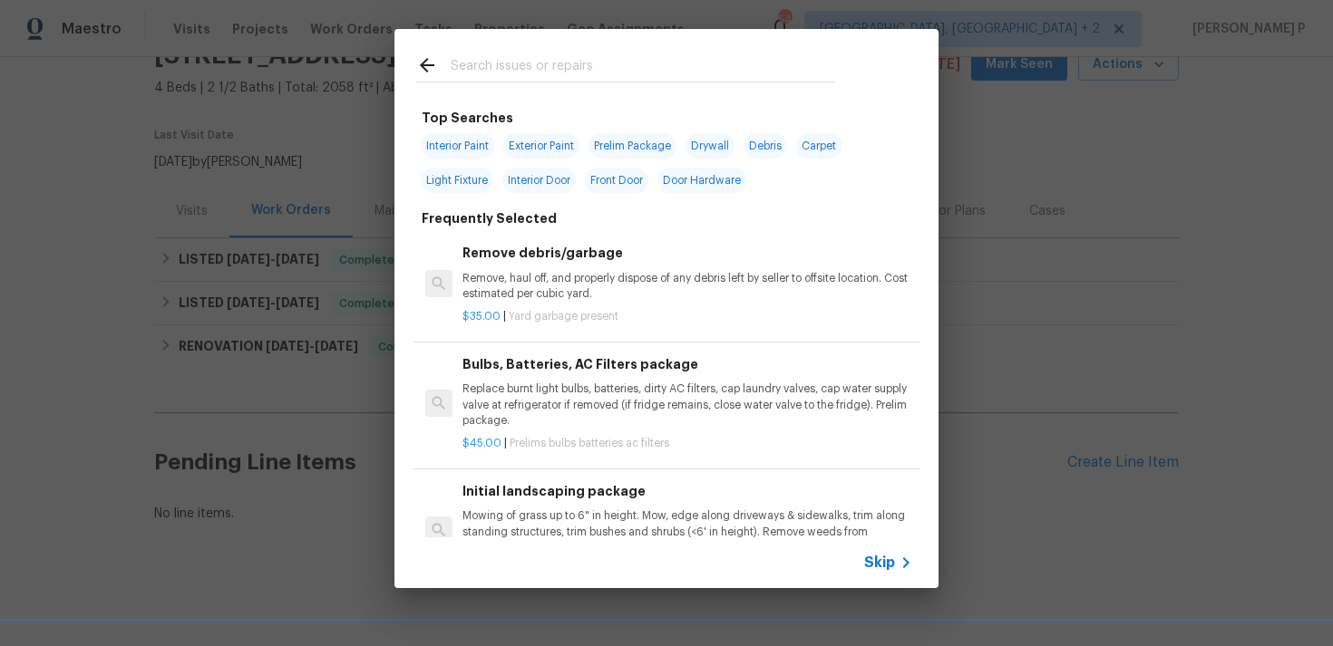
click at [886, 571] on span "Skip" at bounding box center [879, 563] width 31 height 18
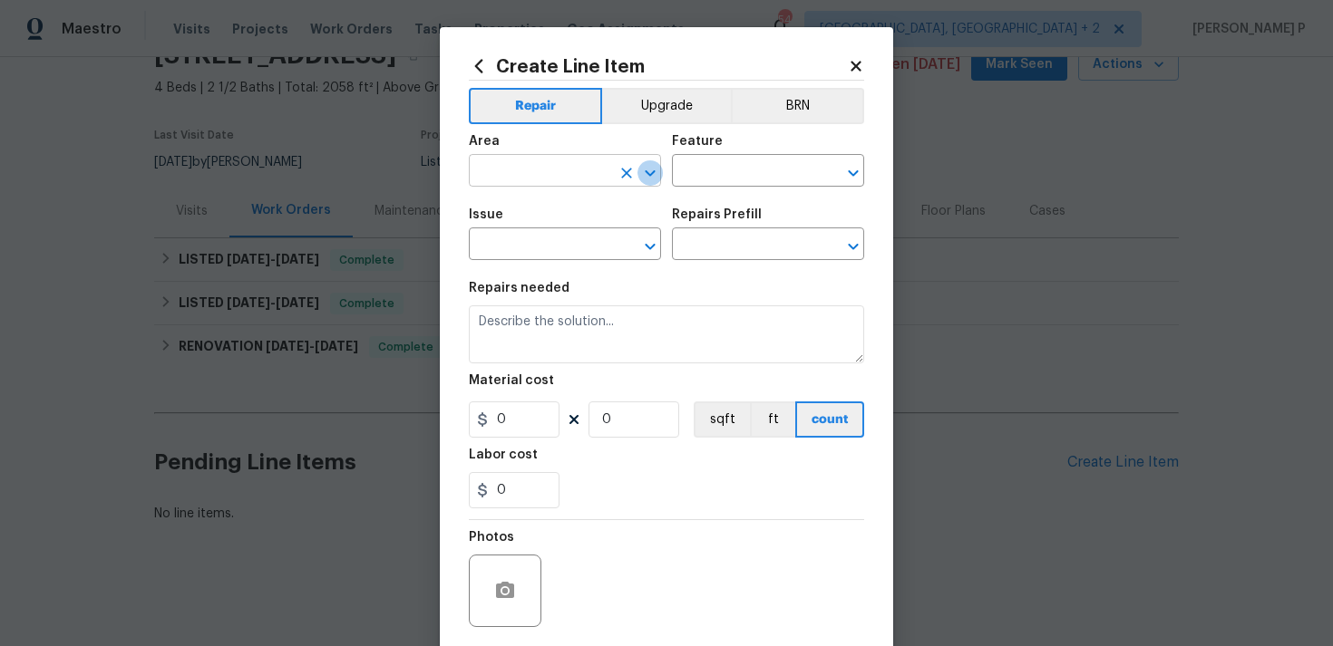
click at [651, 168] on icon "Open" at bounding box center [650, 173] width 22 height 22
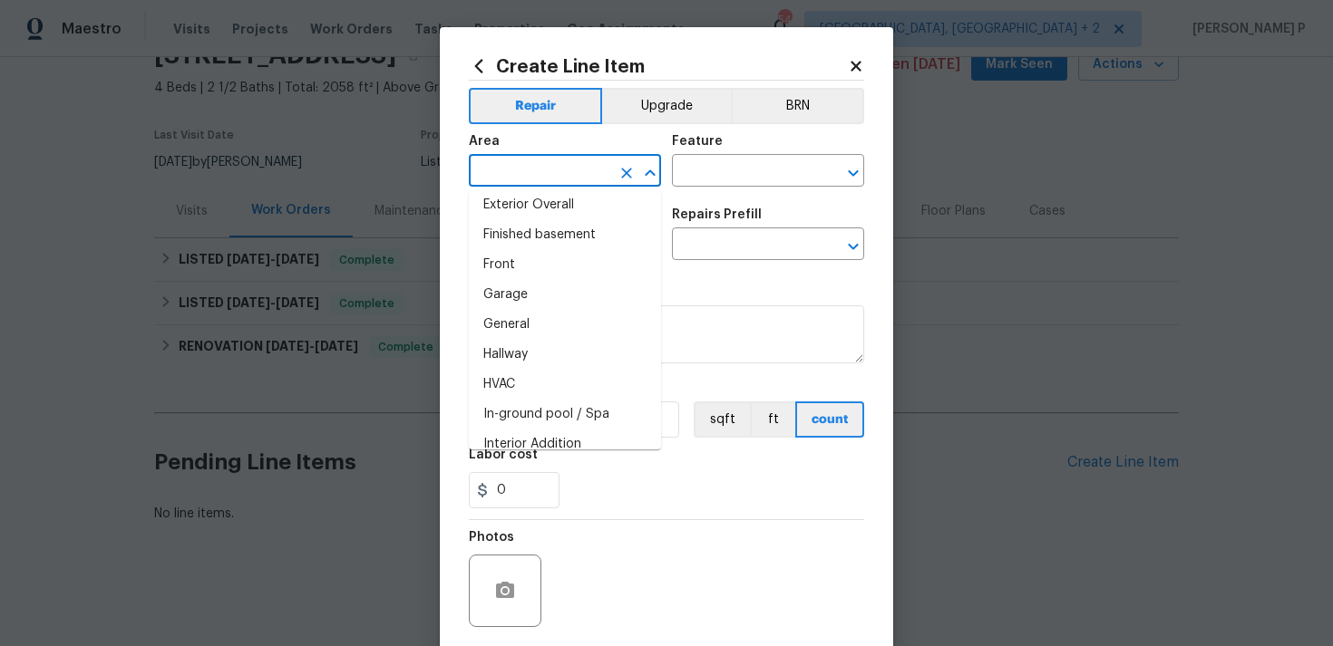
scroll to position [554, 0]
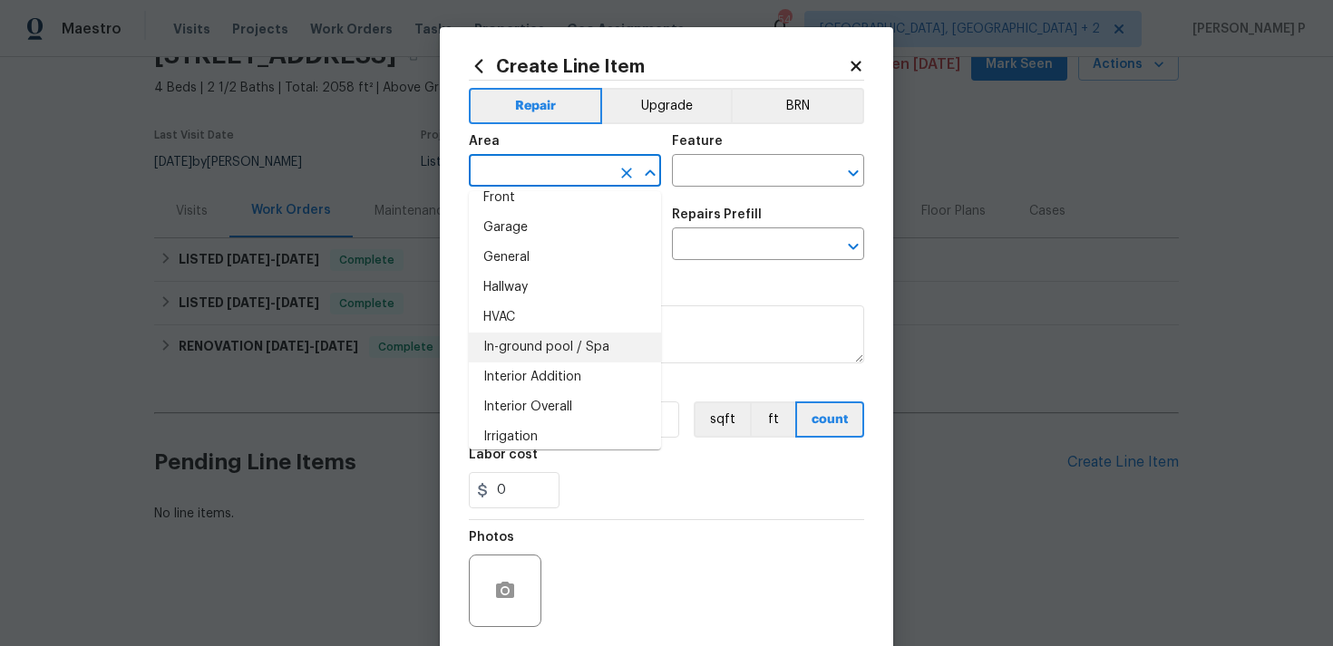
click at [569, 337] on li "In-ground pool / Spa" at bounding box center [565, 348] width 192 height 30
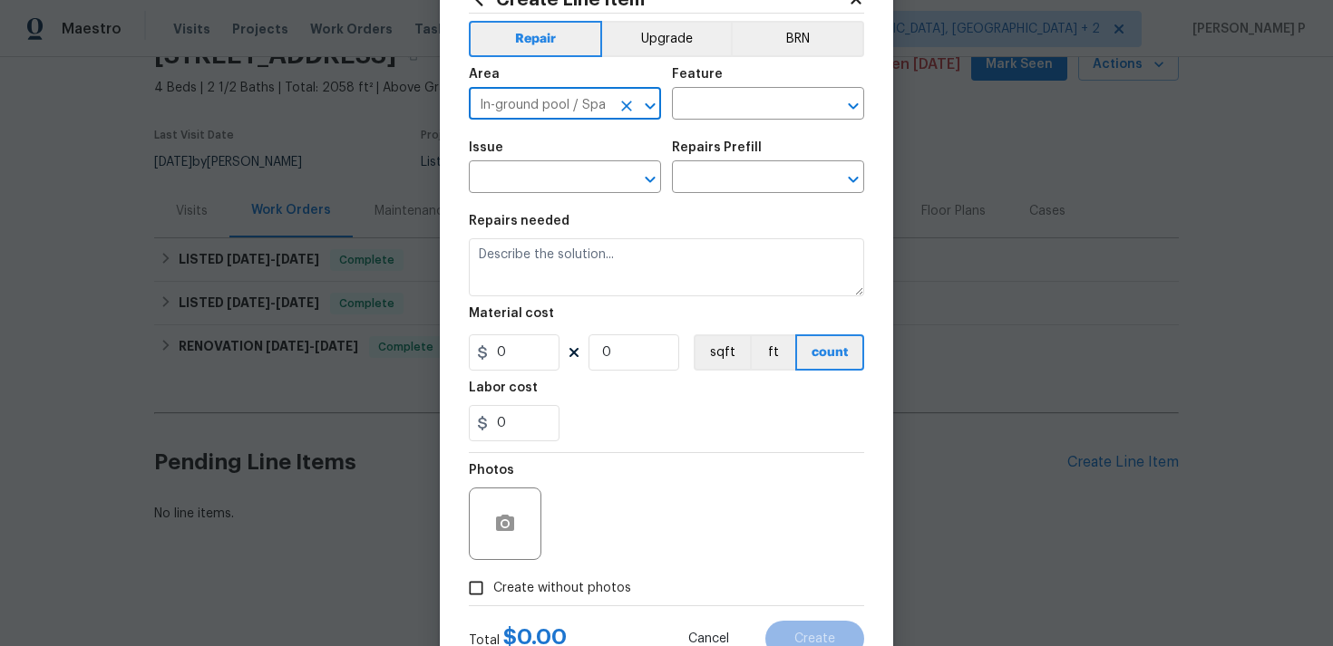
scroll to position [74, 0]
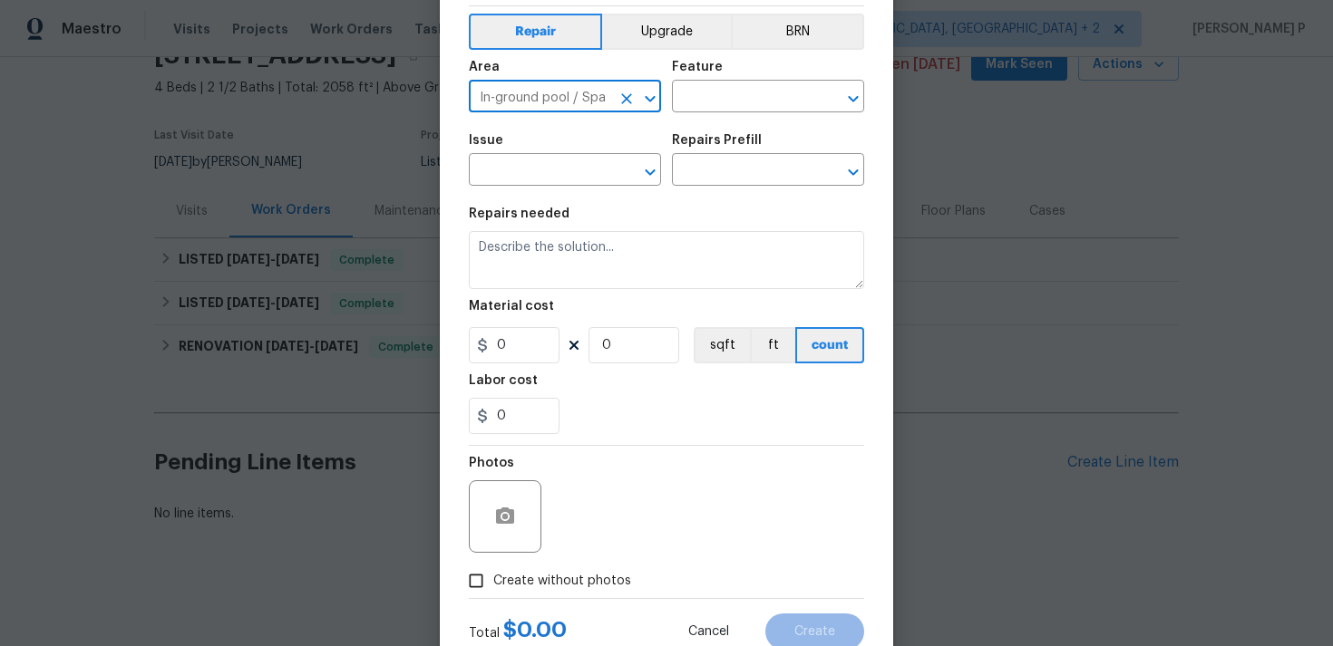
click at [569, 334] on div "0 0 sqft ft count" at bounding box center [666, 345] width 395 height 36
click at [651, 92] on icon "Open" at bounding box center [650, 99] width 22 height 22
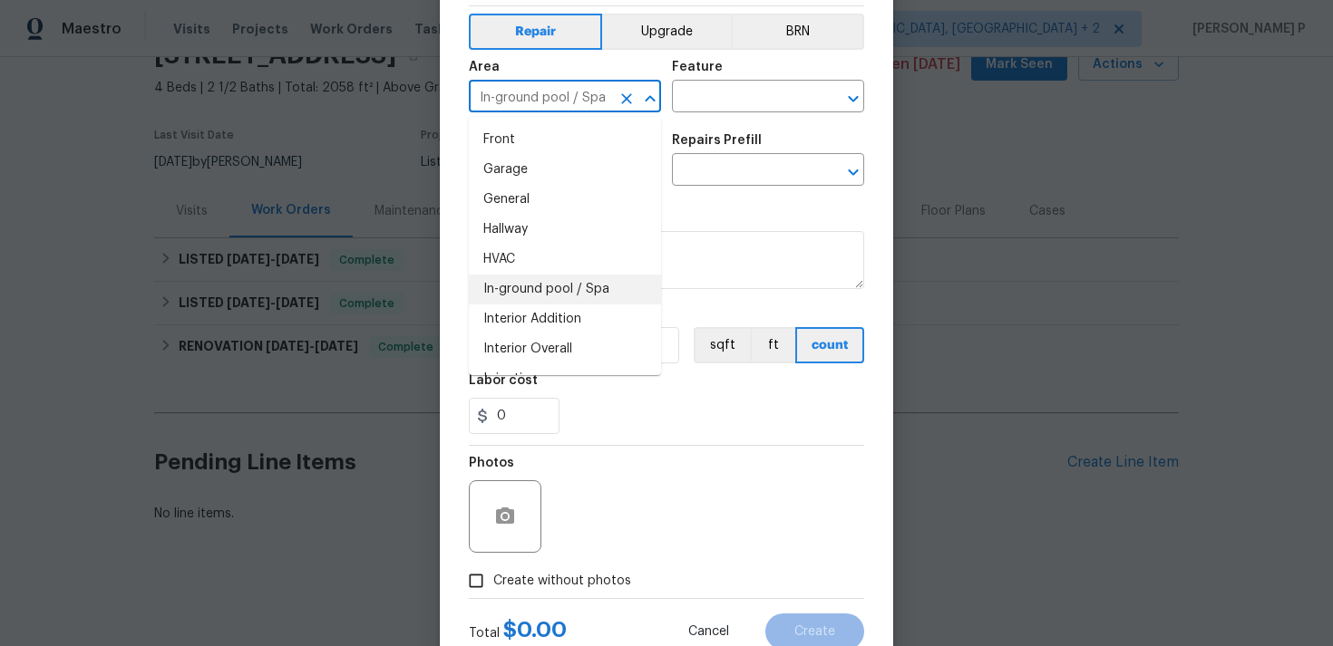
scroll to position [581, 0]
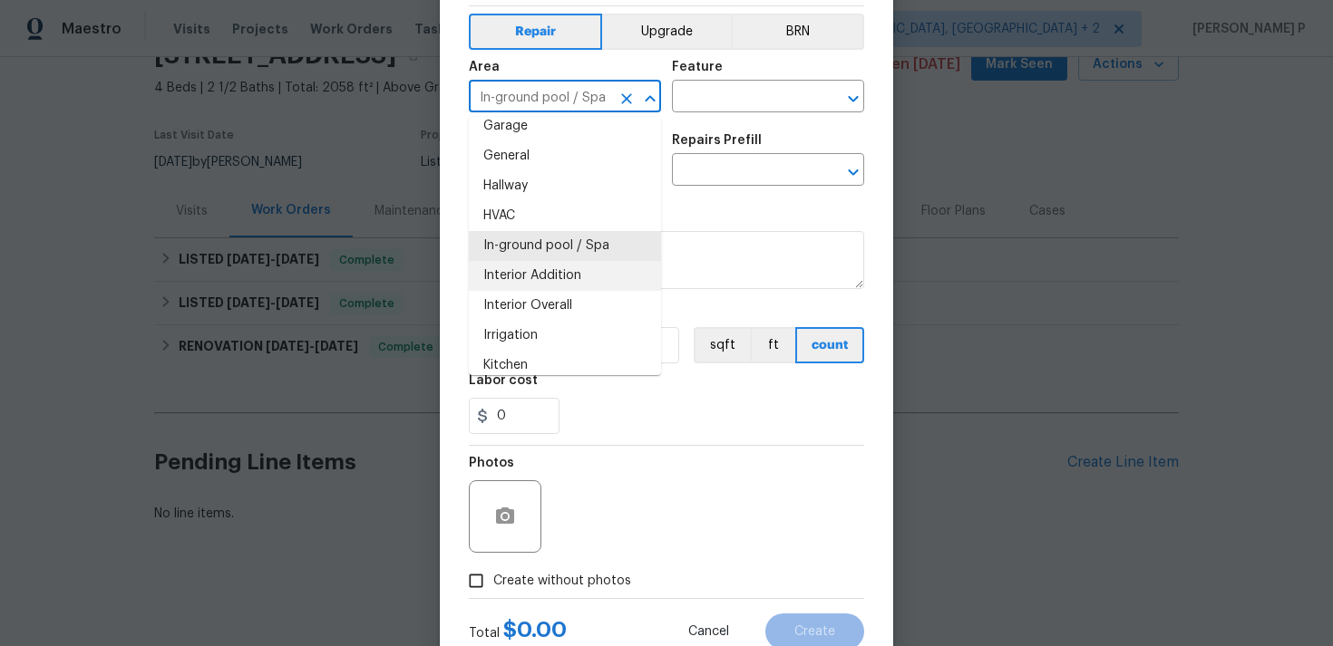
click at [546, 272] on li "Interior Addition" at bounding box center [565, 276] width 192 height 30
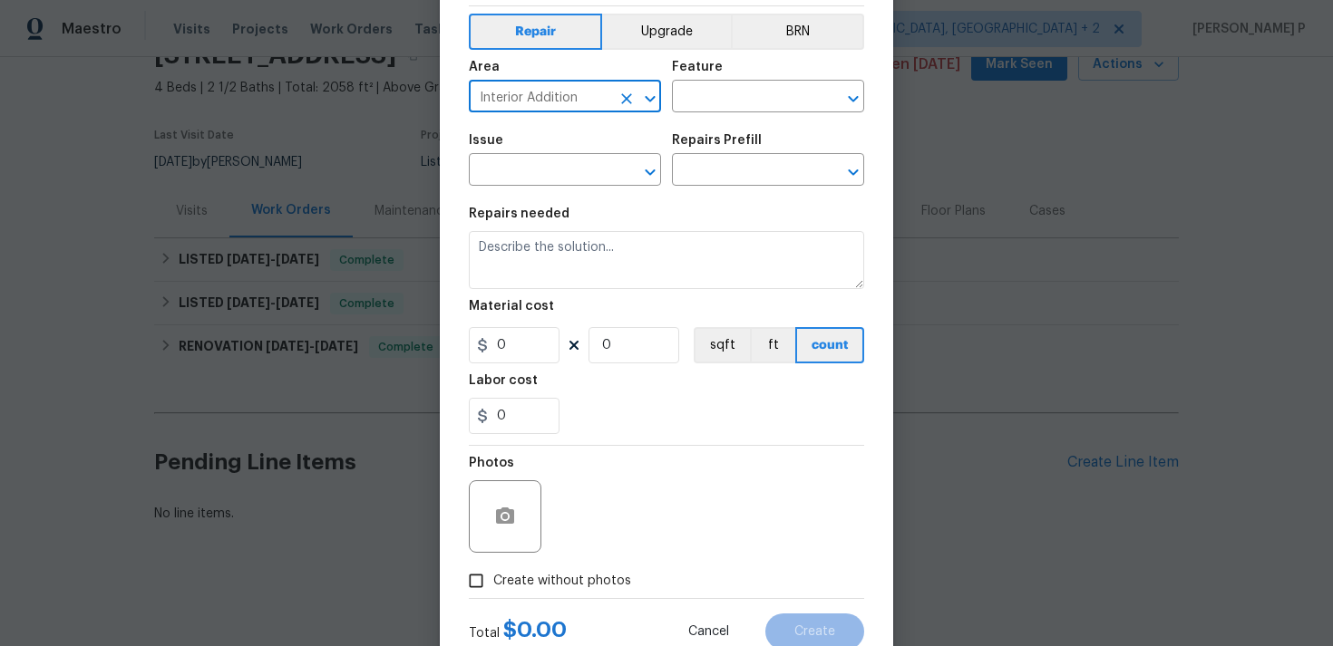
click at [650, 99] on icon "Open" at bounding box center [650, 98] width 10 height 6
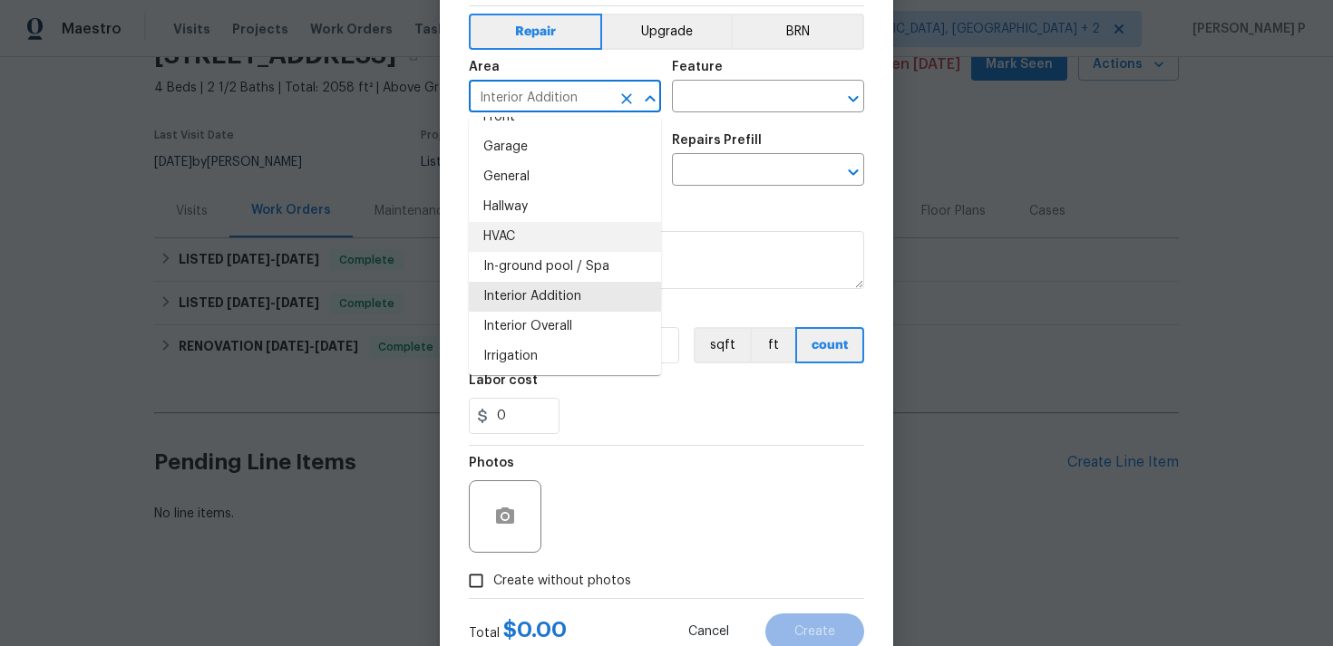
scroll to position [643, 0]
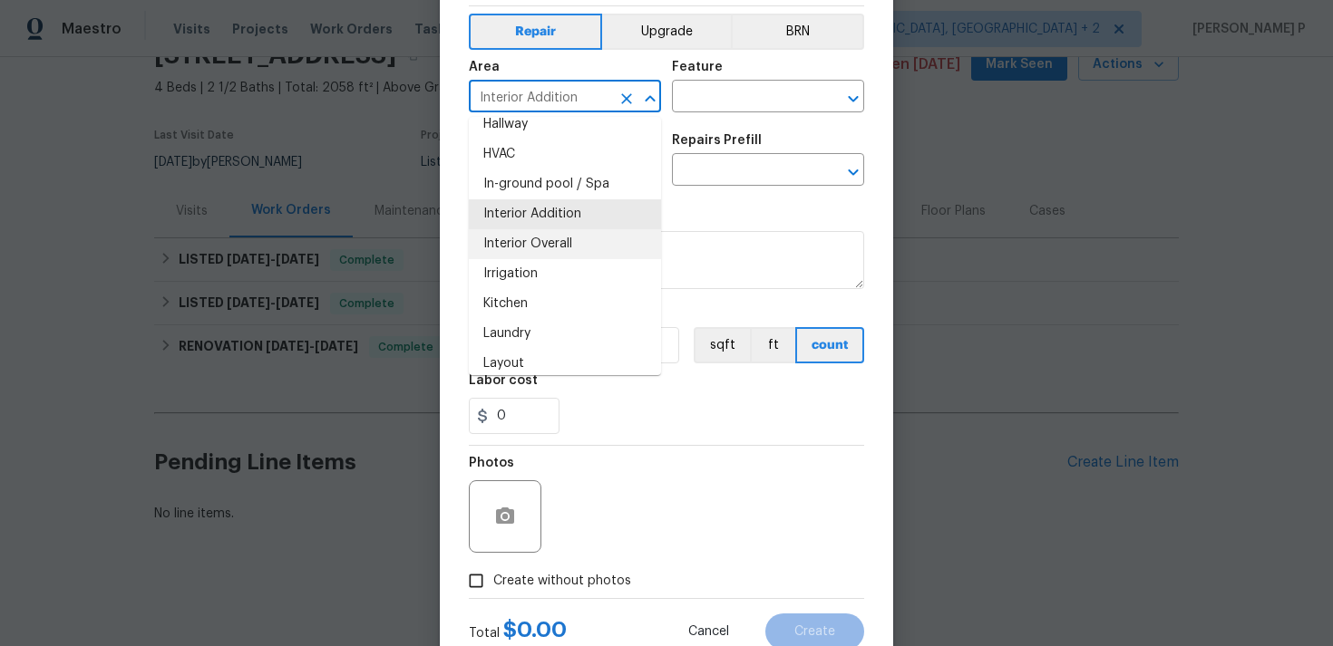
click at [547, 238] on li "Interior Overall" at bounding box center [565, 244] width 192 height 30
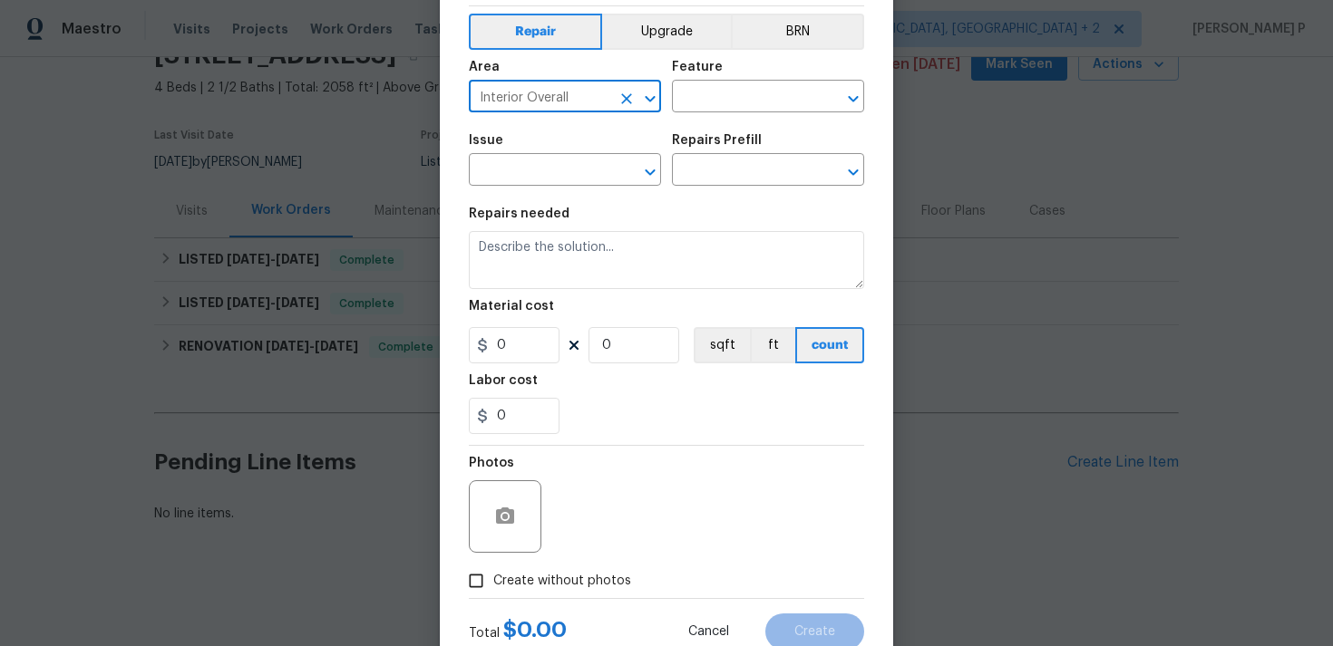
click at [650, 94] on icon "Open" at bounding box center [650, 99] width 22 height 22
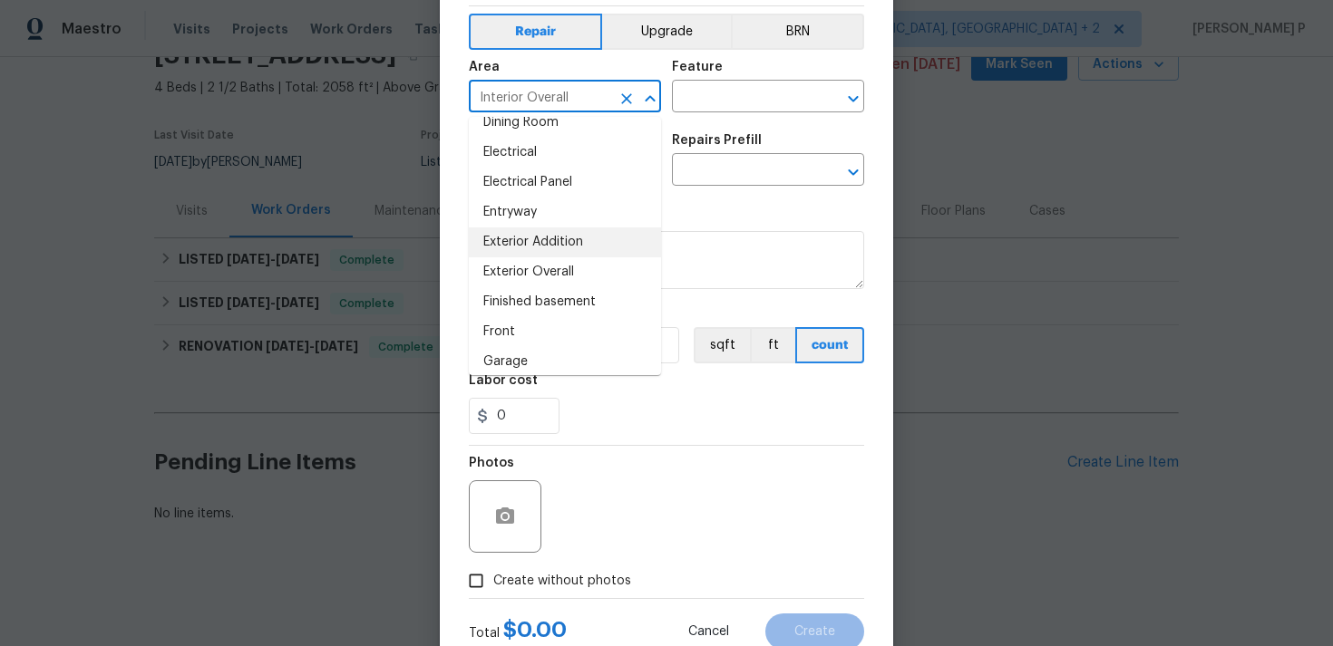
scroll to position [357, 0]
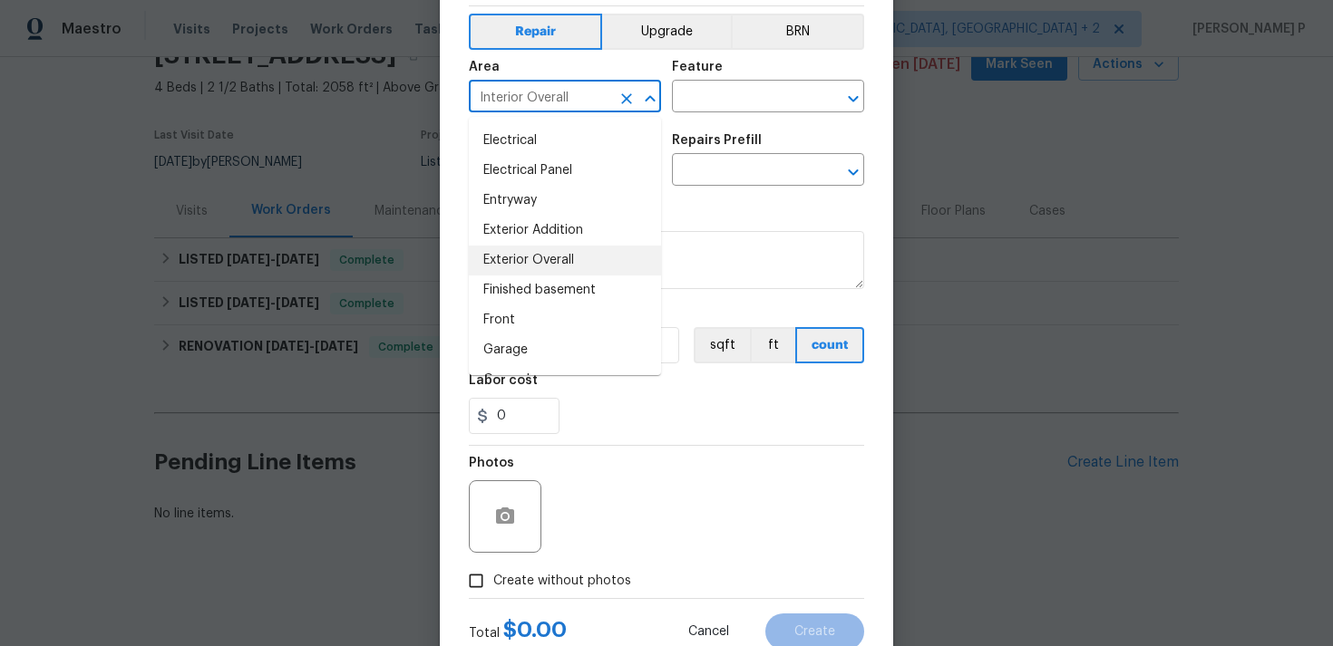
click at [563, 255] on li "Exterior Overall" at bounding box center [565, 261] width 192 height 30
type input "Exterior Overall"
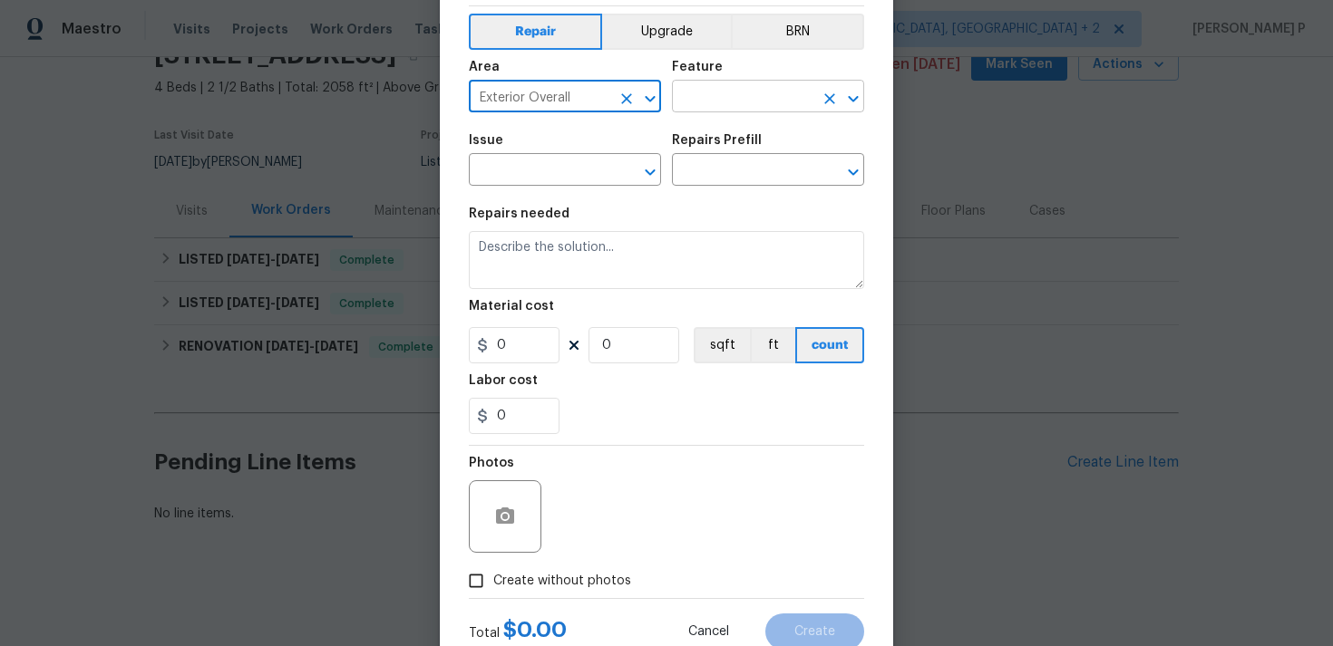
click at [721, 103] on input "text" at bounding box center [742, 98] width 141 height 28
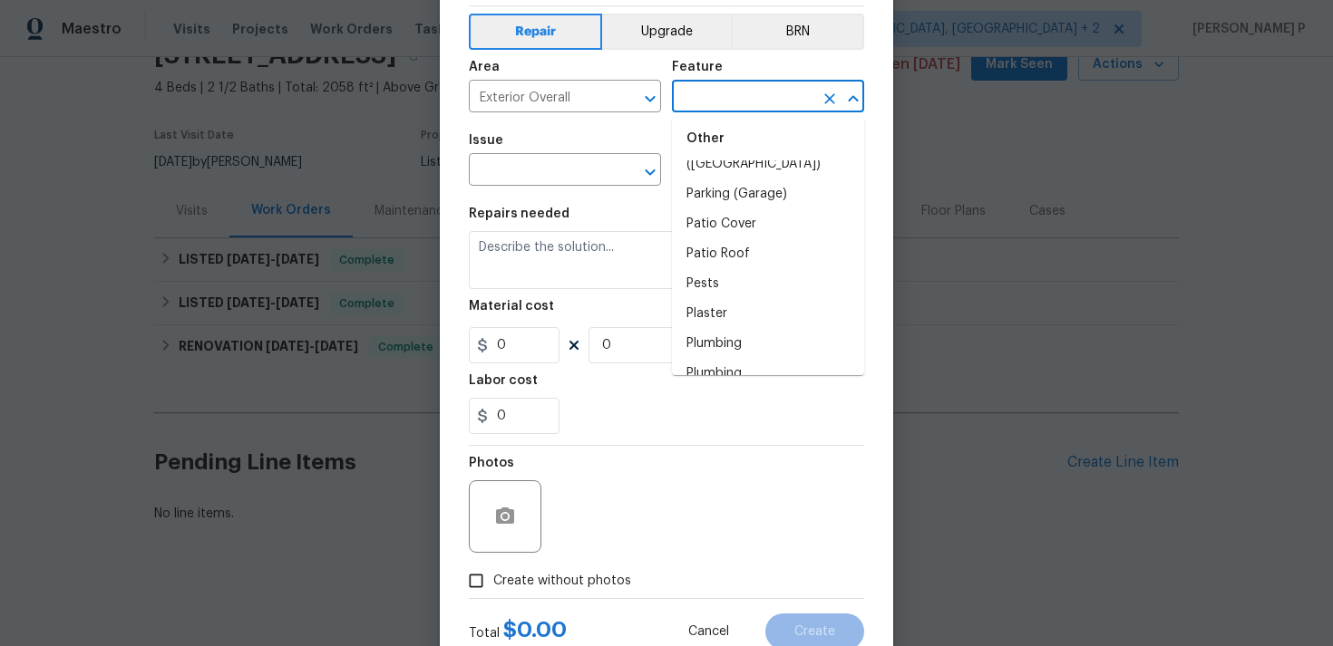
scroll to position [3244, 0]
click at [722, 266] on li "Pests" at bounding box center [768, 281] width 192 height 30
type input "Pests"
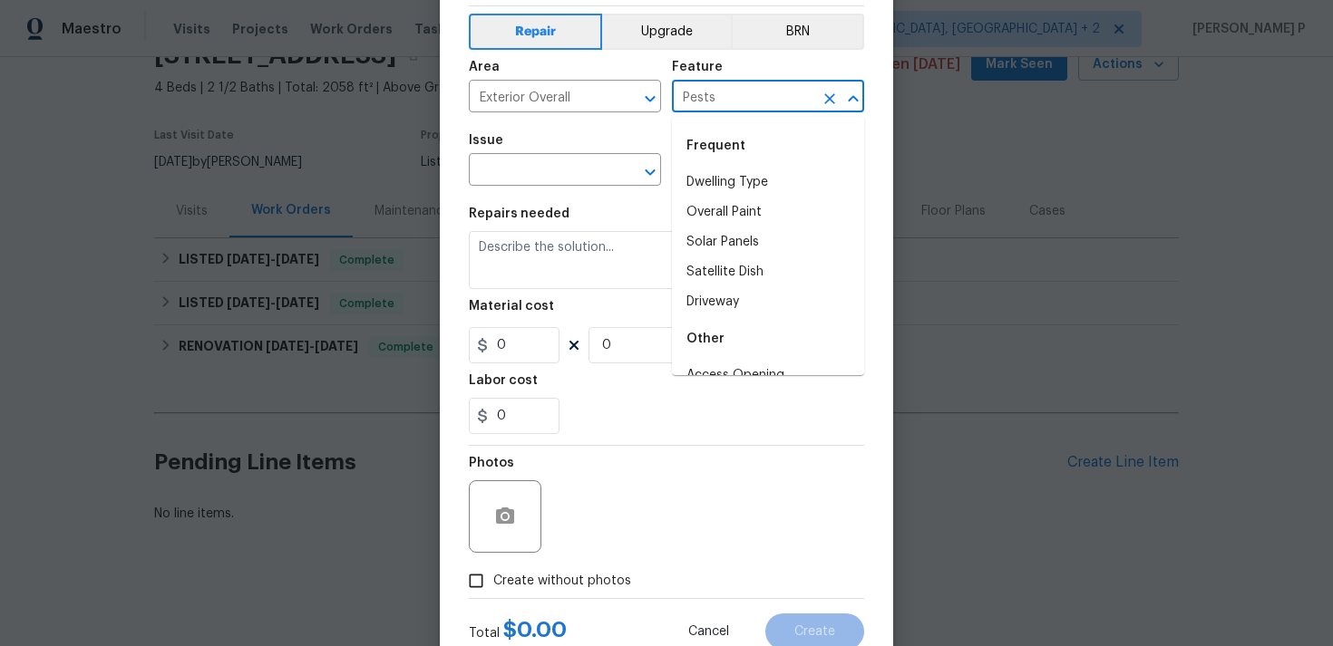
scroll to position [3146, 0]
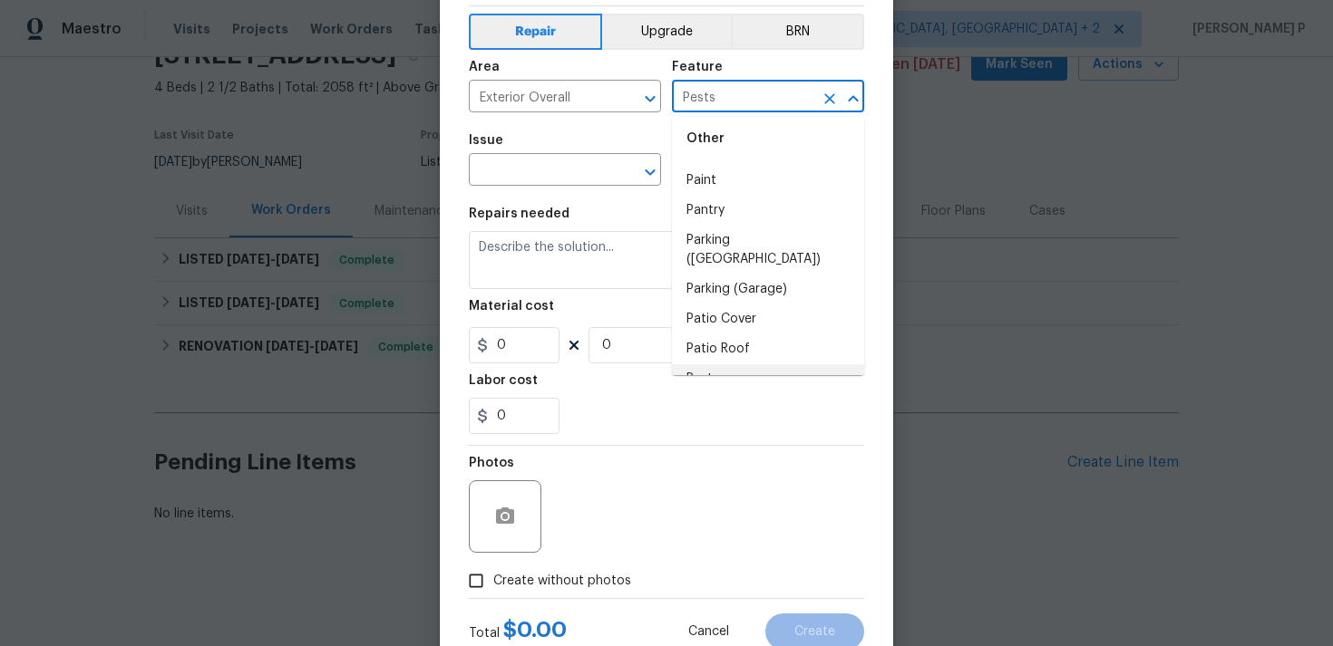
click at [751, 364] on li "Pests" at bounding box center [768, 379] width 192 height 30
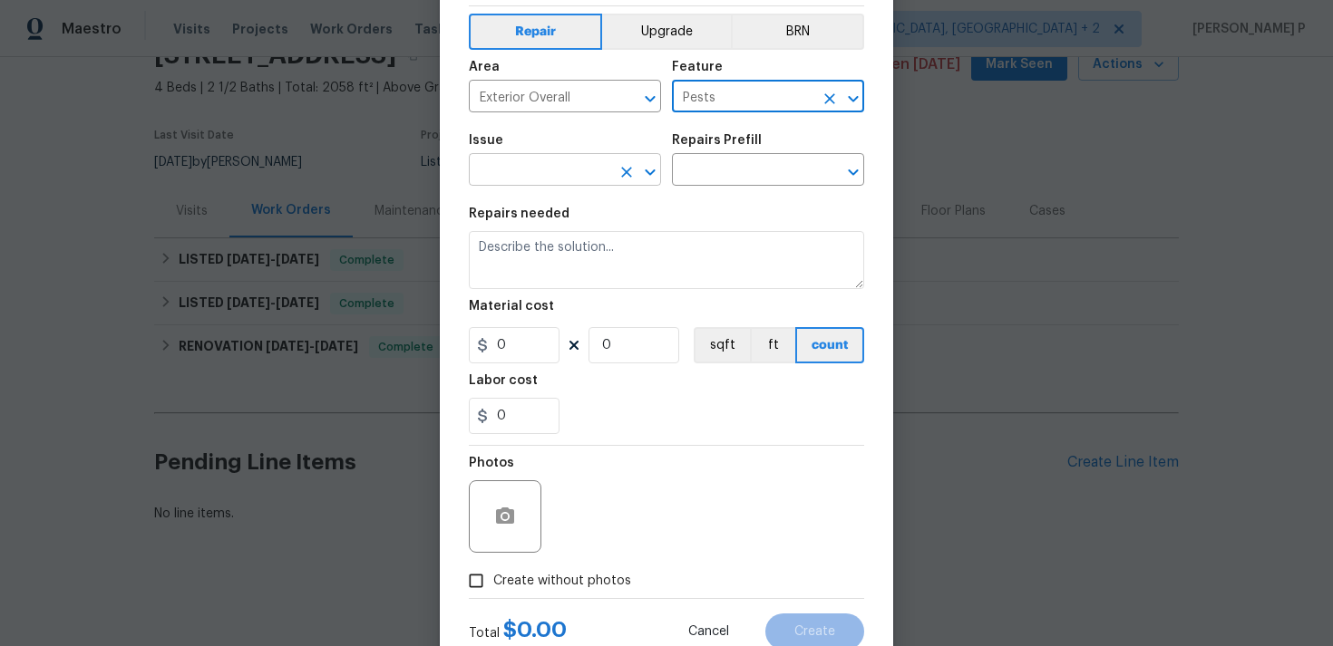
click at [653, 176] on icon "Open" at bounding box center [650, 172] width 22 height 22
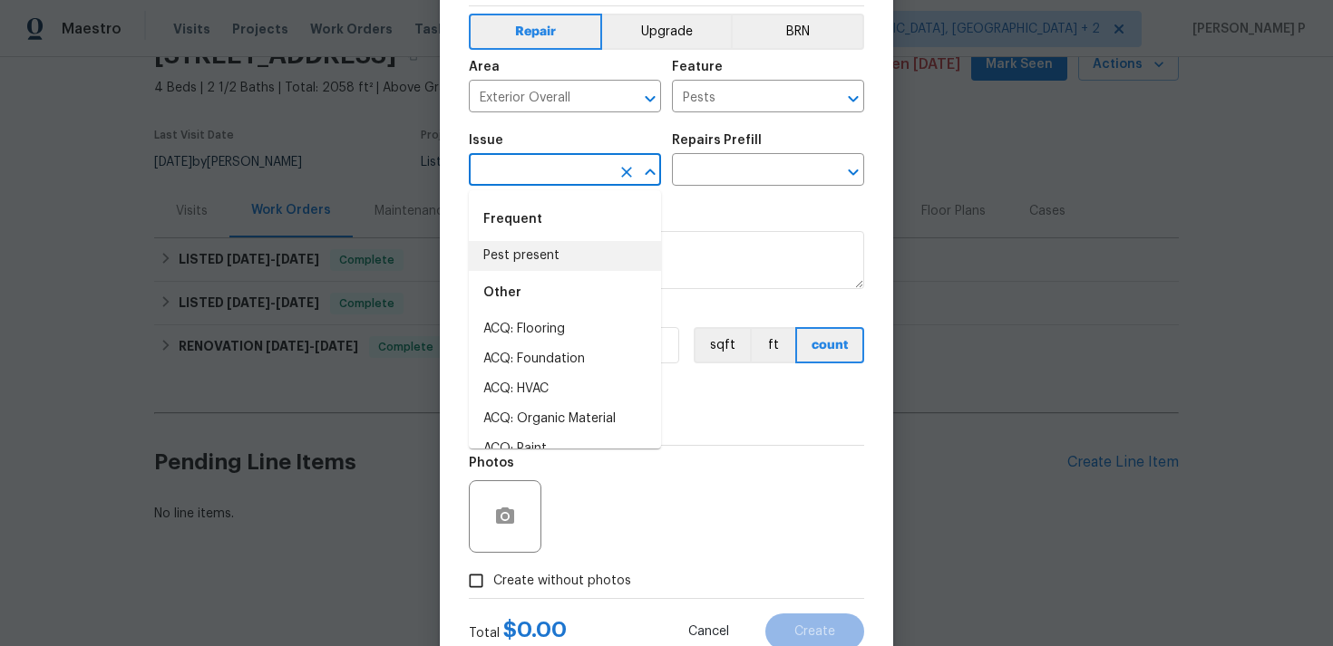
click at [555, 249] on li "Pest present" at bounding box center [565, 256] width 192 height 30
type input "Pest present"
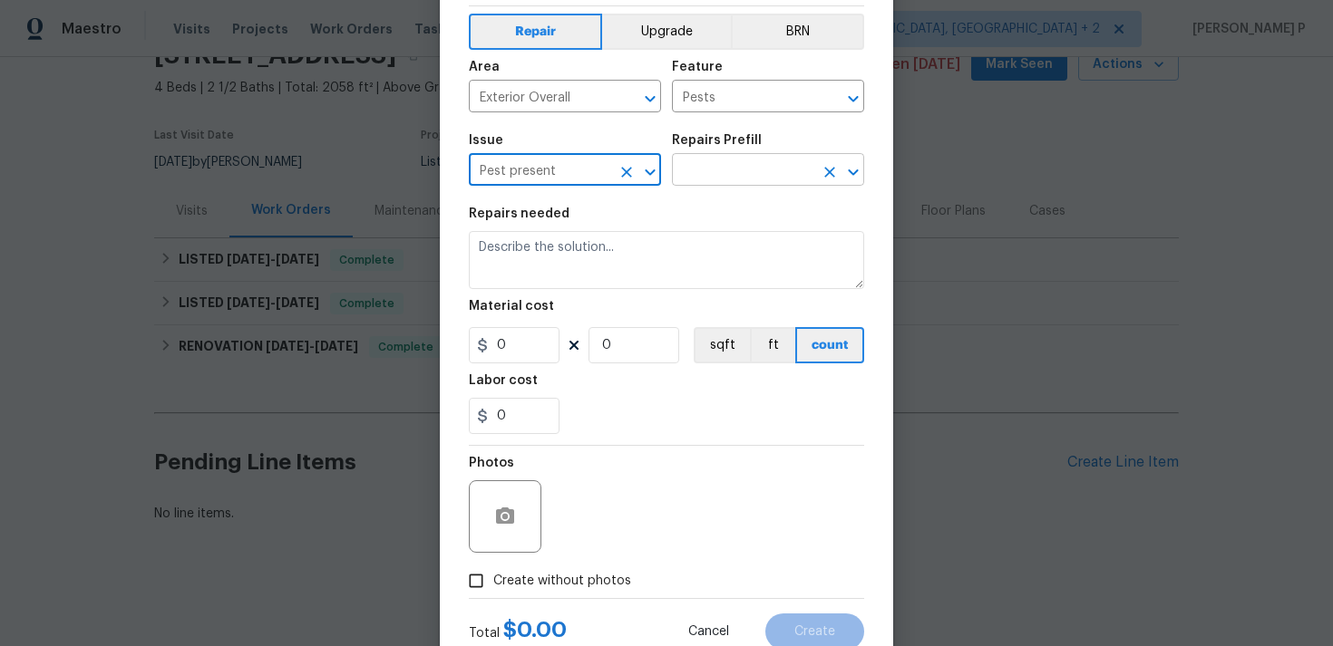
click at [706, 179] on input "text" at bounding box center [742, 172] width 141 height 28
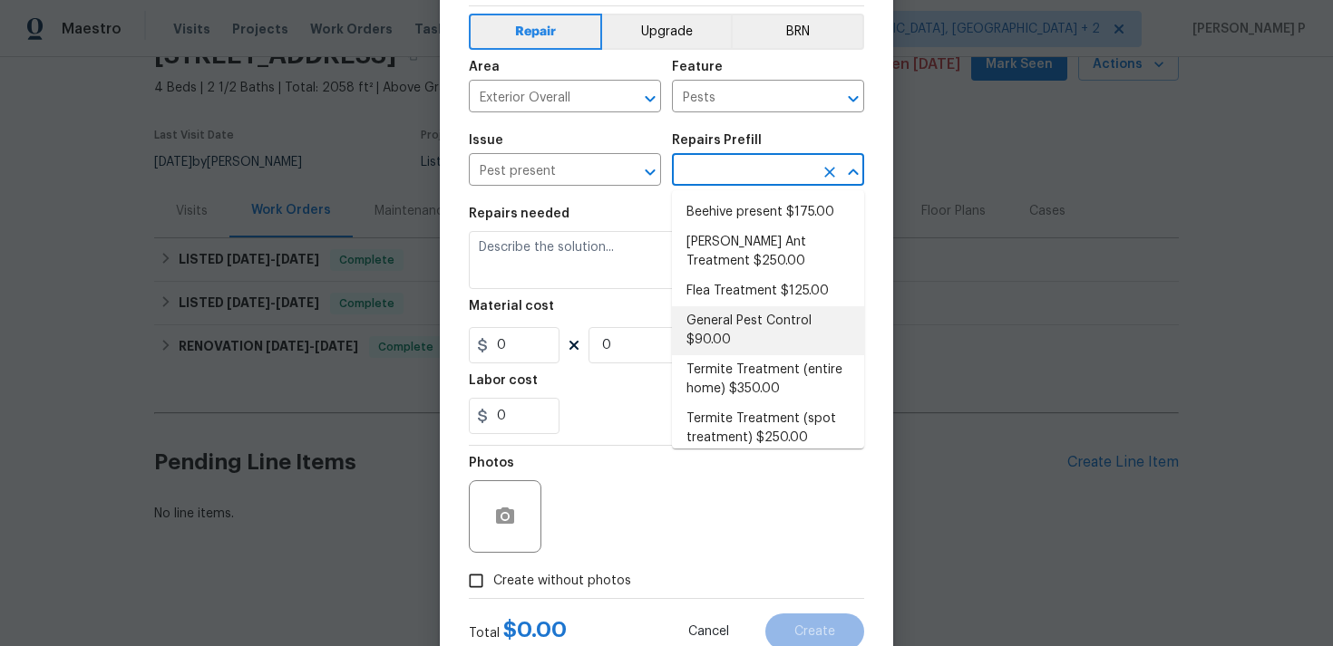
click at [755, 334] on li "General Pest Control $90.00" at bounding box center [768, 330] width 192 height 49
type input "General Pest Control $90.00"
type textarea "General pest treatment for active pest/insect infestation - non termite"
type input "90"
type input "1"
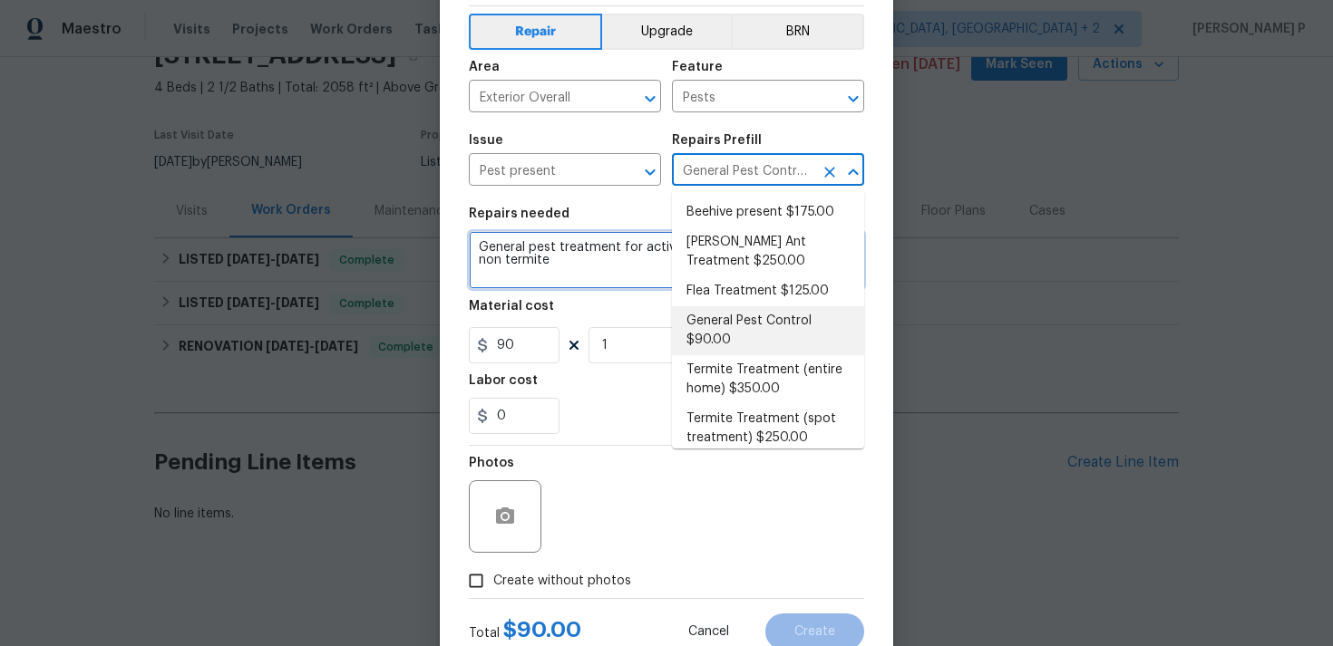
click at [538, 253] on textarea "General pest treatment for active pest/insect infestation - non termite" at bounding box center [666, 260] width 395 height 58
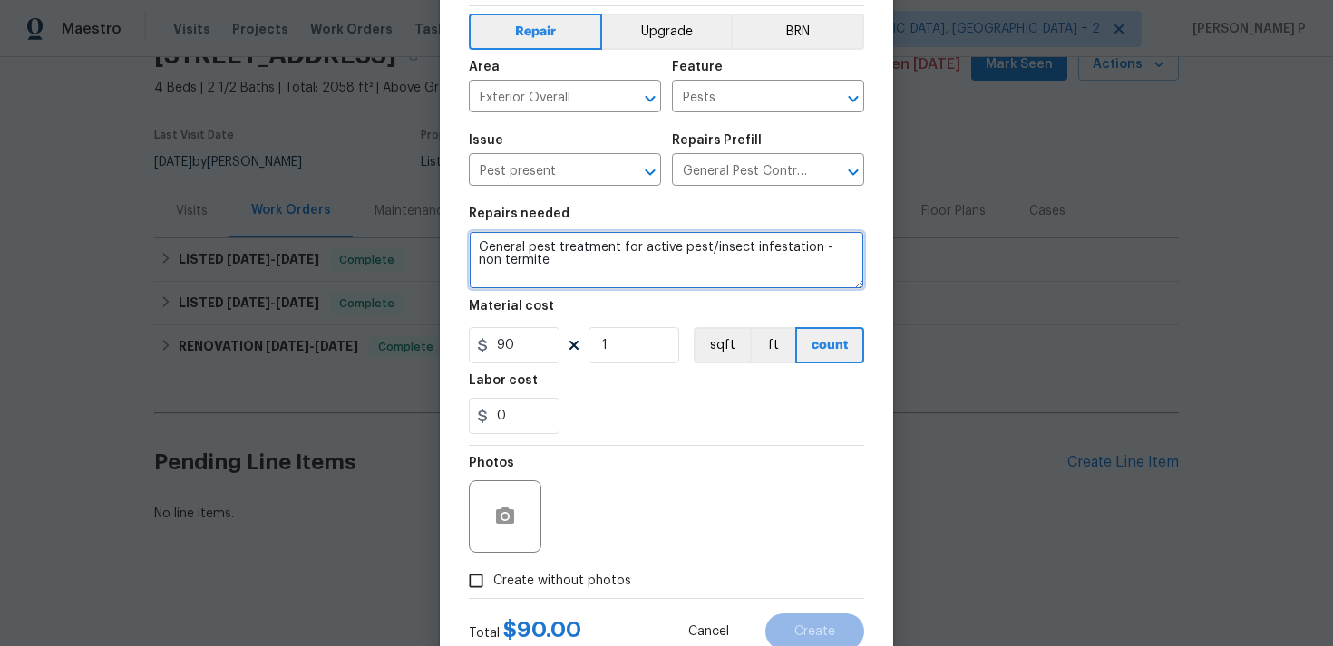
click at [538, 253] on textarea "General pest treatment for active pest/insect infestation - non termite" at bounding box center [666, 260] width 395 height 58
paste textarea "There is a hole near the chimney which may allow pests to enter. Please inspect…"
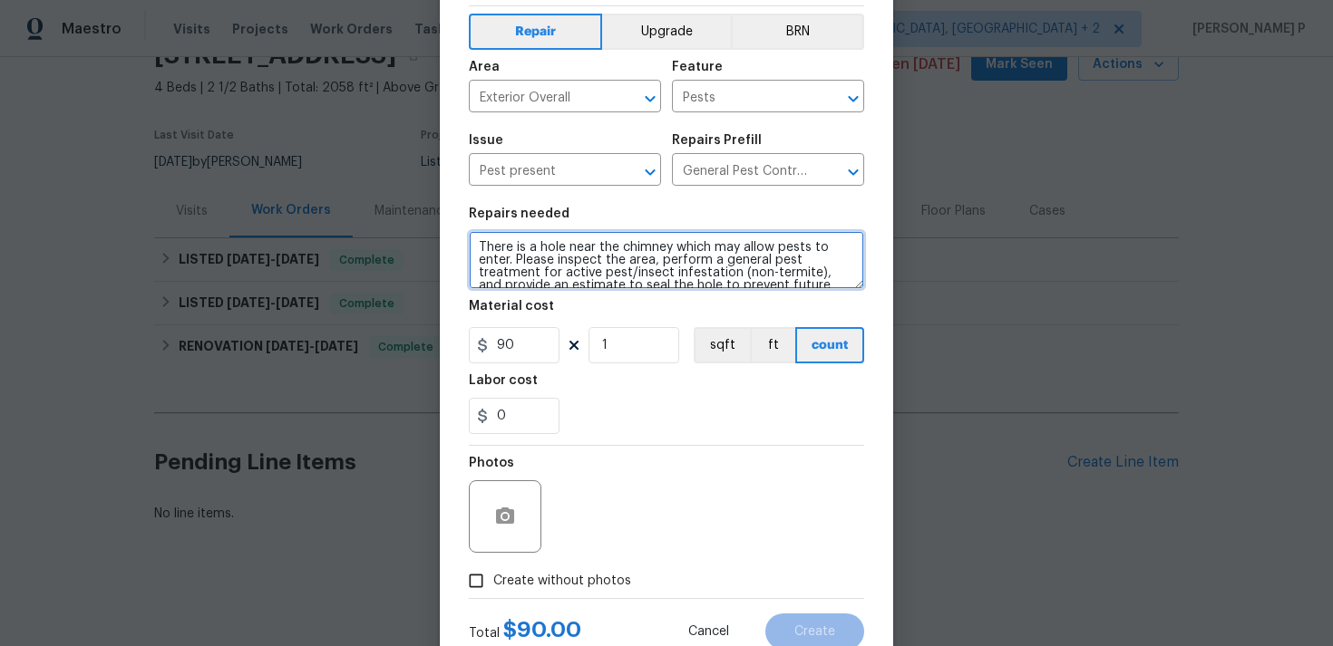
scroll to position [16, 0]
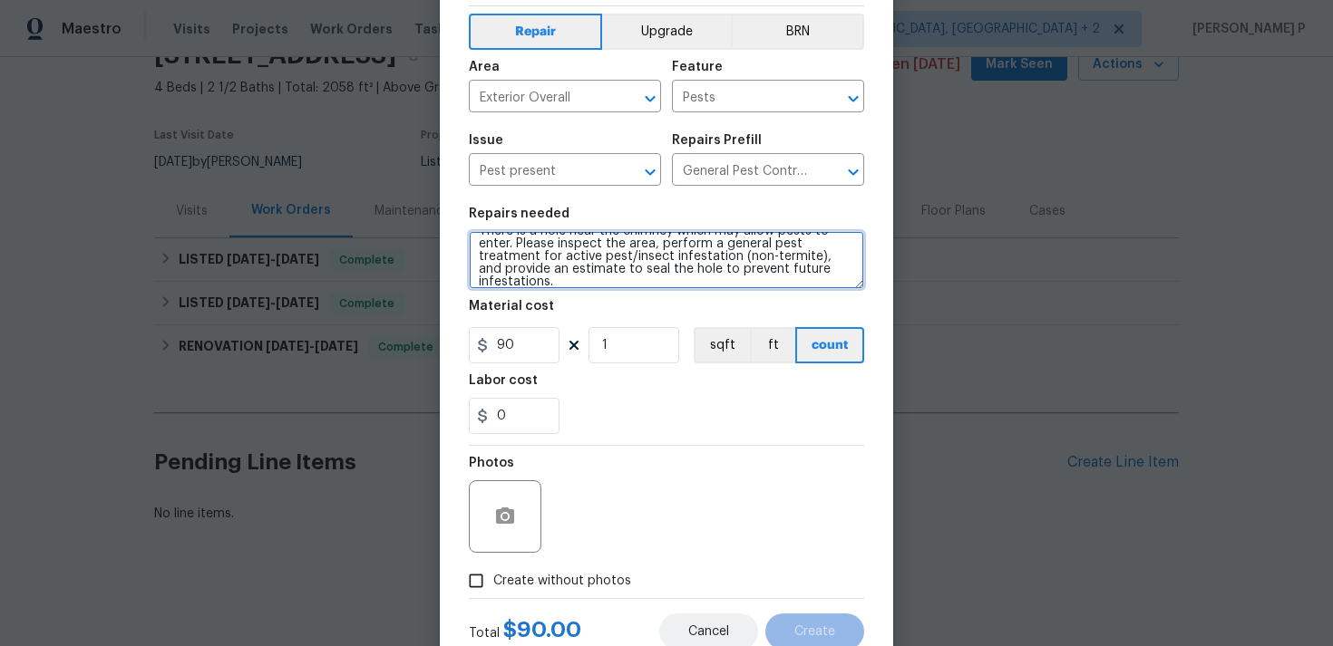
type textarea "There is a hole near the chimney which may allow pests to enter. Please inspect…"
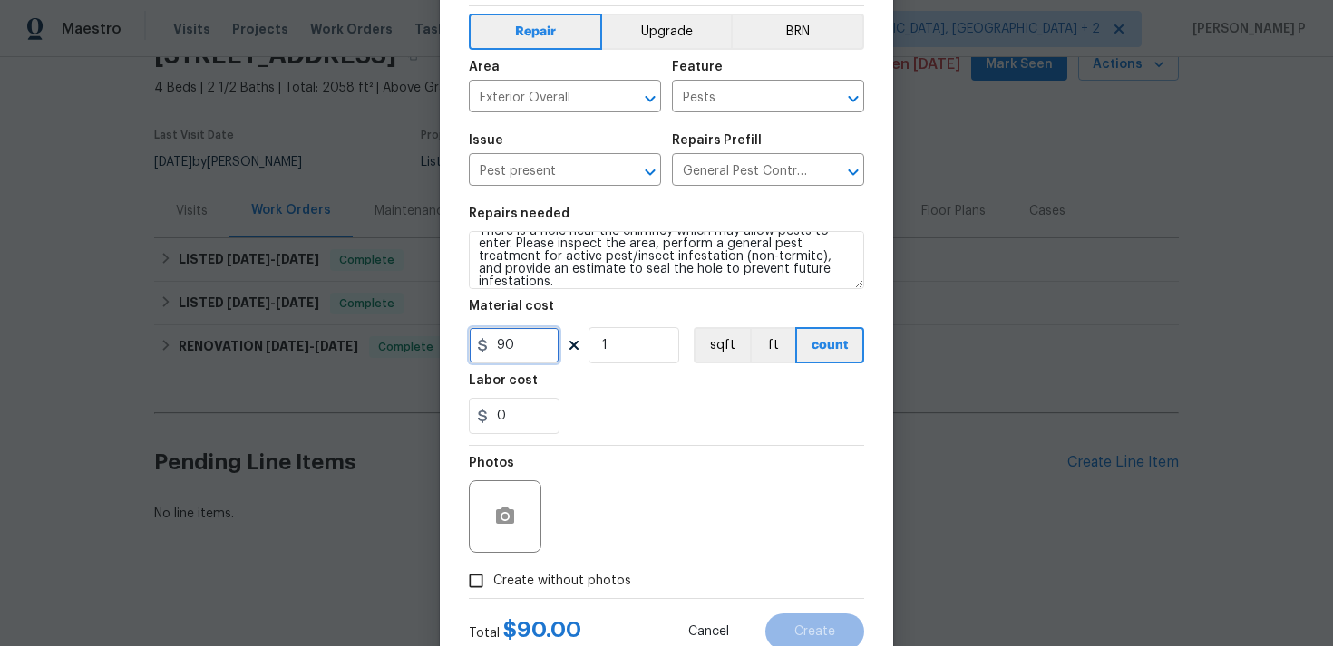
click at [529, 353] on input "90" at bounding box center [514, 345] width 91 height 36
type input "75"
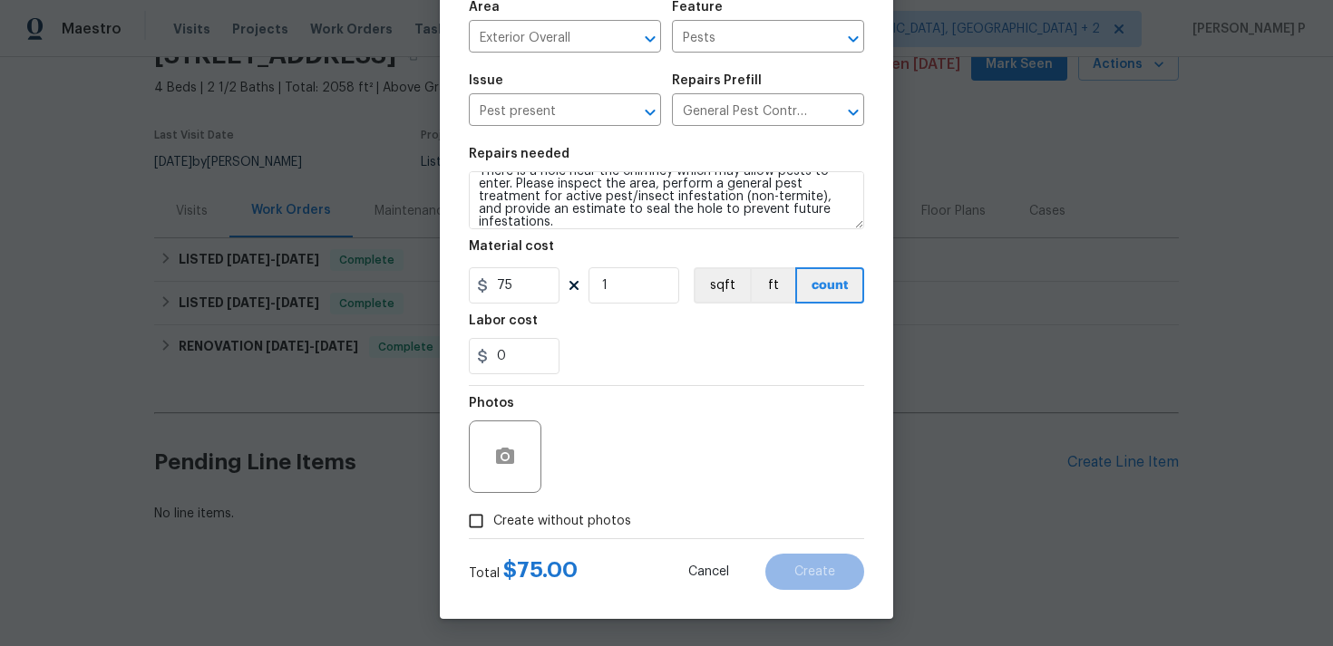
click at [474, 521] on input "Create without photos" at bounding box center [476, 521] width 34 height 34
checkbox input "true"
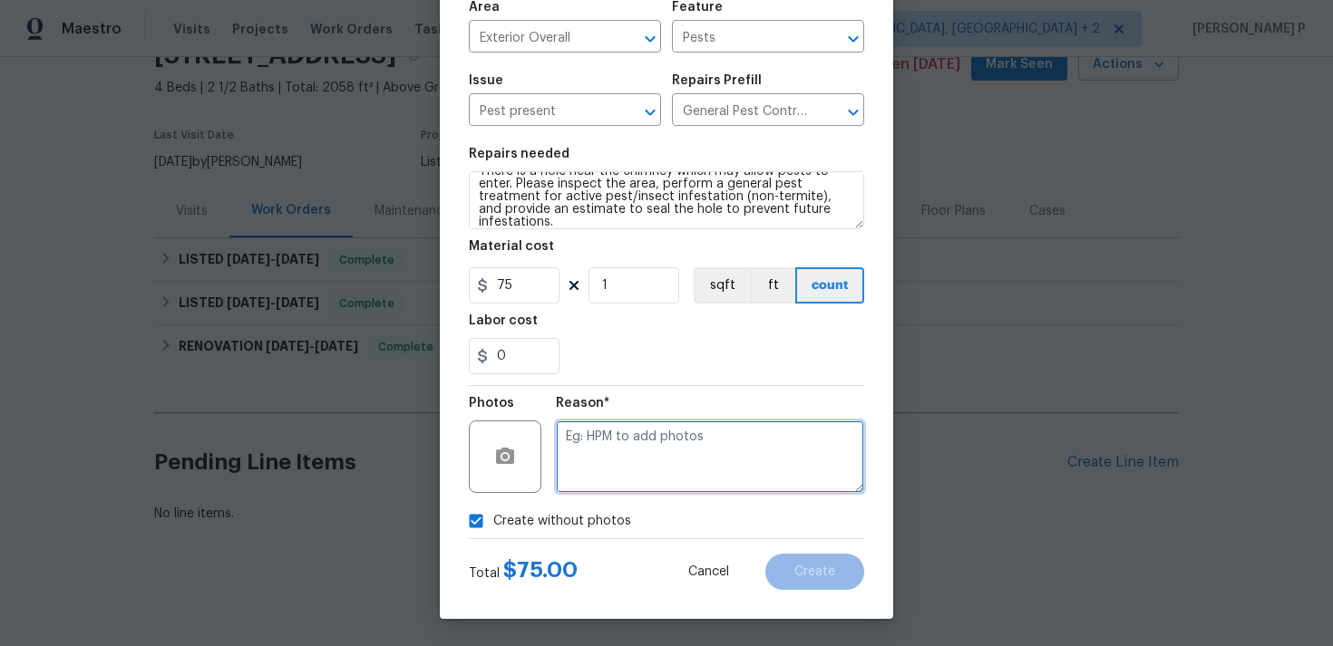
click at [595, 470] on textarea at bounding box center [710, 457] width 308 height 73
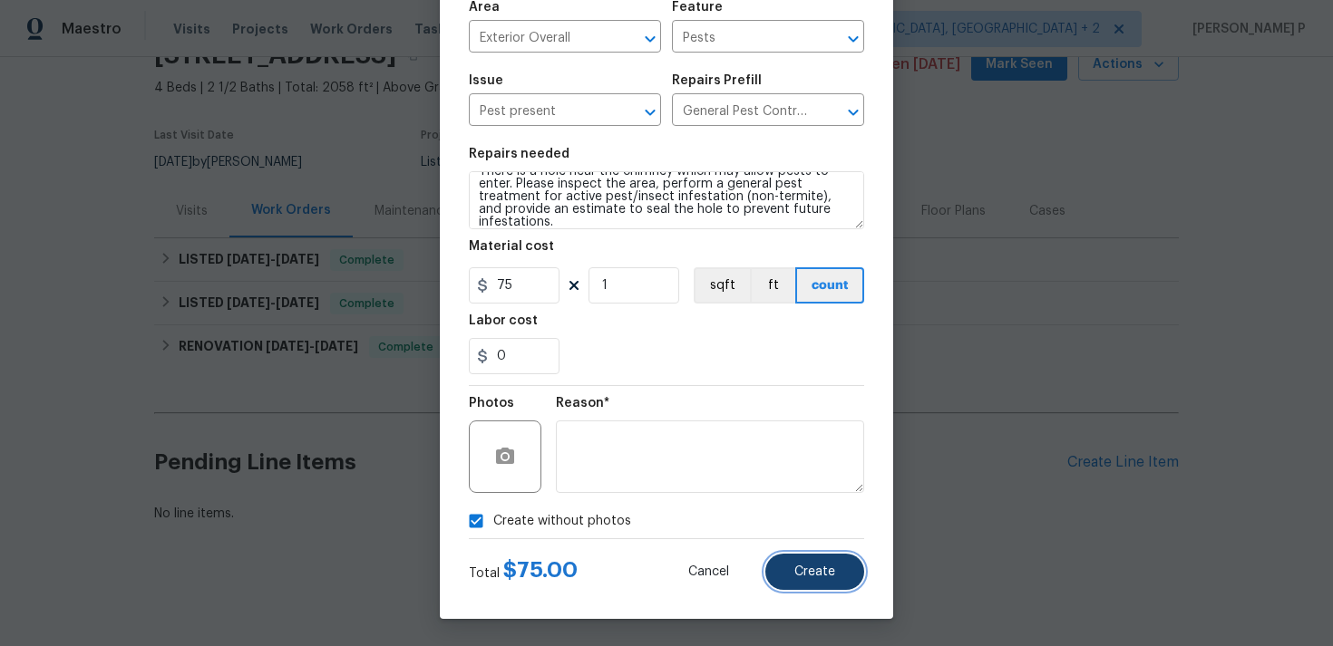
click at [812, 573] on span "Create" at bounding box center [814, 573] width 41 height 14
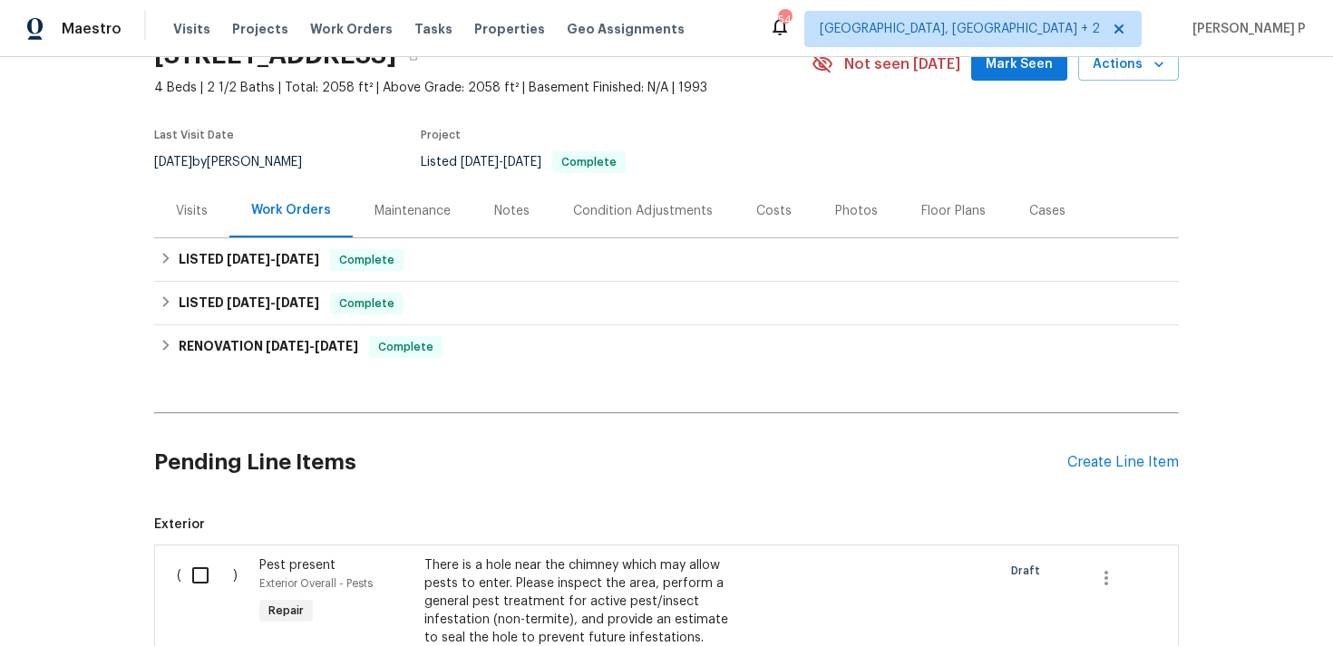
click at [195, 573] on input "checkbox" at bounding box center [207, 576] width 52 height 38
checkbox input "true"
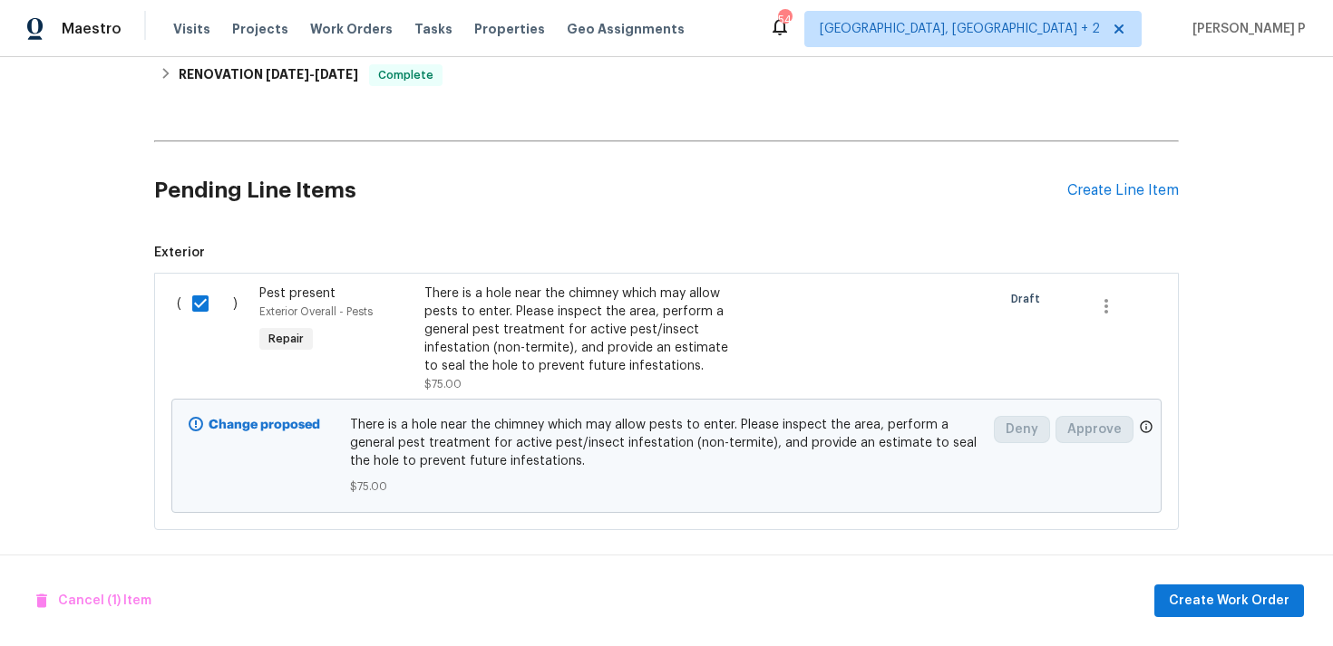
scroll to position [370, 0]
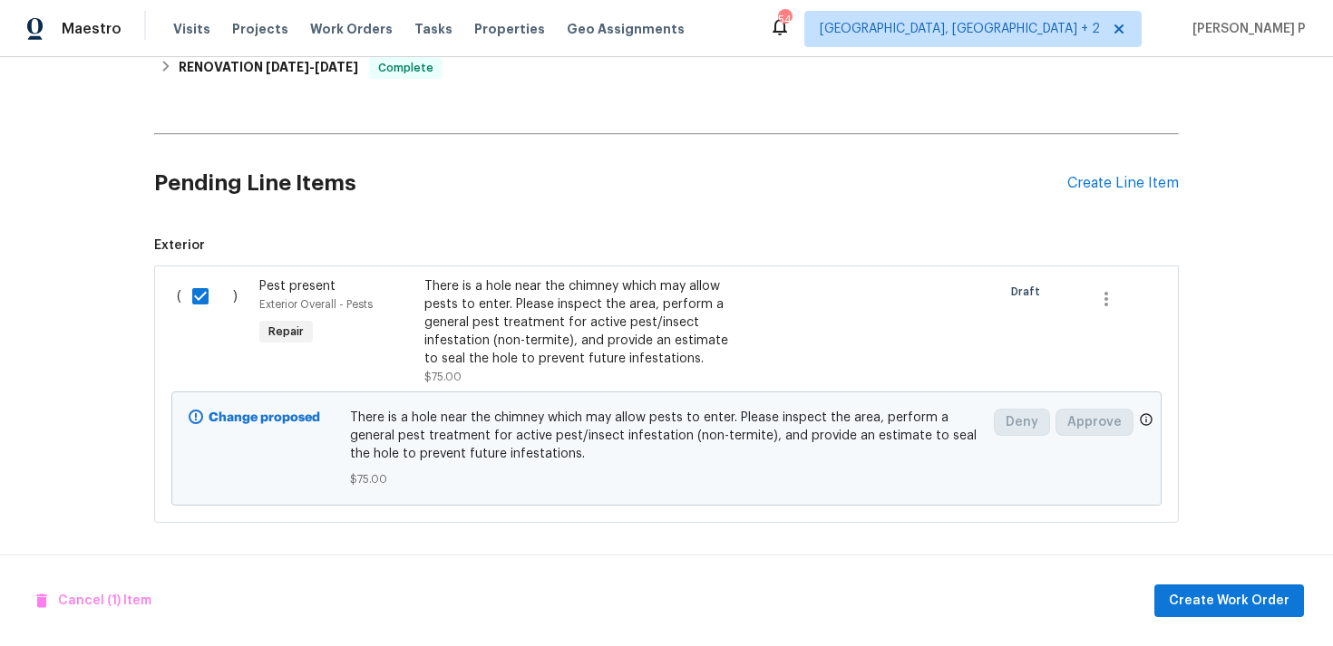
click at [1222, 574] on div "Cancel (1) Item Create Work Order" at bounding box center [666, 601] width 1333 height 92
click at [1224, 603] on span "Create Work Order" at bounding box center [1229, 601] width 121 height 23
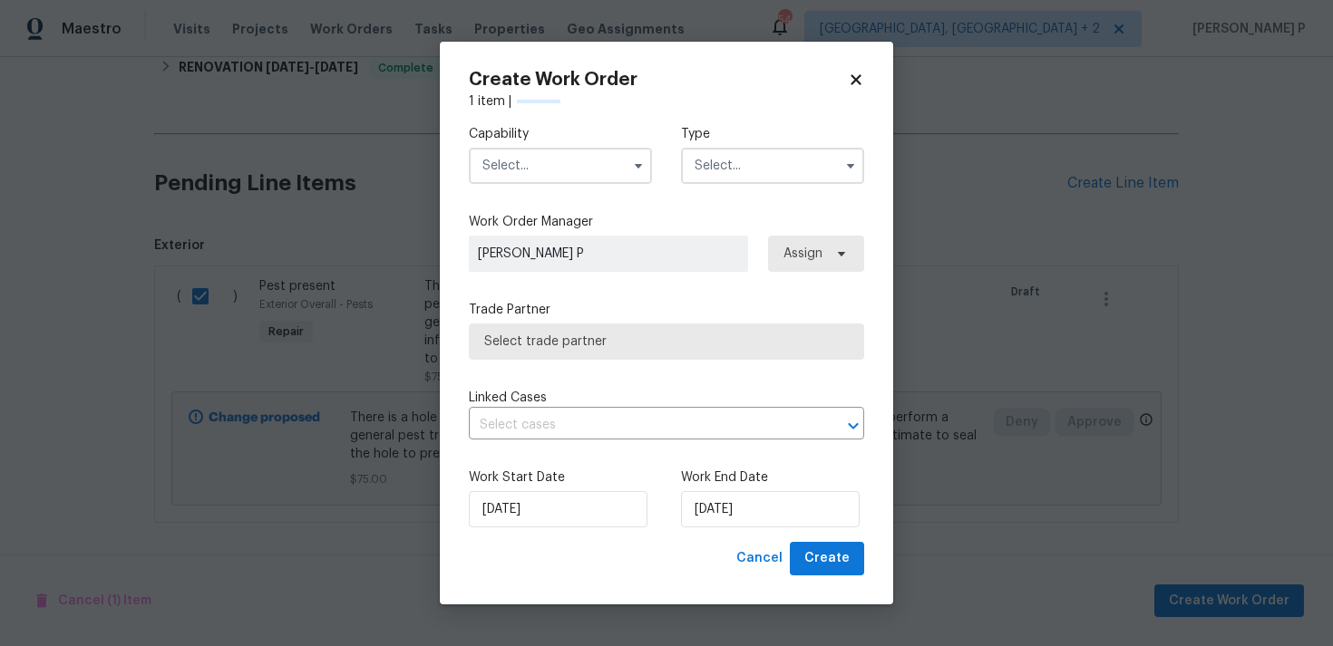
click at [716, 179] on input "text" at bounding box center [772, 166] width 183 height 36
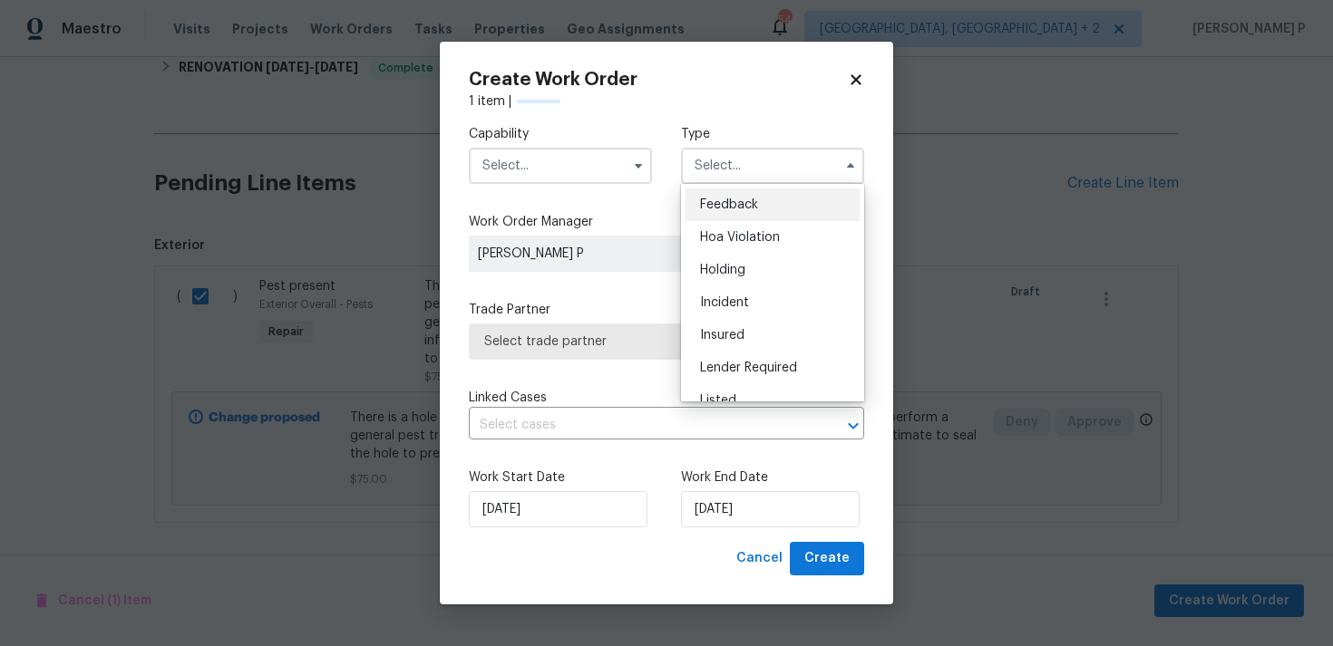
click at [720, 208] on span "Feedback" at bounding box center [729, 205] width 58 height 13
type input "Feedback"
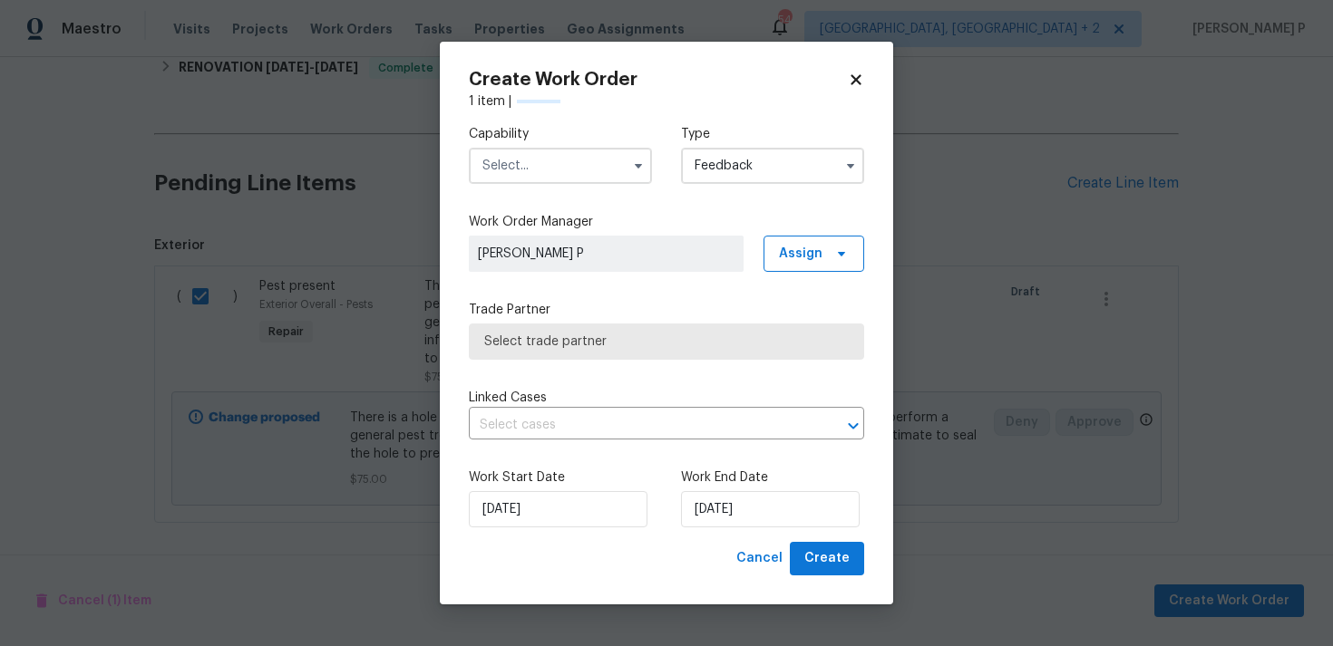
click at [572, 173] on input "text" at bounding box center [560, 166] width 183 height 36
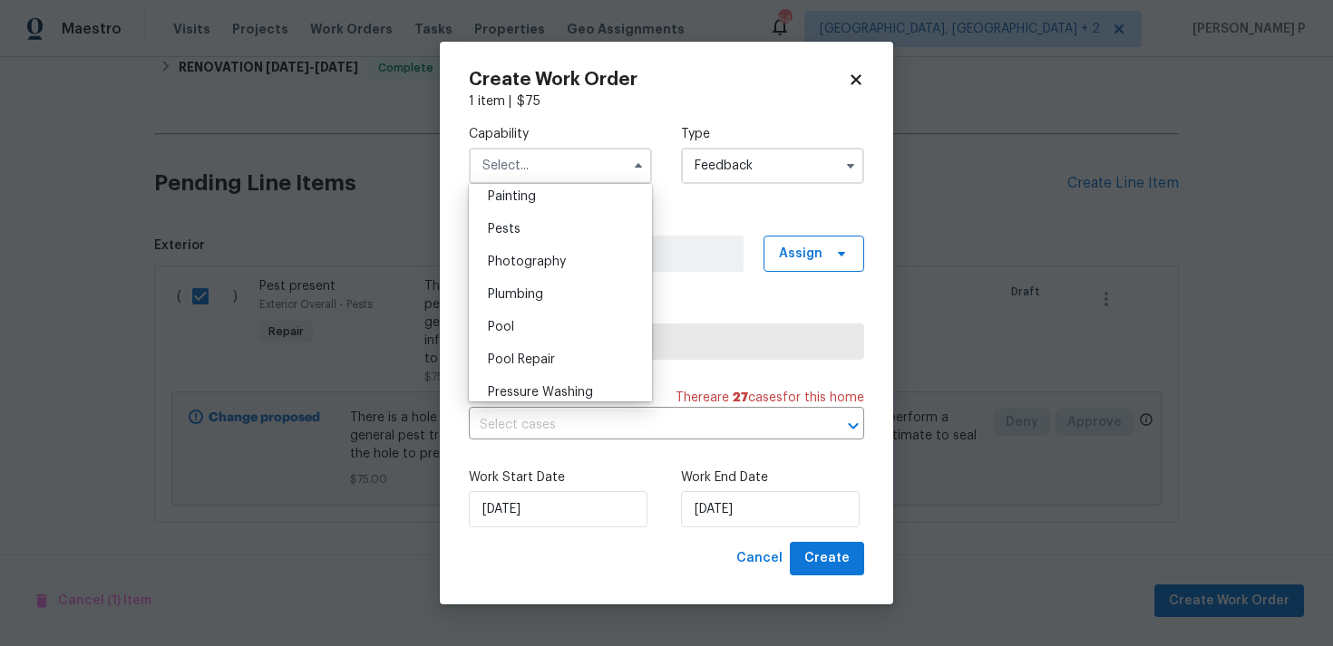
scroll to position [1547, 0]
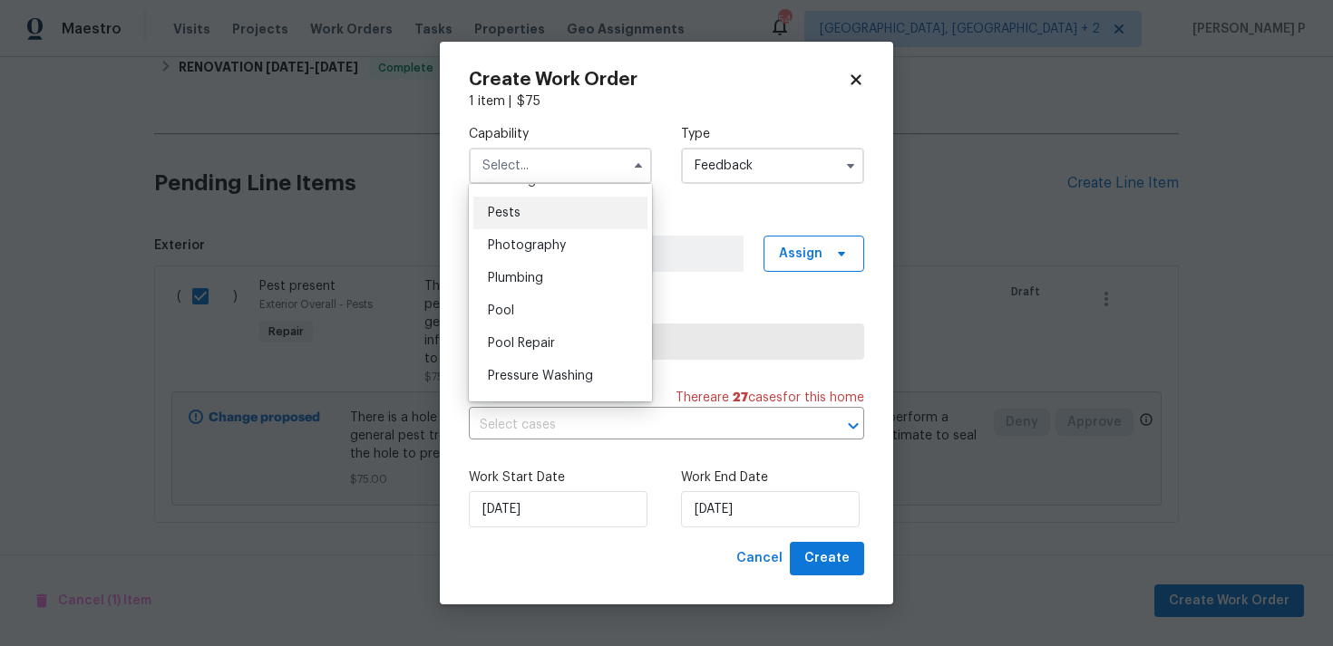
click at [523, 218] on div "Pests" at bounding box center [560, 213] width 174 height 33
type input "Pests"
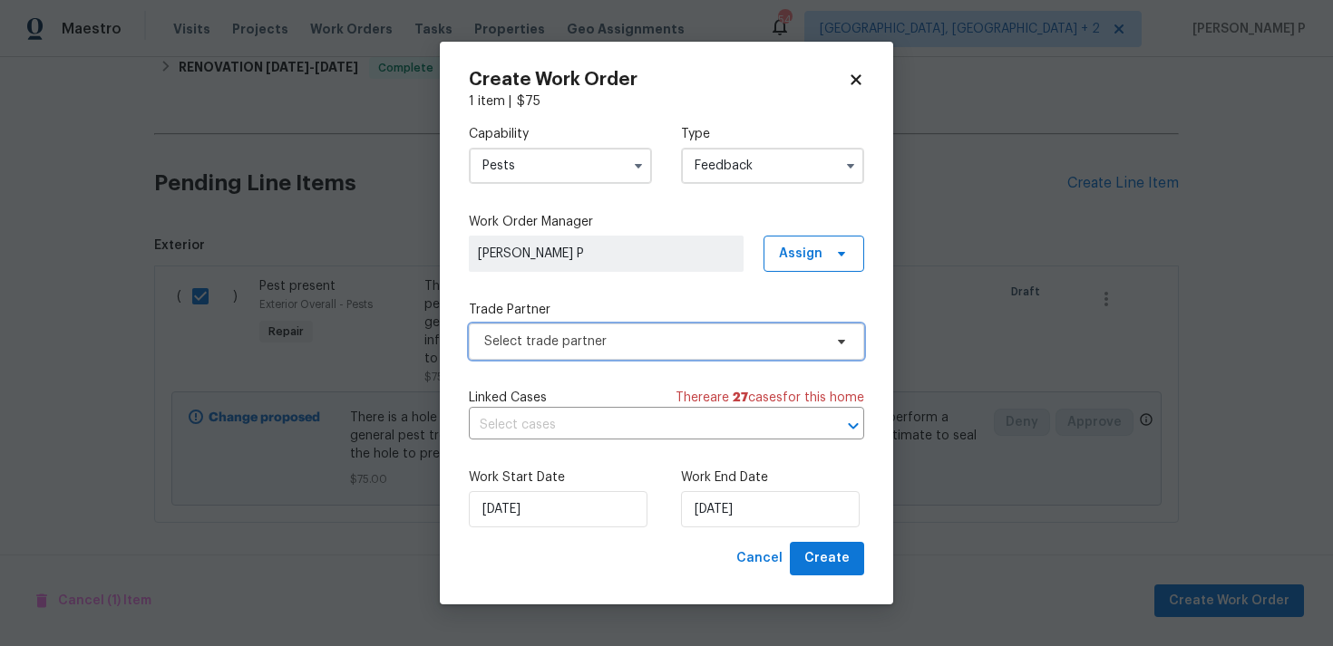
click at [603, 344] on span "Select trade partner" at bounding box center [653, 342] width 338 height 18
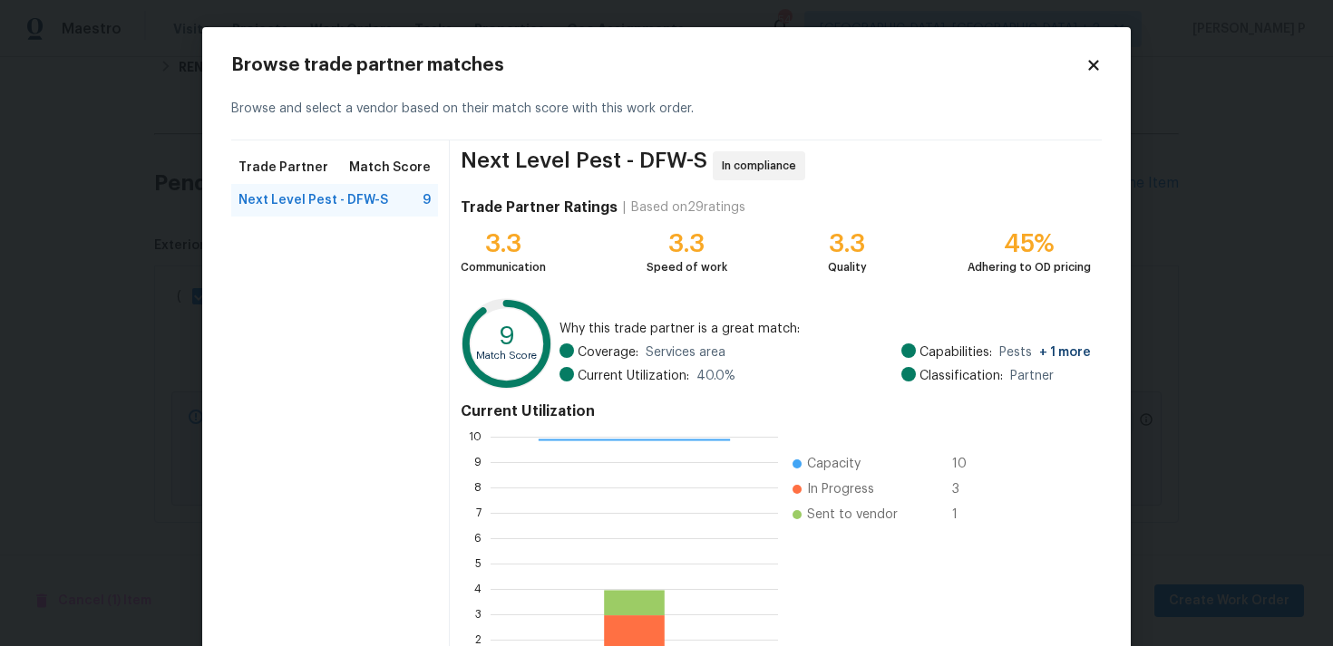
scroll to position [153, 0]
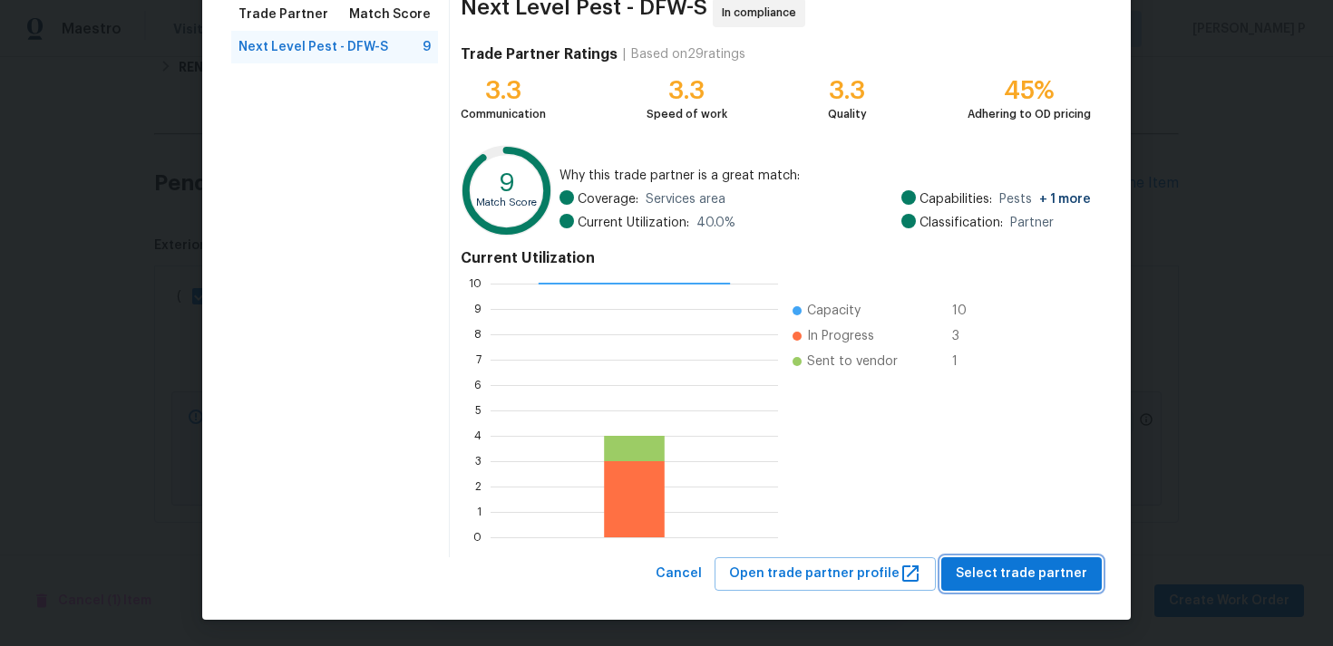
click at [1029, 575] on span "Select trade partner" at bounding box center [1020, 574] width 131 height 23
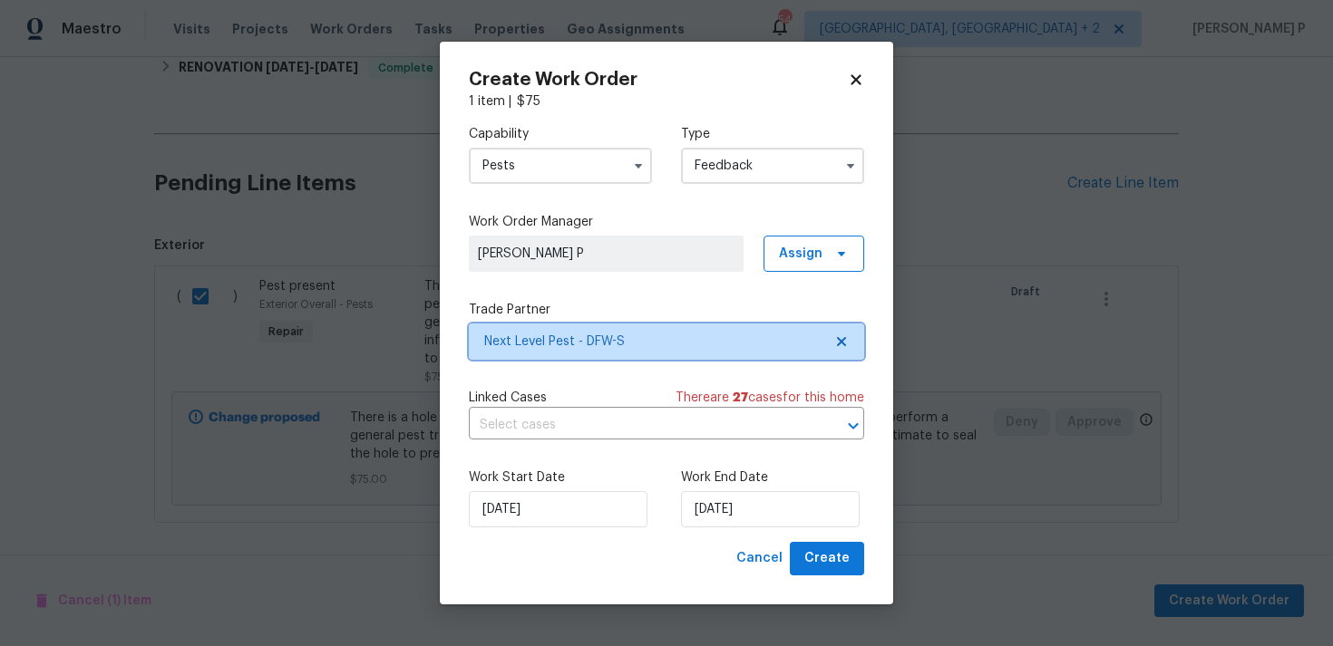
scroll to position [0, 0]
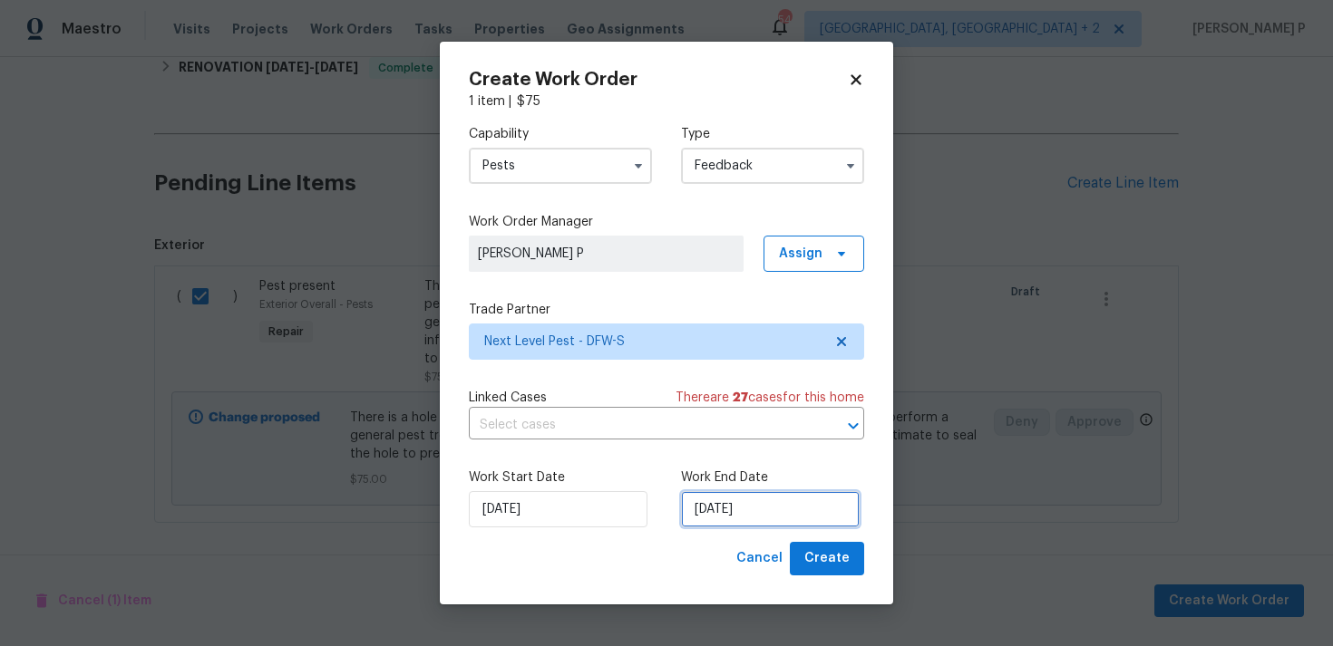
click at [741, 502] on input "[DATE]" at bounding box center [770, 509] width 179 height 36
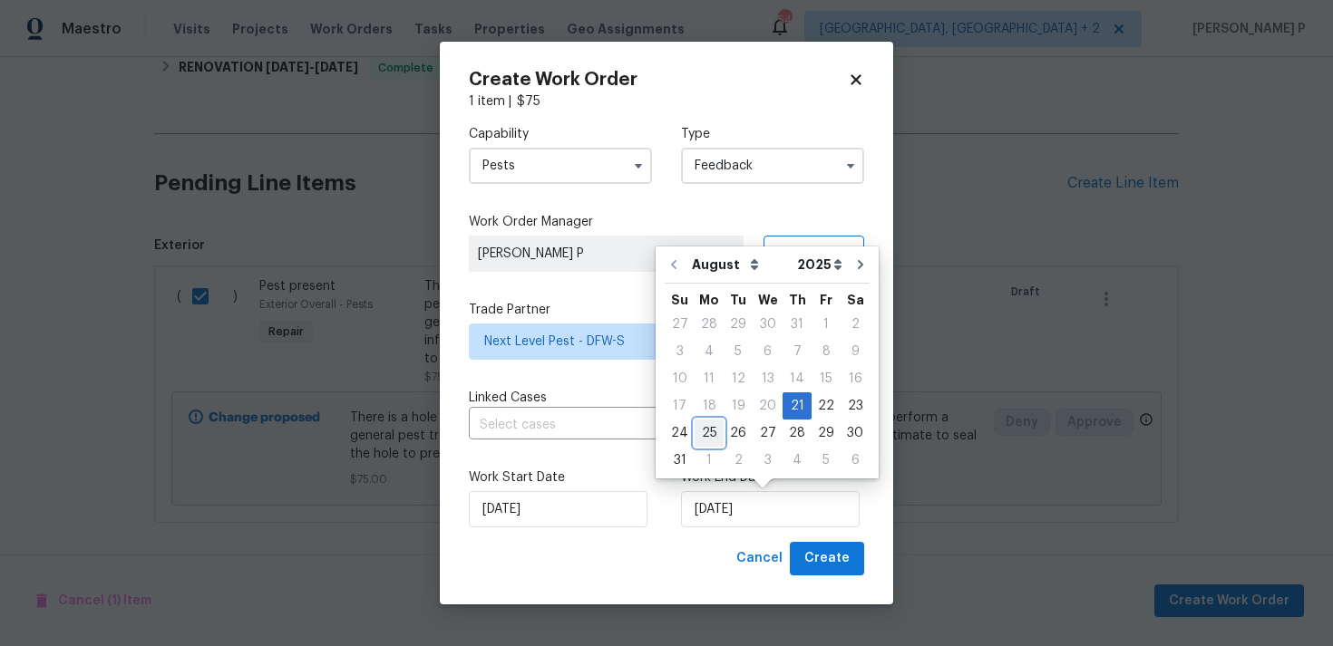
click at [709, 437] on div "25" at bounding box center [708, 433] width 29 height 25
type input "[DATE]"
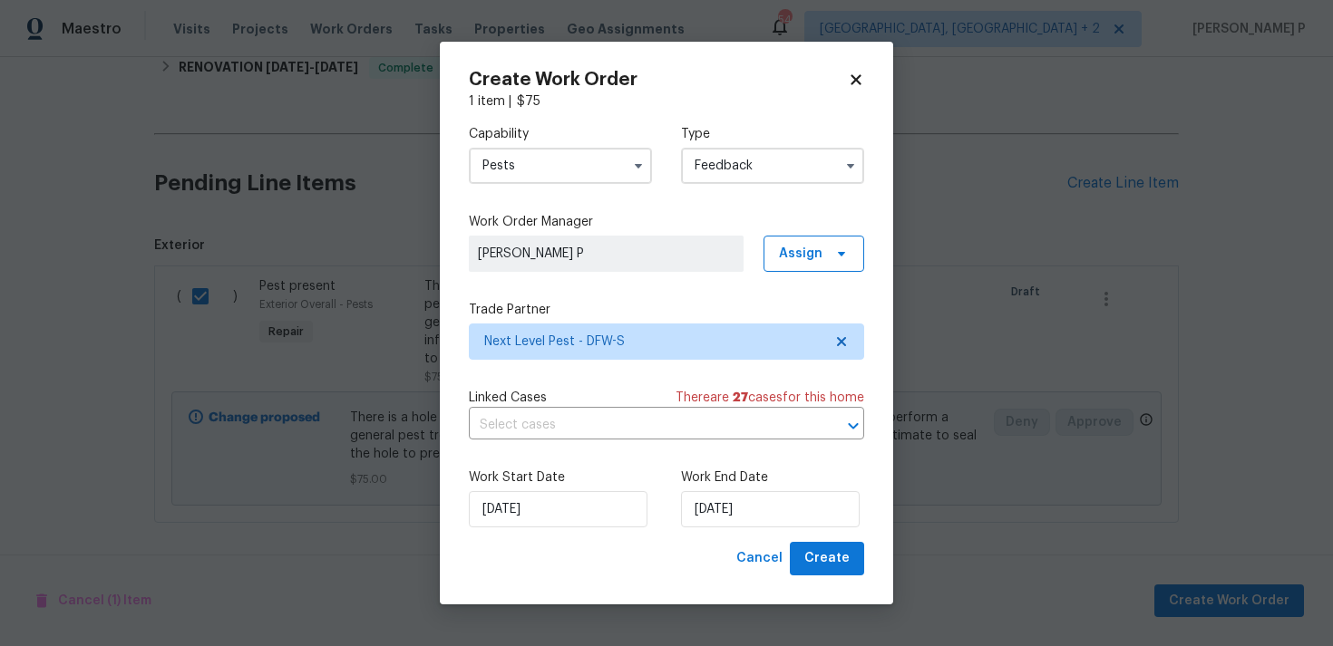
click at [834, 576] on div "Create Work Order 1 item | $ 75 Capability Pests Type Feedback Work Order Manag…" at bounding box center [666, 323] width 453 height 563
click at [830, 560] on span "Create" at bounding box center [826, 559] width 45 height 23
checkbox input "false"
click at [840, 545] on div "Cancel Create" at bounding box center [796, 559] width 135 height 34
click at [742, 477] on label "Work End Date" at bounding box center [772, 478] width 183 height 18
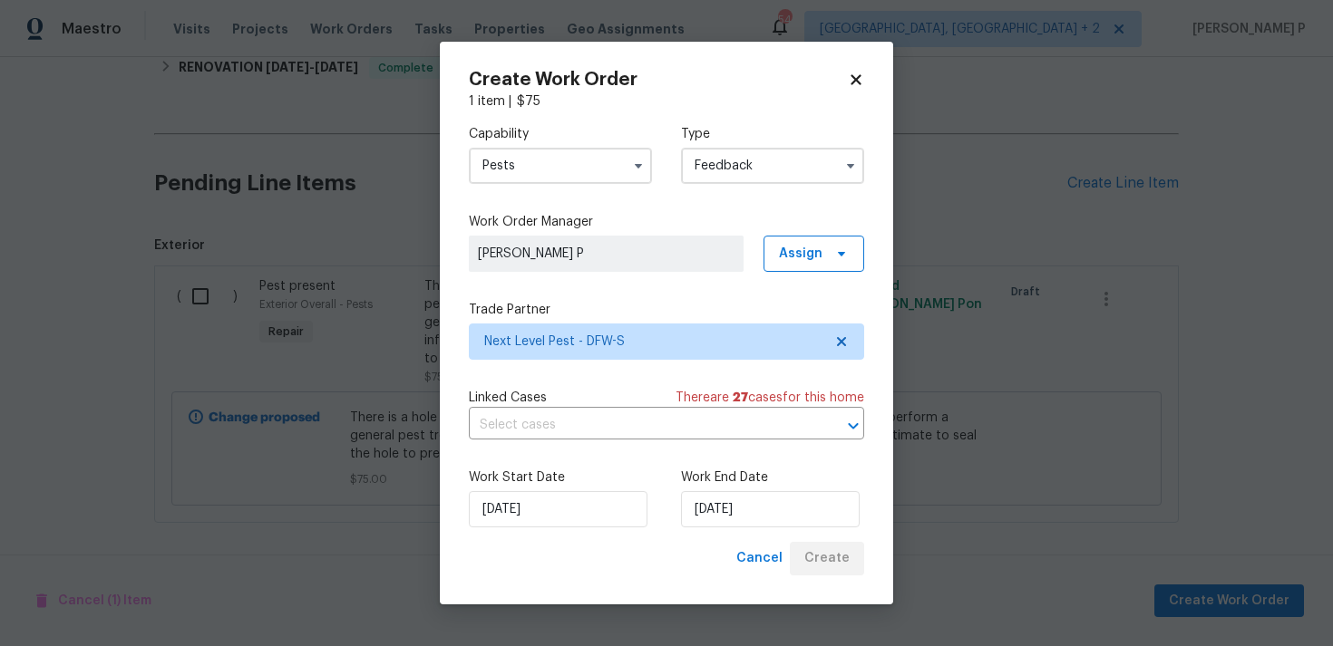
click at [849, 84] on icon at bounding box center [856, 80] width 16 height 16
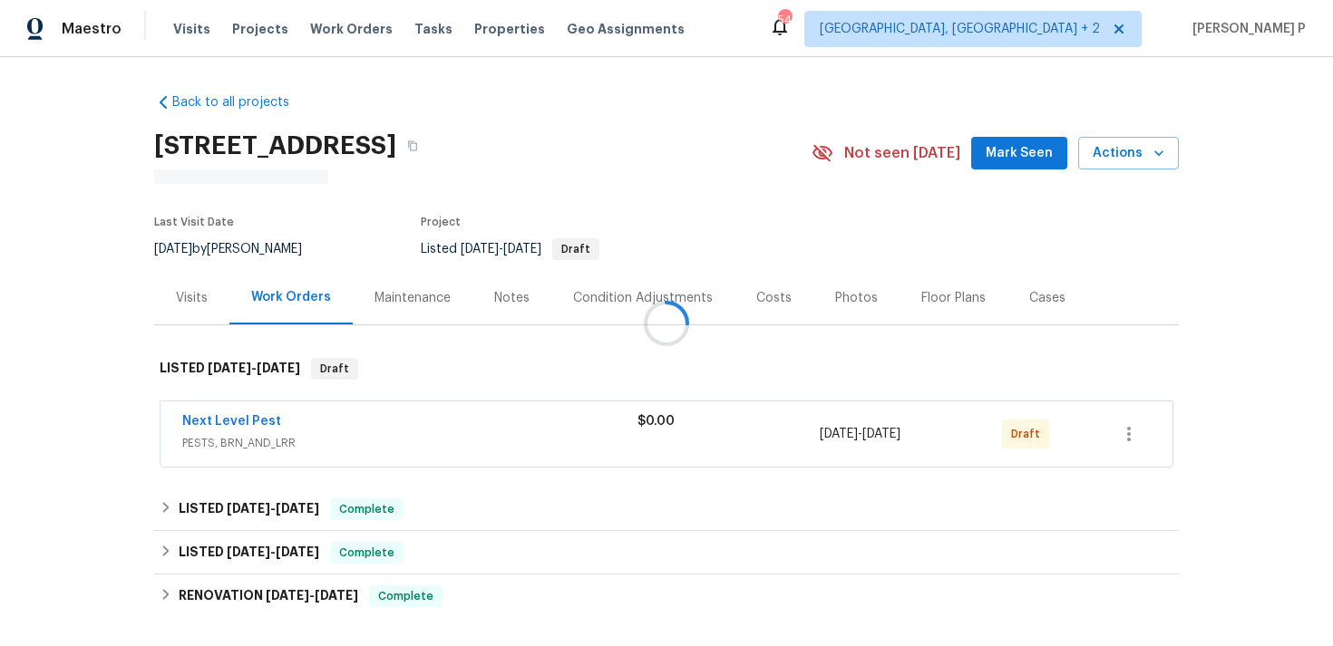
click at [249, 421] on div at bounding box center [666, 323] width 1333 height 646
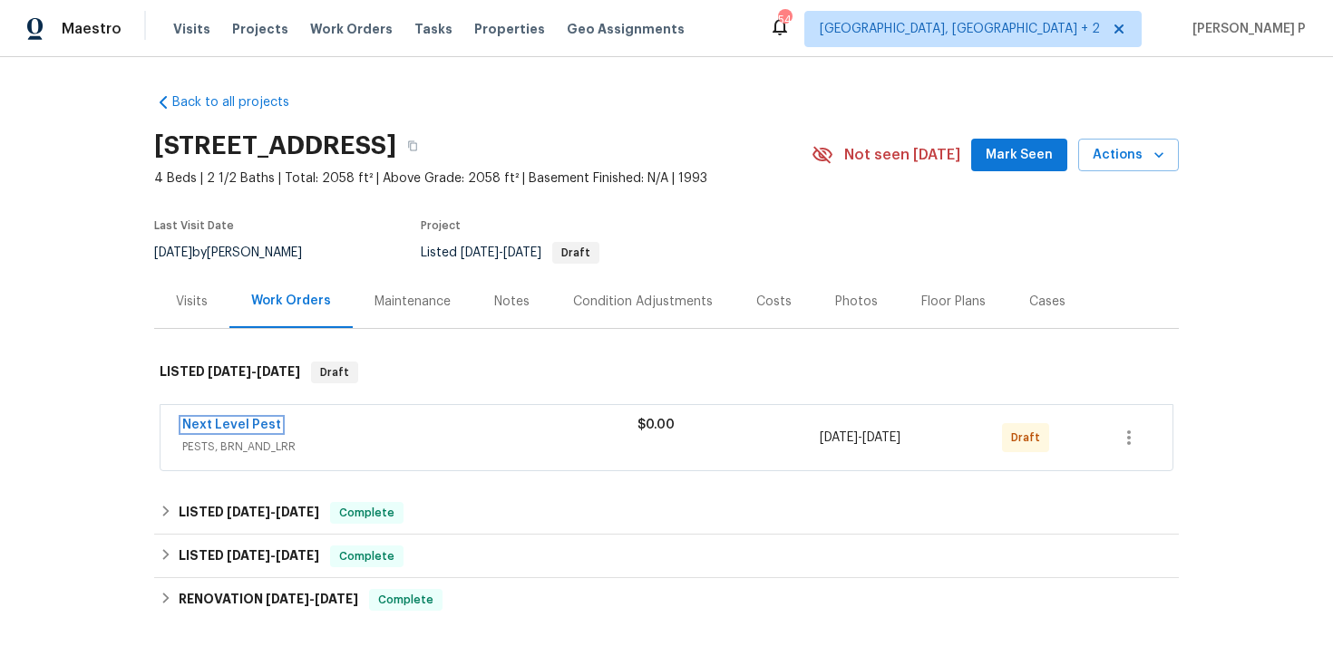
click at [249, 421] on link "Next Level Pest" at bounding box center [231, 425] width 99 height 13
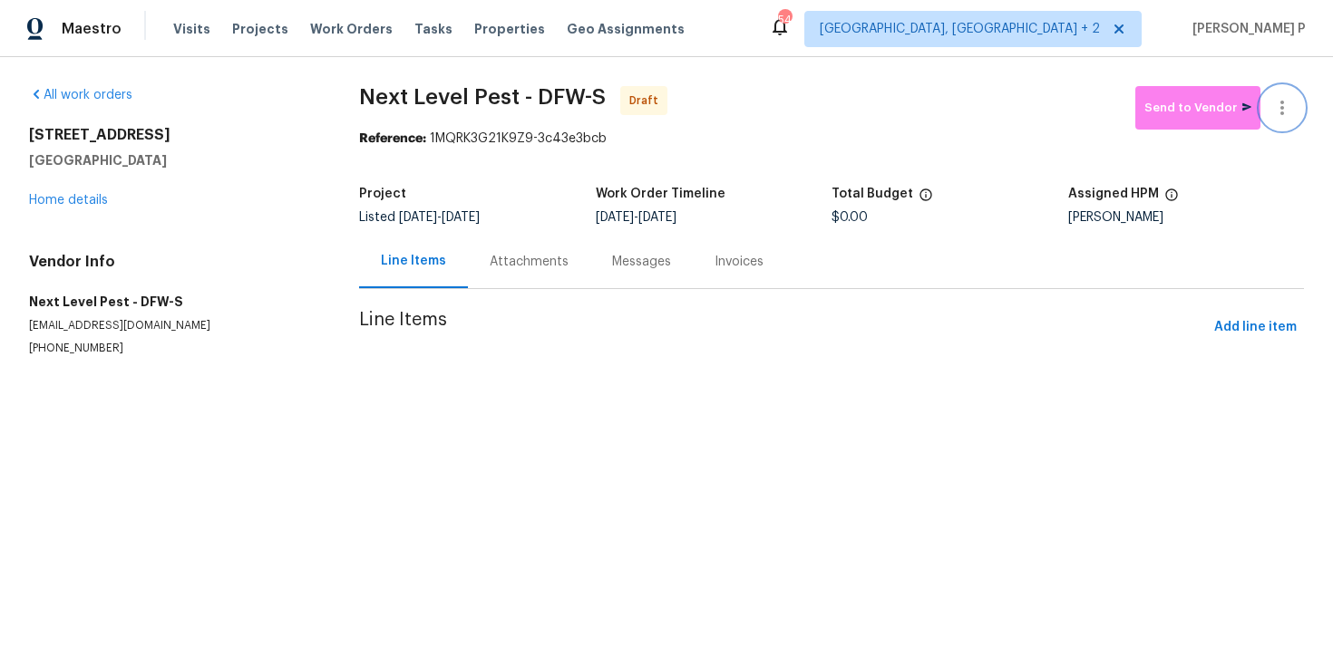
click at [1278, 107] on icon "button" at bounding box center [1282, 108] width 22 height 22
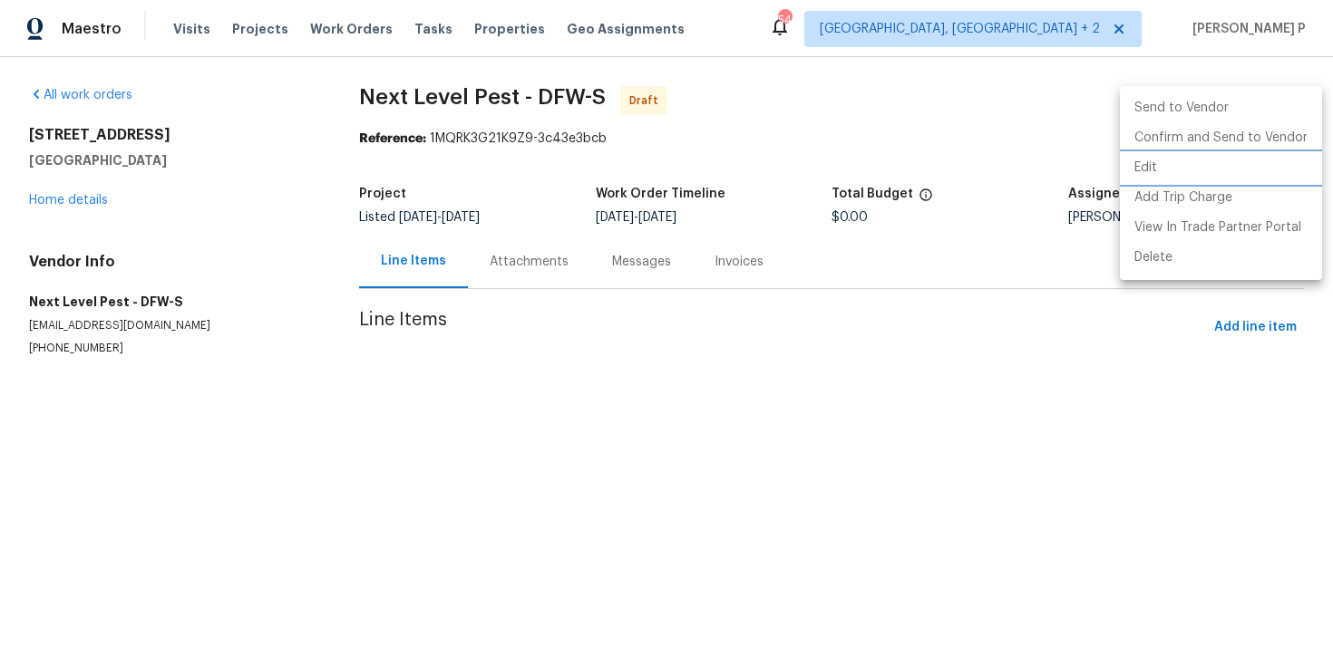
click at [1176, 163] on li "Edit" at bounding box center [1221, 168] width 202 height 30
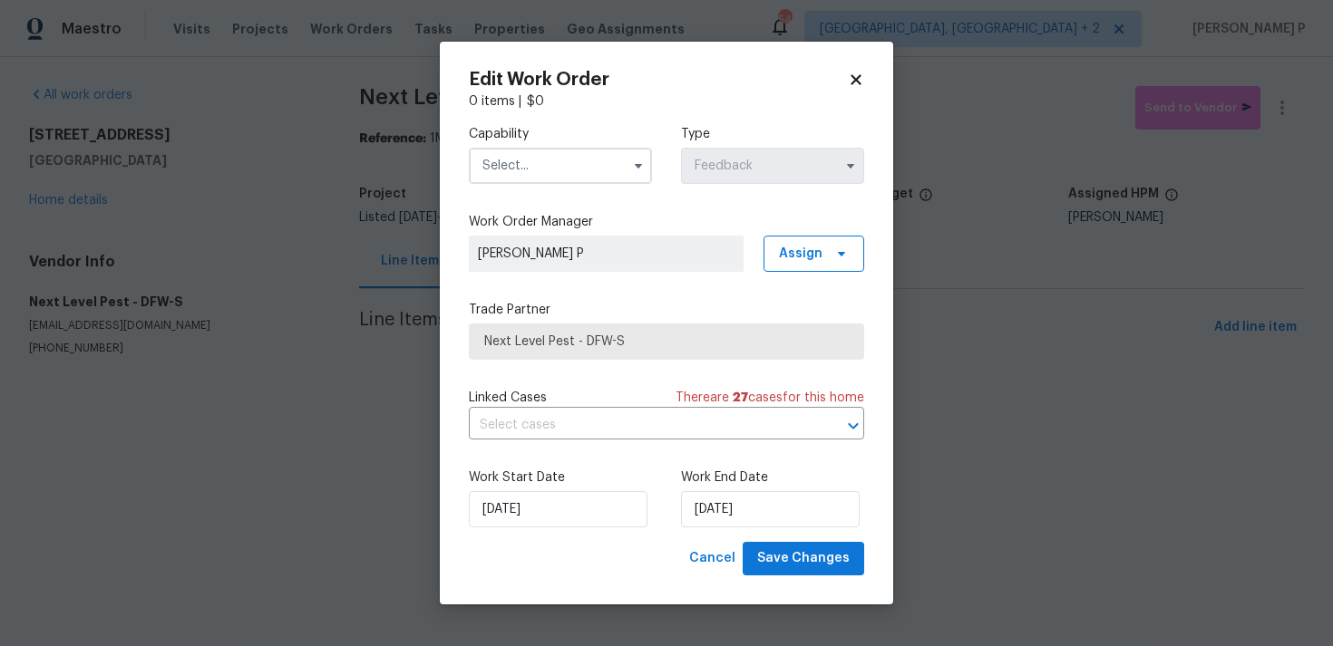
click at [567, 169] on input "text" at bounding box center [560, 166] width 183 height 36
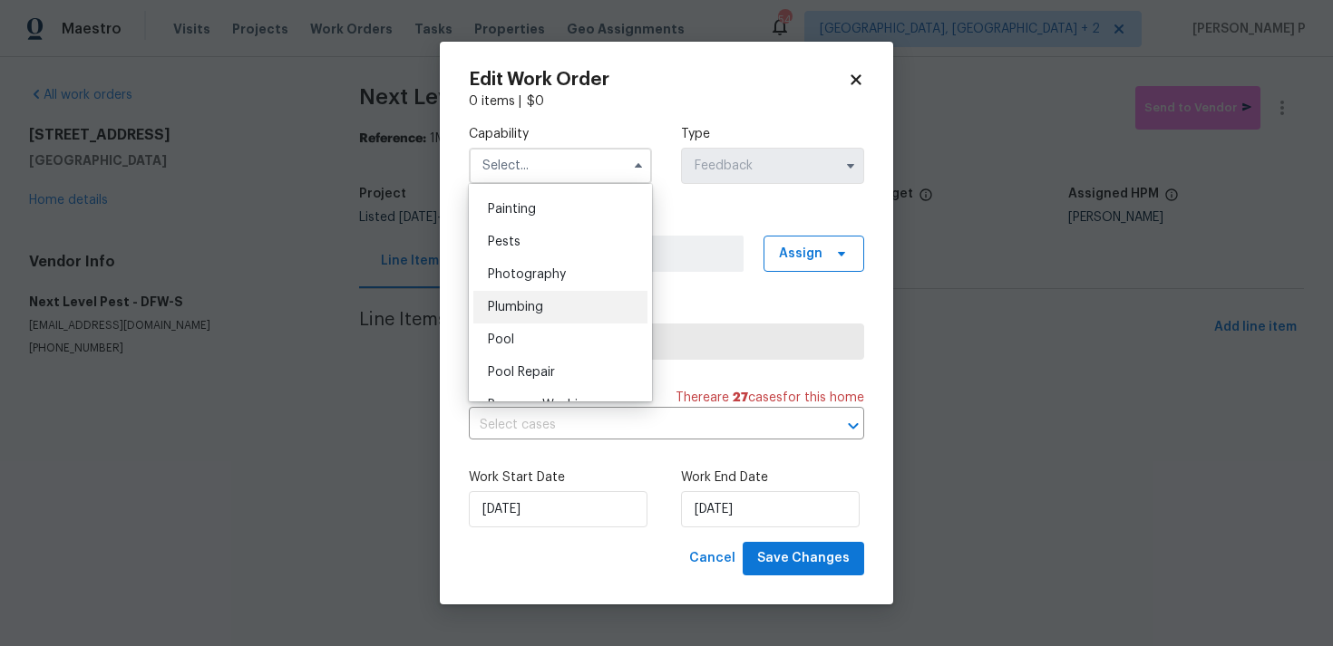
scroll to position [1517, 0]
click at [535, 256] on div "Pests" at bounding box center [560, 244] width 174 height 33
type input "Pests"
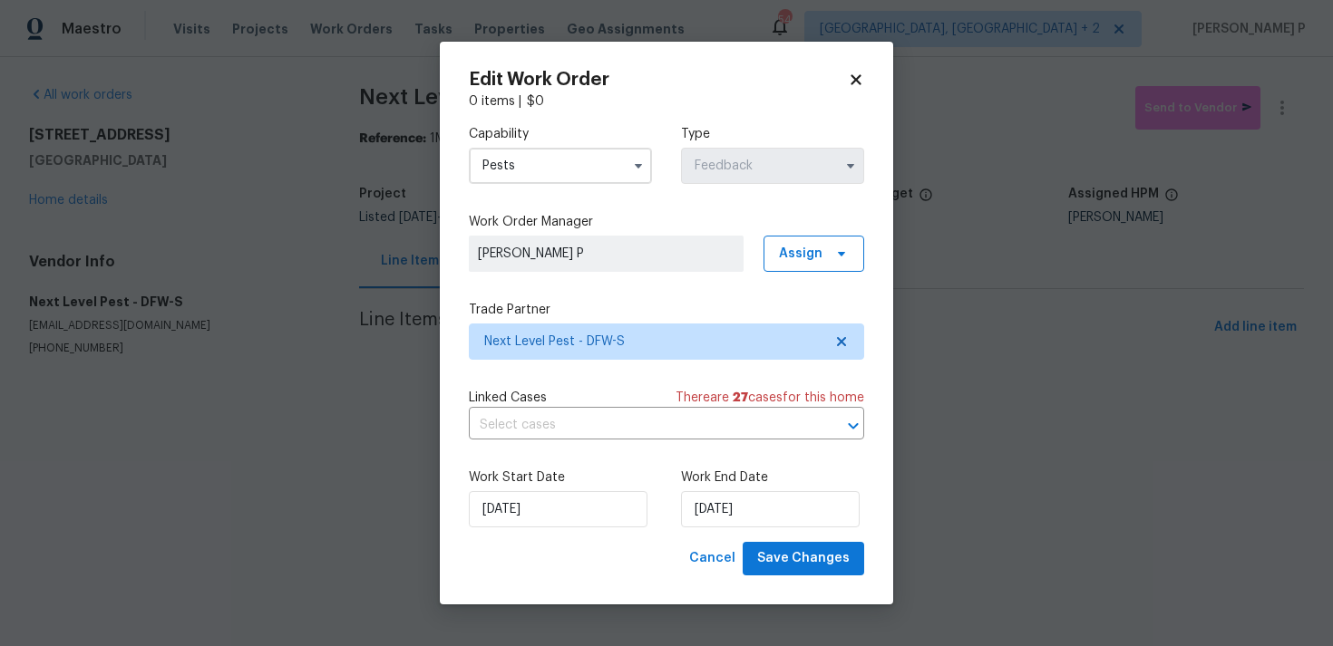
click at [817, 582] on div "Edit Work Order 0 items | $ 0 Capability Pests Type Feedback Work Order Manager…" at bounding box center [666, 323] width 453 height 563
click at [814, 561] on span "Save Changes" at bounding box center [803, 559] width 92 height 23
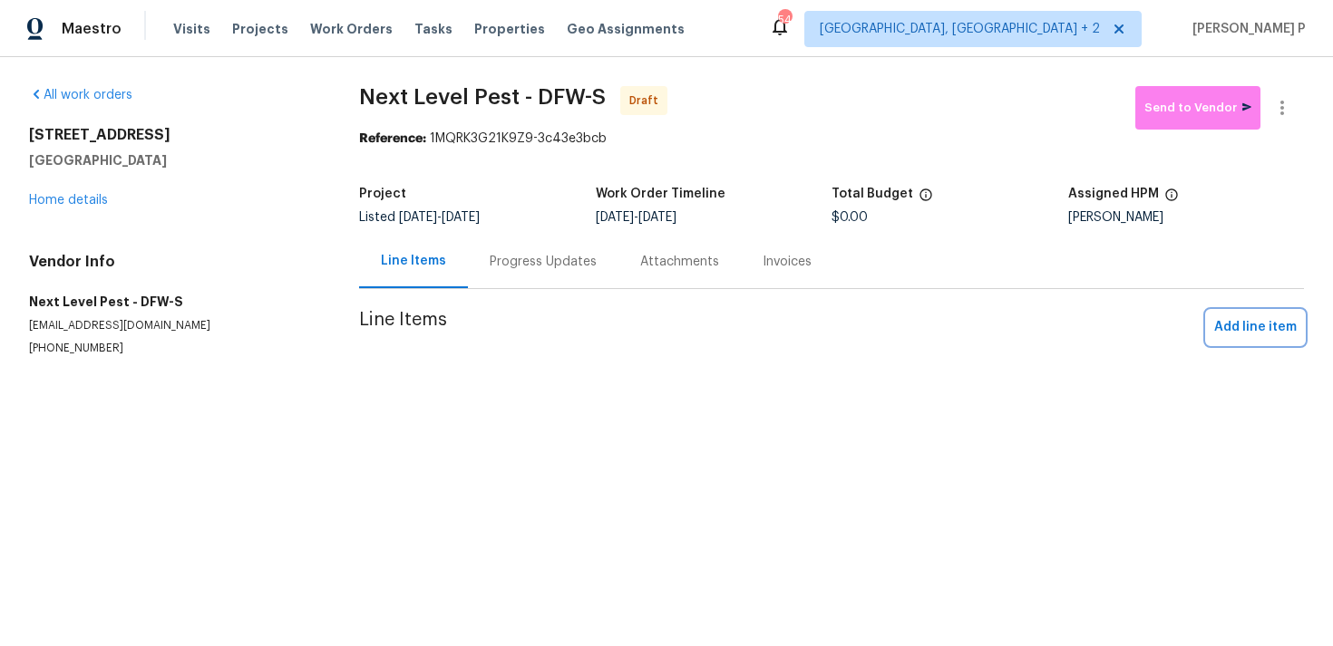
click at [1257, 335] on span "Add line item" at bounding box center [1255, 327] width 82 height 23
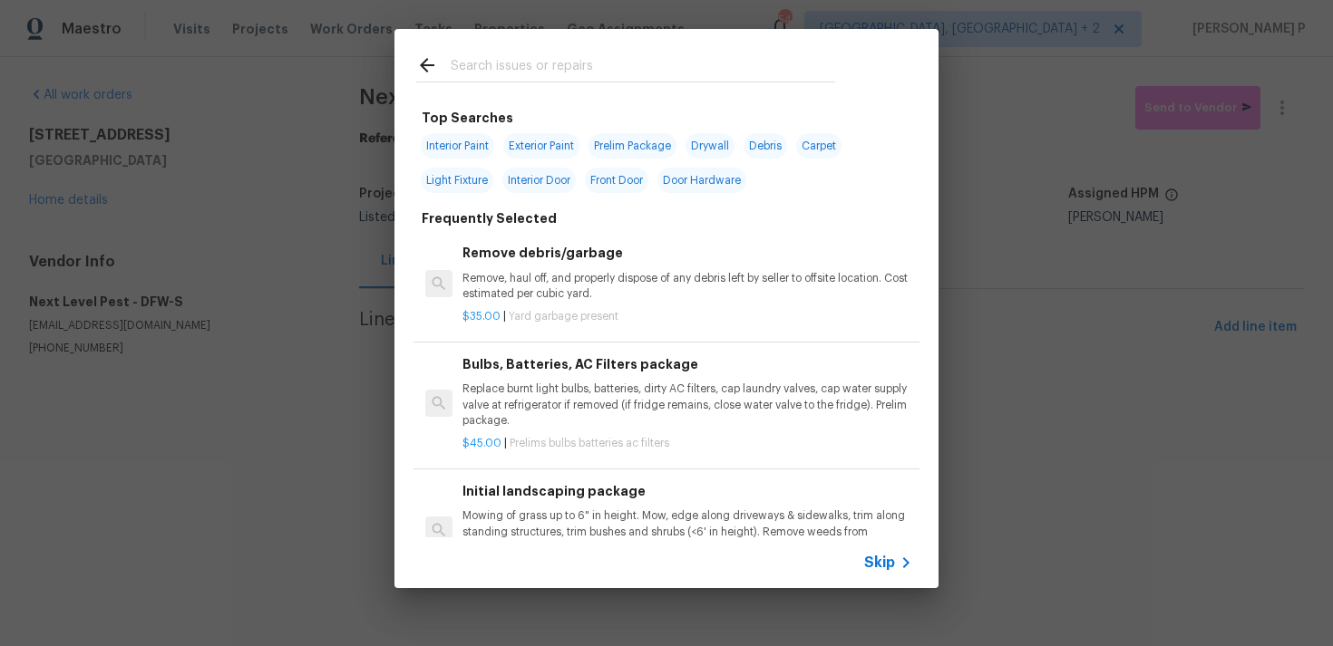
click at [425, 71] on icon at bounding box center [427, 65] width 22 height 22
